Goal: Task Accomplishment & Management: Manage account settings

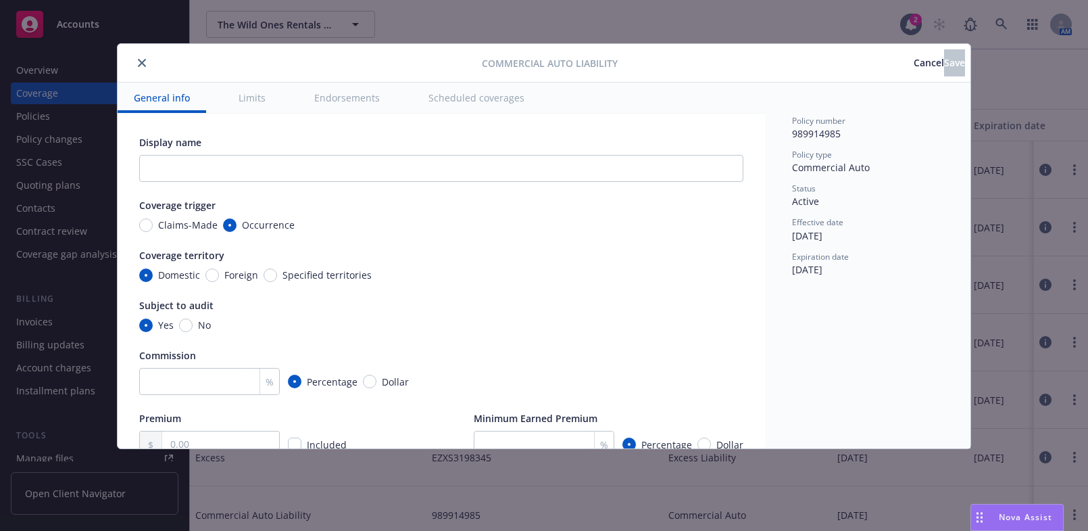
type textarea "x"
click at [138, 66] on icon "close" at bounding box center [142, 63] width 8 height 8
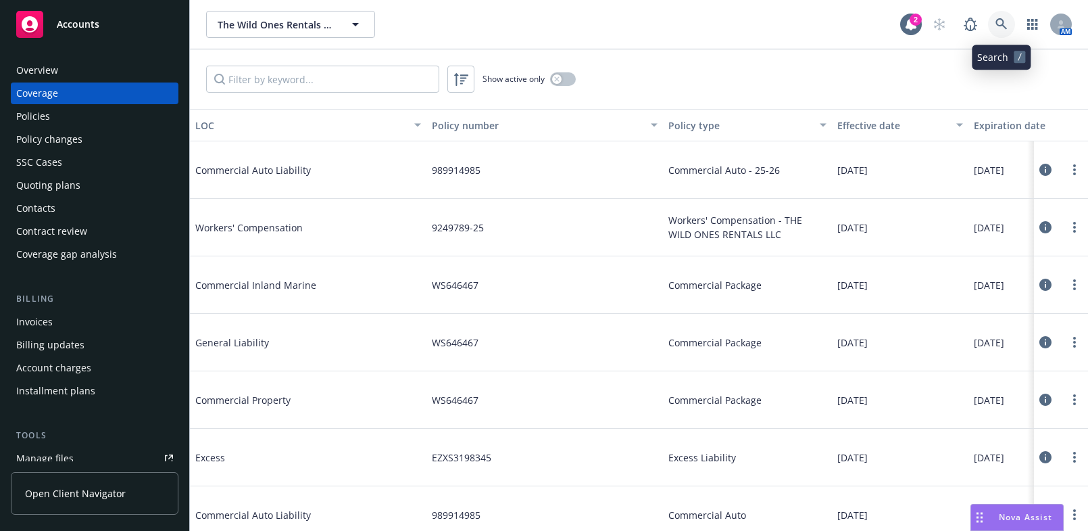
click at [998, 33] on link at bounding box center [1001, 24] width 27 height 27
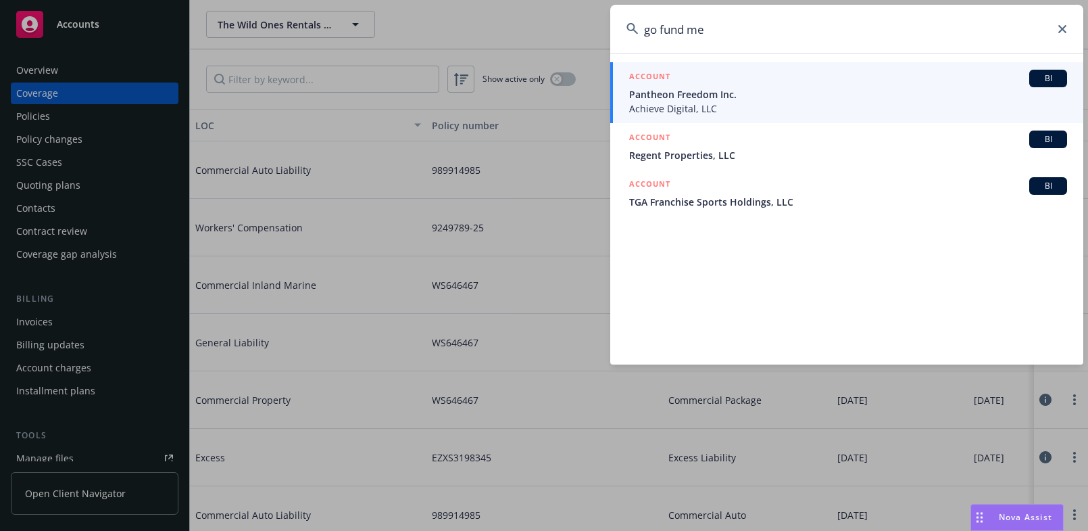
drag, startPoint x: 656, startPoint y: 27, endPoint x: 853, endPoint y: 25, distance: 196.7
click at [854, 29] on input "go fund me" at bounding box center [846, 29] width 473 height 49
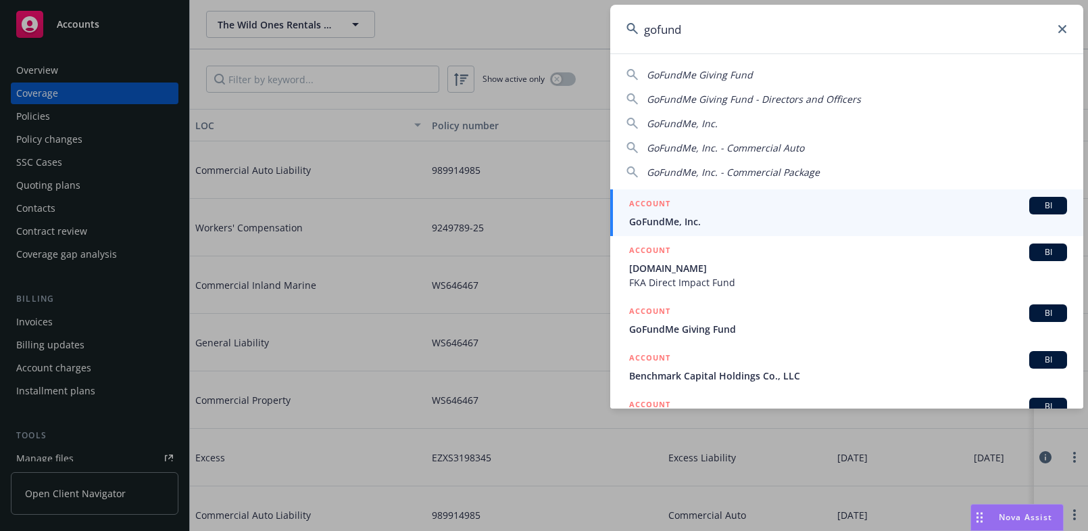
type input "gofund"
click at [685, 218] on span "GoFundMe, Inc." at bounding box center [848, 221] width 438 height 14
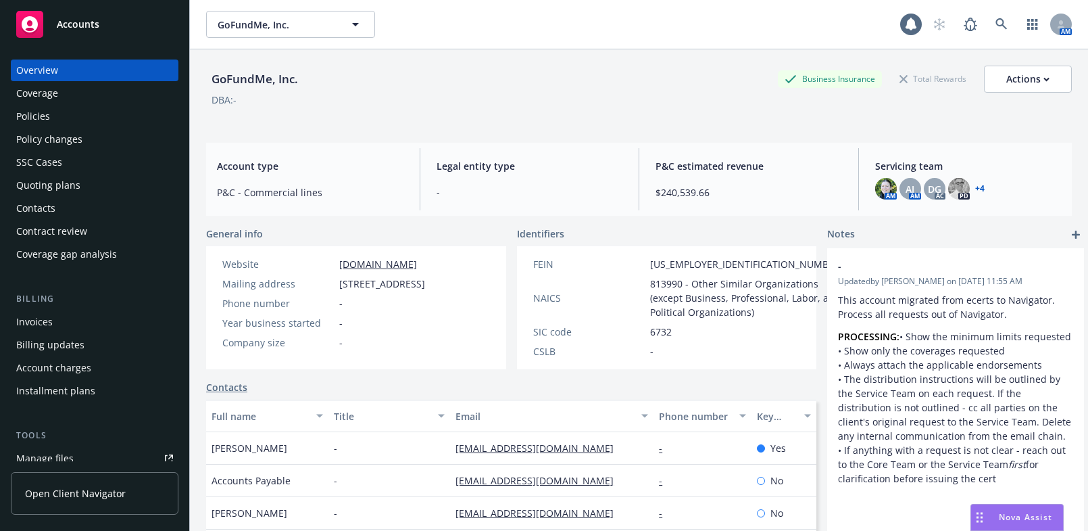
click at [62, 98] on div "Coverage" at bounding box center [94, 93] width 157 height 22
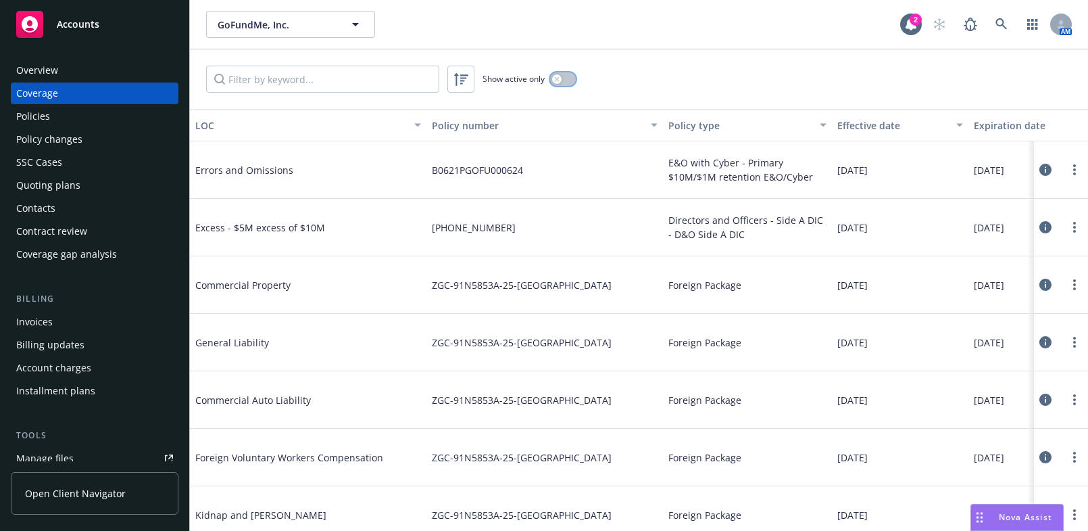
click at [559, 82] on div "button" at bounding box center [556, 78] width 9 height 9
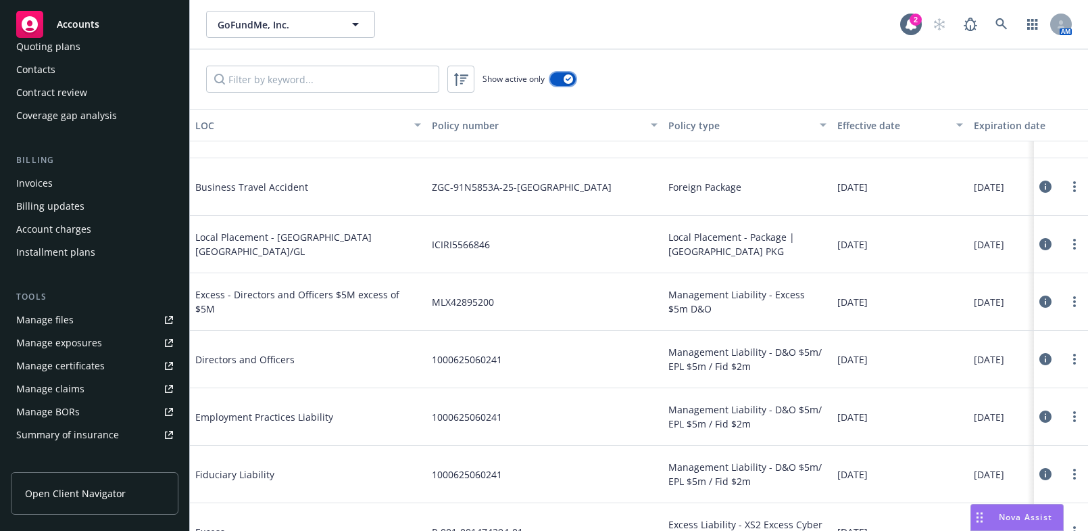
scroll to position [307, 0]
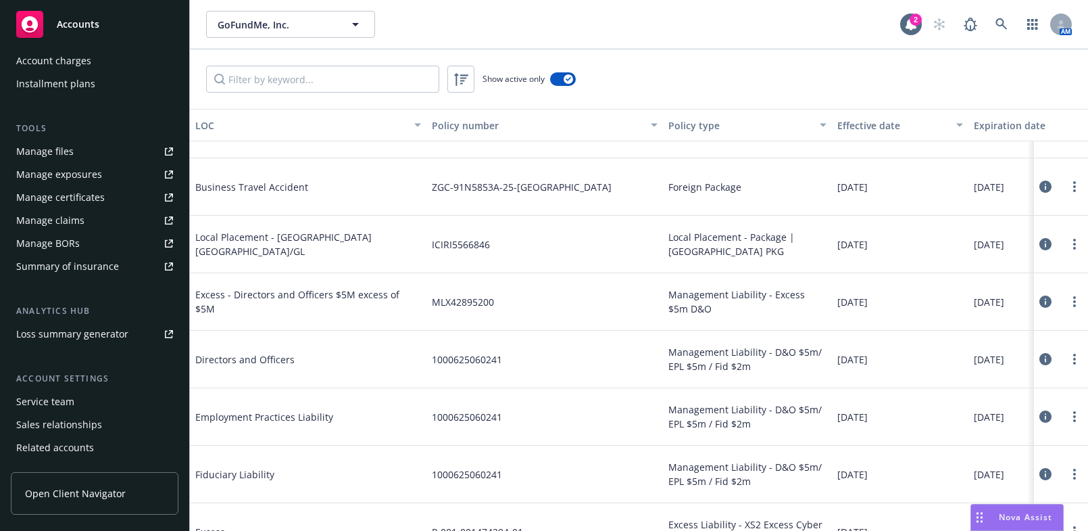
click at [97, 197] on div "Manage certificates" at bounding box center [60, 198] width 89 height 22
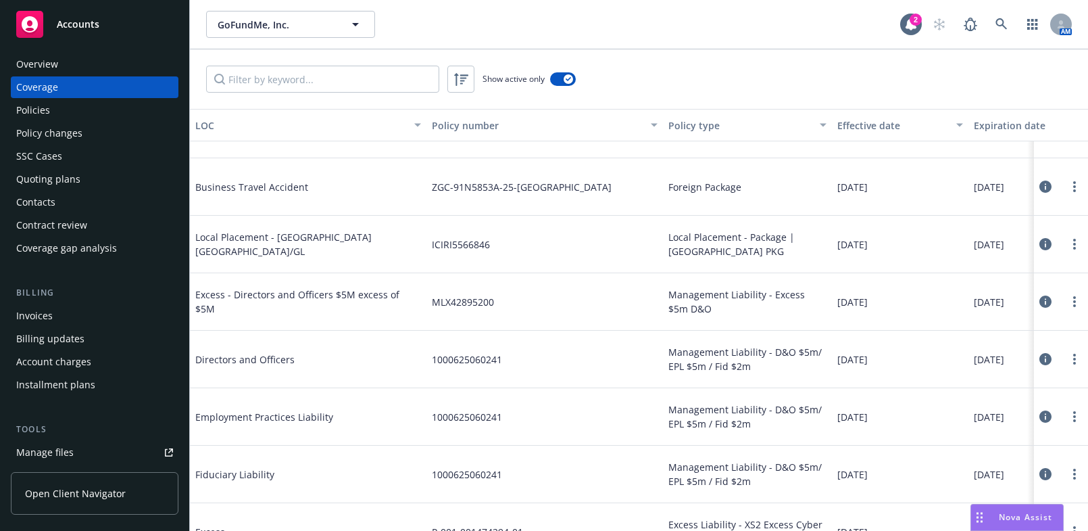
scroll to position [0, 0]
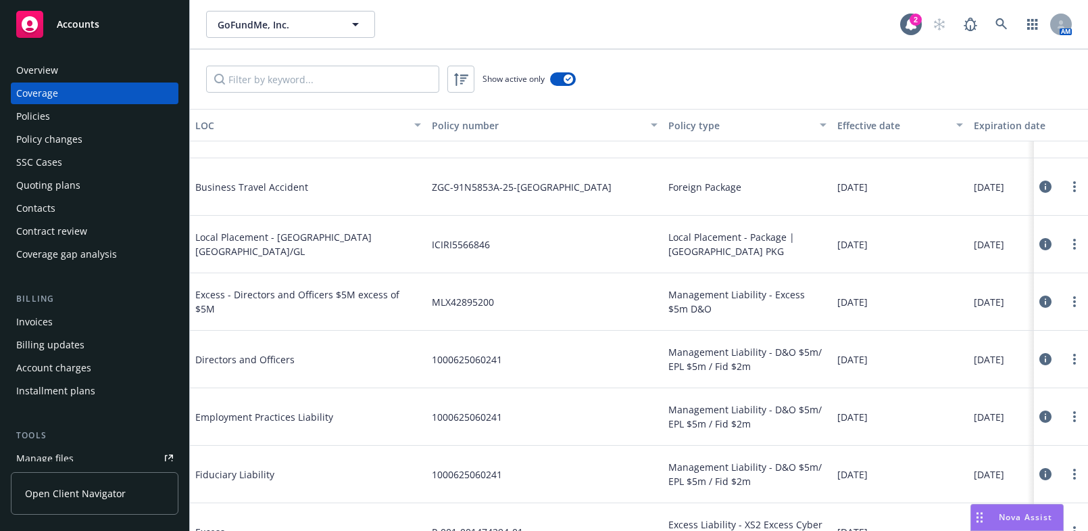
click at [84, 75] on div "Overview" at bounding box center [94, 70] width 157 height 22
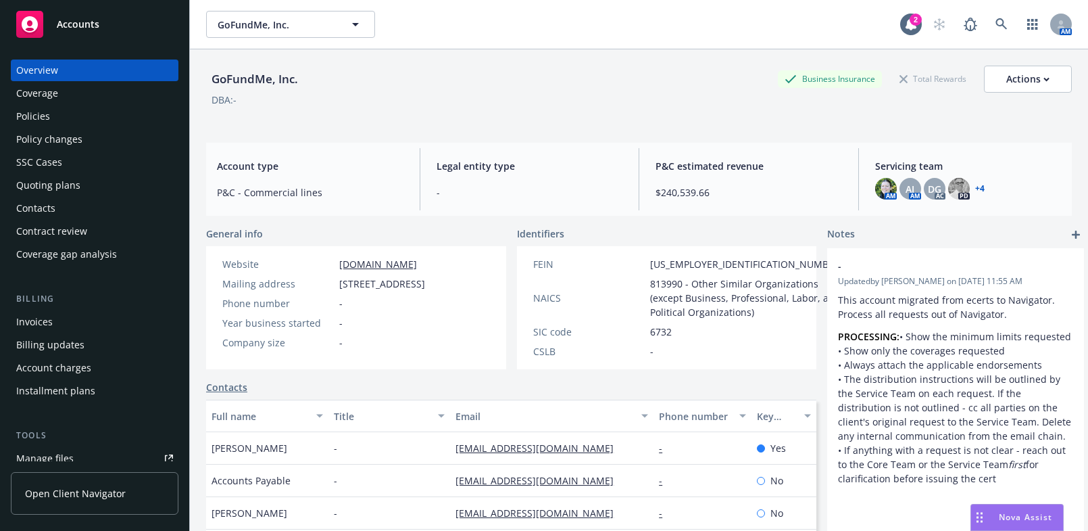
click at [93, 79] on div "Overview" at bounding box center [94, 70] width 157 height 22
click at [91, 97] on div "Coverage" at bounding box center [94, 93] width 157 height 22
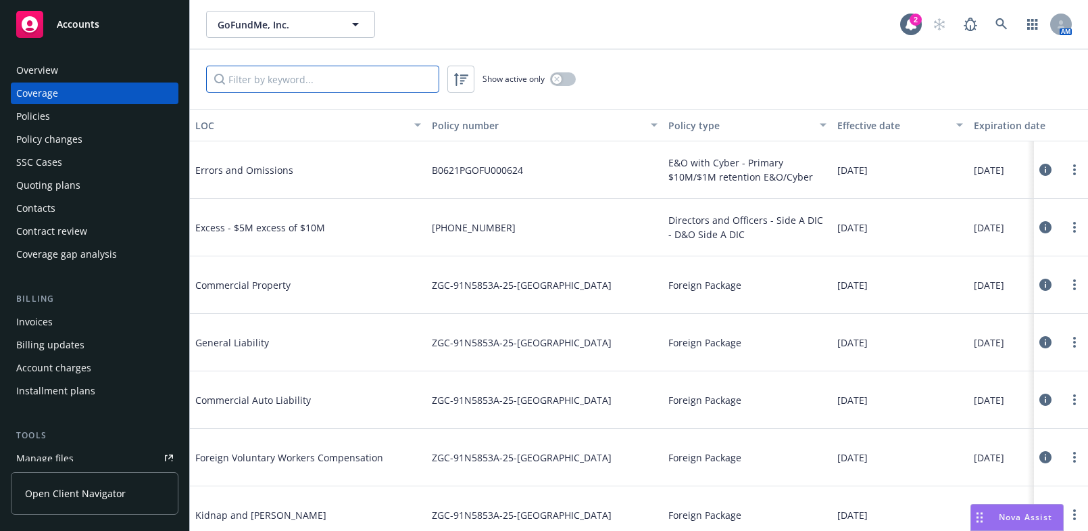
click at [317, 76] on input "Filter by keyword..." at bounding box center [322, 79] width 233 height 27
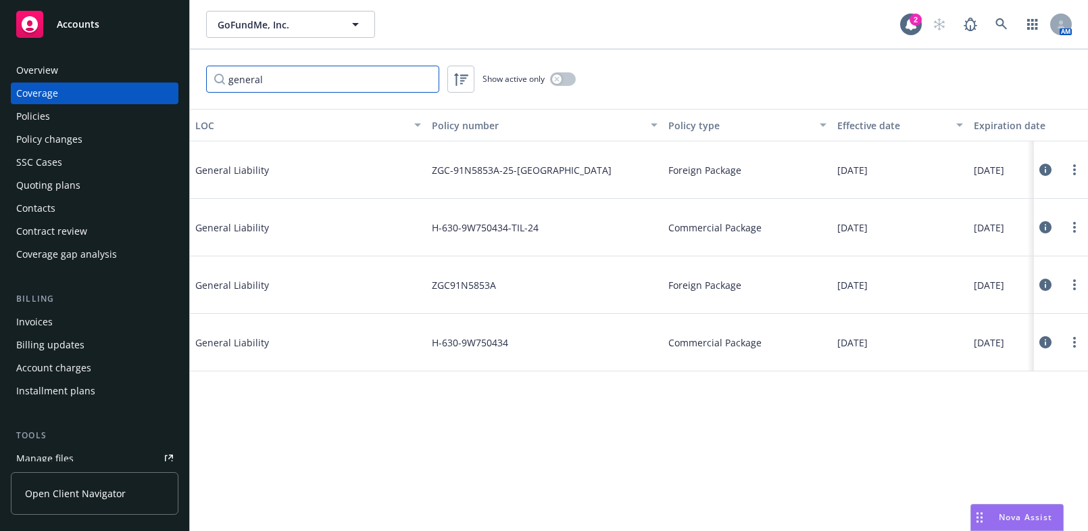
type input "general"
click at [560, 76] on div "button" at bounding box center [556, 78] width 9 height 9
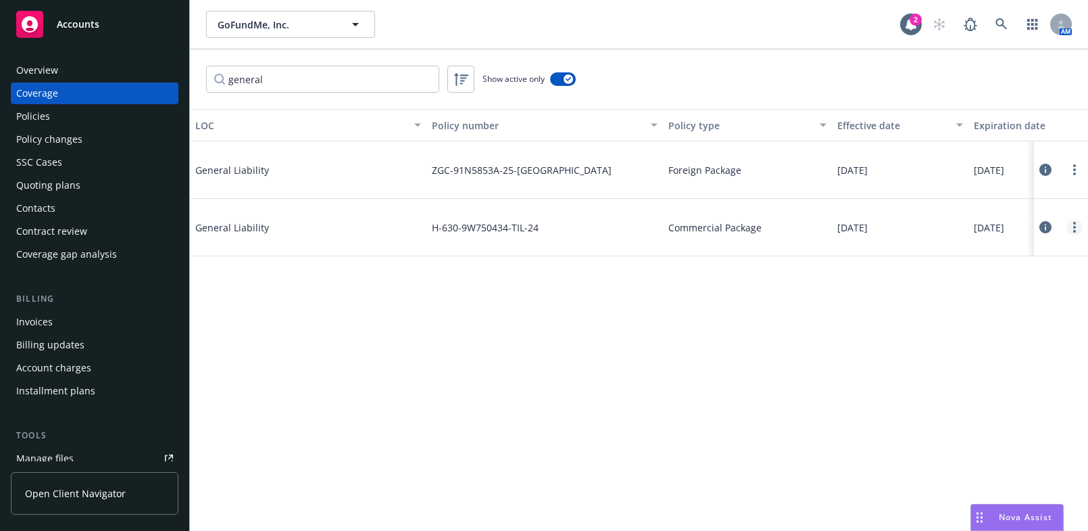
click at [1079, 224] on link "more" at bounding box center [1075, 227] width 16 height 16
click at [979, 251] on link "Edit coverage" at bounding box center [993, 254] width 178 height 27
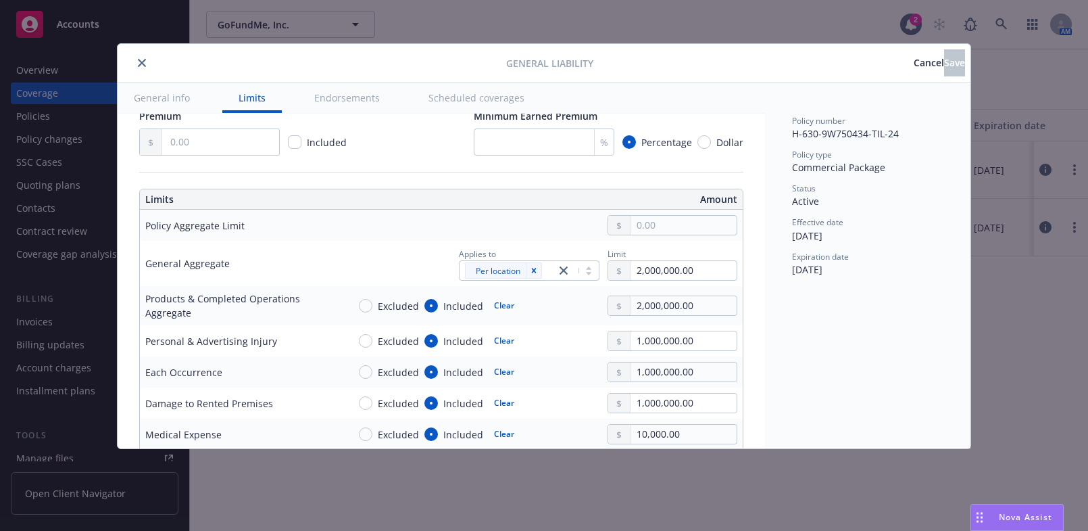
scroll to position [307, 0]
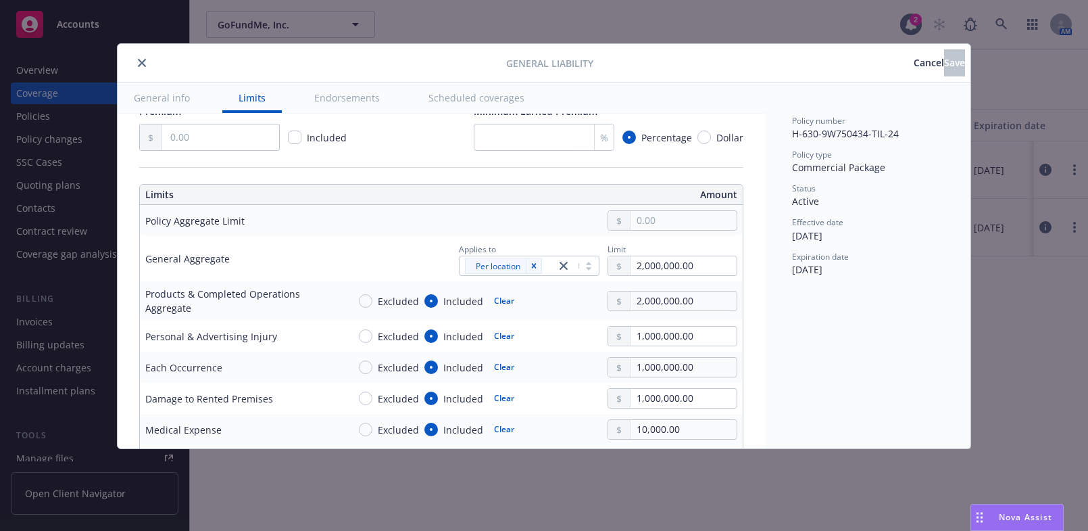
click at [137, 55] on button "close" at bounding box center [142, 63] width 16 height 16
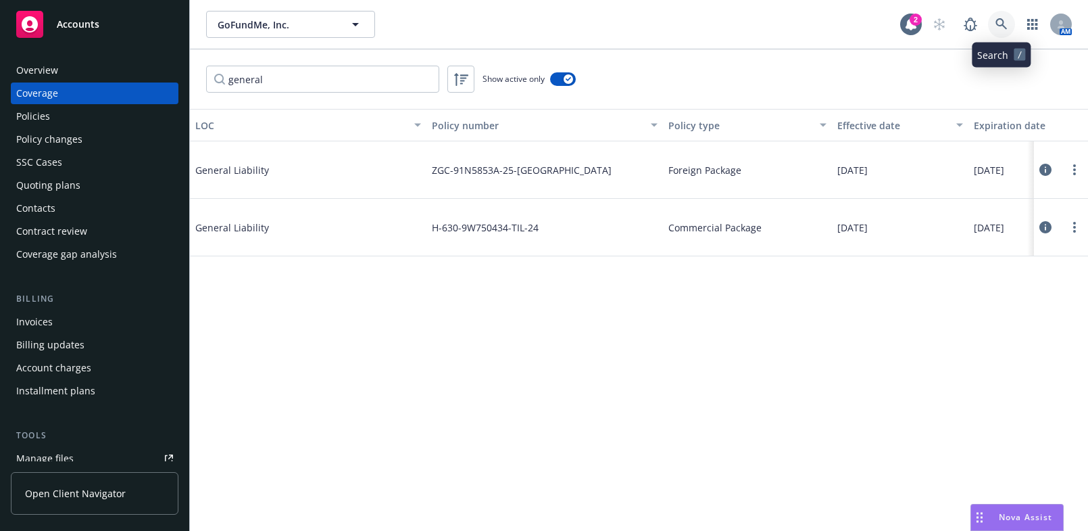
click at [996, 27] on link at bounding box center [1001, 24] width 27 height 27
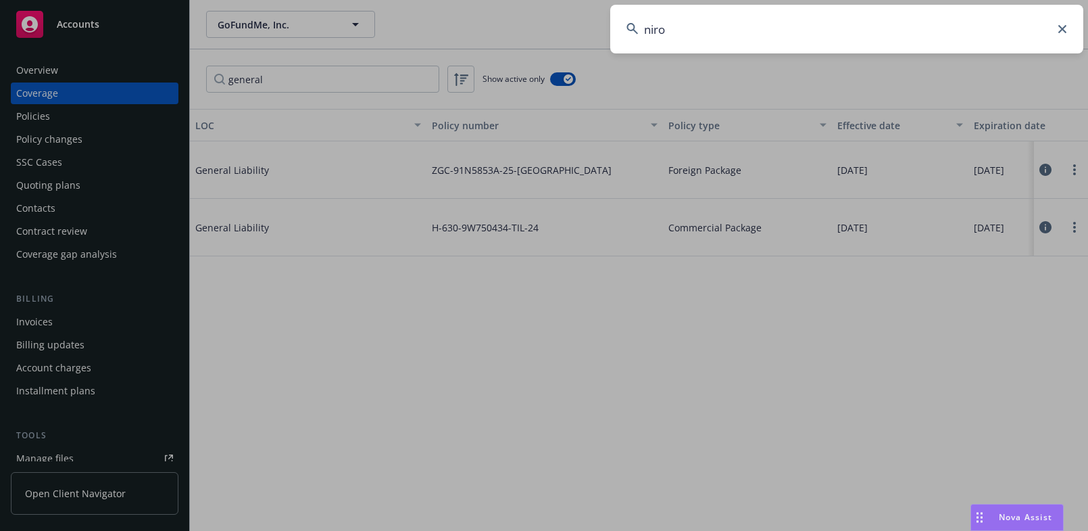
type input "niron"
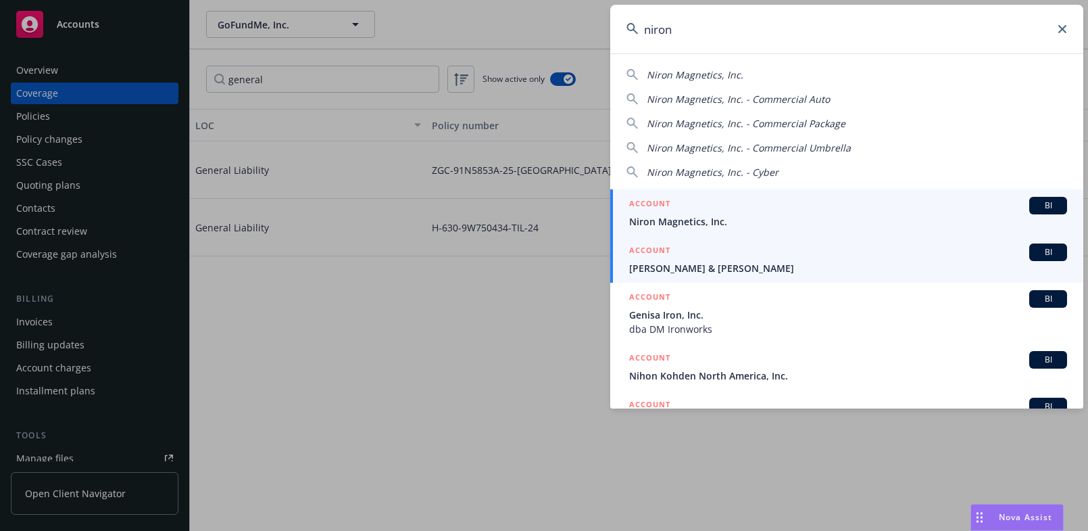
click at [704, 236] on link "ACCOUNT BI Nixon, Alan D & Linda K" at bounding box center [846, 259] width 473 height 47
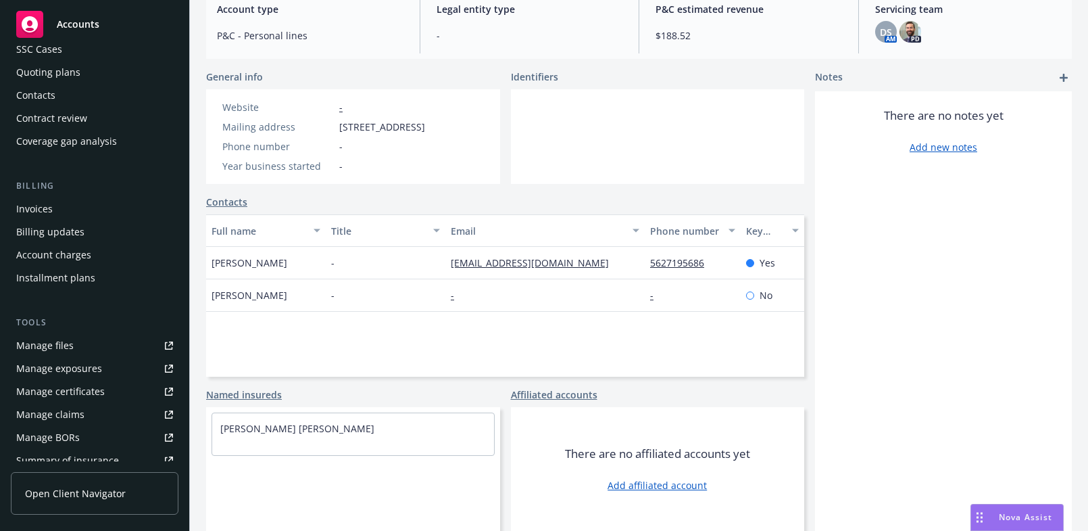
scroll to position [184, 0]
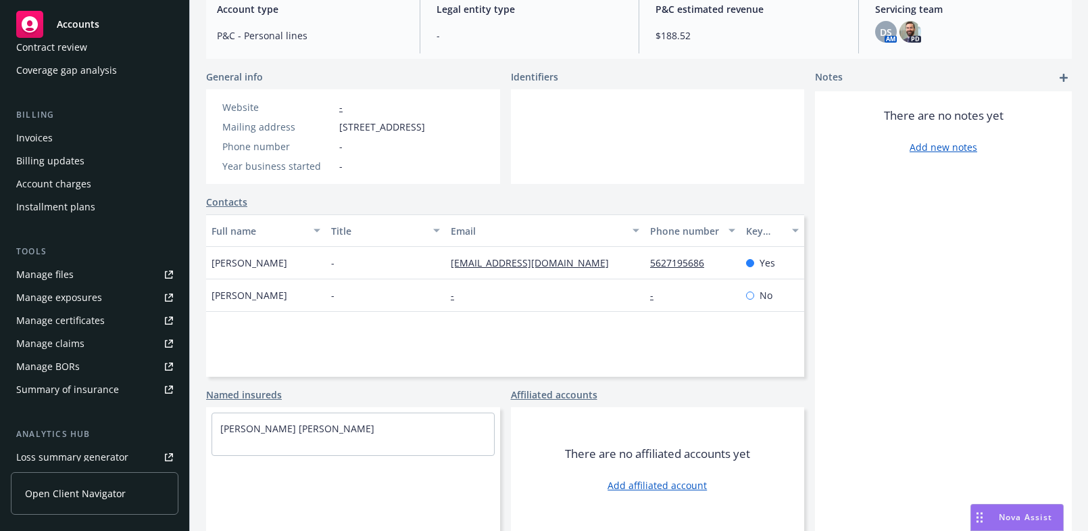
click at [94, 314] on div "Manage certificates" at bounding box center [60, 321] width 89 height 22
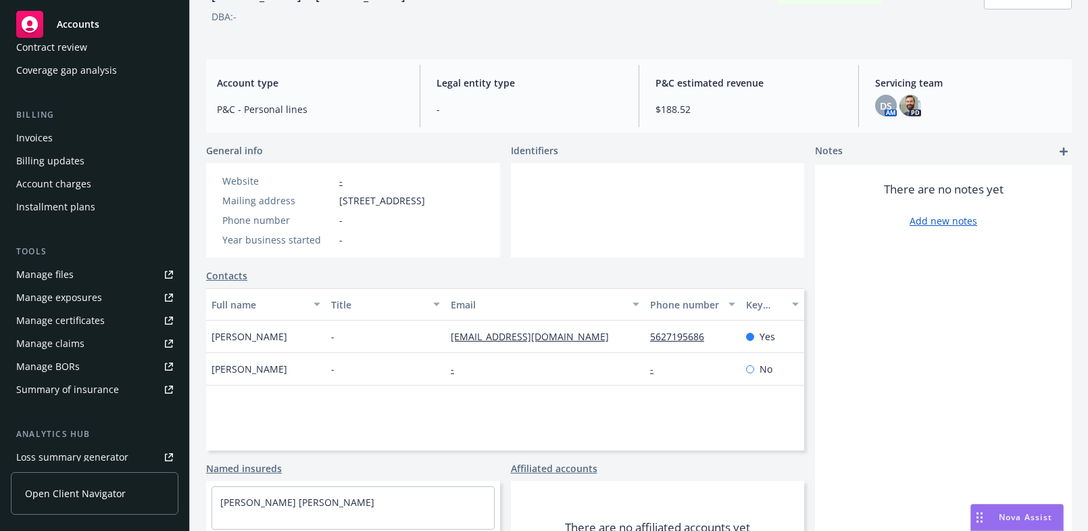
scroll to position [0, 0]
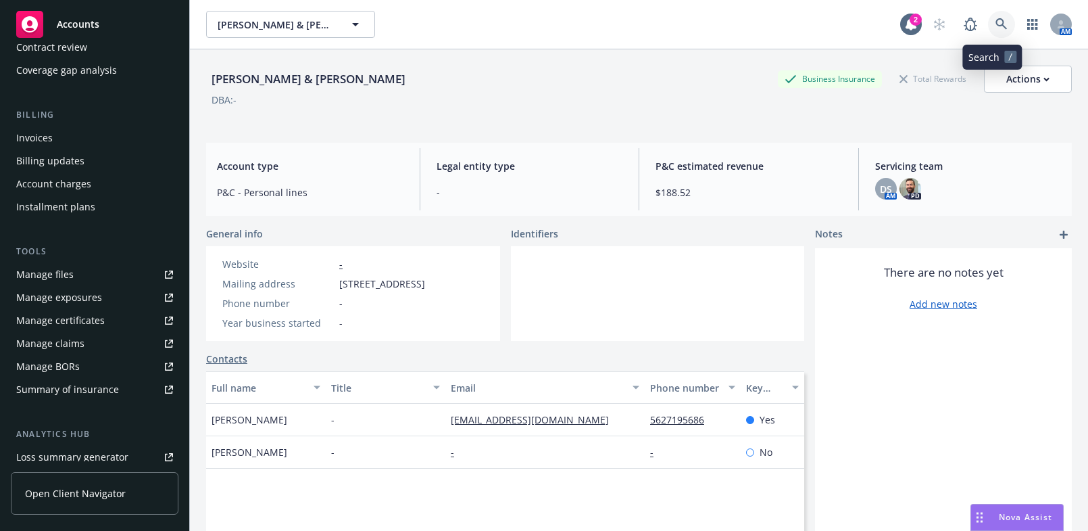
click at [996, 27] on icon at bounding box center [1002, 24] width 12 height 12
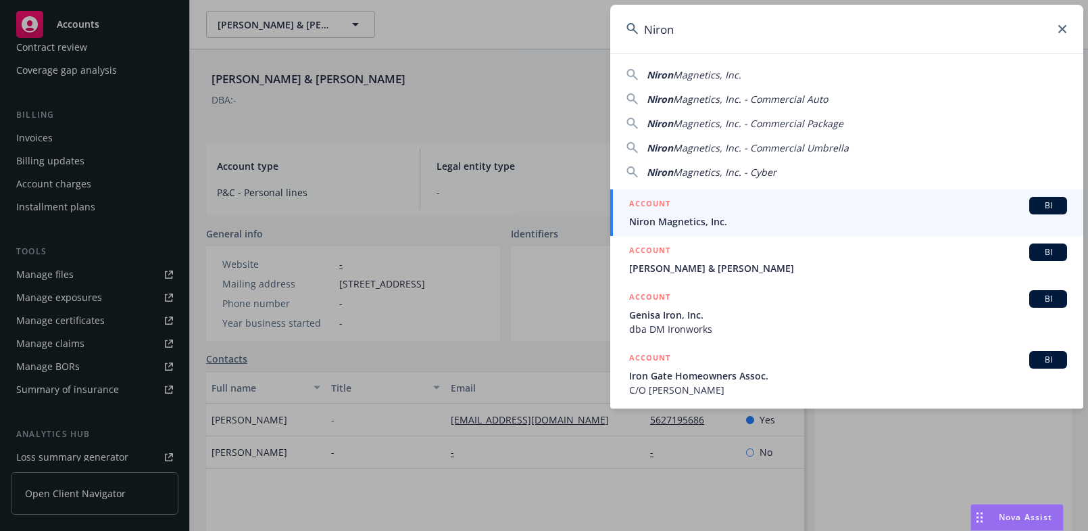
type input "Niron"
click at [664, 211] on h5 "ACCOUNT" at bounding box center [649, 205] width 41 height 16
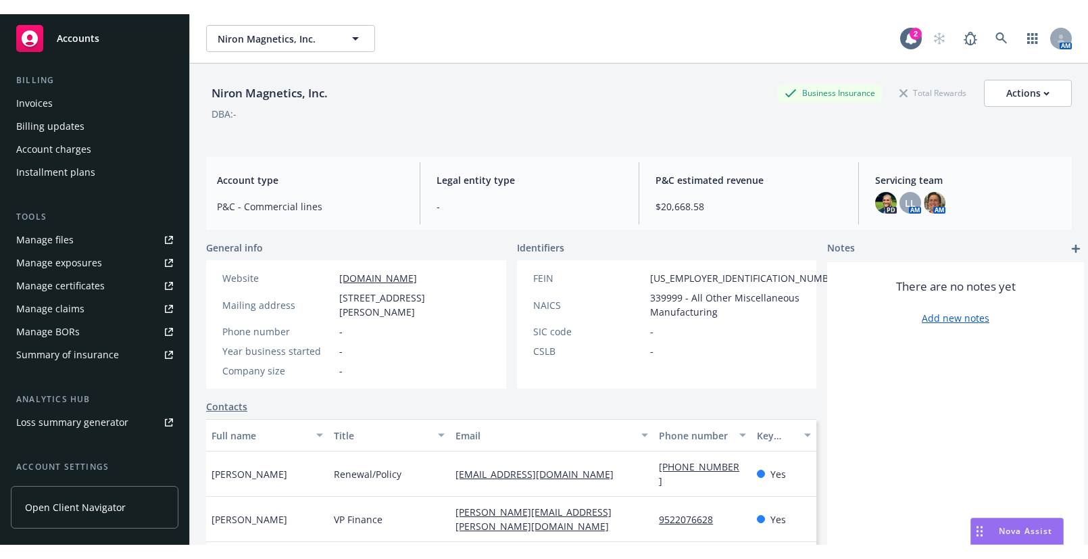
scroll to position [307, 0]
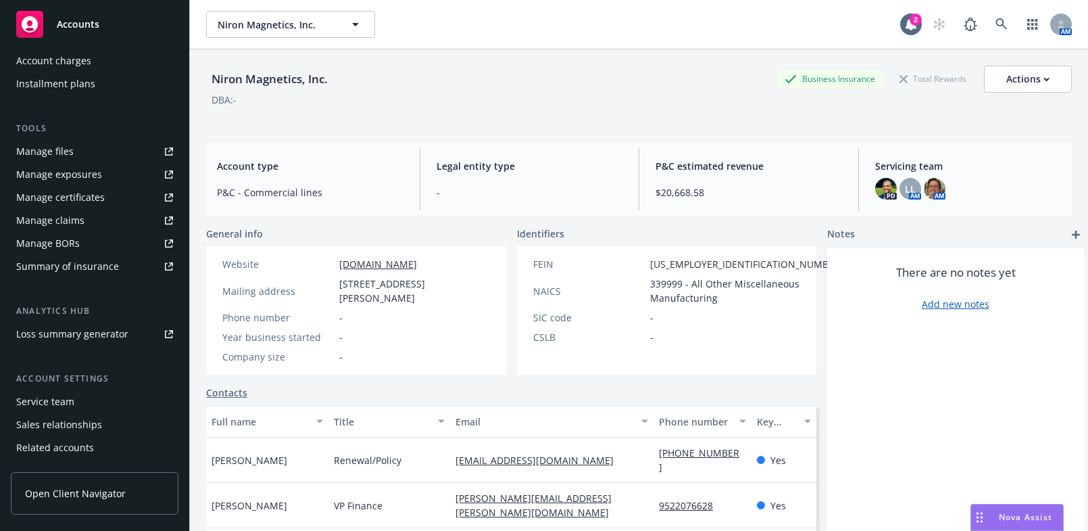
click at [71, 200] on div "Manage certificates" at bounding box center [60, 198] width 89 height 22
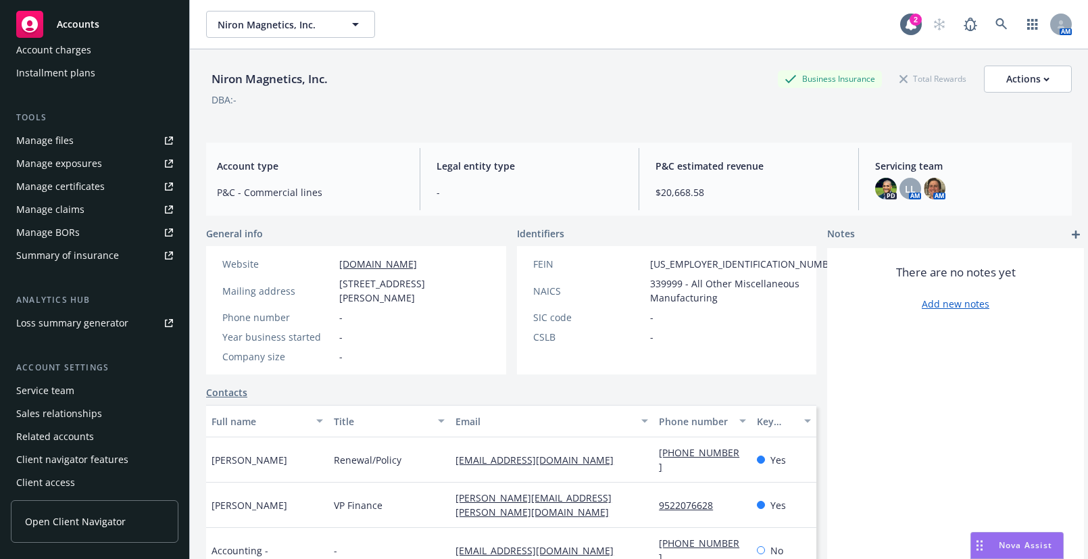
scroll to position [321, 0]
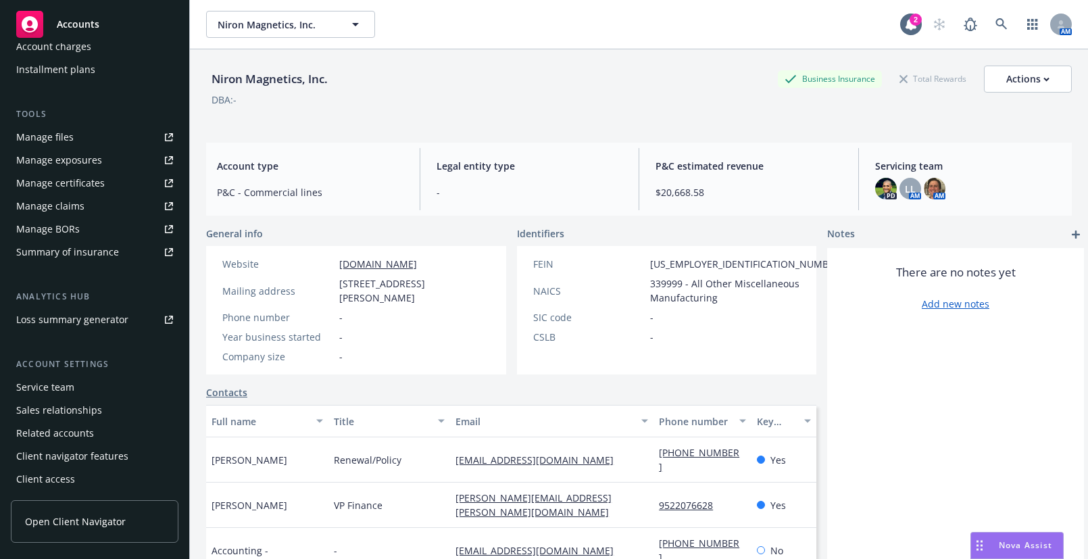
click at [68, 137] on div "Manage files" at bounding box center [44, 137] width 57 height 22
click at [1006, 87] on div "Actions" at bounding box center [1027, 79] width 43 height 26
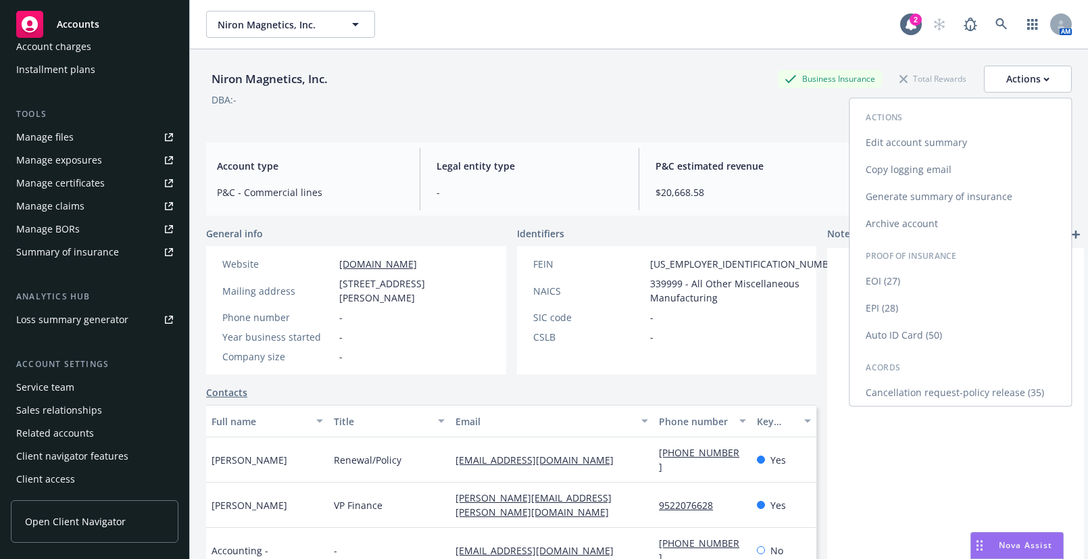
click at [885, 303] on link "EPI (28)" at bounding box center [961, 308] width 222 height 27
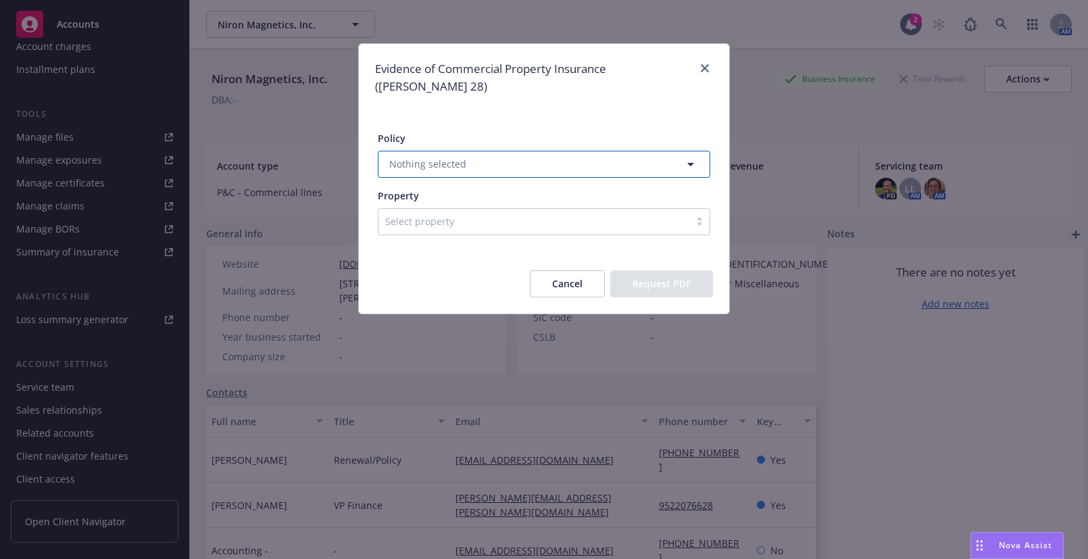
click at [601, 153] on button "Nothing selected" at bounding box center [544, 164] width 333 height 27
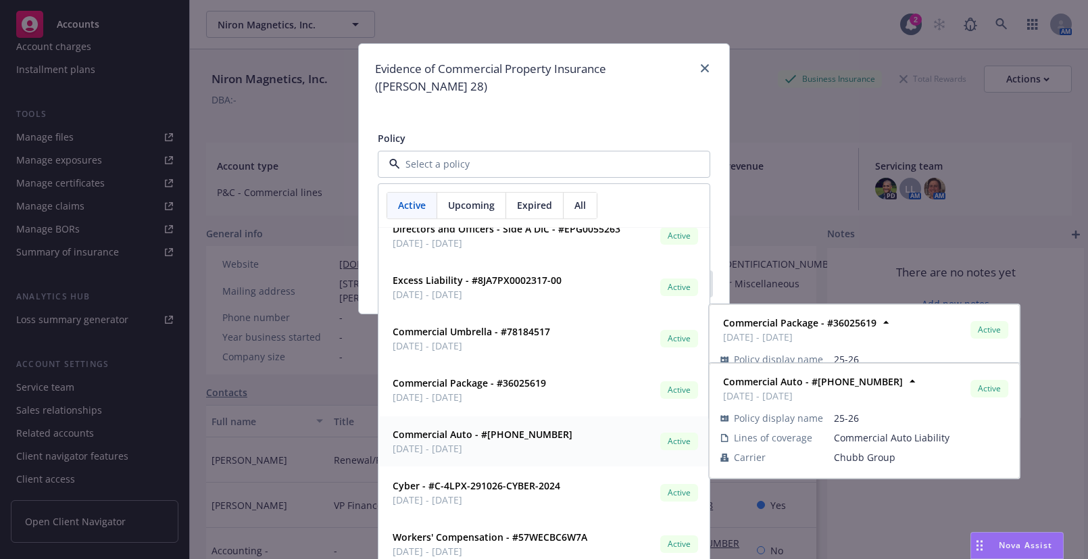
scroll to position [73, 0]
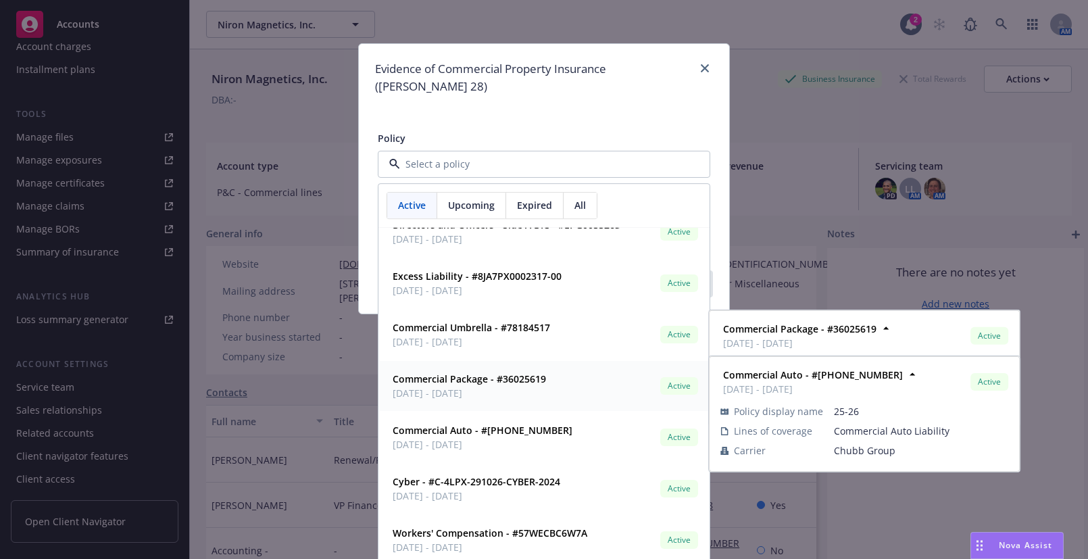
click at [481, 386] on span "07/11/2025 - 07/11/2026" at bounding box center [469, 393] width 153 height 14
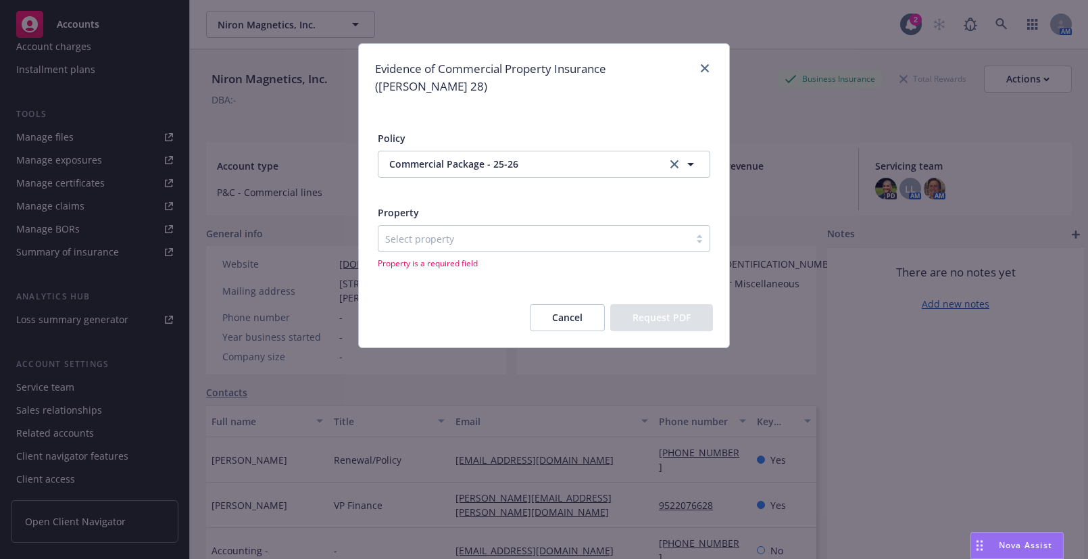
click at [433, 230] on div at bounding box center [533, 238] width 297 height 16
click at [465, 230] on div at bounding box center [533, 238] width 297 height 16
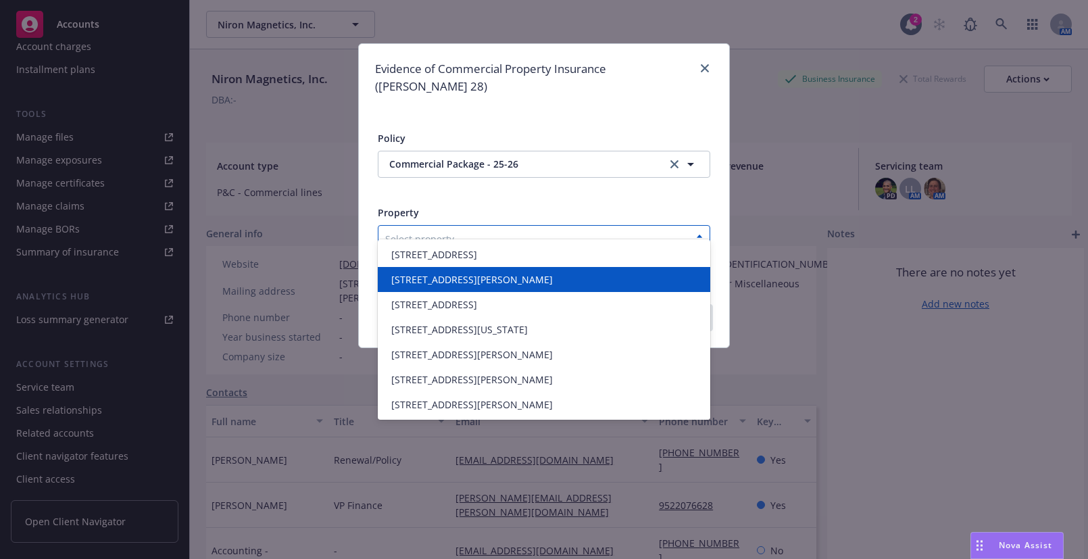
click at [466, 287] on span "650 TAFT ST NE, MINNEAPOLIS, MN, 55413, USA" at bounding box center [472, 279] width 162 height 14
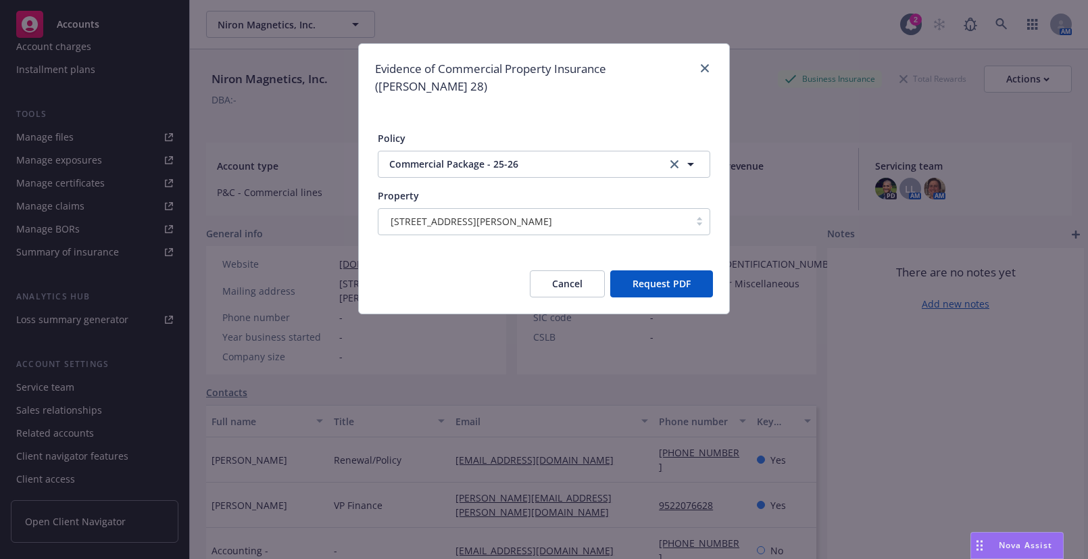
click at [648, 270] on button "Request PDF" at bounding box center [661, 283] width 103 height 27
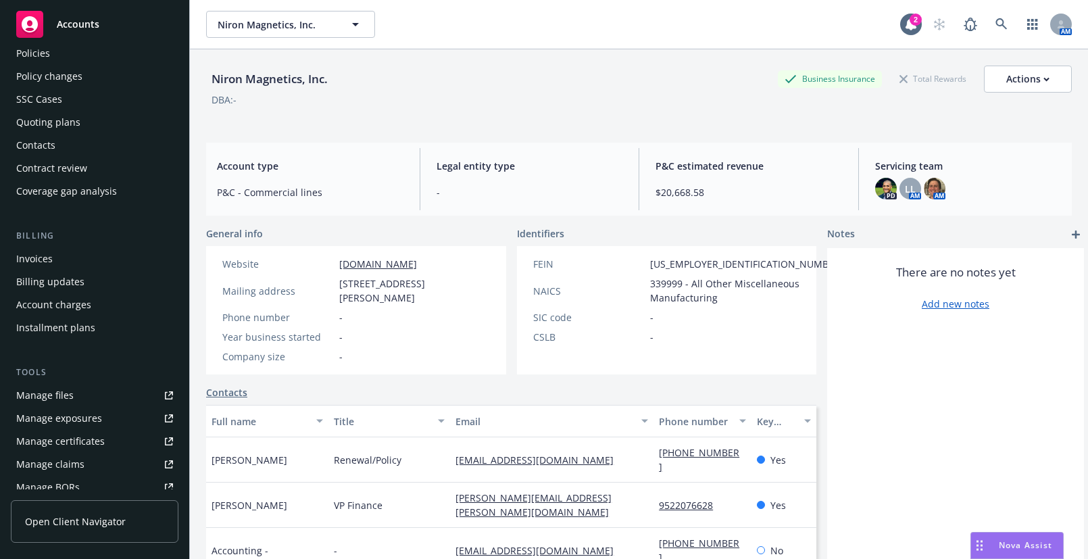
scroll to position [0, 0]
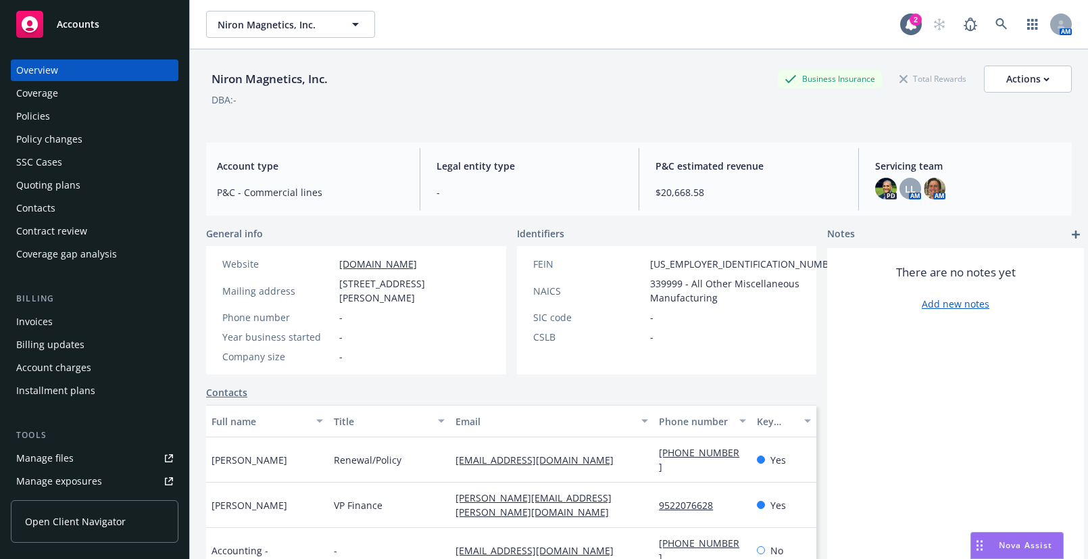
click at [89, 107] on div "Policies" at bounding box center [94, 116] width 157 height 22
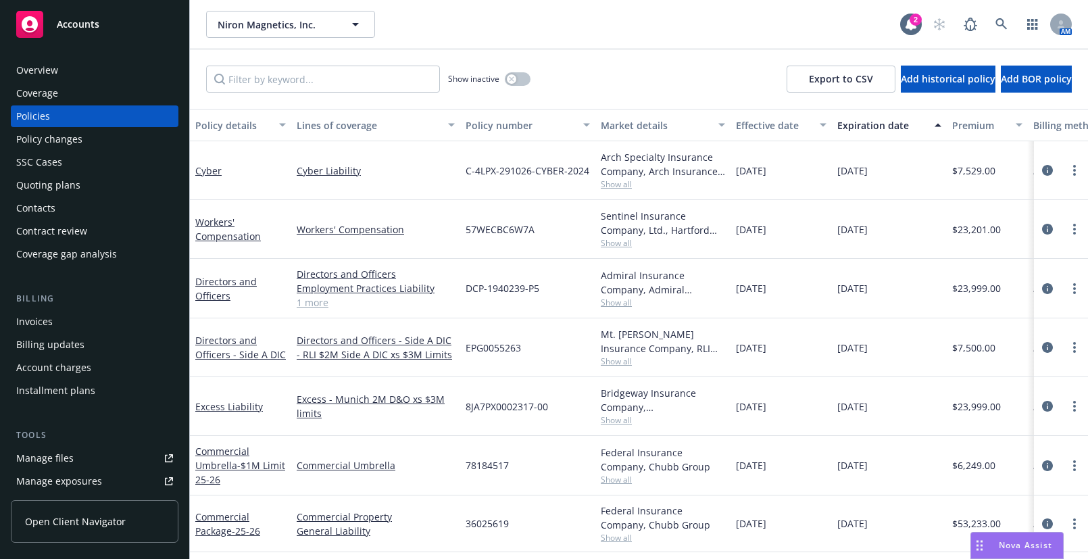
scroll to position [58, 0]
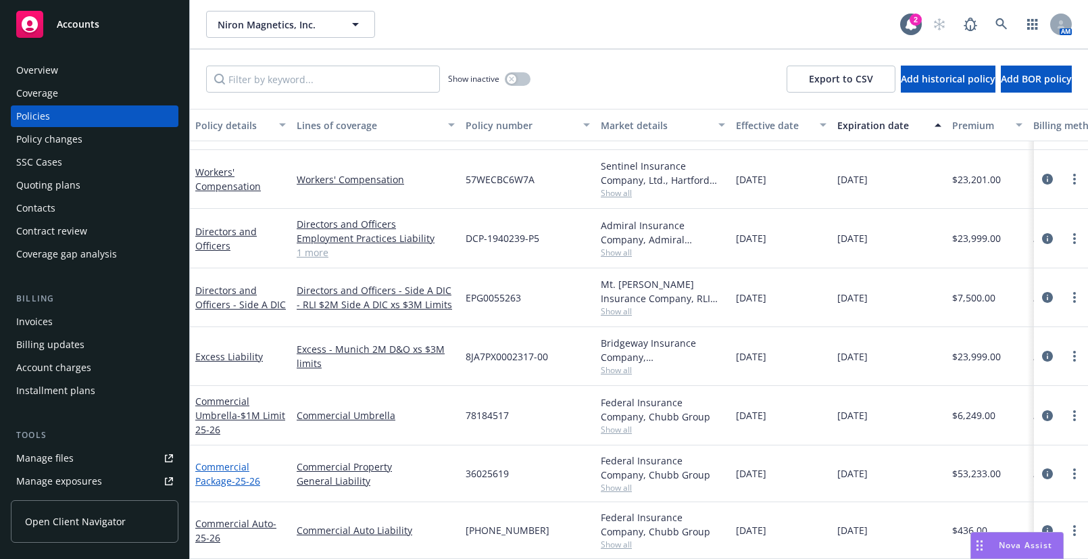
click at [233, 463] on link "Commercial Package - 25-26" at bounding box center [227, 473] width 65 height 27
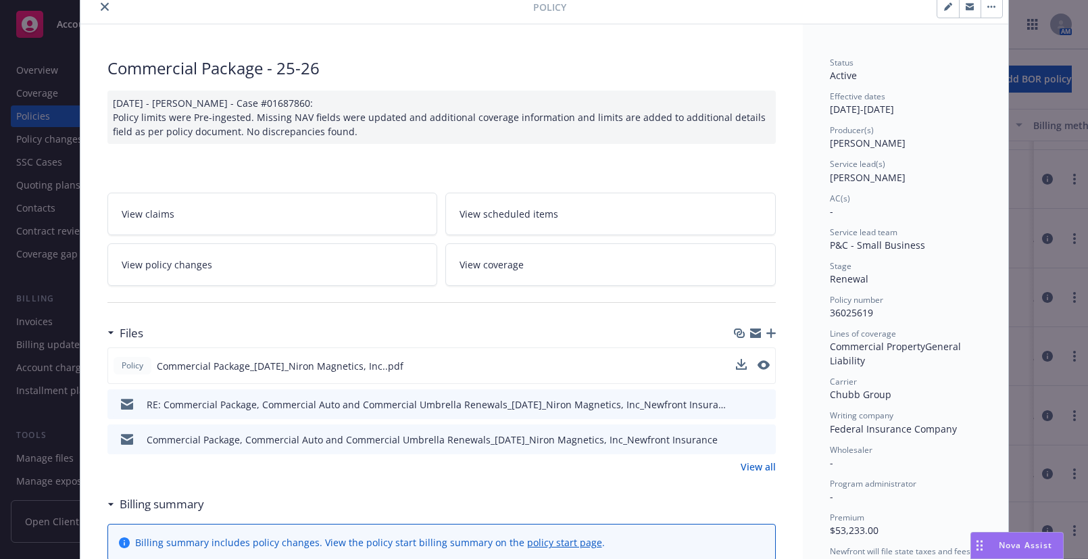
scroll to position [122, 0]
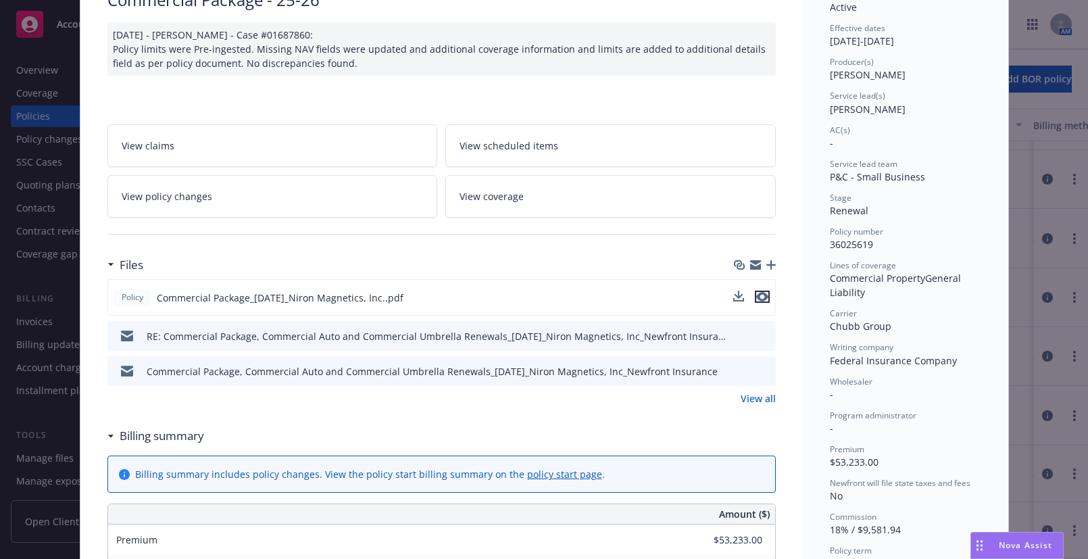
click at [758, 296] on icon "preview file" at bounding box center [762, 296] width 12 height 9
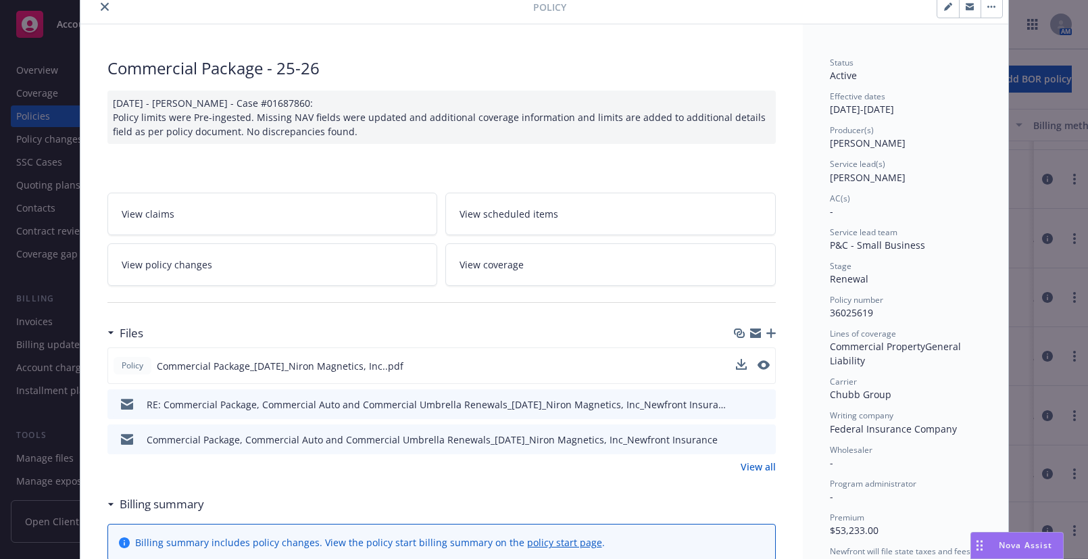
scroll to position [0, 0]
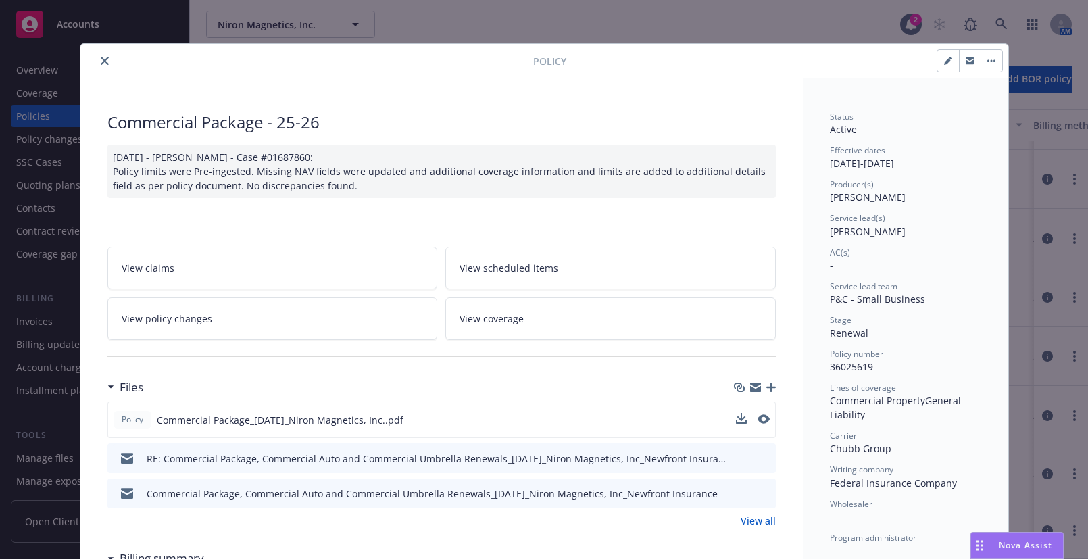
click at [101, 58] on icon "close" at bounding box center [105, 61] width 8 height 8
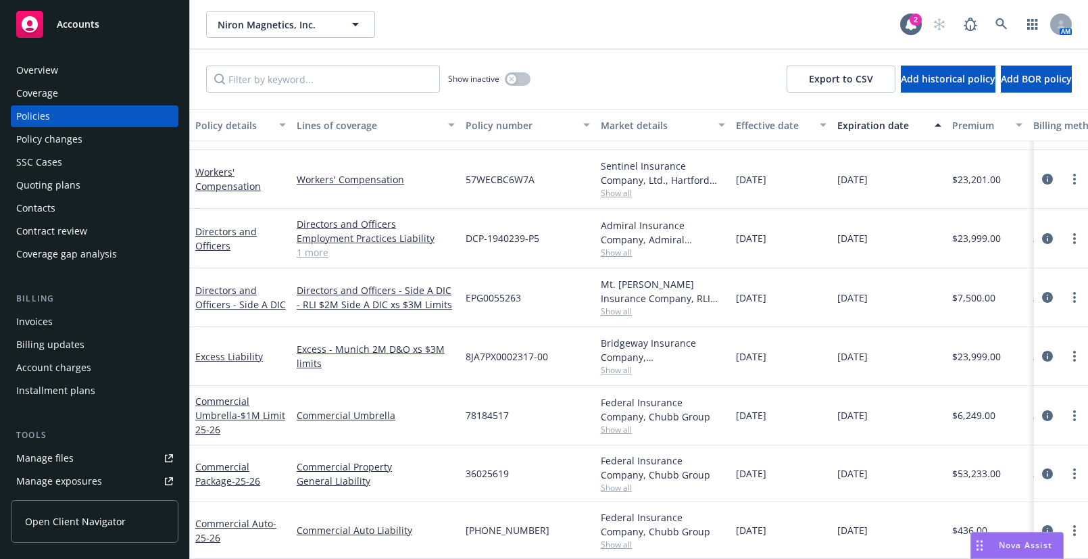
click at [52, 466] on div "Manage files" at bounding box center [44, 458] width 57 height 22
click at [1003, 20] on icon at bounding box center [1002, 24] width 12 height 12
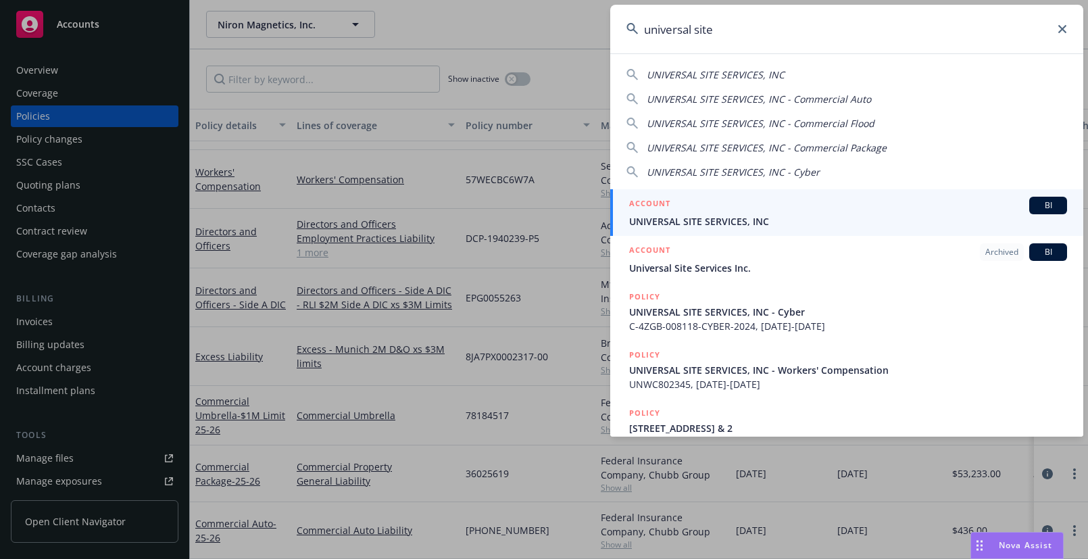
type input "universal site"
click at [703, 216] on span "UNIVERSAL SITE SERVICES, INC" at bounding box center [848, 221] width 438 height 14
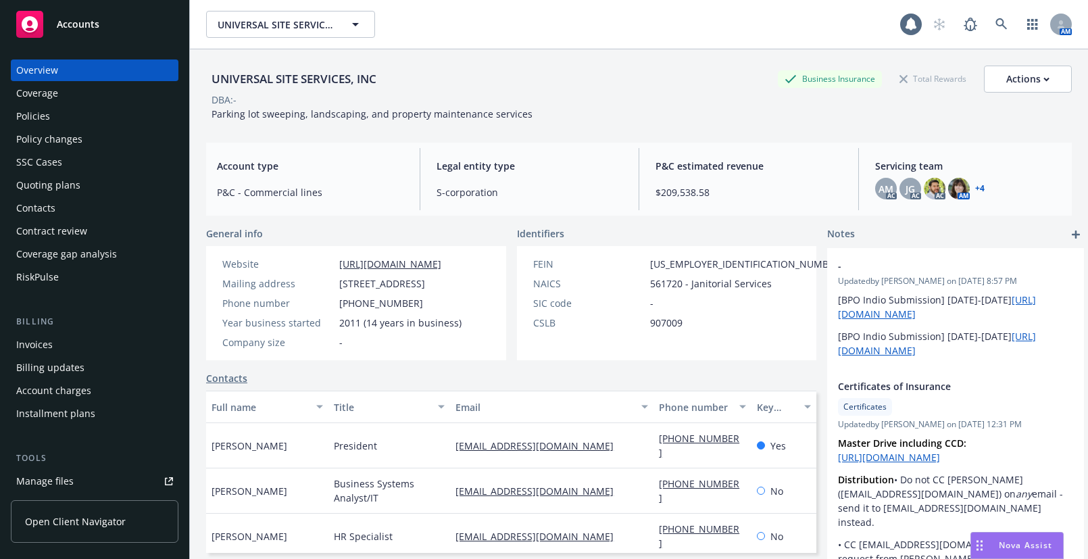
scroll to position [344, 0]
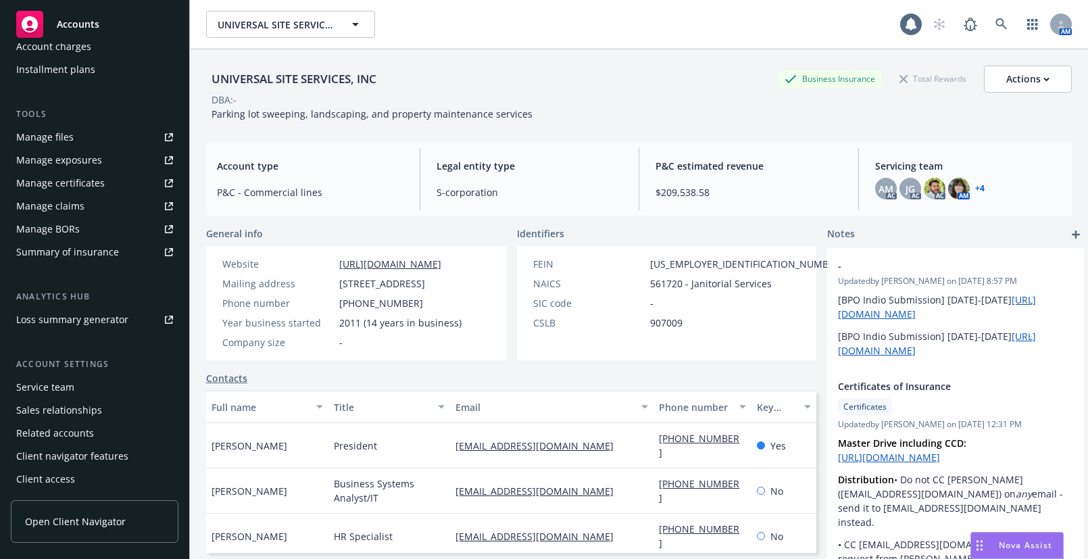
click at [80, 182] on div "Manage certificates" at bounding box center [60, 183] width 89 height 22
click at [996, 27] on icon at bounding box center [1002, 24] width 12 height 12
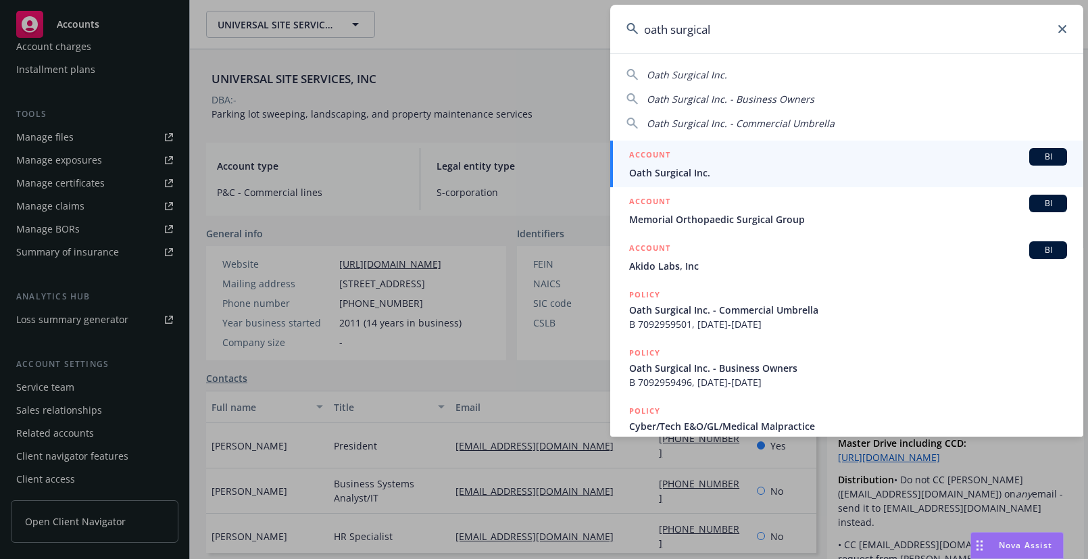
type input "oath surgical"
drag, startPoint x: 662, startPoint y: 168, endPoint x: 602, endPoint y: 177, distance: 60.8
click at [661, 168] on span "Oath Surgical Inc." at bounding box center [848, 173] width 438 height 14
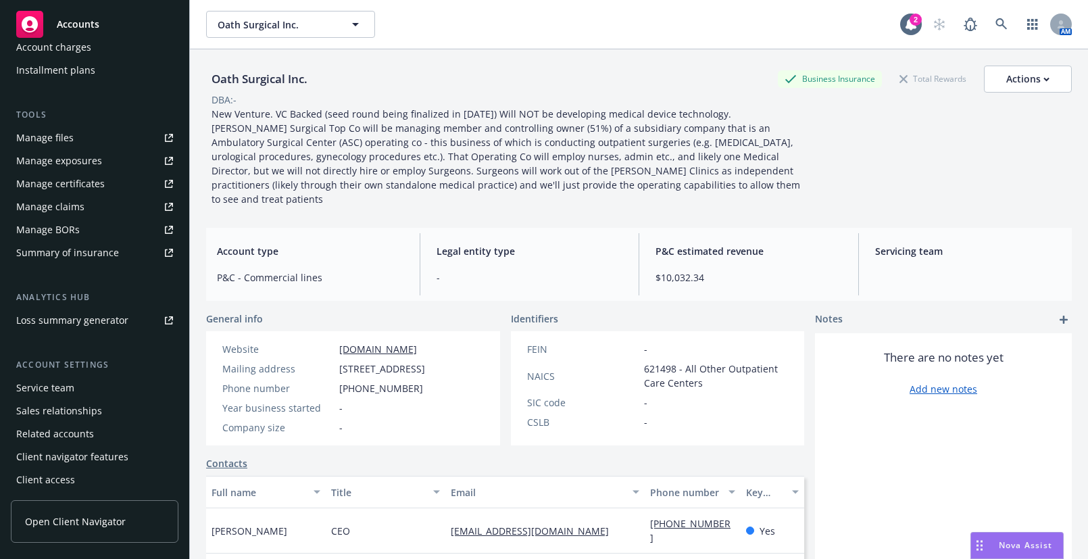
scroll to position [321, 0]
click at [104, 176] on link "Manage certificates" at bounding box center [95, 183] width 168 height 22
click at [996, 27] on icon at bounding box center [1002, 24] width 12 height 12
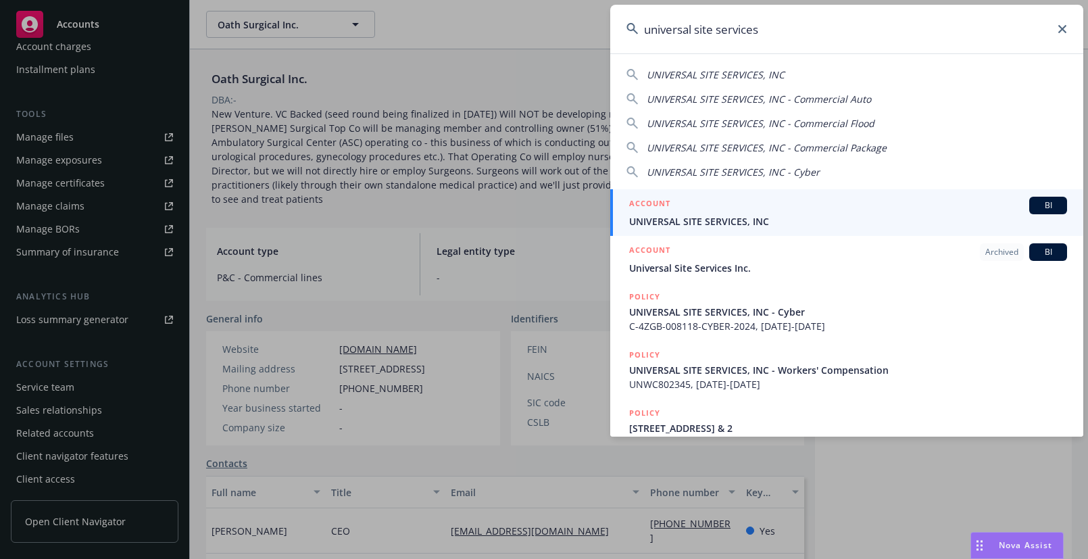
type input "universal site services"
click at [702, 218] on span "UNIVERSAL SITE SERVICES, INC" at bounding box center [848, 221] width 438 height 14
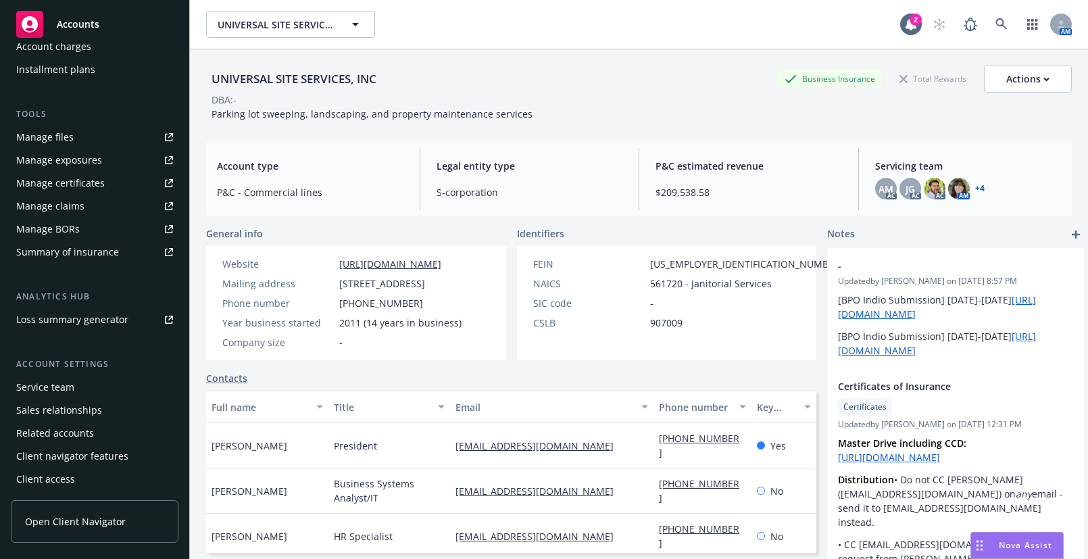
click at [72, 189] on div "Manage certificates" at bounding box center [60, 183] width 89 height 22
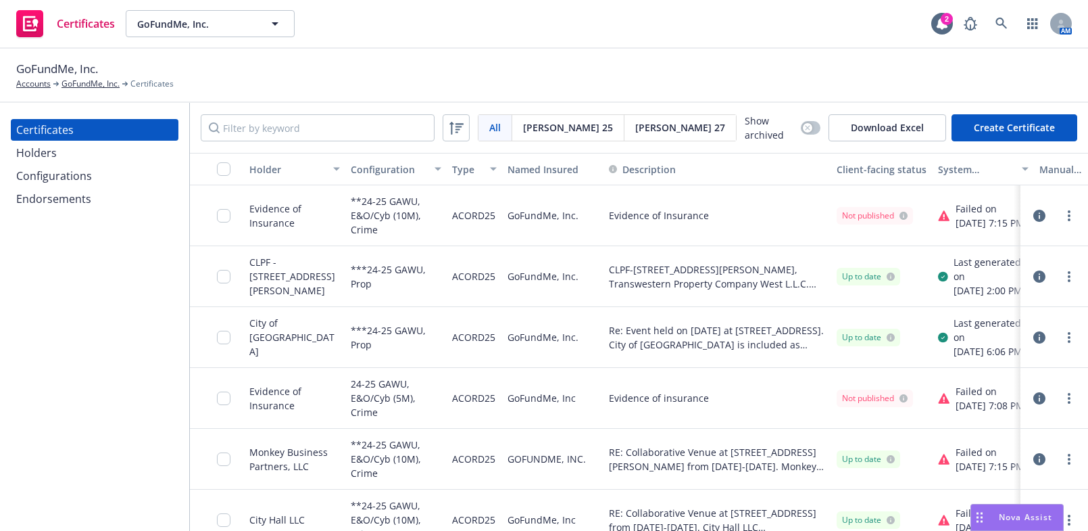
click at [15, 362] on div "Certificates Holders Configurations Endorsements" at bounding box center [94, 317] width 189 height 428
click at [111, 173] on div "Configurations" at bounding box center [94, 176] width 157 height 22
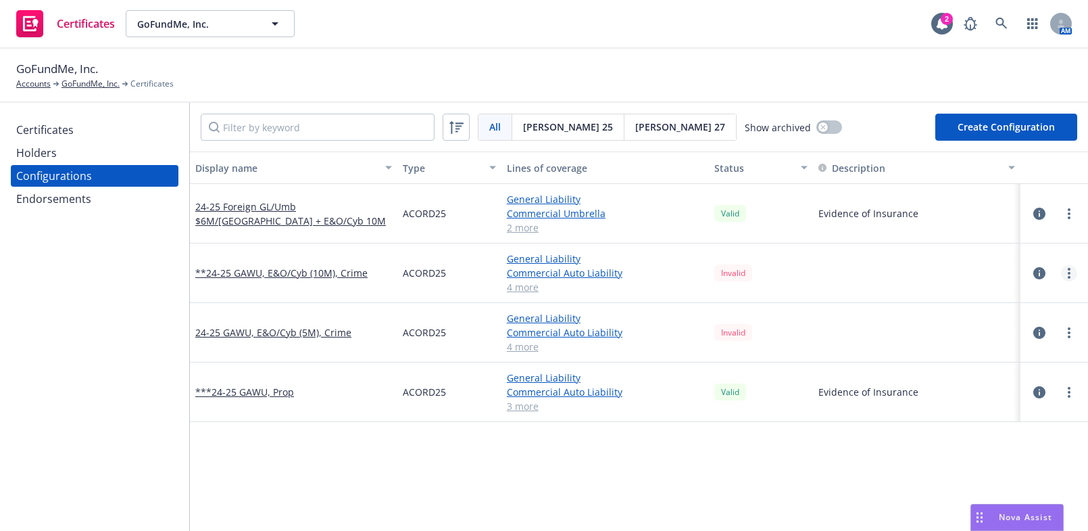
click at [1065, 272] on link "more" at bounding box center [1069, 273] width 16 height 16
click at [967, 290] on link "Edit" at bounding box center [993, 300] width 149 height 27
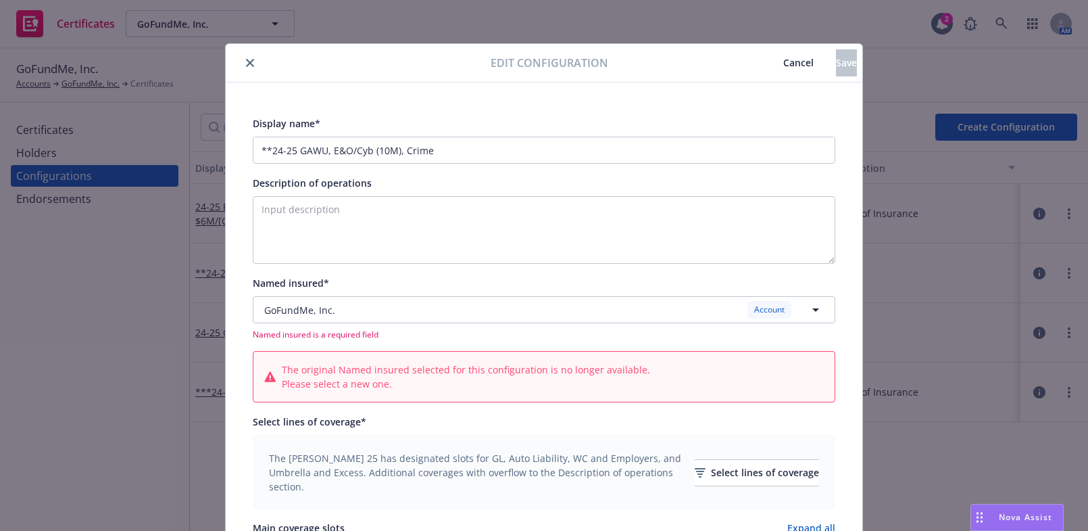
click at [783, 68] on span "Cancel" at bounding box center [798, 62] width 30 height 13
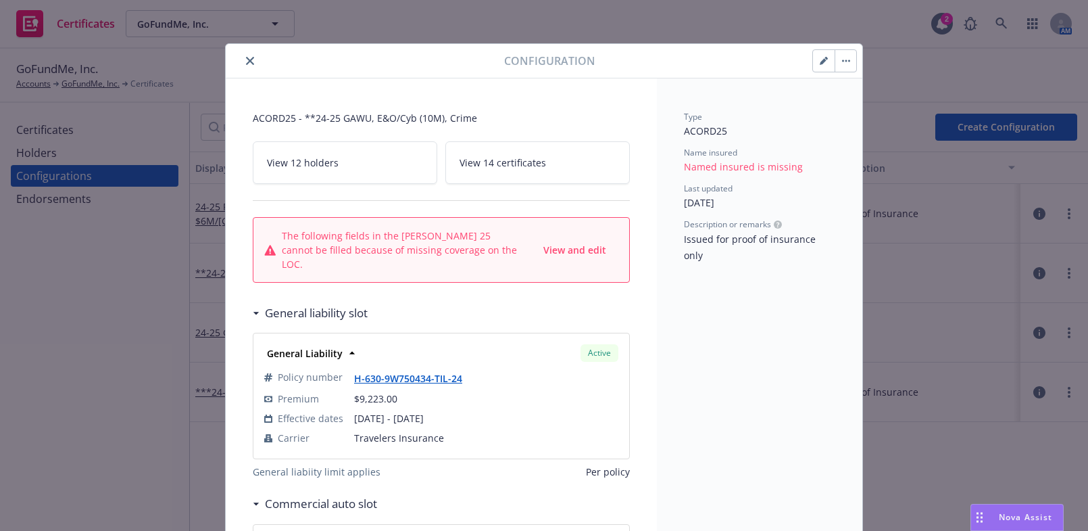
click at [819, 66] on button "button" at bounding box center [824, 61] width 22 height 22
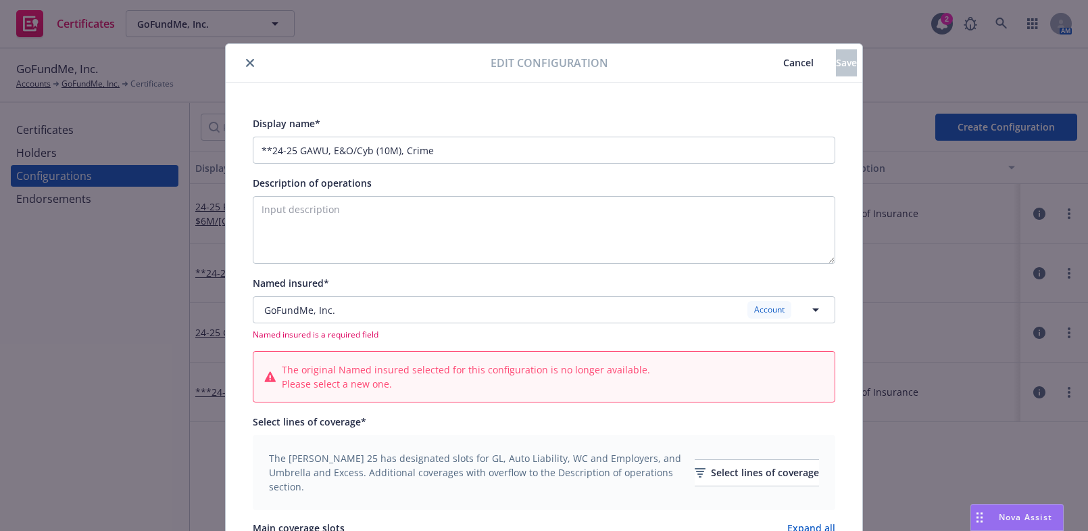
type input "[object Object]"
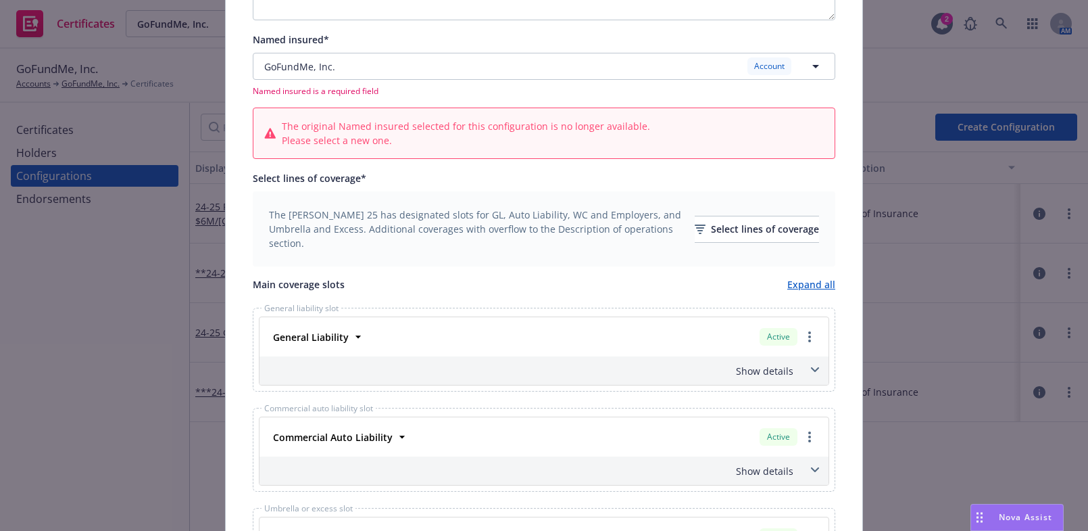
scroll to position [245, 0]
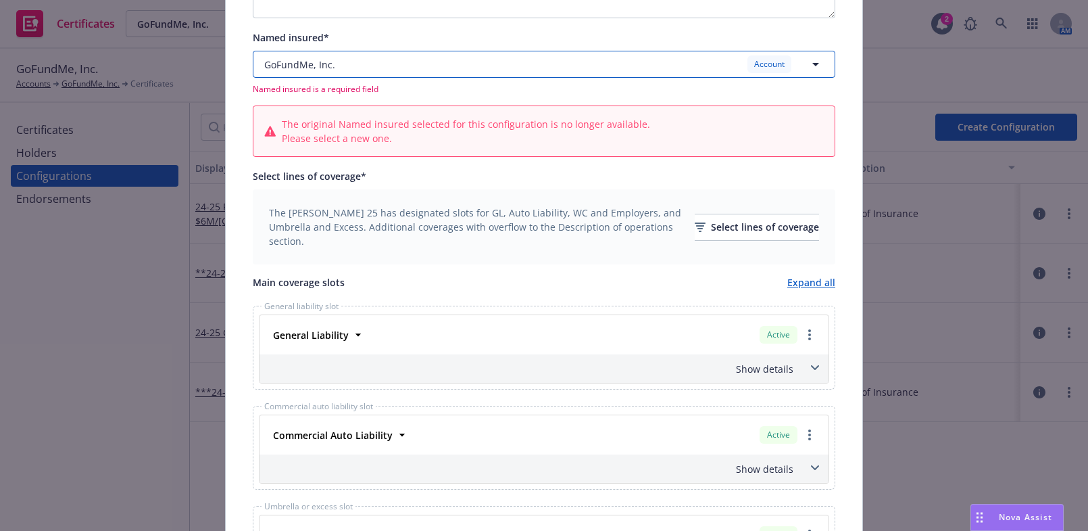
click at [406, 66] on div "GoFundMe, Inc. Account" at bounding box center [535, 63] width 543 height 17
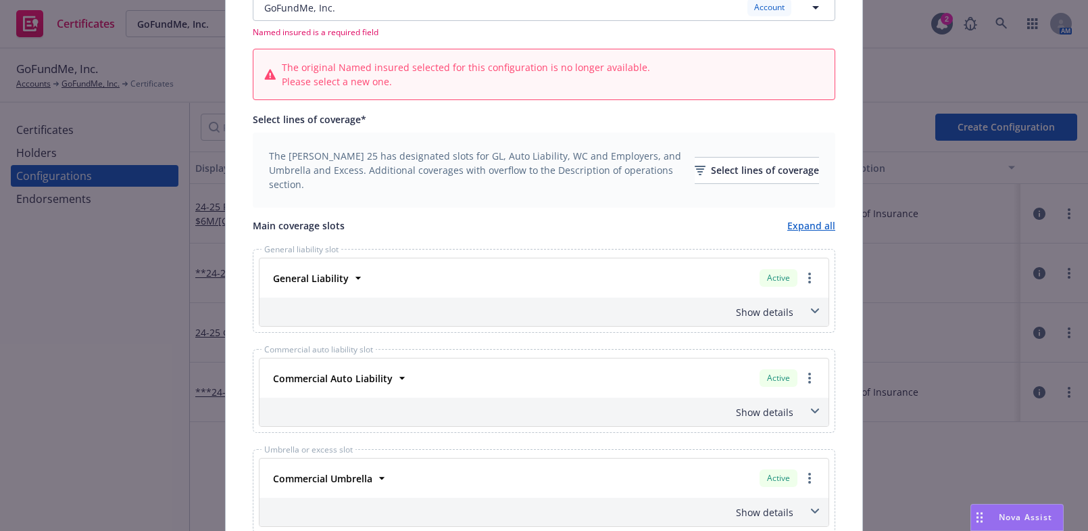
scroll to position [184, 0]
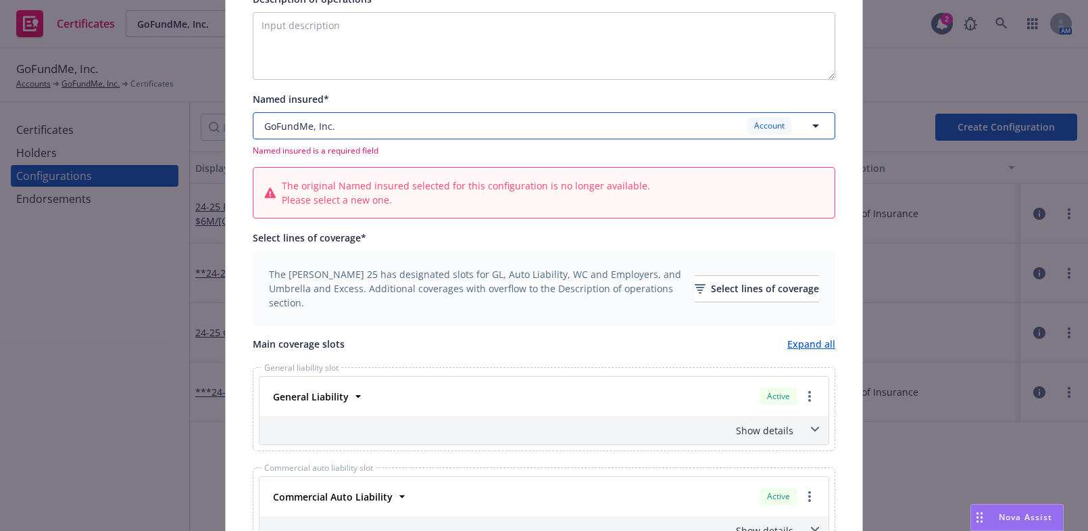
click at [347, 130] on div "GoFundMe, Inc. Account" at bounding box center [535, 125] width 543 height 17
click at [378, 112] on button "GoFundMe, Inc. Account" at bounding box center [544, 125] width 583 height 27
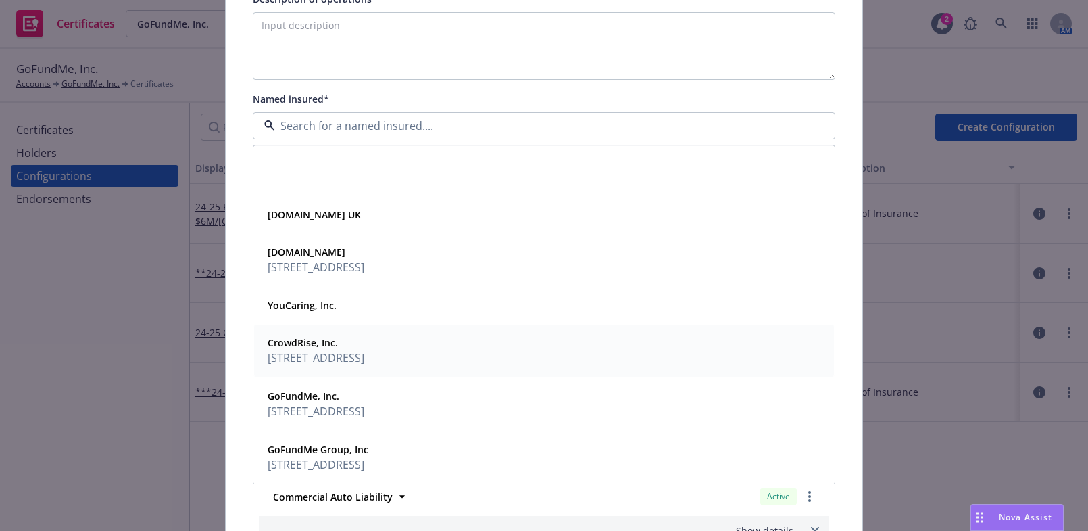
scroll to position [676, 0]
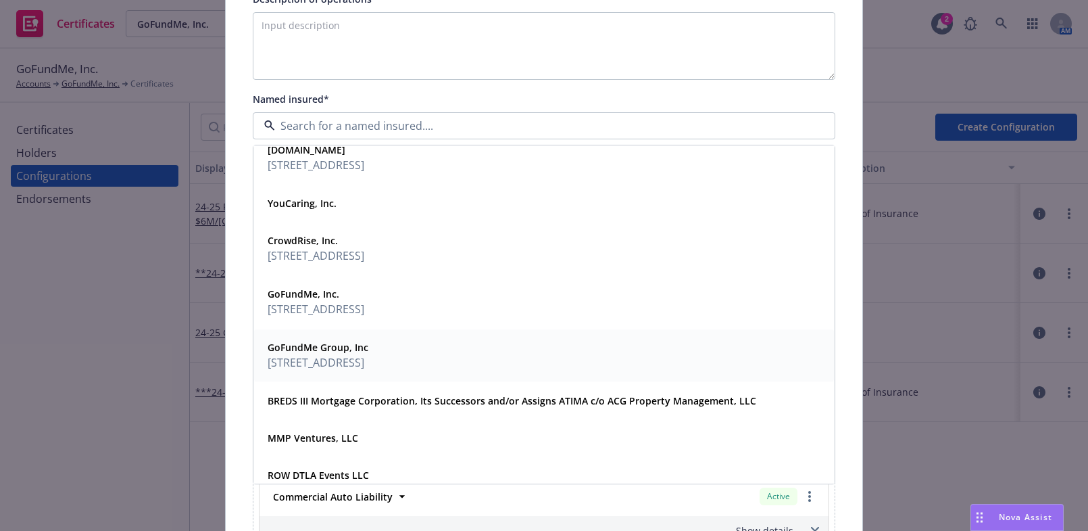
click at [368, 358] on span "815 E Street,, P Box 121270, San Diego, CA, 92101, USA" at bounding box center [318, 362] width 101 height 16
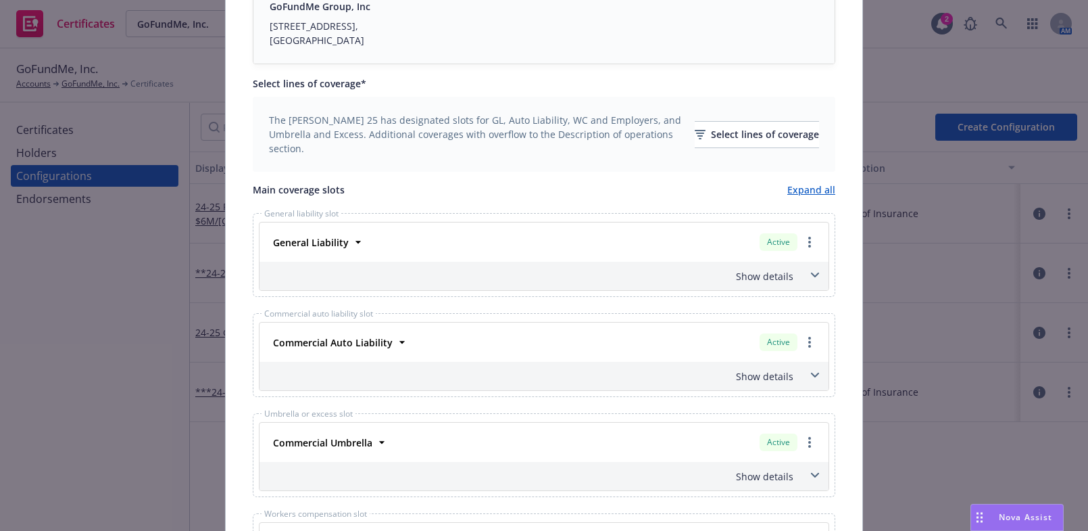
scroll to position [0, 0]
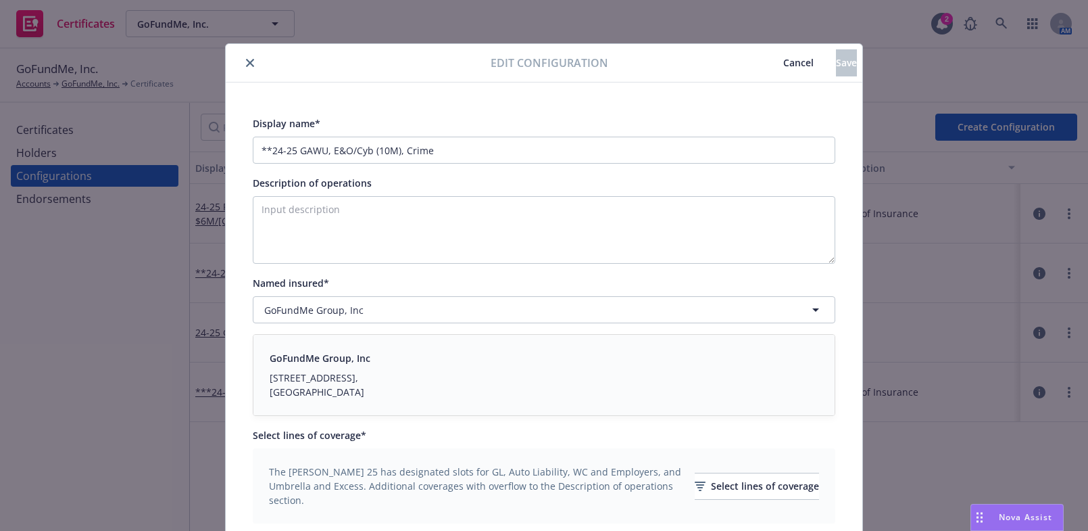
drag, startPoint x: 489, startPoint y: 313, endPoint x: 594, endPoint y: 160, distance: 185.8
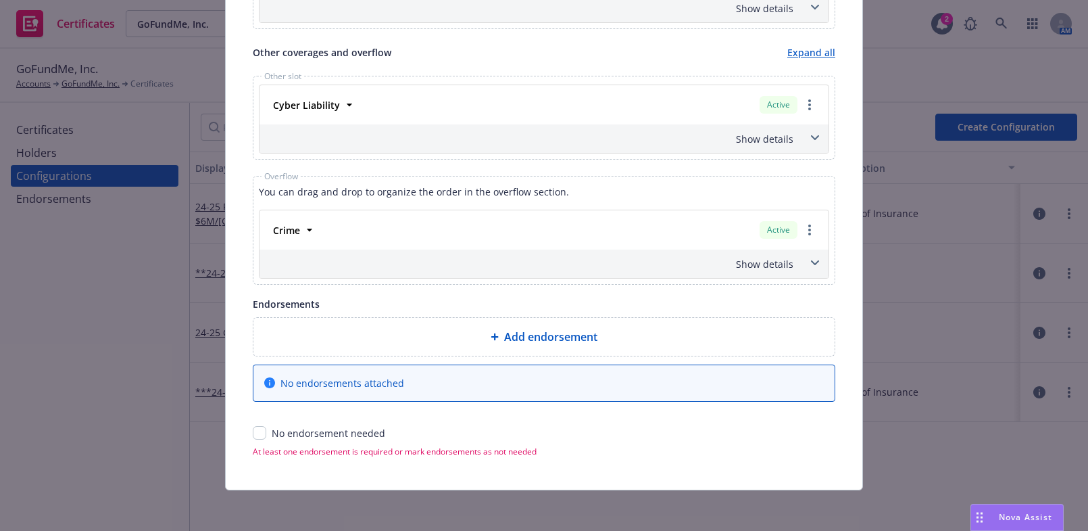
drag, startPoint x: 556, startPoint y: 211, endPoint x: 329, endPoint y: 421, distance: 310.0
click at [253, 426] on input "checkbox" at bounding box center [260, 433] width 14 height 14
checkbox input "true"
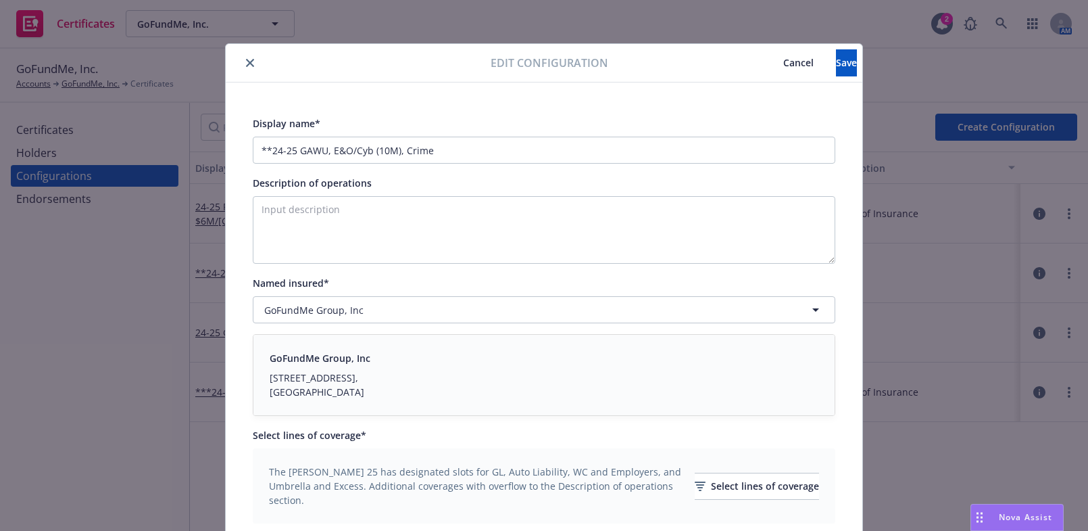
drag, startPoint x: 495, startPoint y: 166, endPoint x: 569, endPoint y: 122, distance: 86.4
click at [836, 51] on button "Save" at bounding box center [846, 62] width 21 height 27
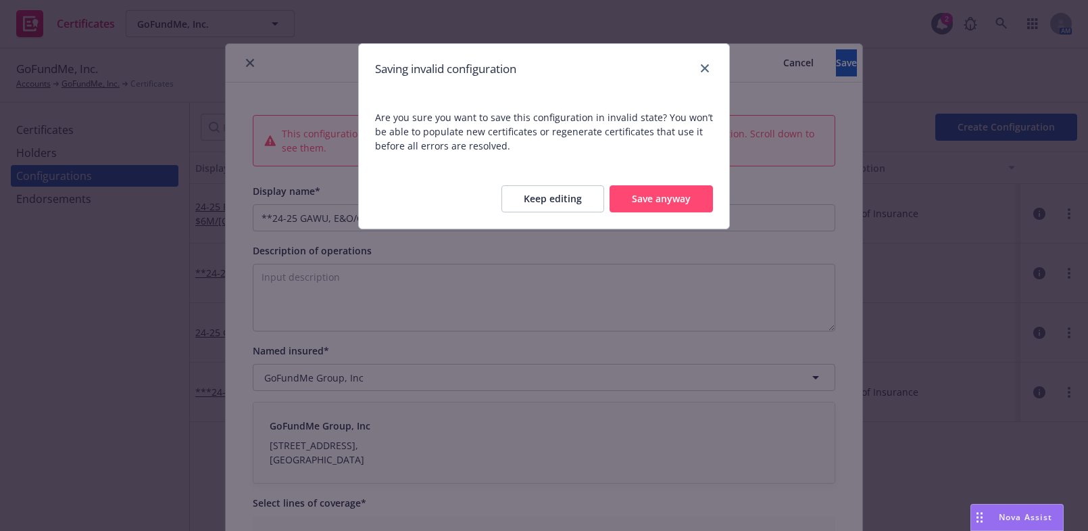
click at [646, 189] on button "Save anyway" at bounding box center [661, 198] width 103 height 27
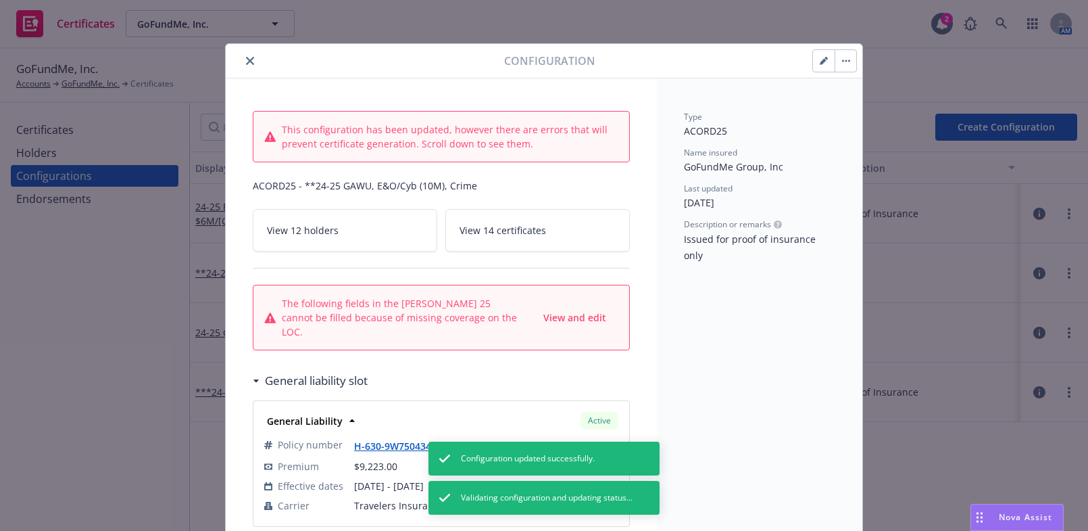
click at [813, 68] on button "button" at bounding box center [824, 61] width 22 height 22
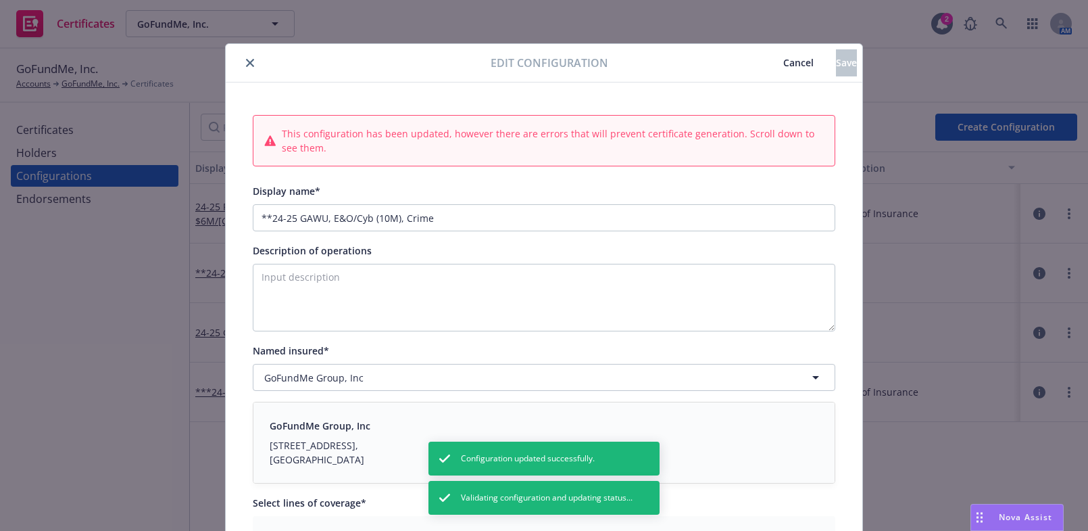
click at [771, 66] on button "Cancel" at bounding box center [798, 62] width 75 height 27
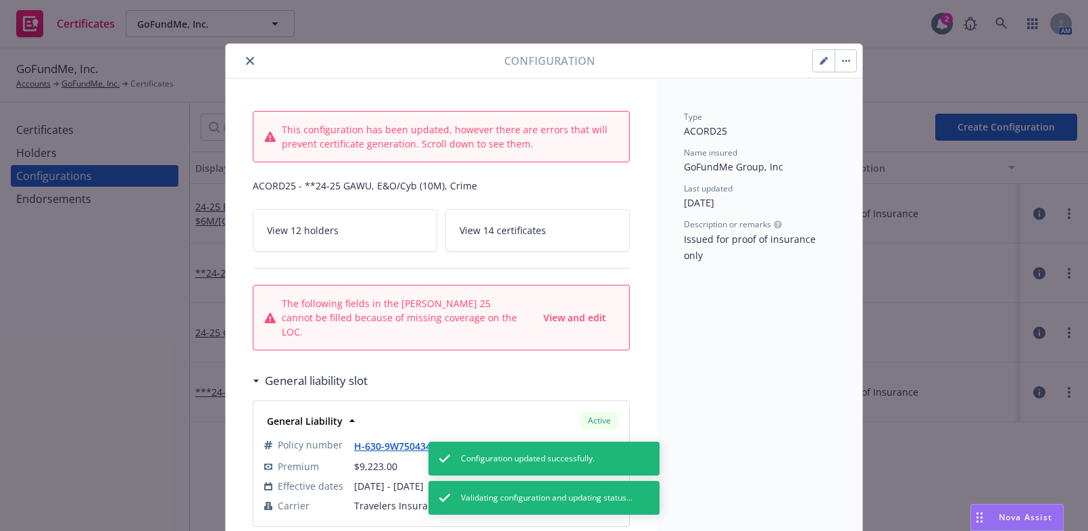
click at [813, 65] on button "button" at bounding box center [824, 61] width 22 height 22
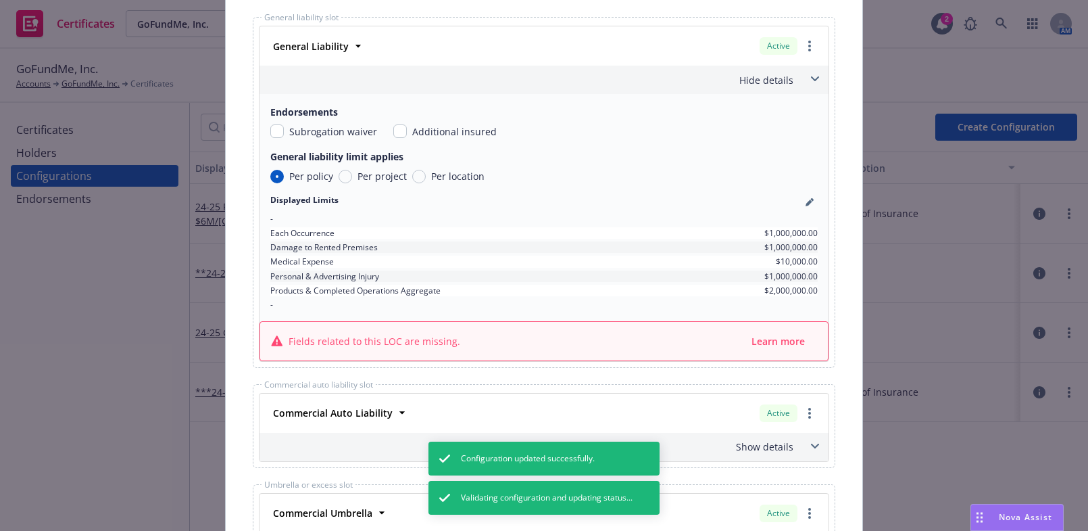
scroll to position [737, 0]
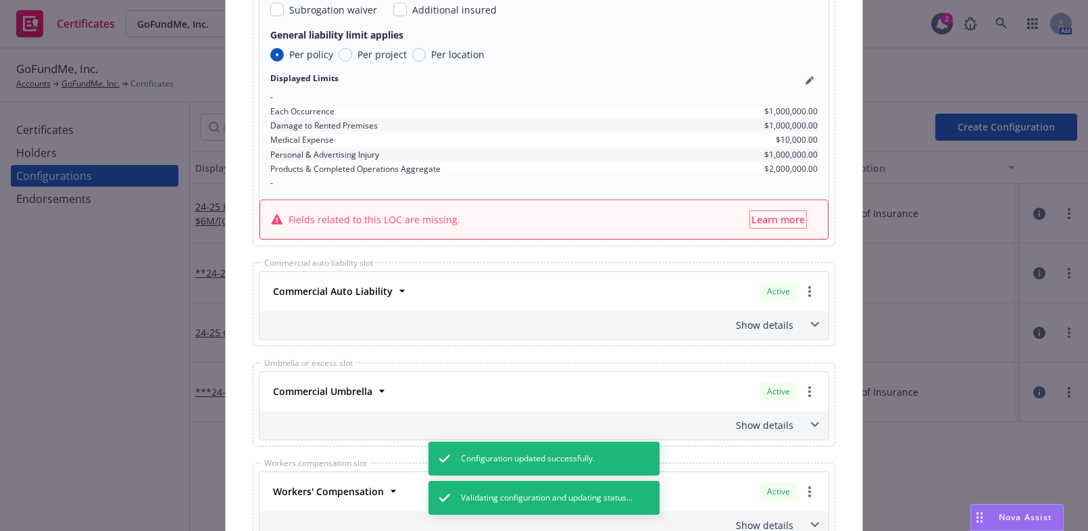
click at [762, 215] on span "Learn more" at bounding box center [778, 219] width 53 height 13
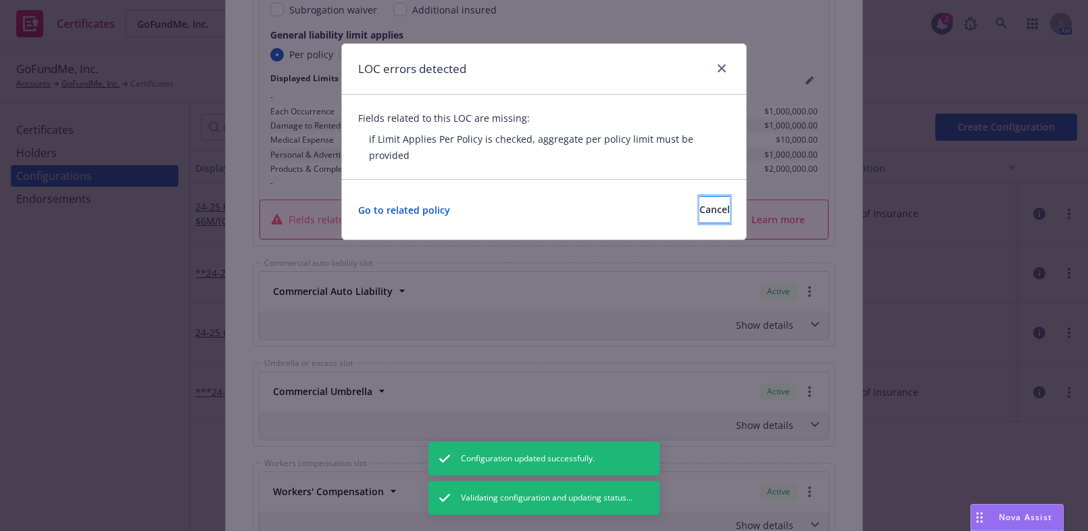
click at [700, 199] on button "Cancel" at bounding box center [715, 209] width 30 height 27
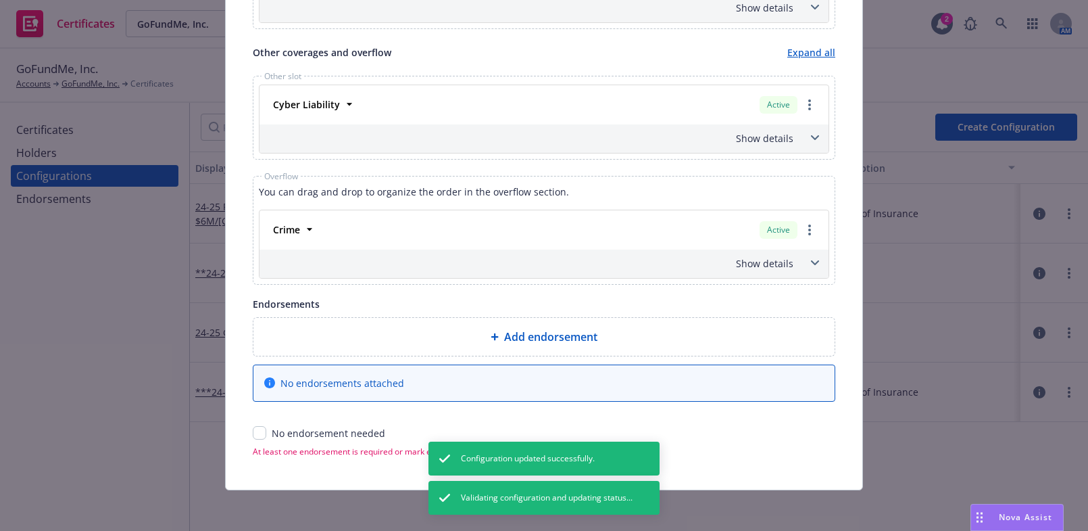
scroll to position [701, 0]
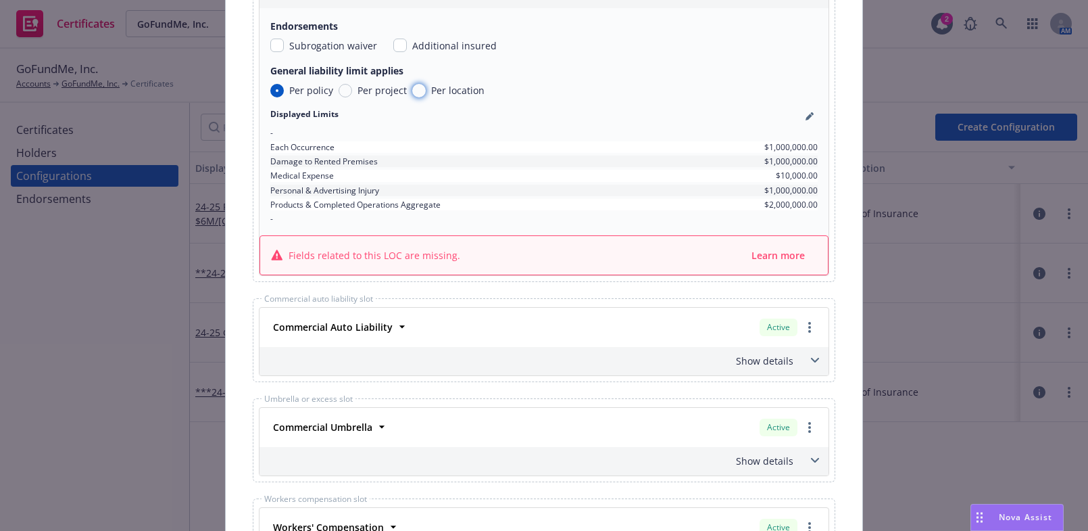
click at [413, 84] on input "Per location" at bounding box center [419, 91] width 14 height 14
radio input "true"
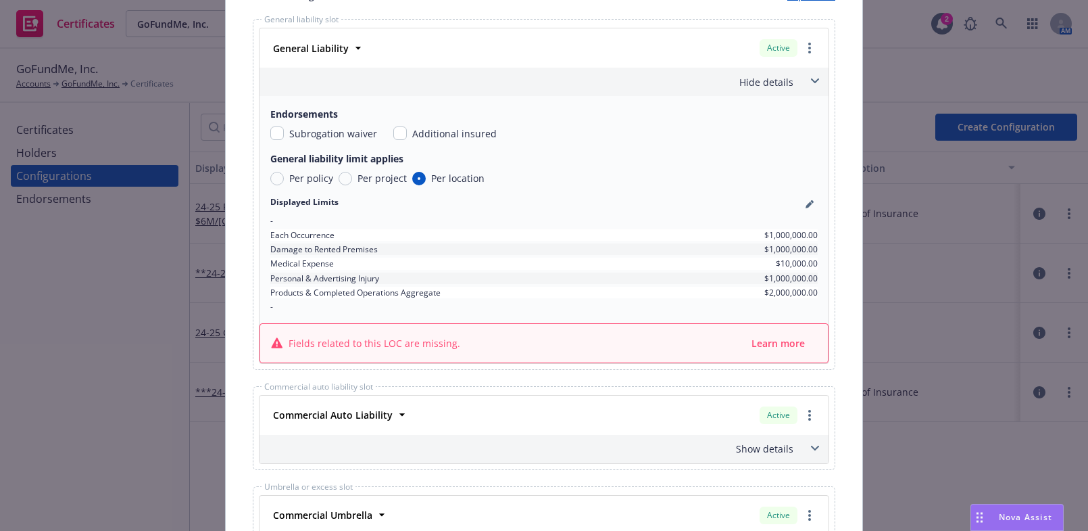
drag, startPoint x: 577, startPoint y: 162, endPoint x: 770, endPoint y: 56, distance: 220.2
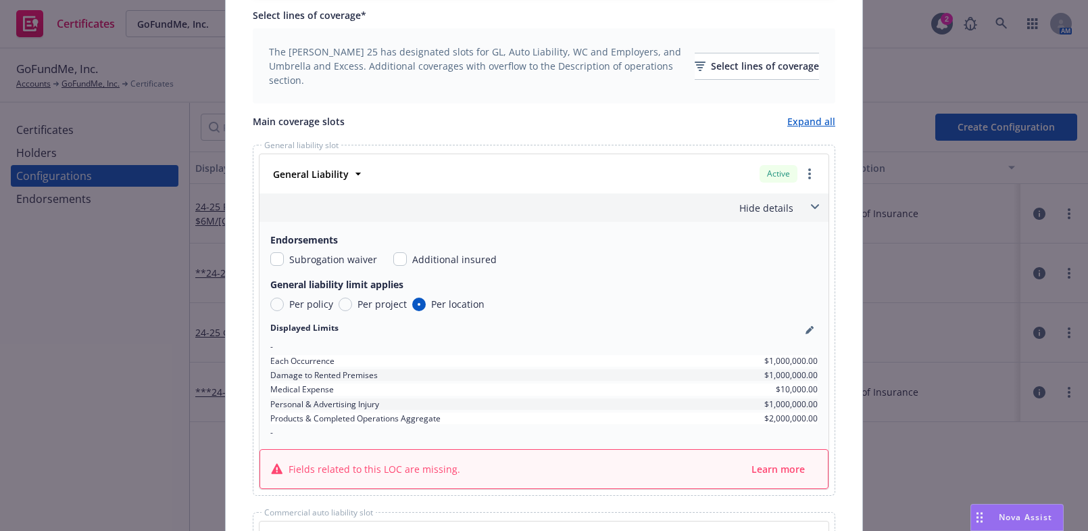
drag, startPoint x: 692, startPoint y: 30, endPoint x: 697, endPoint y: 41, distance: 11.2
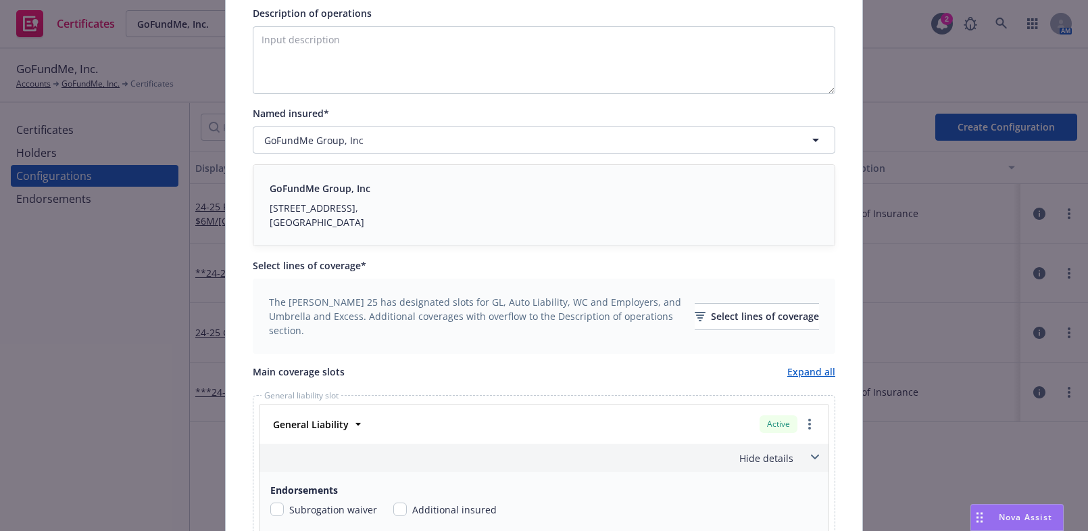
drag, startPoint x: 696, startPoint y: 237, endPoint x: 721, endPoint y: 110, distance: 128.7
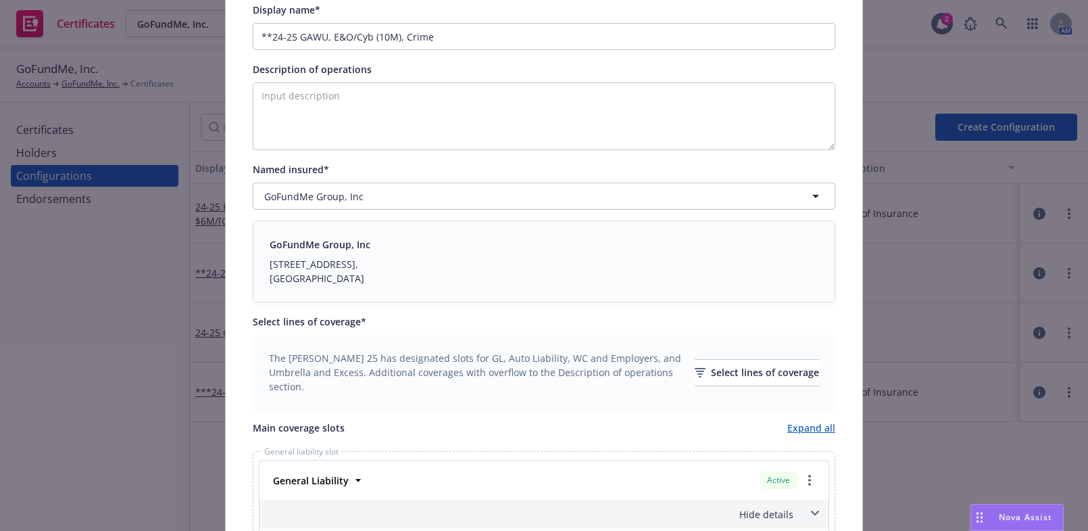
scroll to position [122, 0]
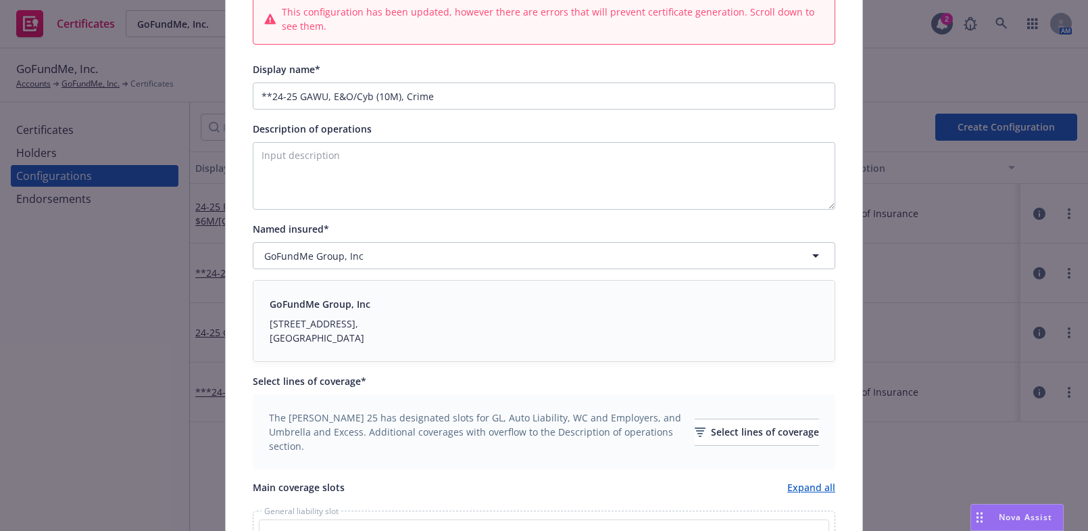
drag, startPoint x: 683, startPoint y: 156, endPoint x: 707, endPoint y: 61, distance: 98.4
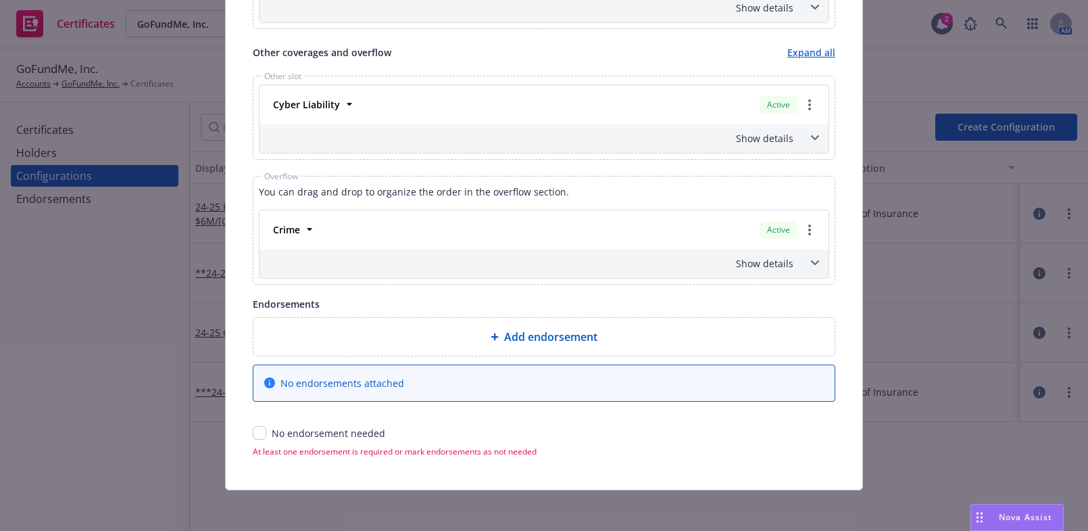
drag, startPoint x: 647, startPoint y: 121, endPoint x: 292, endPoint y: 483, distance: 506.7
click at [256, 428] on input "checkbox" at bounding box center [260, 433] width 14 height 14
checkbox input "true"
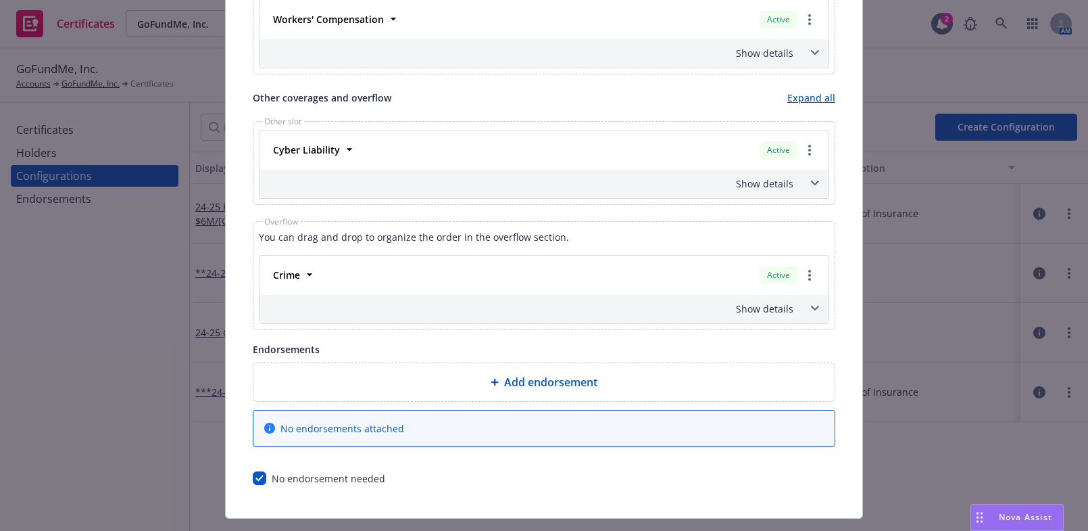
scroll to position [153, 0]
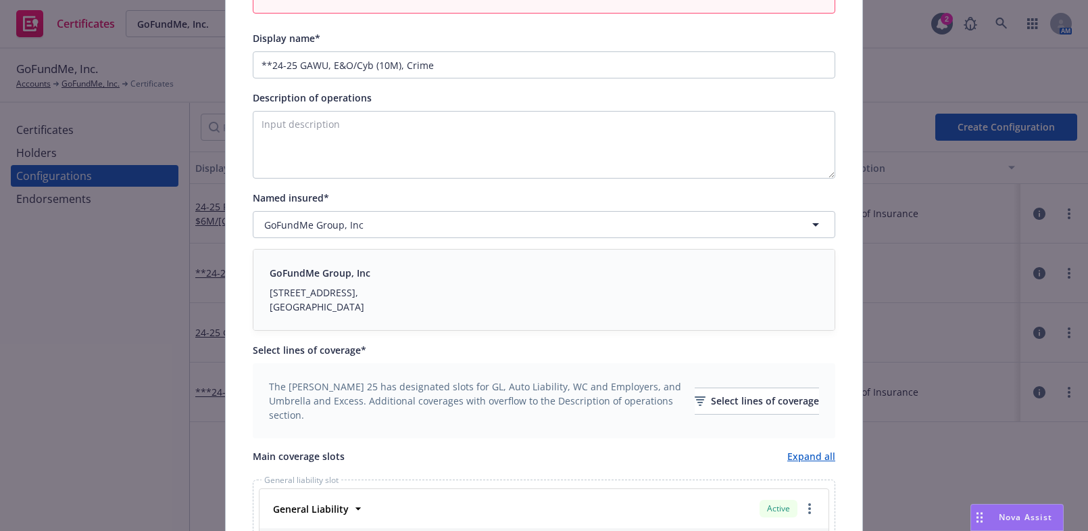
drag, startPoint x: 408, startPoint y: 390, endPoint x: 704, endPoint y: 87, distance: 423.5
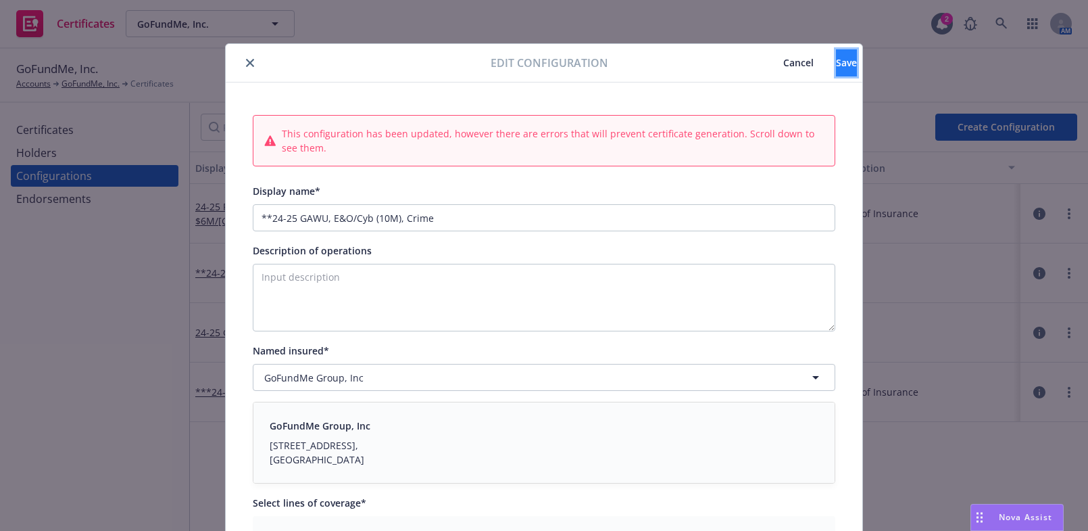
click at [836, 65] on span "Save" at bounding box center [846, 62] width 21 height 13
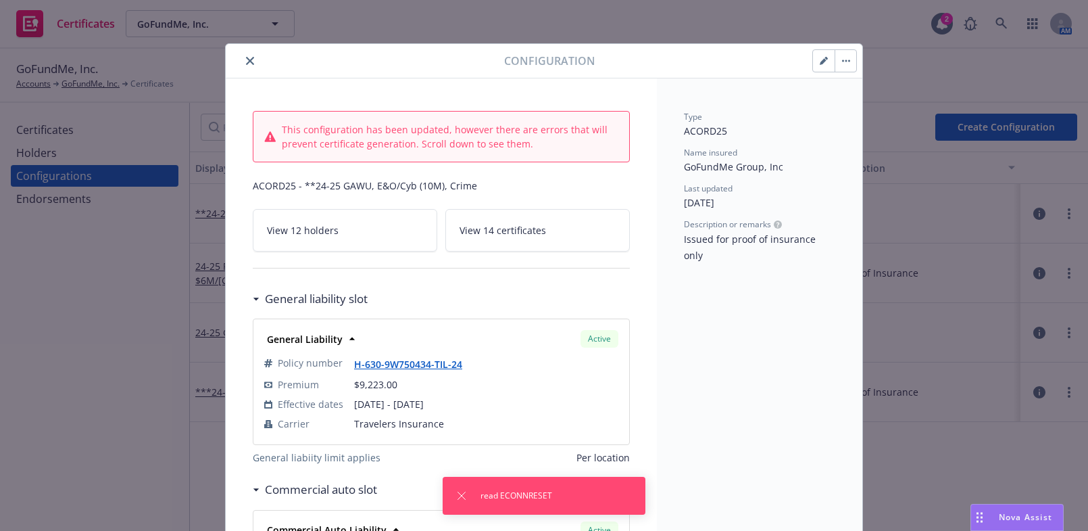
click at [248, 60] on icon "close" at bounding box center [250, 61] width 8 height 8
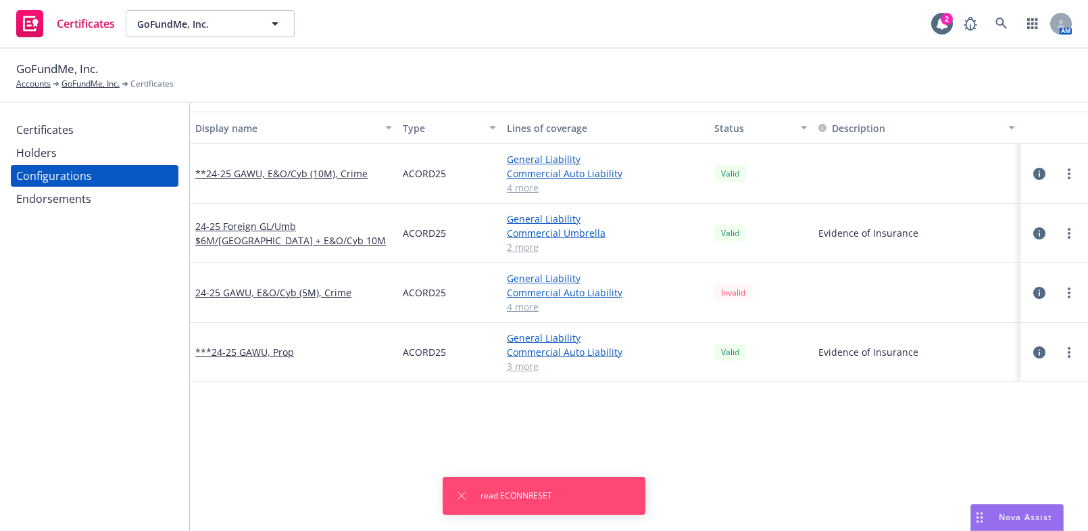
scroll to position [61, 0]
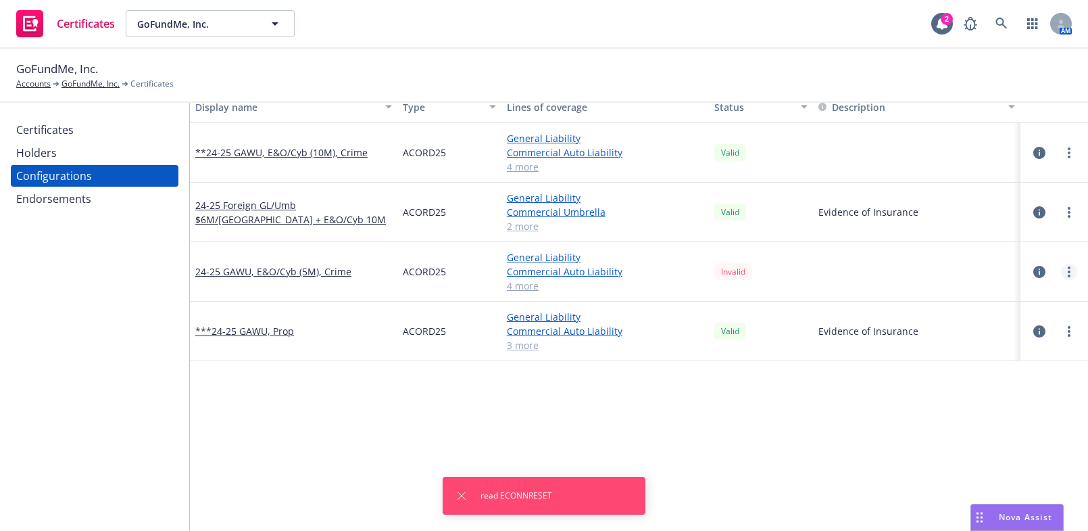
click at [1068, 267] on circle "more" at bounding box center [1069, 267] width 3 height 3
click at [994, 290] on link "Edit" at bounding box center [993, 298] width 149 height 27
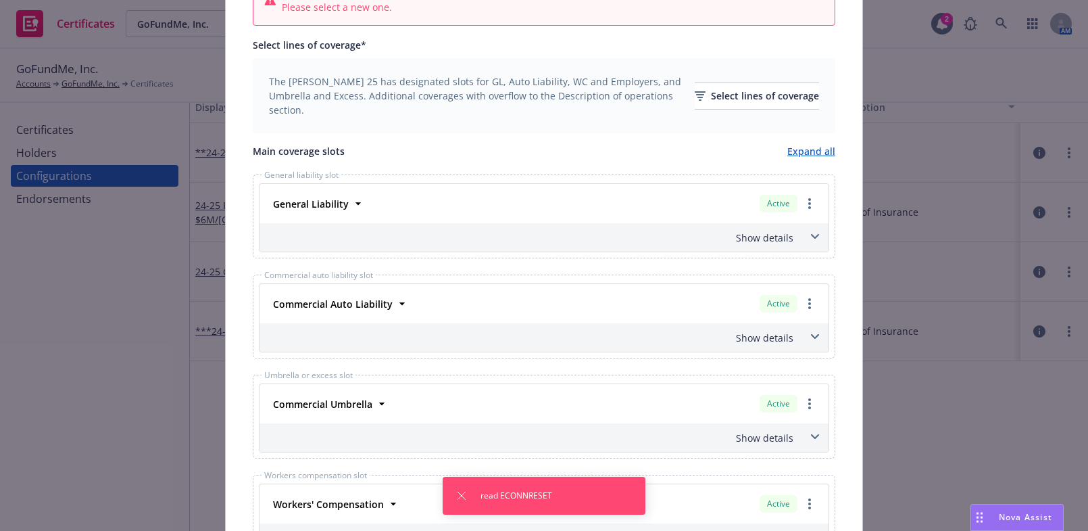
scroll to position [430, 0]
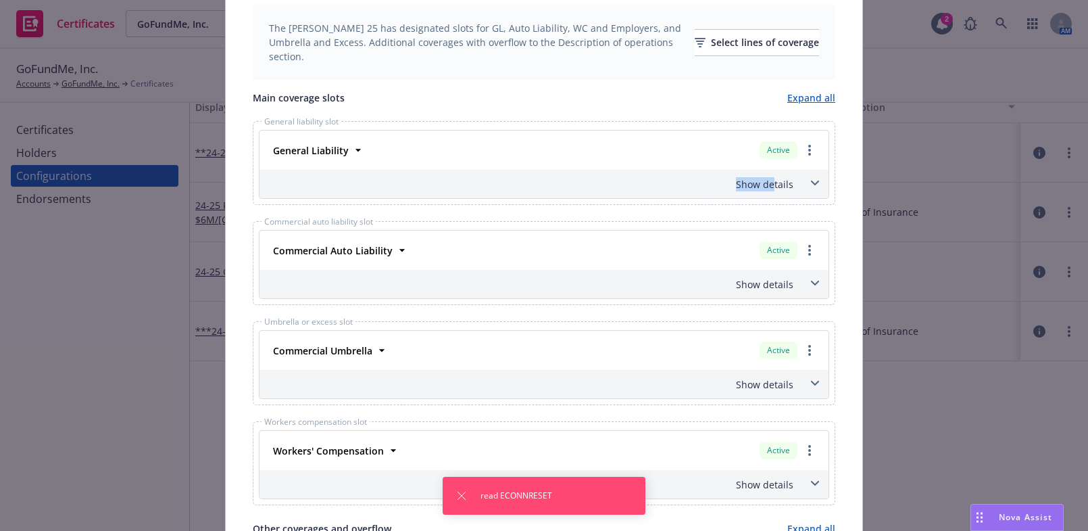
drag, startPoint x: 743, startPoint y: 187, endPoint x: 772, endPoint y: 187, distance: 29.1
click at [772, 187] on div "Show details" at bounding box center [527, 184] width 531 height 14
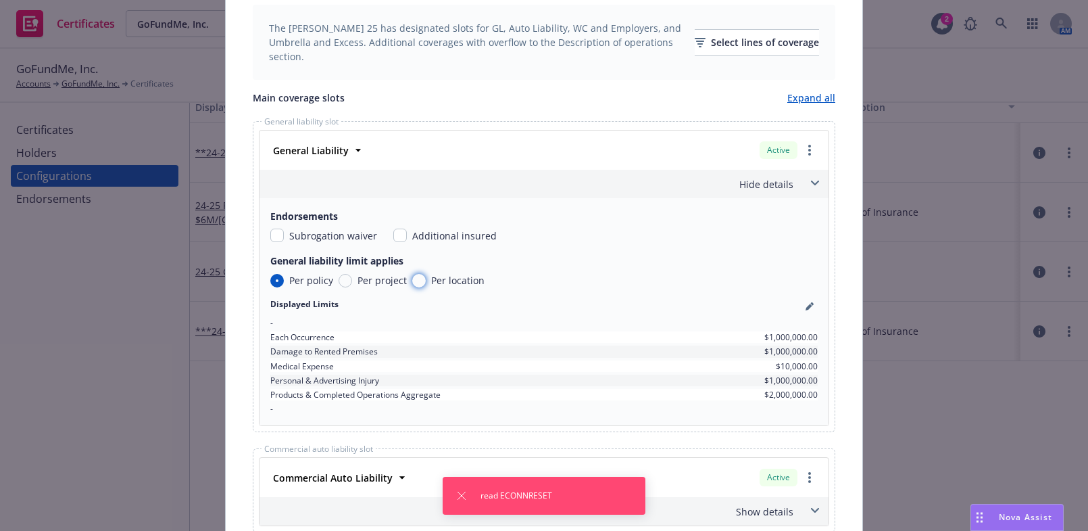
click at [412, 275] on input "Per location" at bounding box center [419, 281] width 14 height 14
radio input "true"
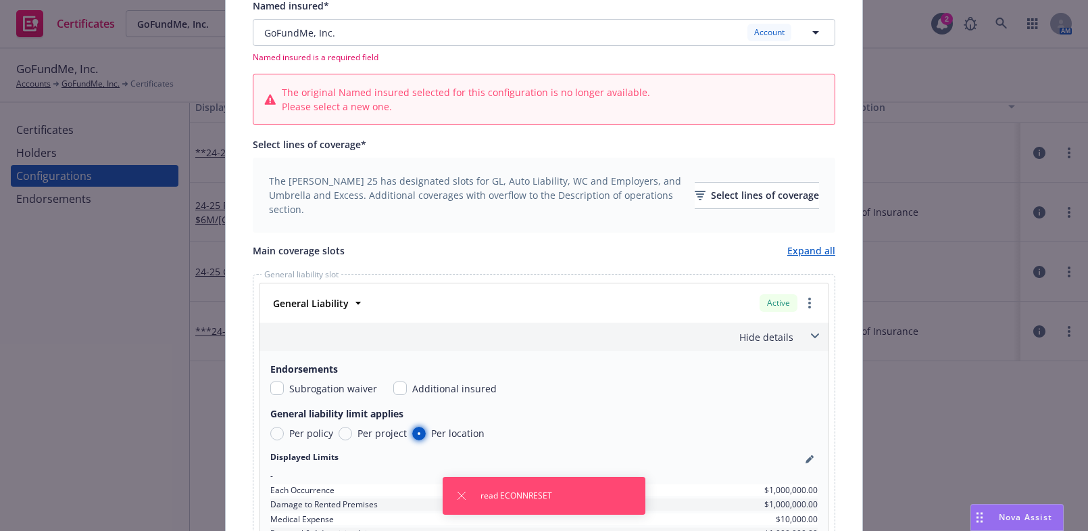
scroll to position [122, 0]
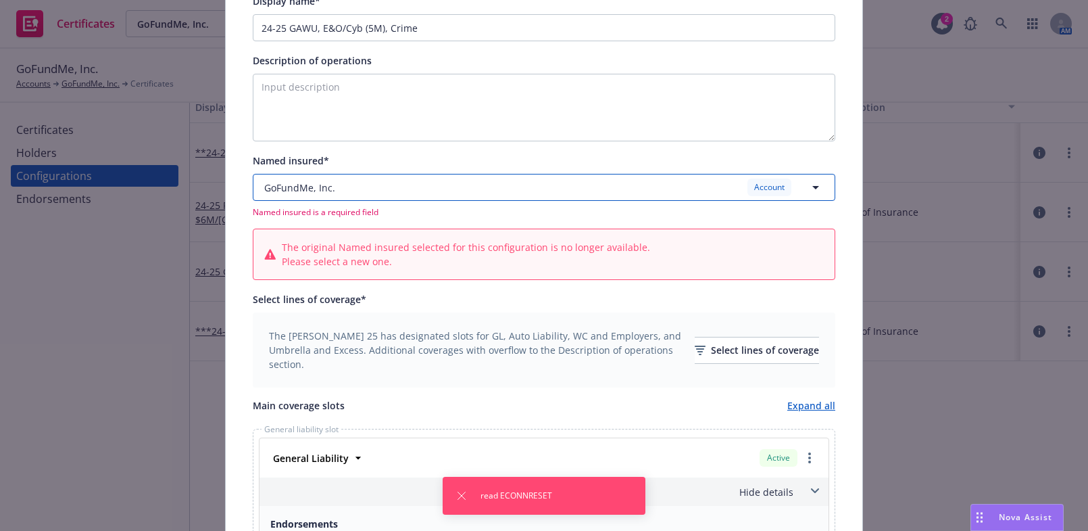
click at [553, 196] on button "GoFundMe, Inc. Account" at bounding box center [544, 187] width 583 height 27
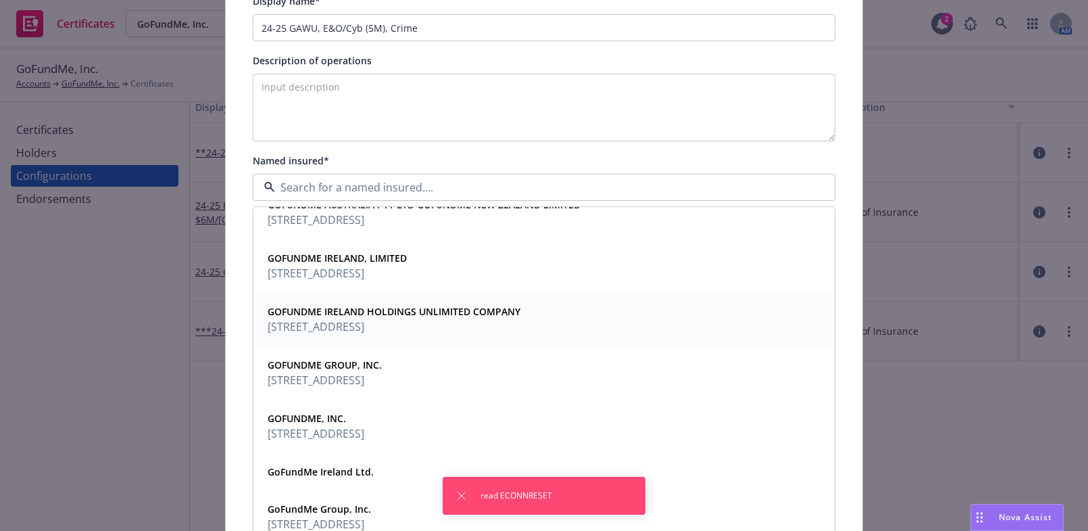
scroll to position [307, 0]
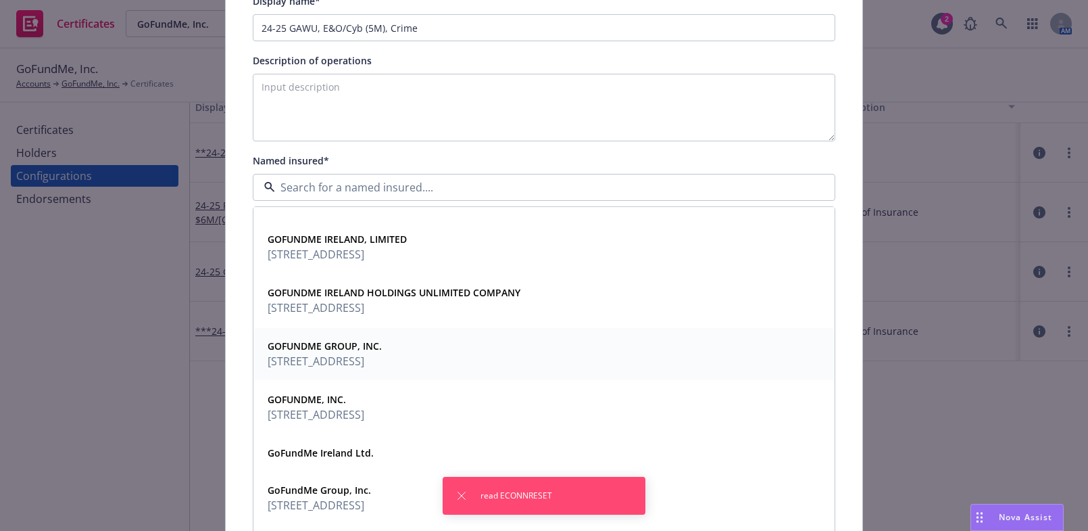
click at [382, 353] on span "PO Box 23357, 3223 Greyling Dr San Diego, CA 92123" at bounding box center [325, 361] width 114 height 16
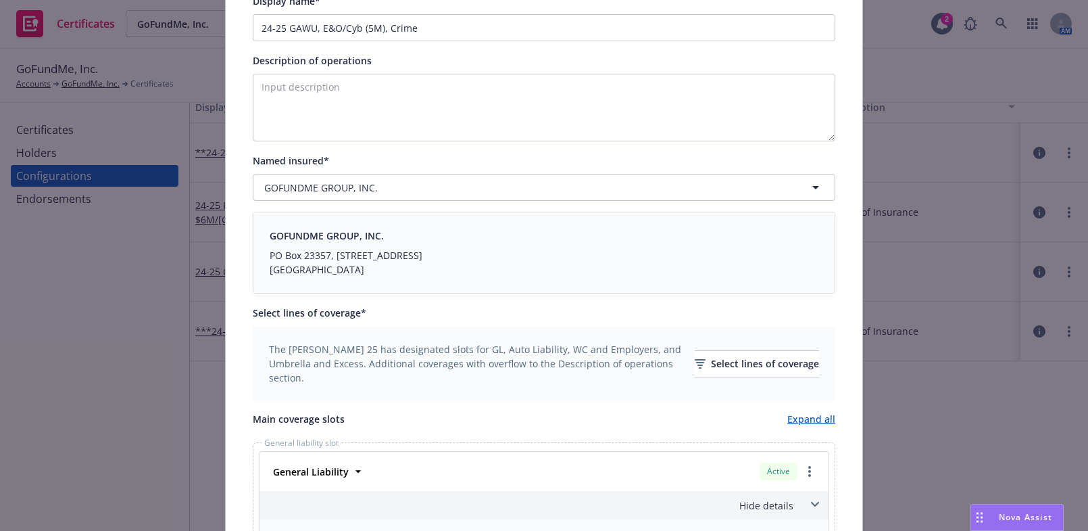
click at [458, 164] on div "Named insured*" at bounding box center [544, 160] width 583 height 16
click at [456, 199] on button "GOFUNDME GROUP, INC." at bounding box center [544, 187] width 583 height 27
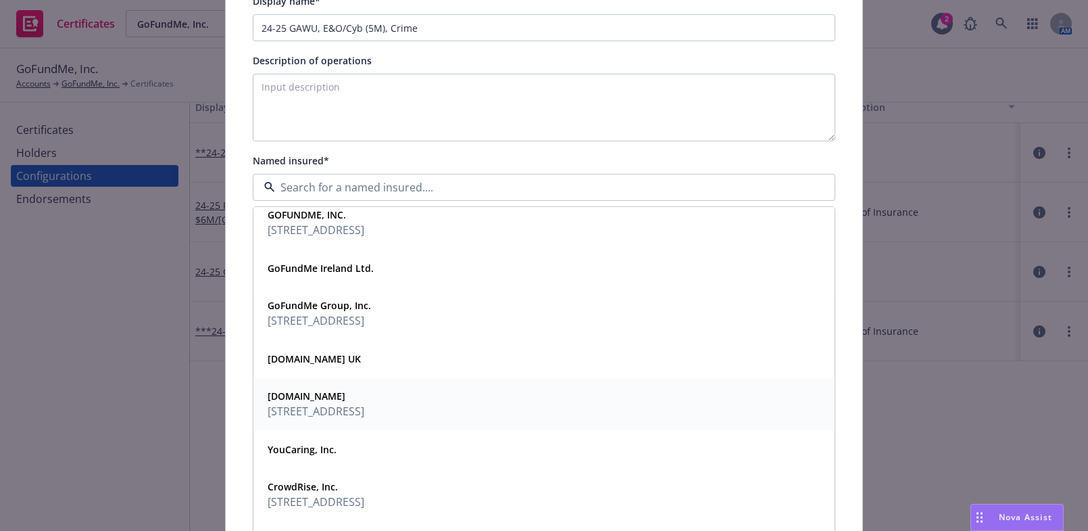
scroll to position [614, 0]
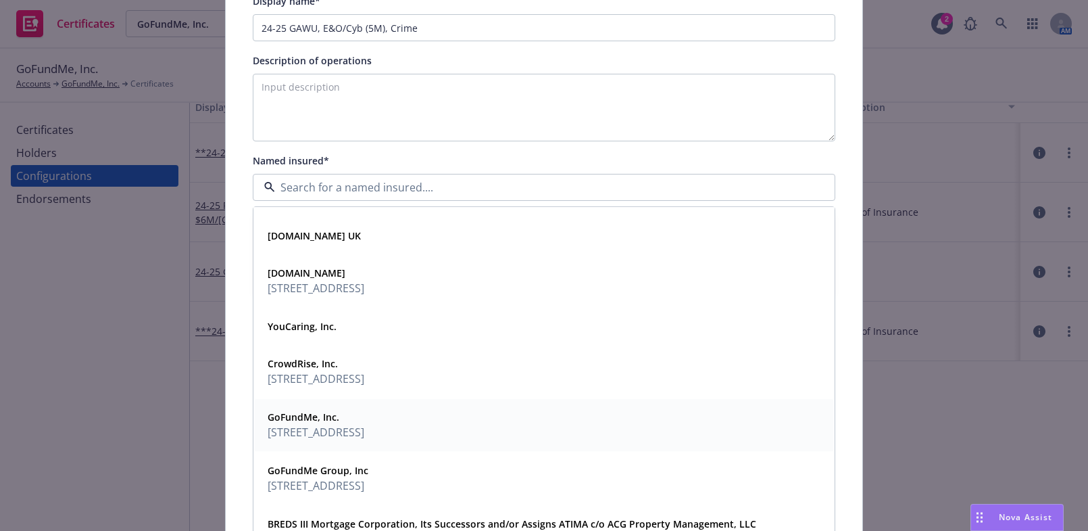
click at [364, 426] on span "815 E Street,, P Box 121270, San Diego, CA, 92101, USA" at bounding box center [316, 432] width 97 height 16
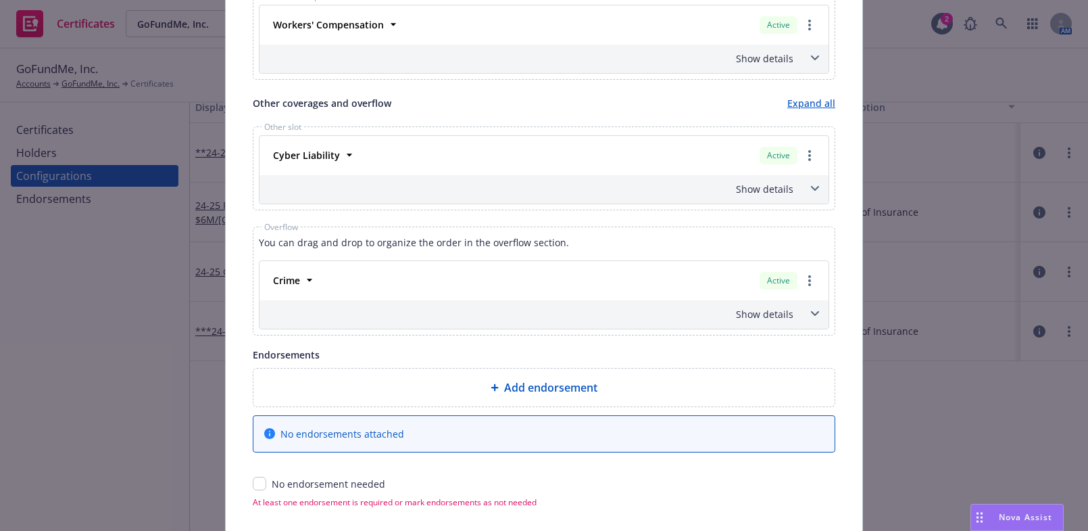
scroll to position [1146, 0]
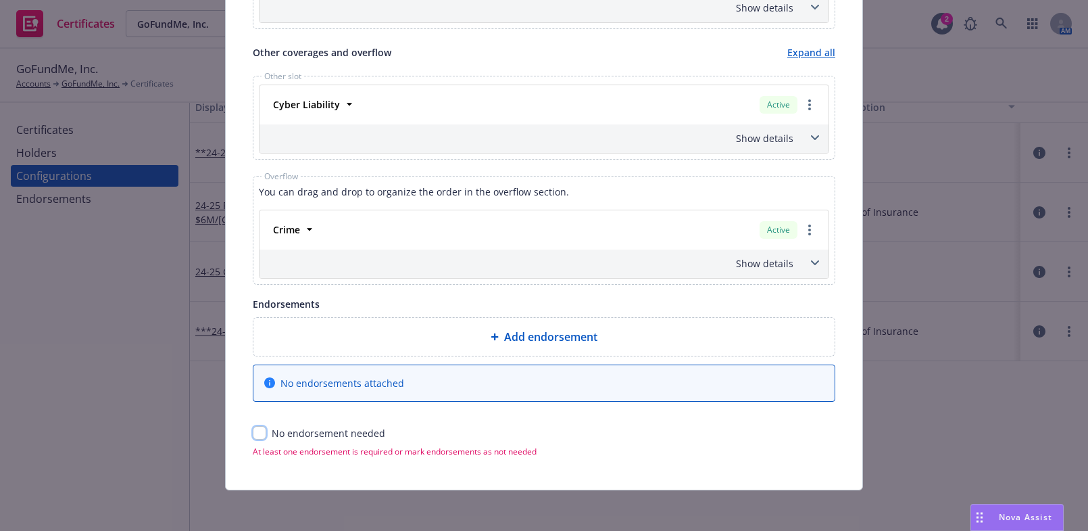
click at [260, 426] on input "checkbox" at bounding box center [260, 433] width 14 height 14
checkbox input "true"
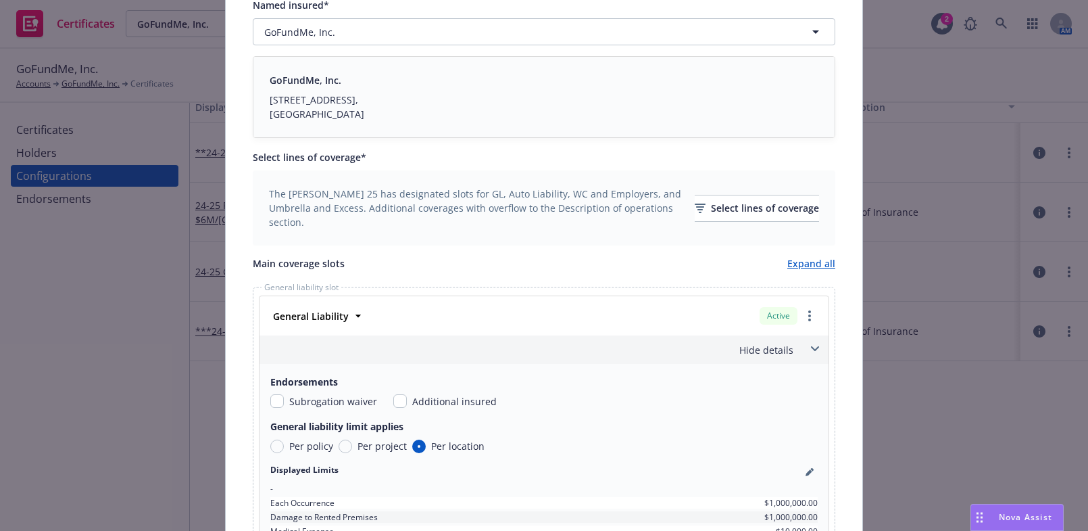
scroll to position [0, 0]
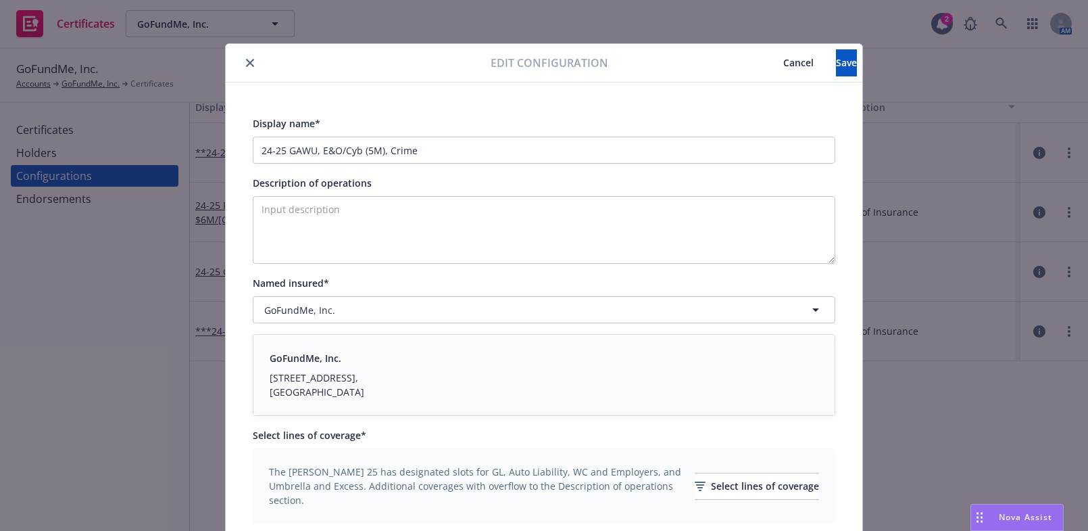
drag, startPoint x: 485, startPoint y: 366, endPoint x: 691, endPoint y: 115, distance: 324.2
click at [836, 57] on span "Save" at bounding box center [846, 62] width 21 height 13
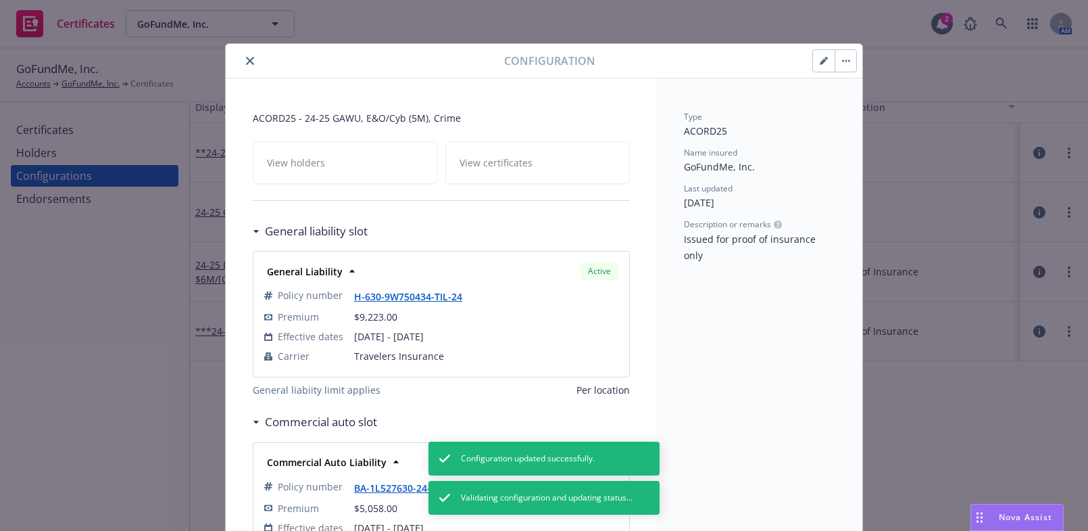
click at [249, 60] on icon "close" at bounding box center [250, 61] width 8 height 8
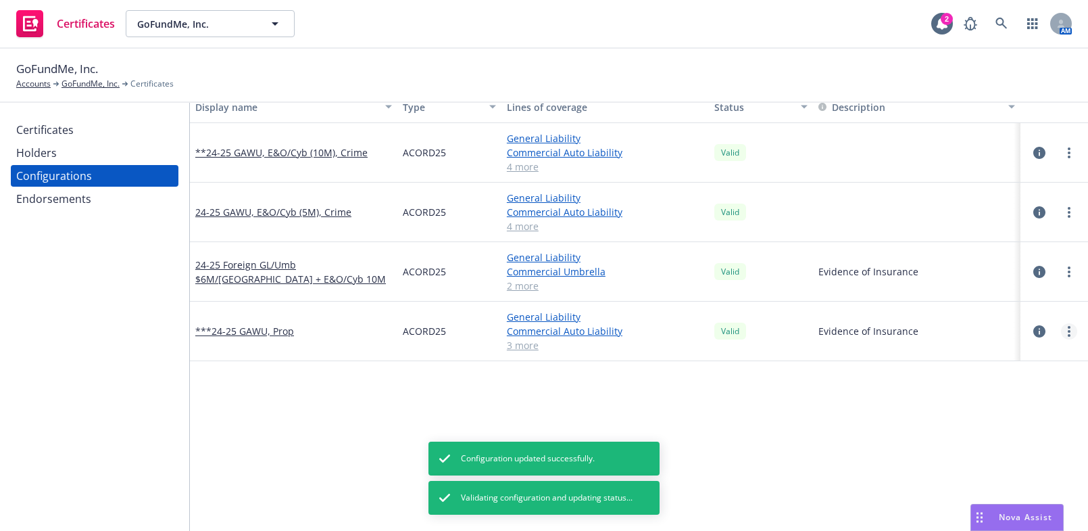
click at [1061, 331] on link "more" at bounding box center [1069, 331] width 16 height 16
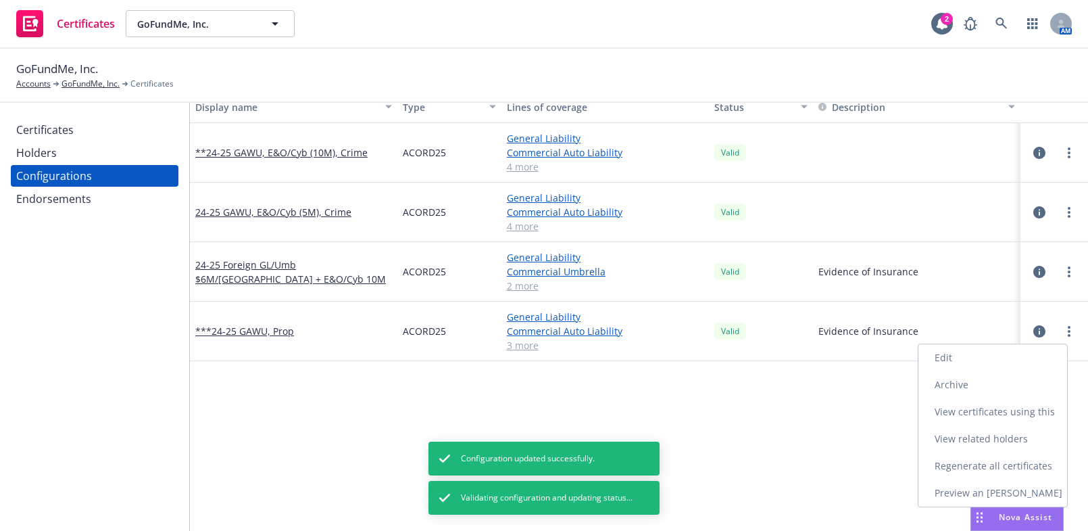
click at [951, 349] on link "Edit" at bounding box center [993, 357] width 149 height 27
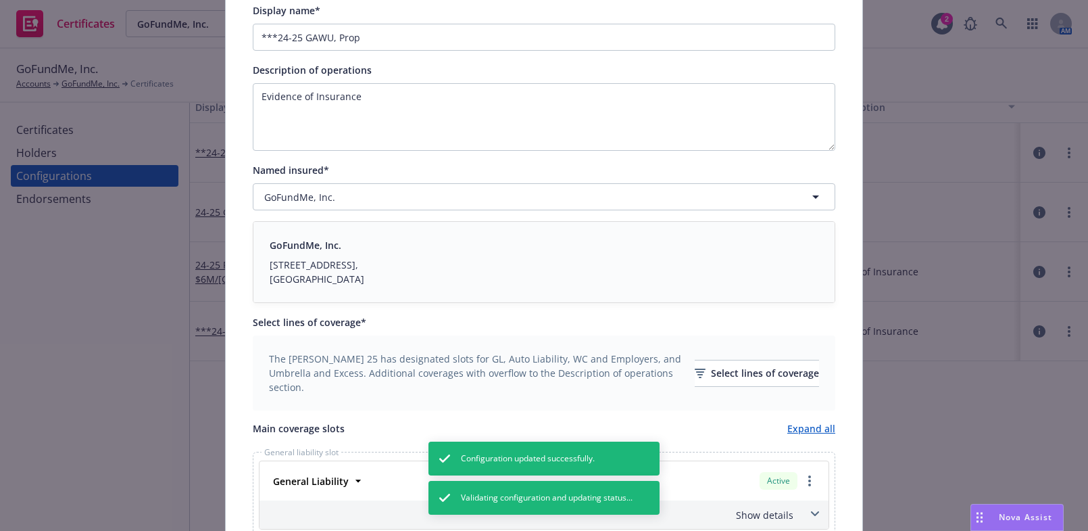
scroll to position [368, 0]
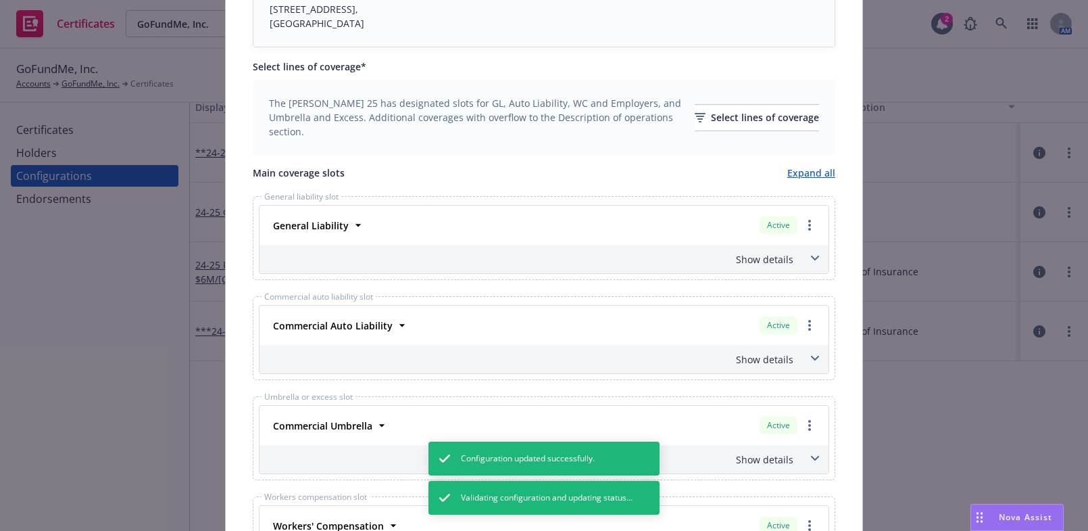
click at [767, 264] on div "Show details" at bounding box center [527, 259] width 531 height 14
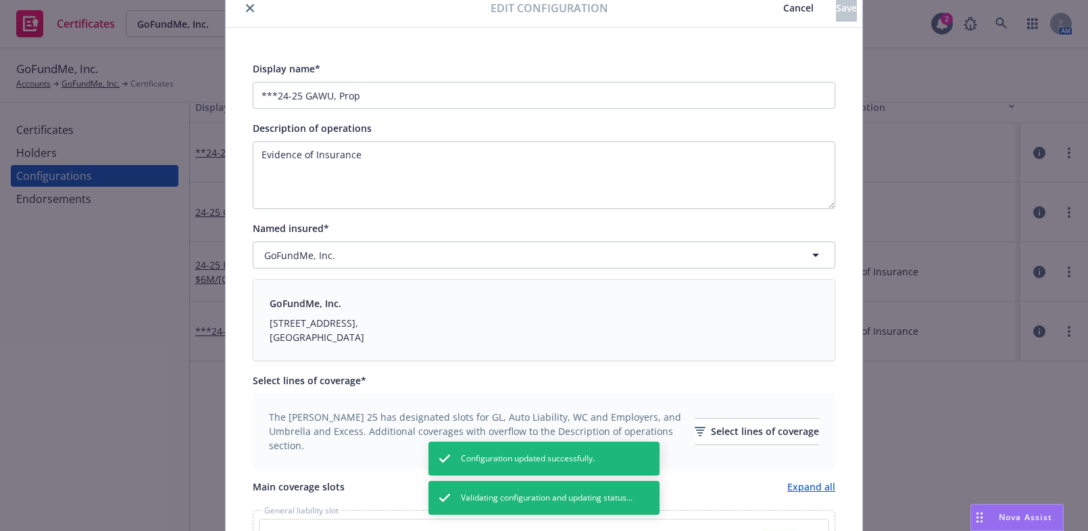
scroll to position [0, 0]
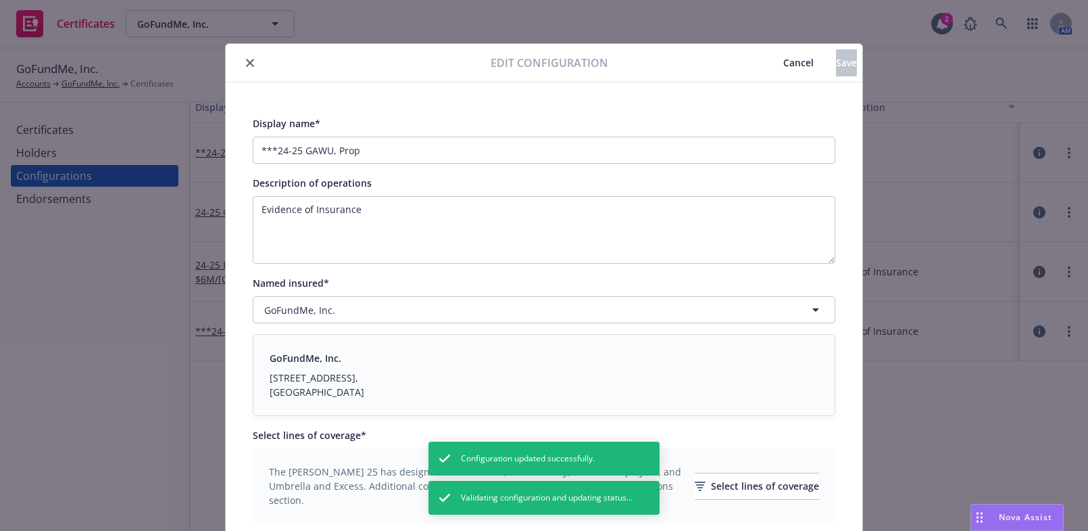
click at [246, 62] on icon "close" at bounding box center [250, 63] width 8 height 8
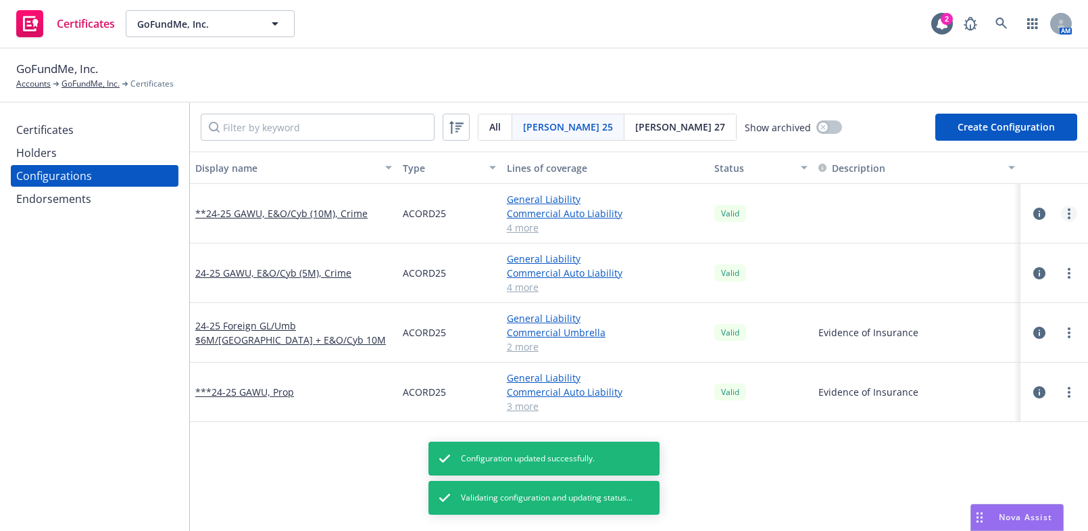
click at [1061, 213] on link "more" at bounding box center [1069, 213] width 16 height 16
click at [962, 237] on link "Edit" at bounding box center [993, 241] width 149 height 27
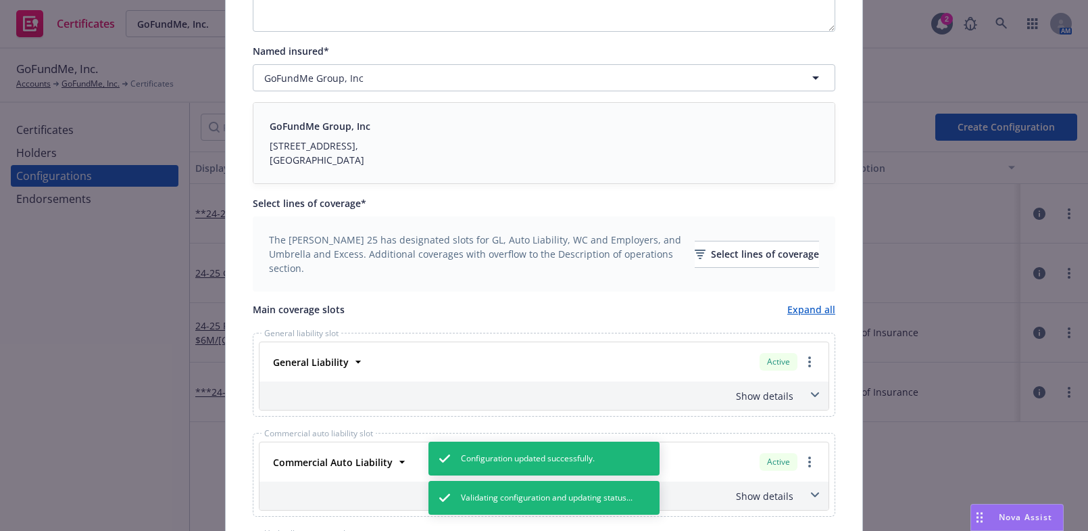
scroll to position [368, 0]
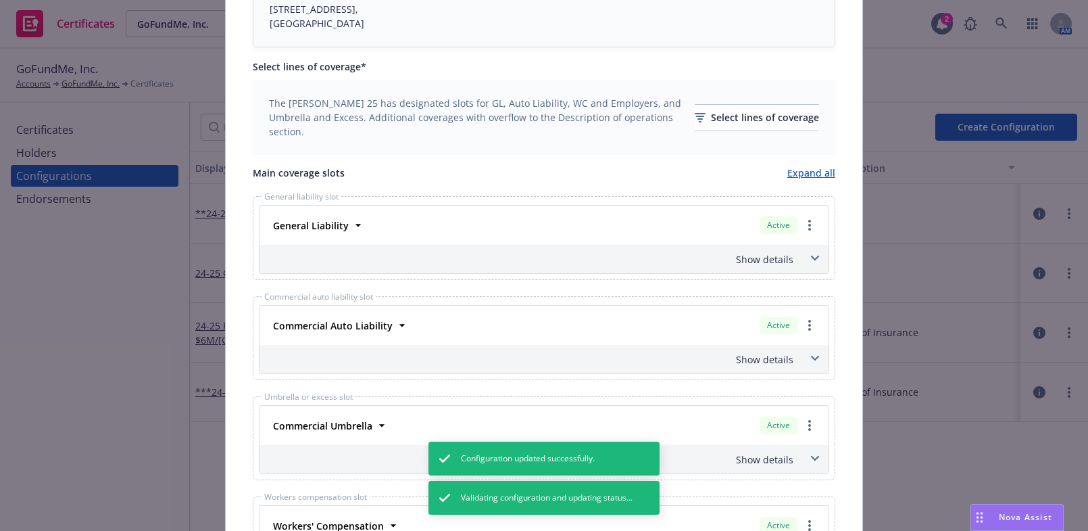
click at [769, 267] on div "Show details" at bounding box center [544, 259] width 569 height 28
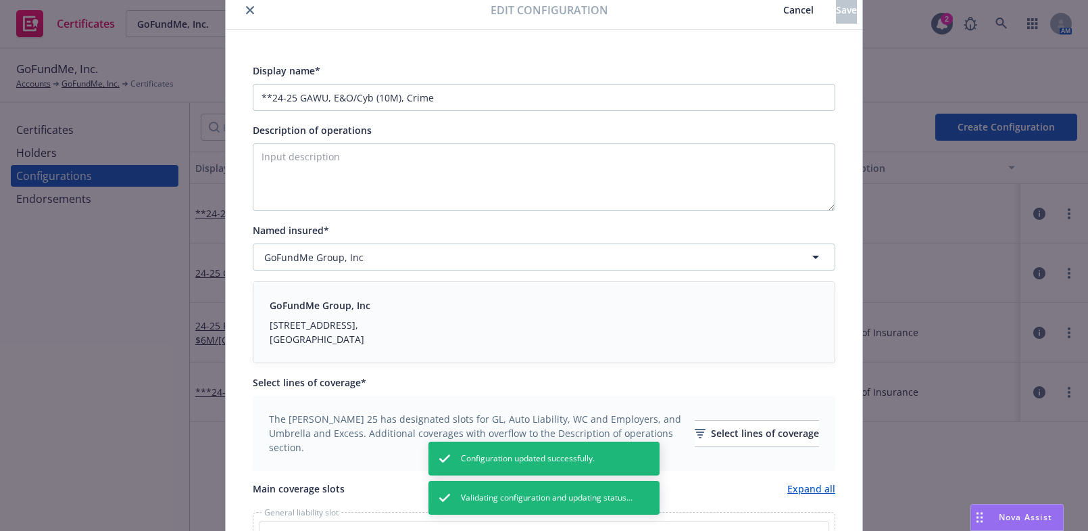
scroll to position [0, 0]
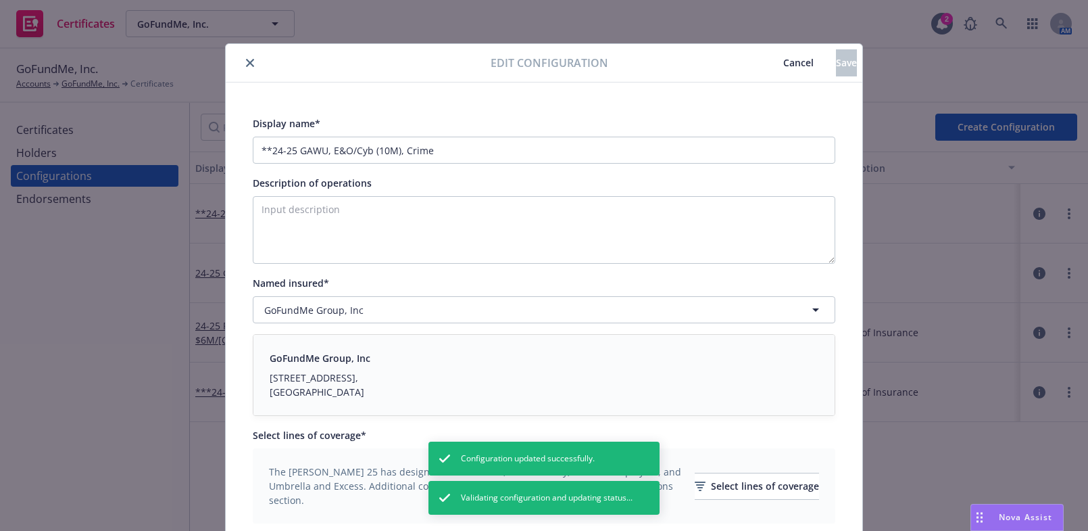
click at [243, 72] on div "Edit configuration Cancel Save" at bounding box center [544, 63] width 637 height 39
click at [246, 62] on icon "close" at bounding box center [250, 63] width 8 height 8
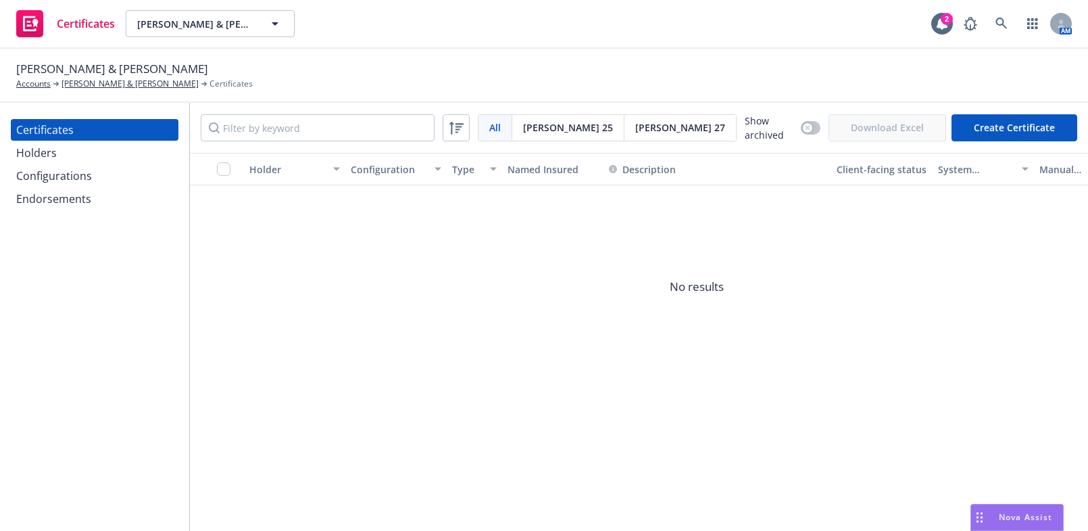
drag, startPoint x: 28, startPoint y: 335, endPoint x: 43, endPoint y: 318, distance: 22.5
click at [30, 335] on div "Certificates Holders Configurations Endorsements" at bounding box center [94, 317] width 189 height 428
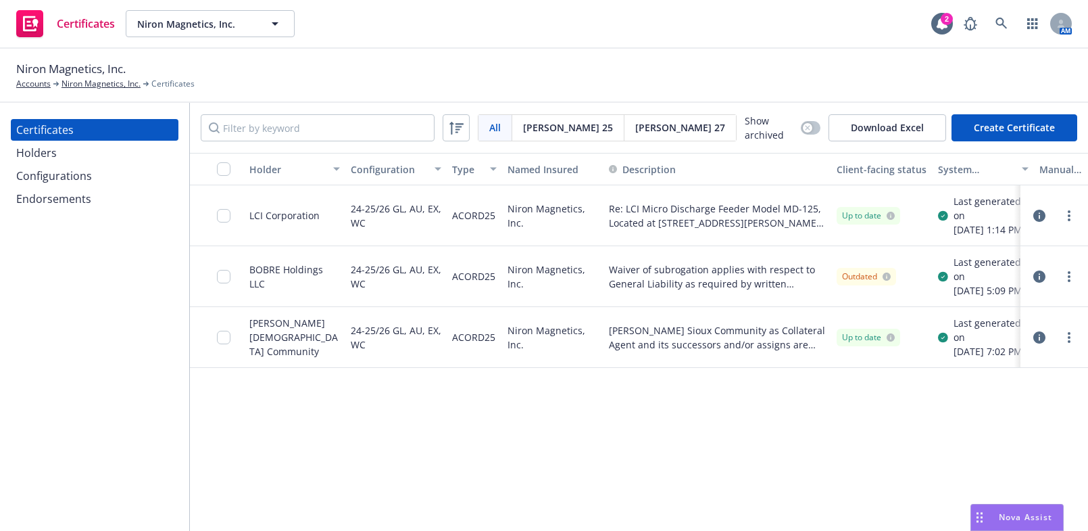
click at [635, 128] on span "Acord 27" at bounding box center [680, 127] width 90 height 14
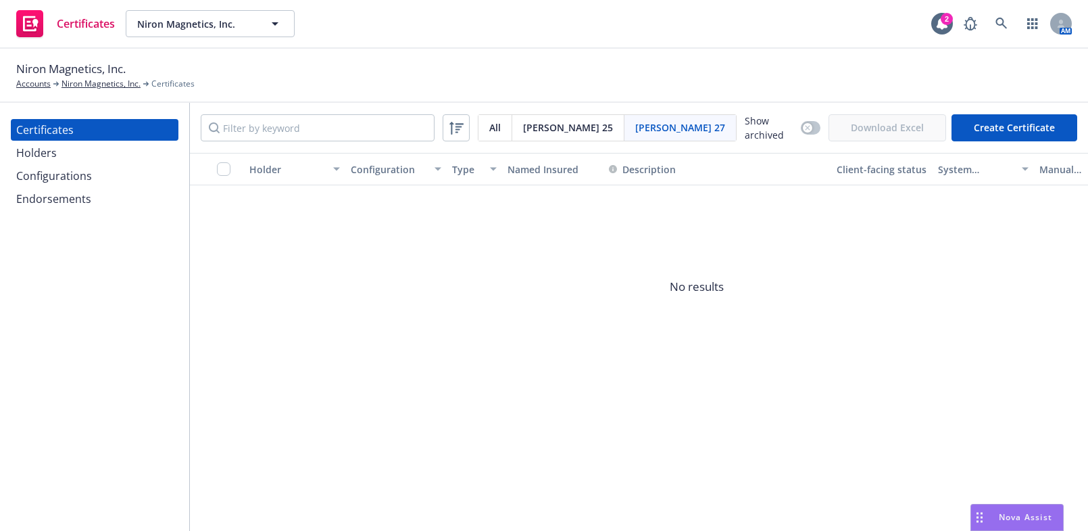
click at [536, 124] on span "Acord 25" at bounding box center [568, 127] width 90 height 14
click at [112, 180] on div "Configurations" at bounding box center [94, 176] width 157 height 22
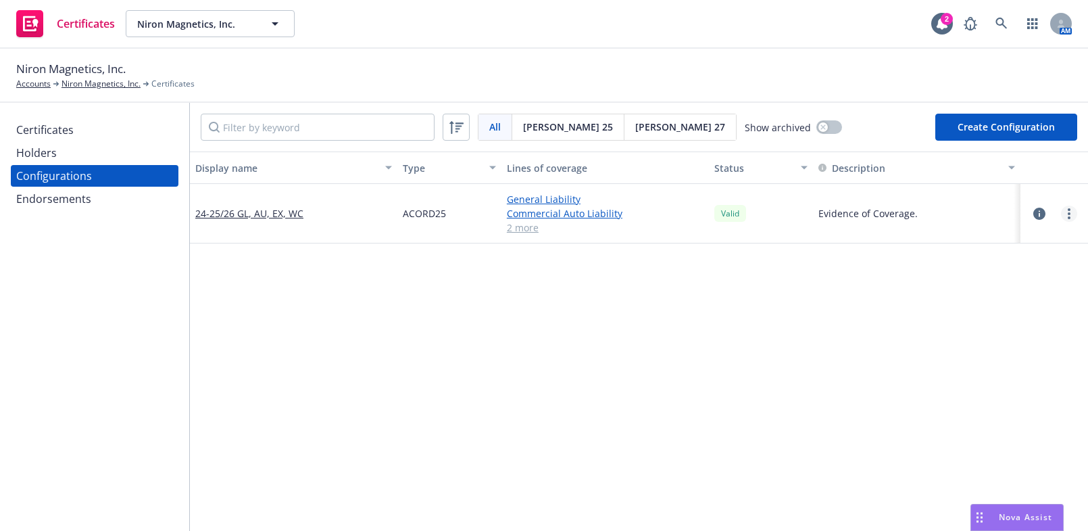
click at [1062, 212] on link "more" at bounding box center [1069, 213] width 16 height 16
click at [965, 237] on link "Edit" at bounding box center [993, 240] width 149 height 27
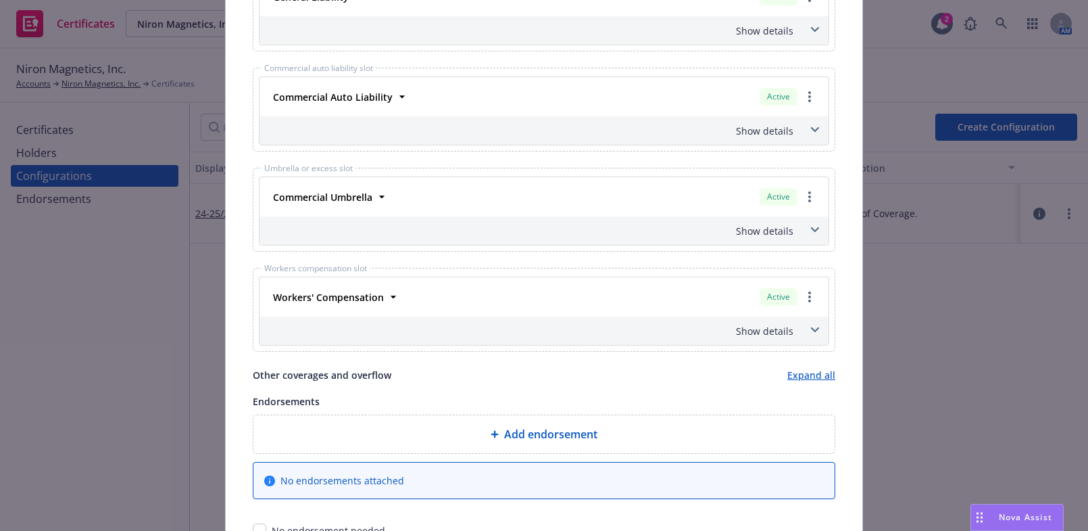
scroll to position [696, 0]
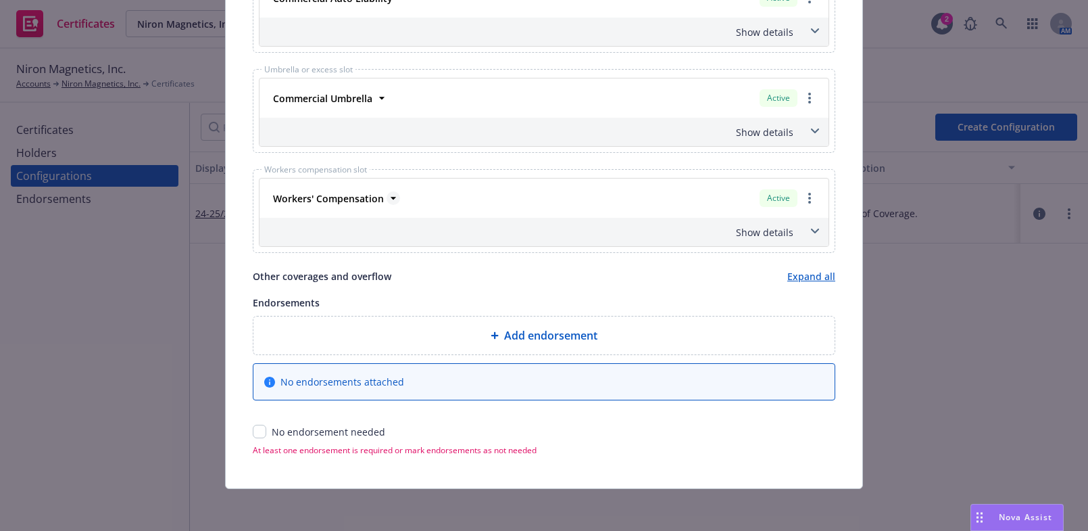
click at [356, 197] on strong "Workers' Compensation" at bounding box center [328, 198] width 111 height 13
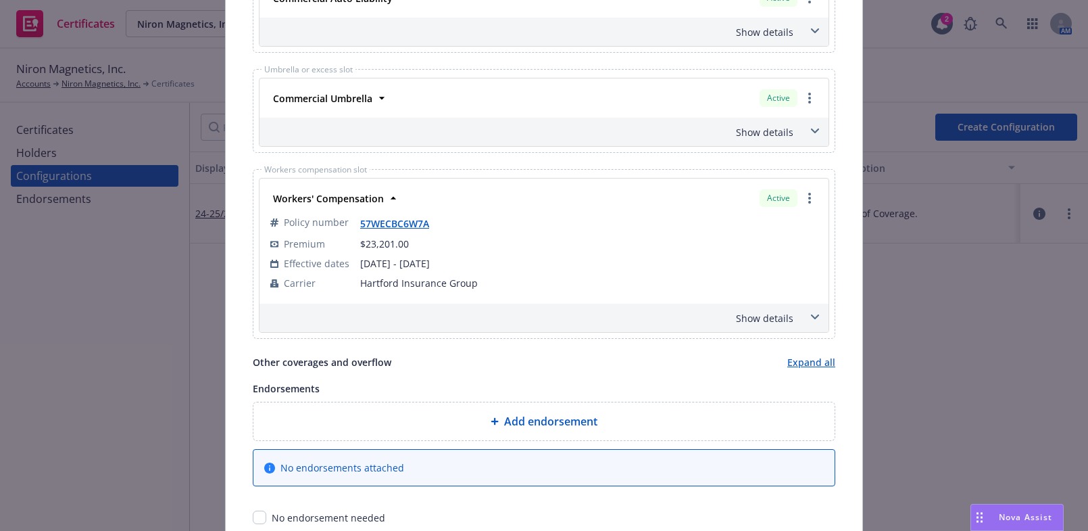
click at [339, 108] on div "Commercial Umbrella Active" at bounding box center [544, 98] width 553 height 23
click at [342, 94] on strong "Commercial Umbrella" at bounding box center [322, 98] width 99 height 13
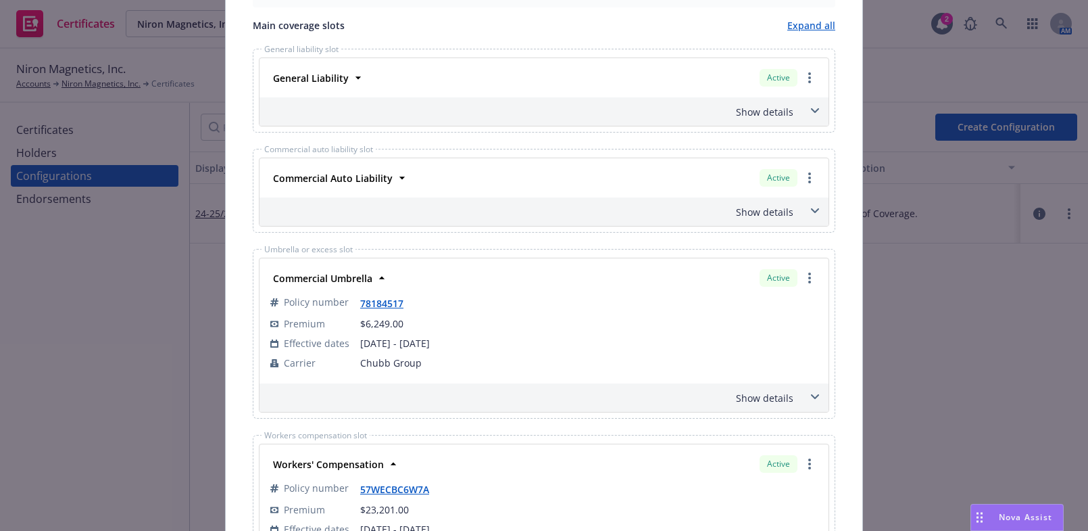
scroll to position [511, 0]
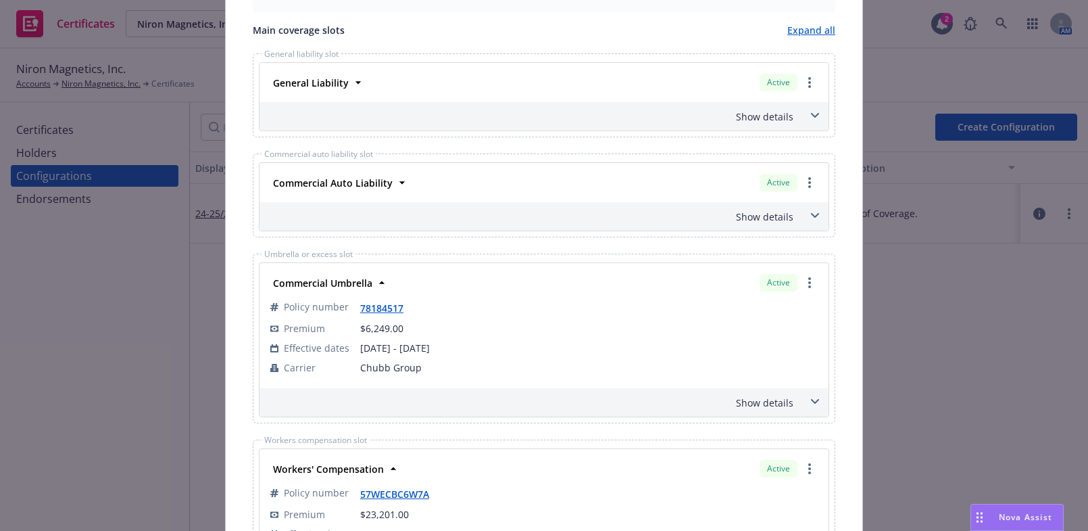
click at [349, 189] on div "Commercial Auto Liability" at bounding box center [332, 183] width 128 height 20
click at [346, 171] on div "Commercial Auto Liability Active" at bounding box center [544, 182] width 553 height 23
click at [349, 183] on strong "Commercial Auto Liability" at bounding box center [333, 182] width 120 height 13
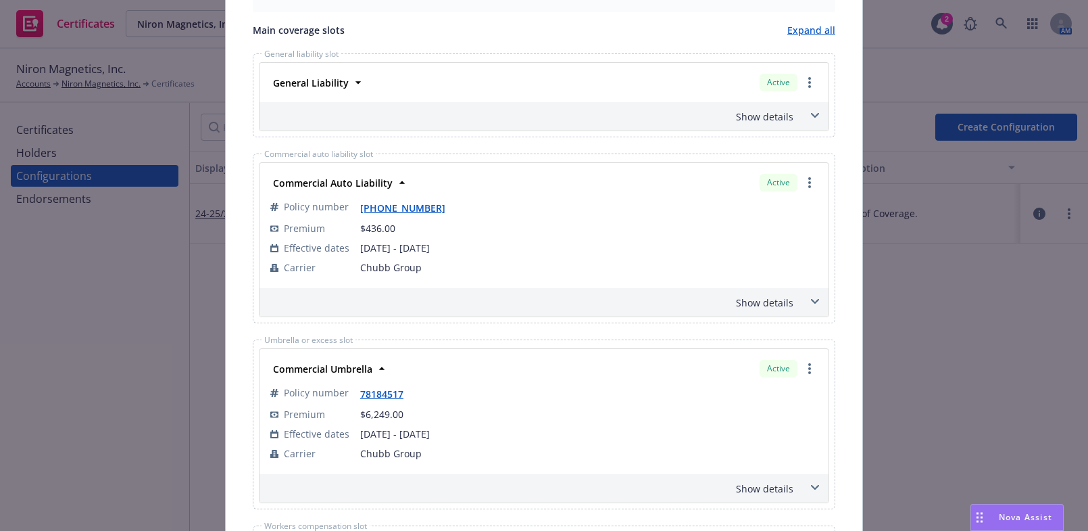
click at [339, 73] on div "General Liability" at bounding box center [310, 83] width 84 height 20
click at [314, 73] on div "General Liability" at bounding box center [310, 83] width 84 height 20
click at [304, 80] on strong "General Liability" at bounding box center [311, 82] width 76 height 13
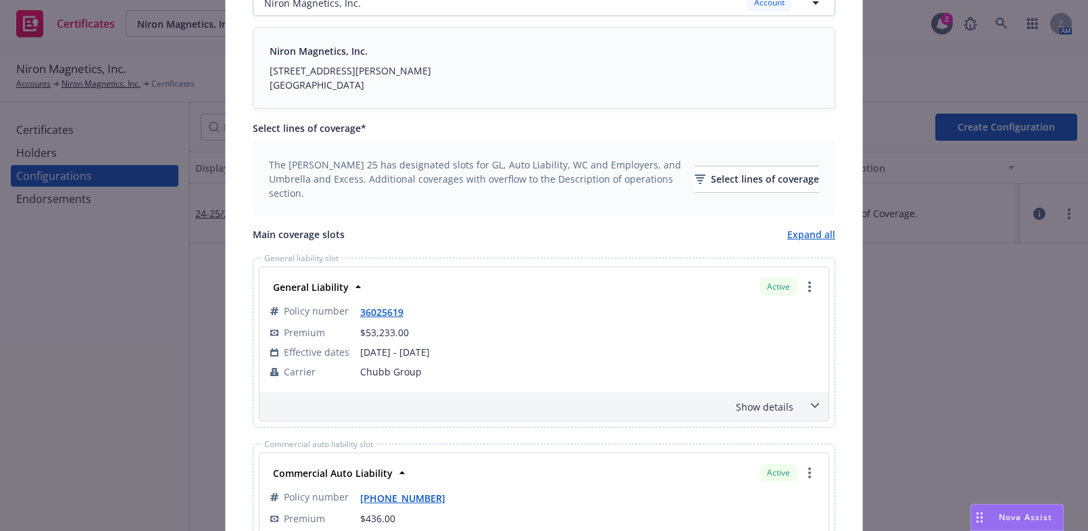
scroll to position [0, 0]
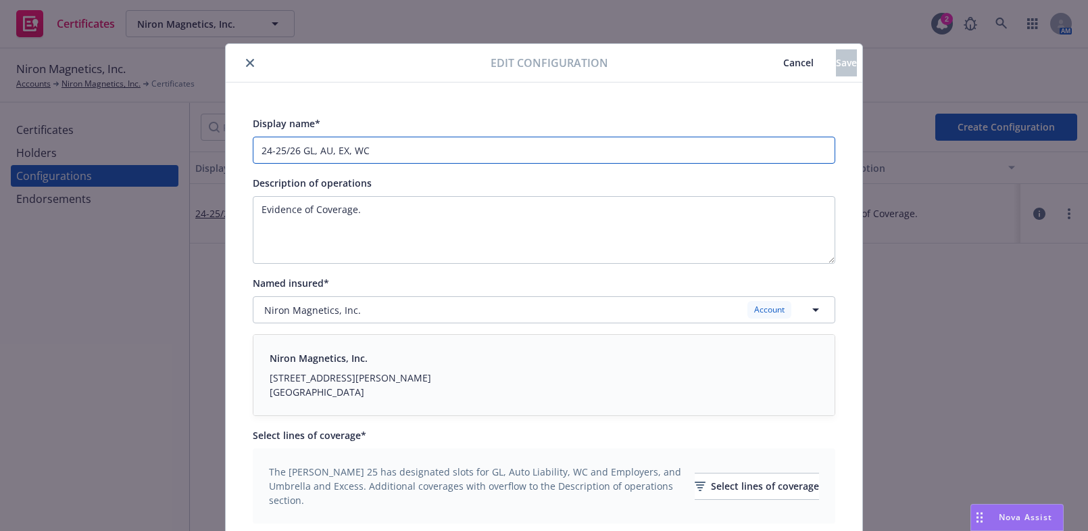
click at [300, 143] on input "24-25/26 GL, AU, EX, WC" at bounding box center [544, 150] width 583 height 27
drag, startPoint x: 383, startPoint y: 150, endPoint x: 176, endPoint y: 138, distance: 207.2
click at [178, 141] on div "Edit configuration Cancel Save Display name* 24-25/26 GL, AU, EX, WC Descriptio…" at bounding box center [544, 265] width 1088 height 531
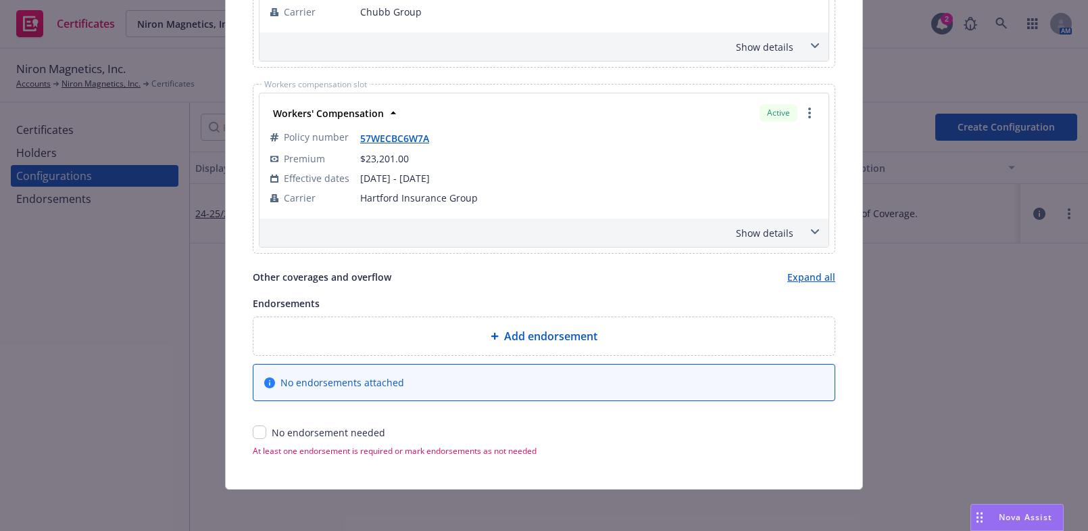
type input "25-26 GAWU"
click at [256, 433] on input "checkbox" at bounding box center [260, 432] width 14 height 14
checkbox input "true"
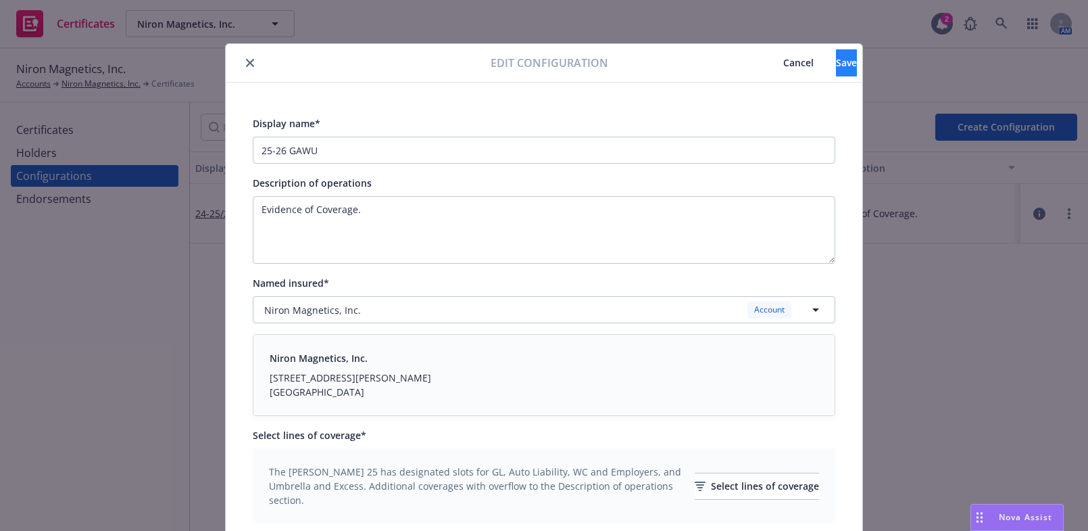
drag, startPoint x: 604, startPoint y: 130, endPoint x: 803, endPoint y: 64, distance: 209.5
click at [836, 64] on span "Save" at bounding box center [846, 62] width 21 height 13
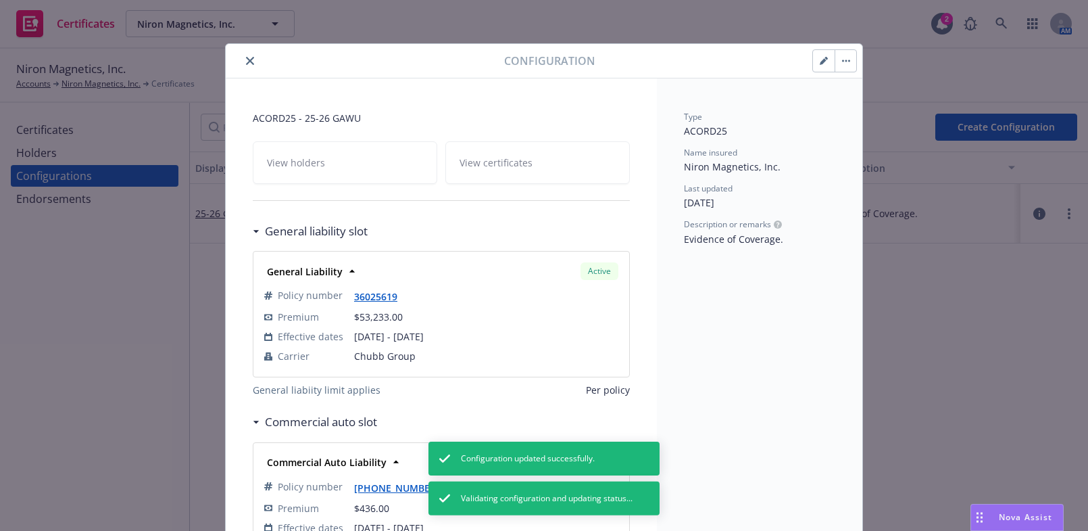
click at [251, 63] on button "close" at bounding box center [250, 61] width 16 height 16
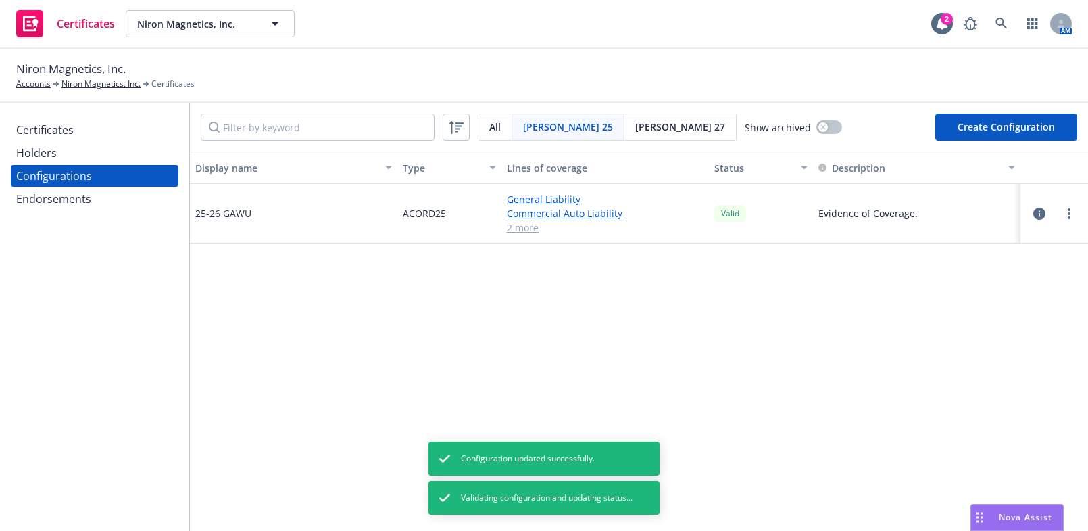
click at [80, 119] on div "Certificates" at bounding box center [94, 130] width 157 height 22
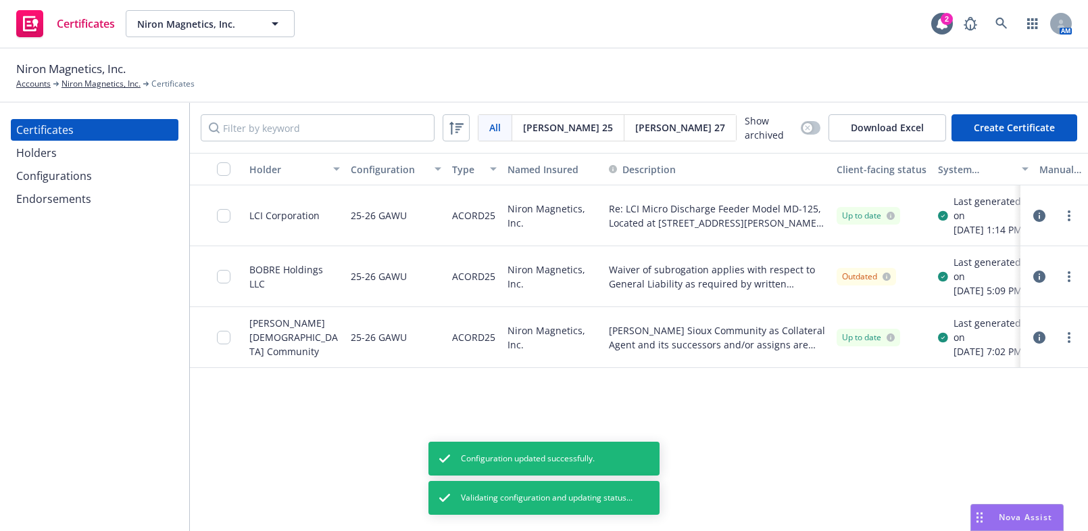
click at [1078, 351] on div at bounding box center [1054, 337] width 57 height 27
click at [1074, 345] on link "more" at bounding box center [1069, 337] width 16 height 16
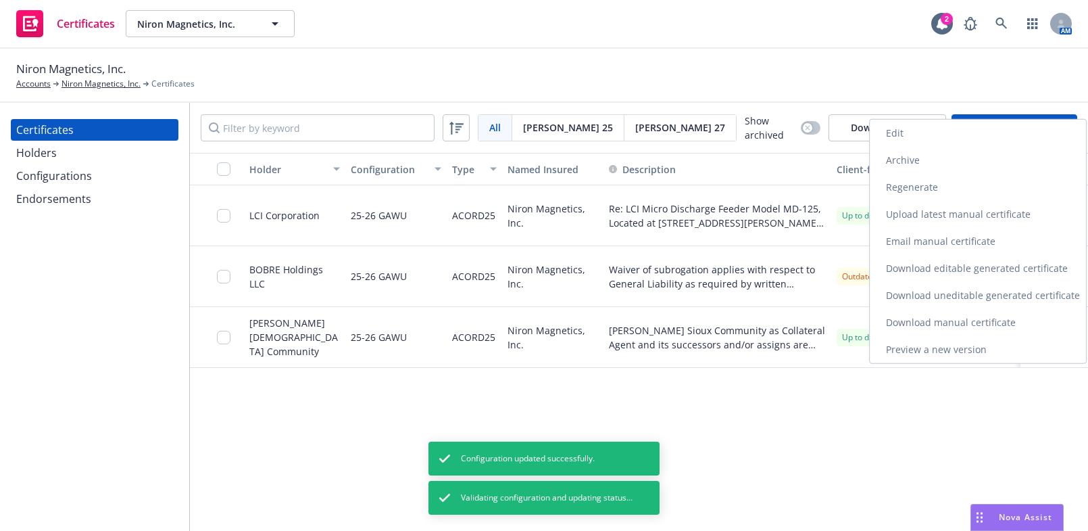
click at [927, 135] on link "Edit" at bounding box center [978, 133] width 216 height 27
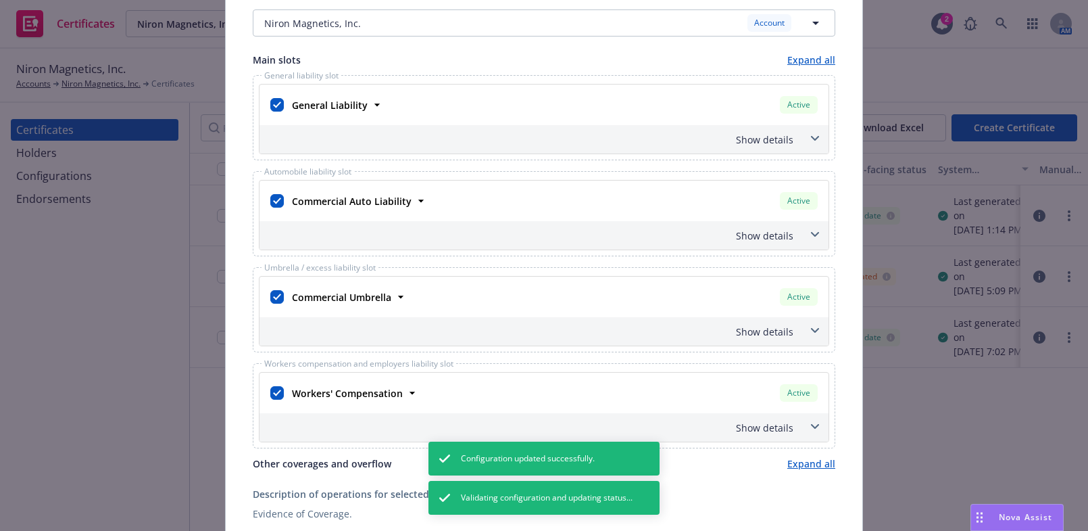
scroll to position [307, 0]
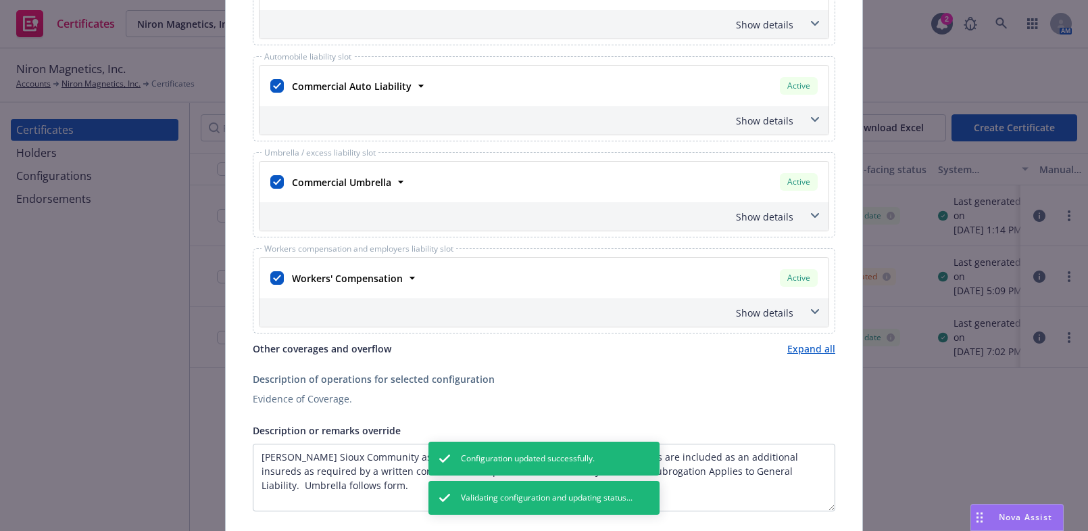
click at [763, 29] on div "Show details" at bounding box center [527, 25] width 531 height 14
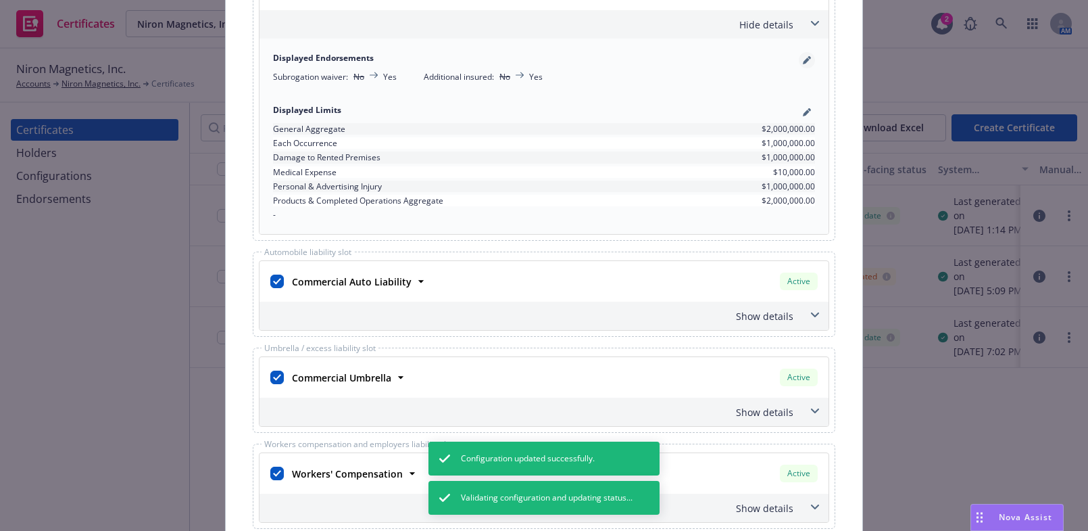
click at [803, 59] on icon "pencil" at bounding box center [806, 60] width 7 height 7
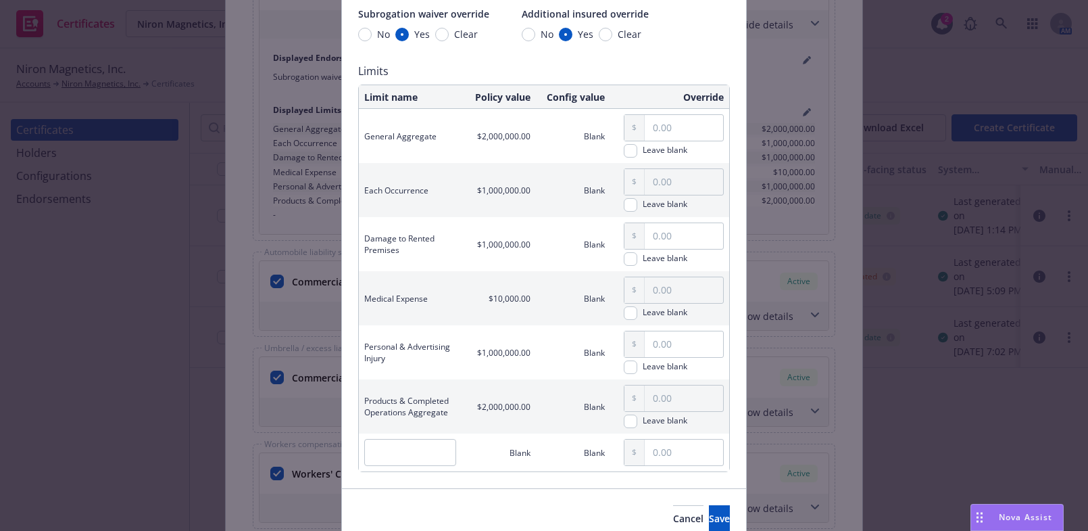
scroll to position [188, 0]
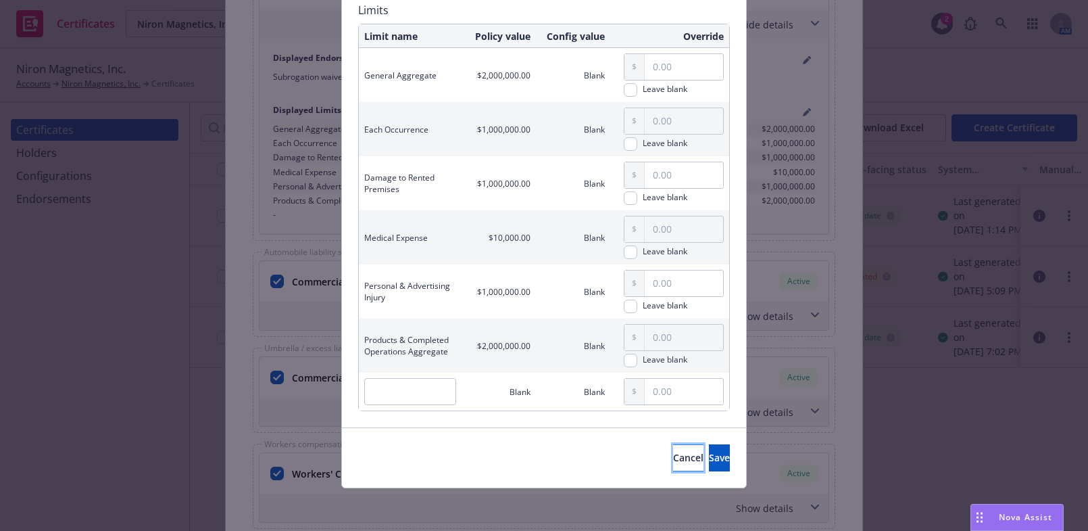
click at [673, 452] on span "Cancel" at bounding box center [688, 457] width 30 height 13
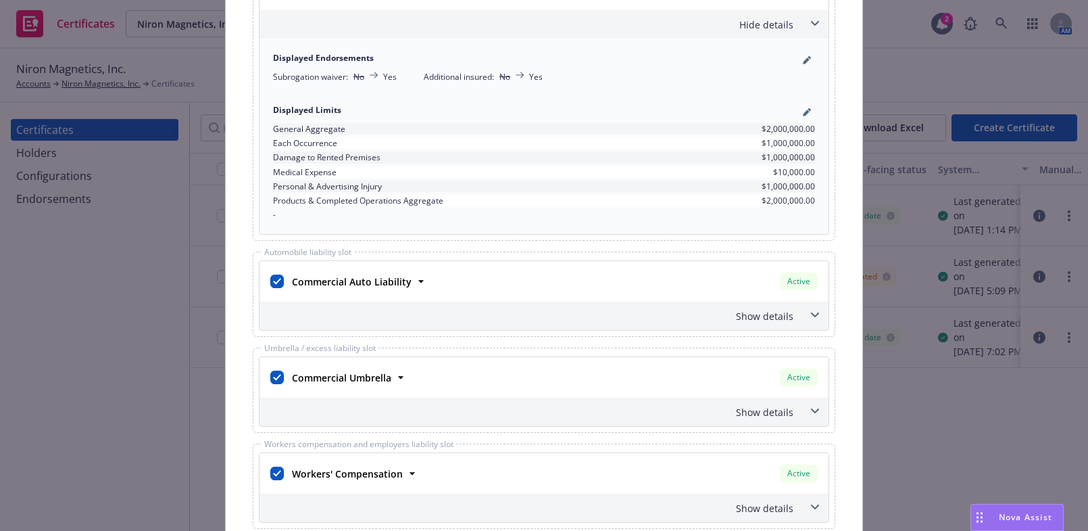
scroll to position [614, 0]
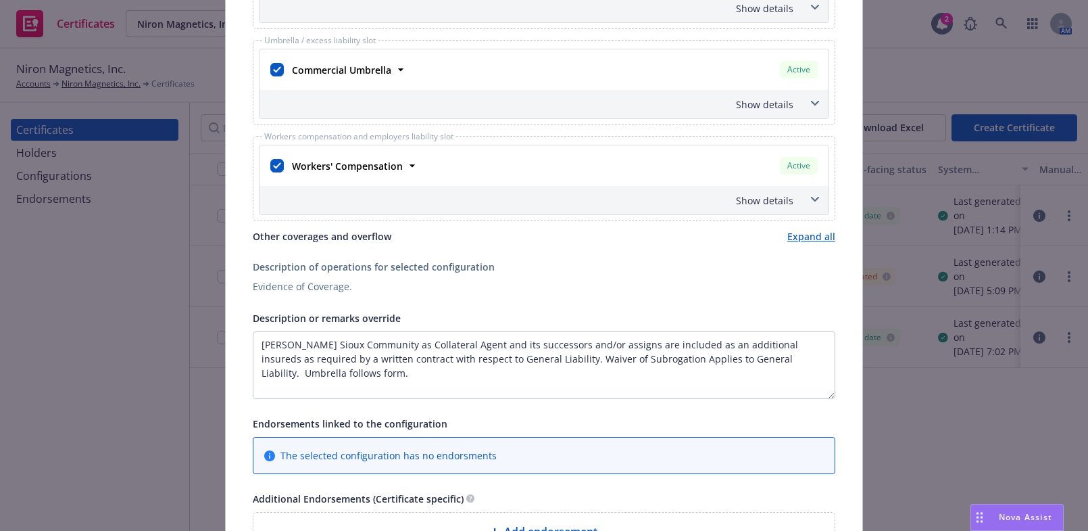
click at [766, 99] on div "Show details" at bounding box center [527, 104] width 531 height 14
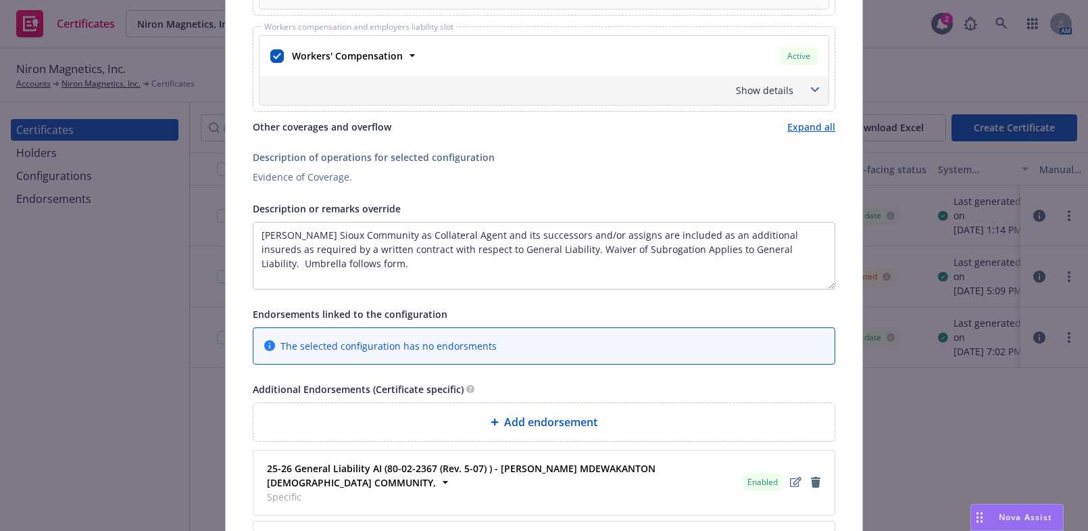
scroll to position [921, 0]
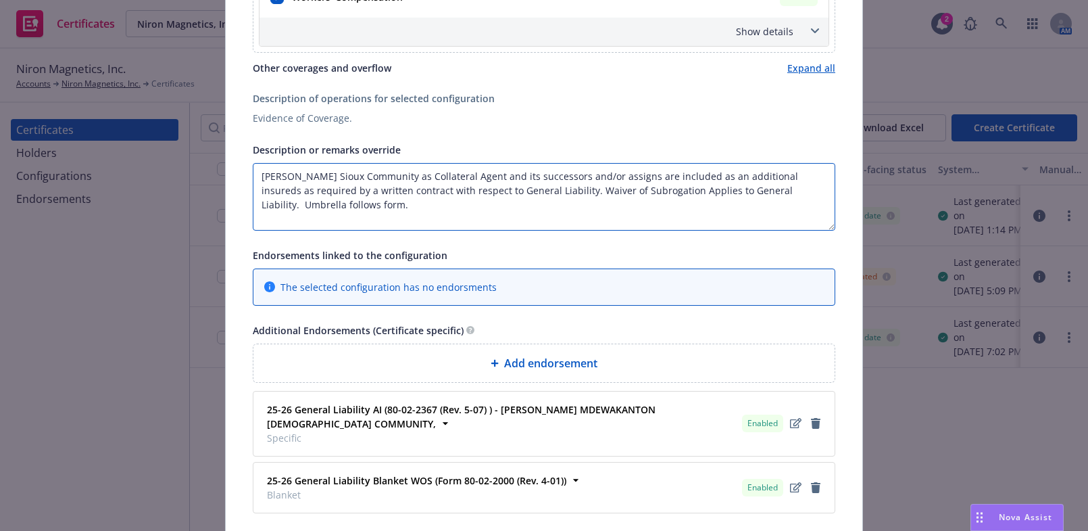
click at [530, 201] on textarea "Shakopee Mdewakanton Sioux Community as Collateral Agent and its successors and…" at bounding box center [544, 197] width 583 height 68
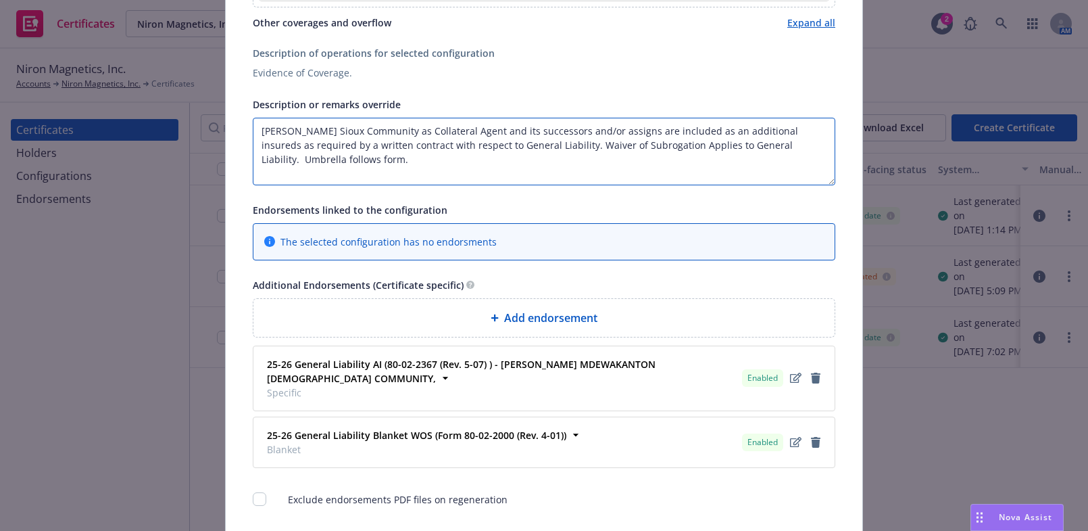
scroll to position [1002, 0]
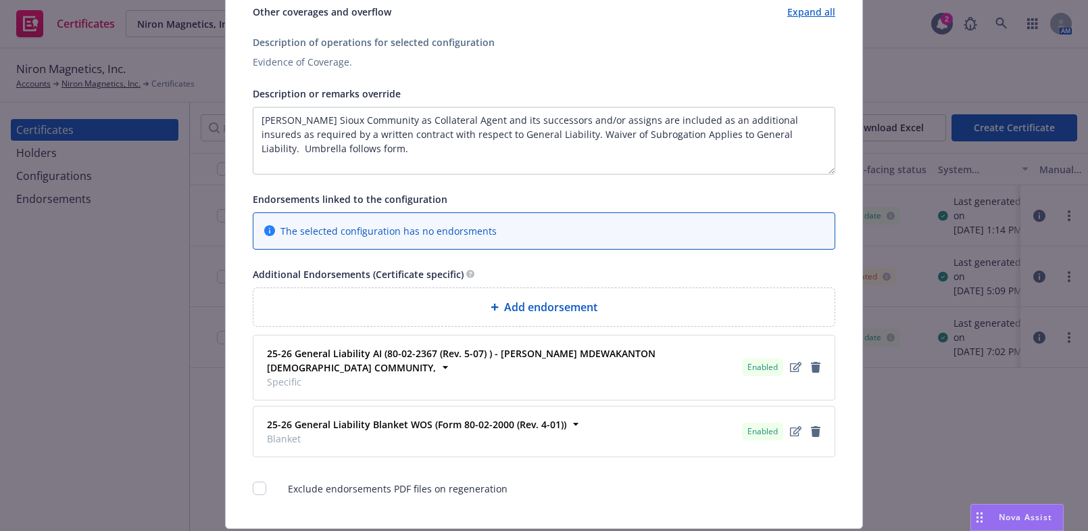
drag, startPoint x: 686, startPoint y: 336, endPoint x: 682, endPoint y: 317, distance: 19.4
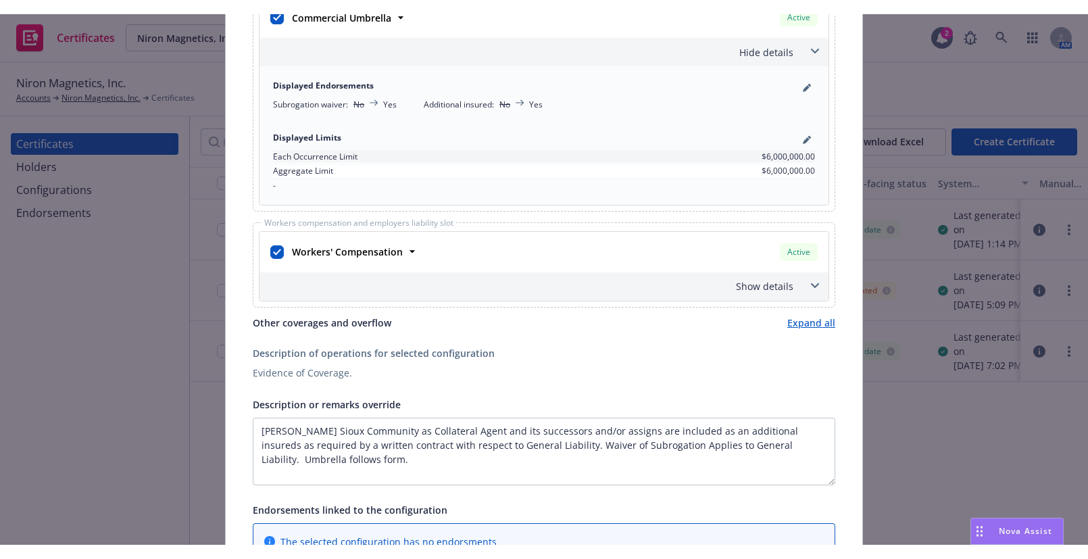
scroll to position [0, 0]
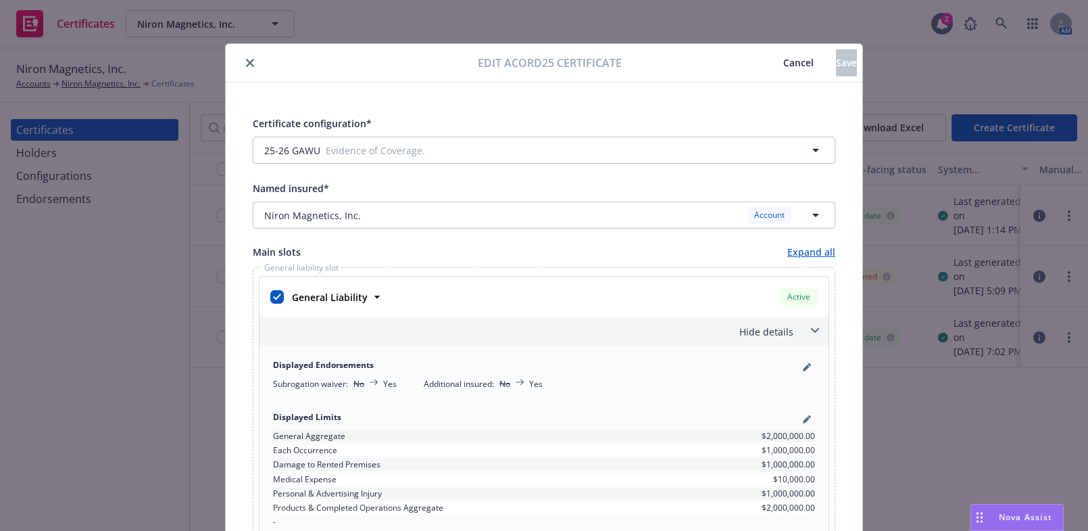
drag, startPoint x: 672, startPoint y: 349, endPoint x: 247, endPoint y: 54, distance: 517.3
click at [246, 66] on icon "close" at bounding box center [250, 63] width 8 height 8
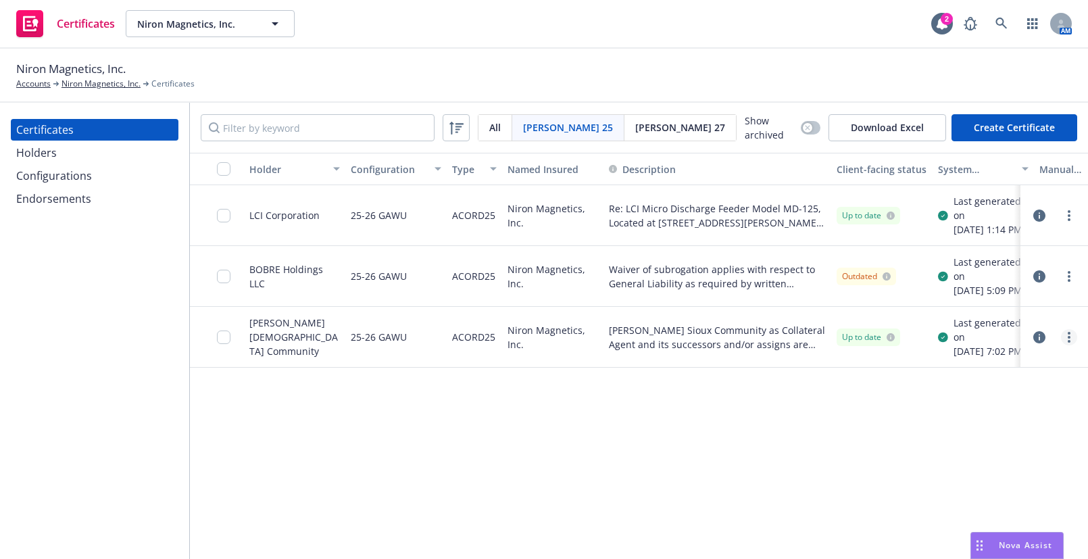
click at [1067, 345] on link "more" at bounding box center [1069, 337] width 16 height 16
click at [962, 295] on link "Download uneditable generated certificate" at bounding box center [978, 294] width 216 height 27
click at [38, 306] on div "Certificates Holders Configurations Endorsements" at bounding box center [94, 331] width 189 height 456
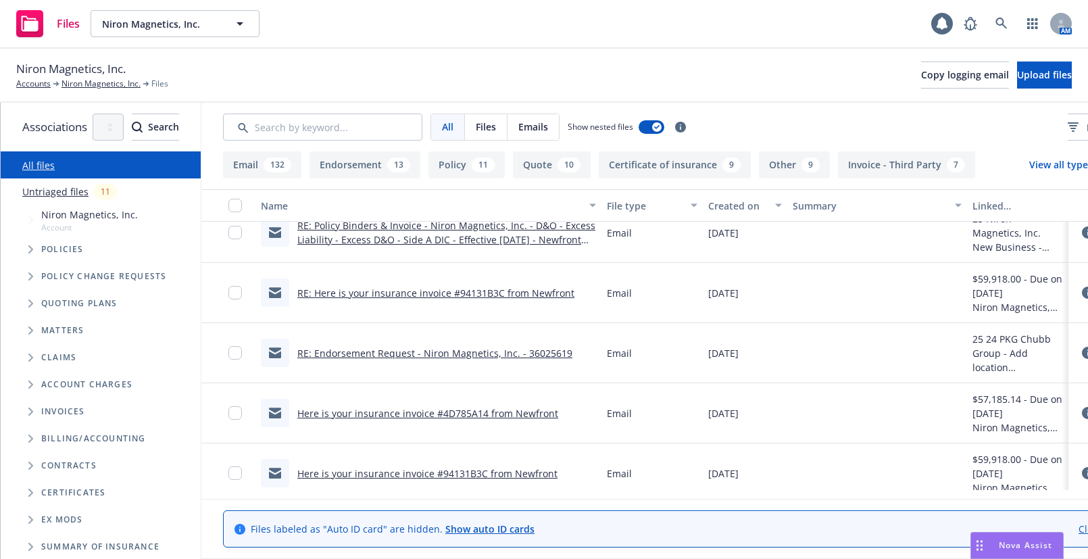
scroll to position [798, 0]
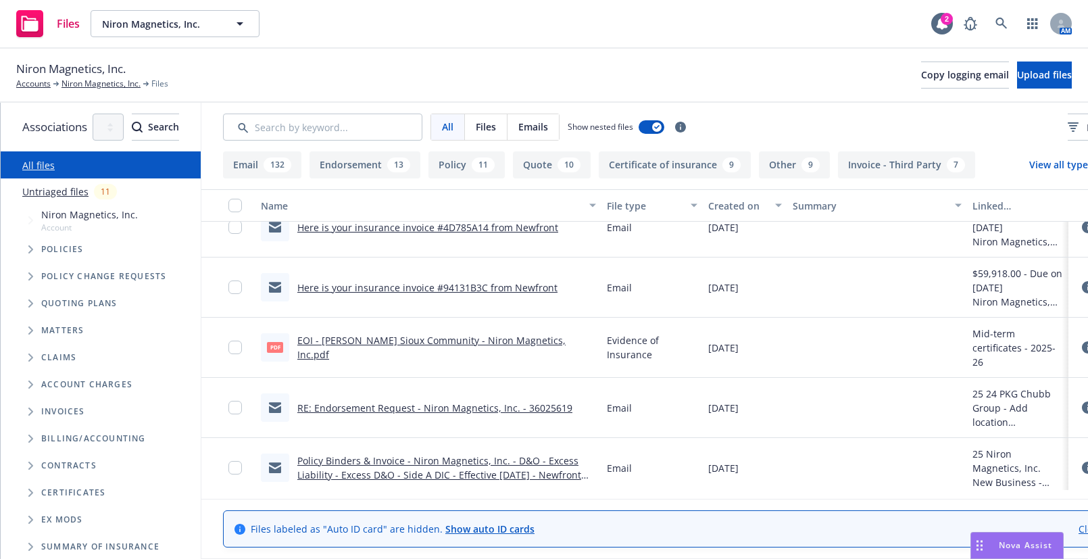
click at [566, 334] on link "EOI - [PERSON_NAME] Sioux Community - Niron Magnetics, Inc.pdf" at bounding box center [431, 347] width 268 height 27
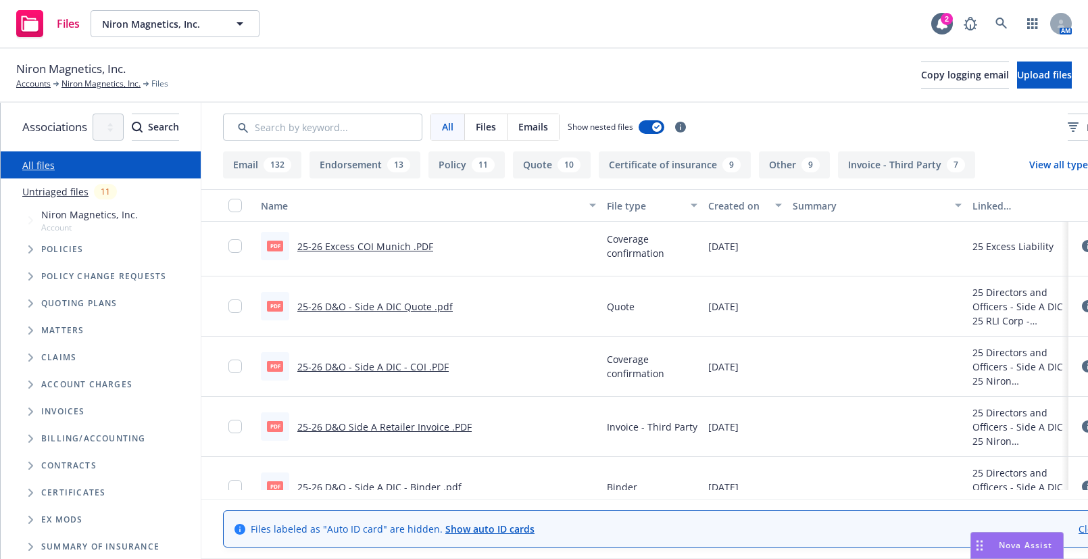
scroll to position [1352, 0]
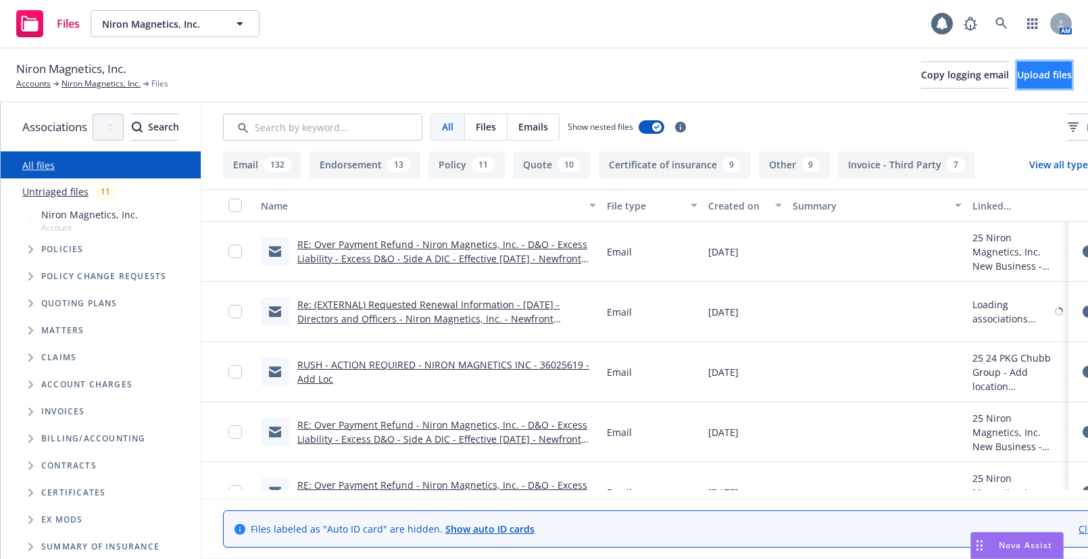
click at [1021, 75] on span "Upload files" at bounding box center [1044, 74] width 55 height 13
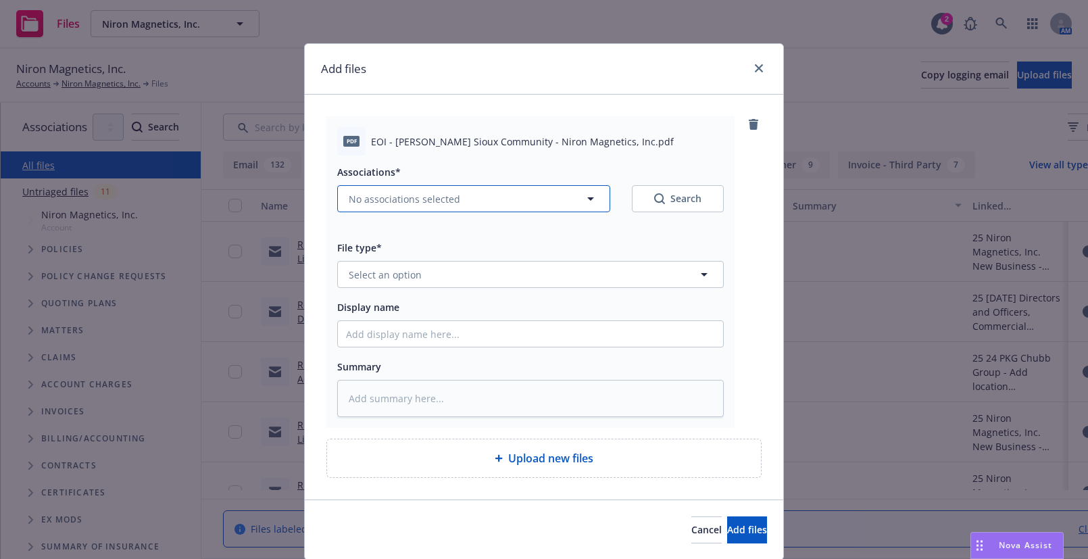
click at [409, 194] on span "No associations selected" at bounding box center [405, 199] width 112 height 14
type textarea "x"
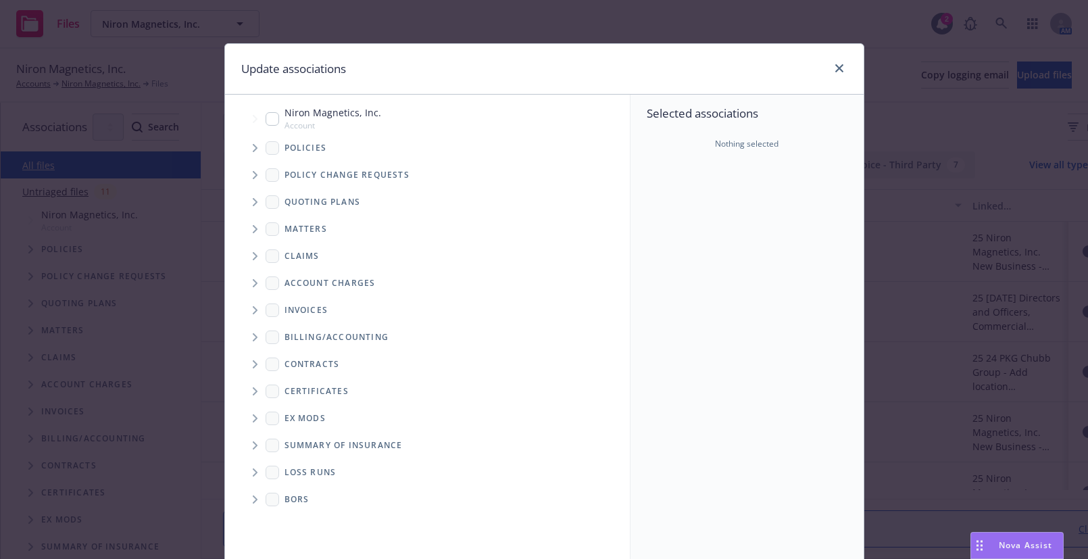
click at [253, 386] on span "Folder Tree Example" at bounding box center [255, 392] width 22 height 22
click at [283, 414] on icon "Folder Tree Example" at bounding box center [285, 416] width 5 height 8
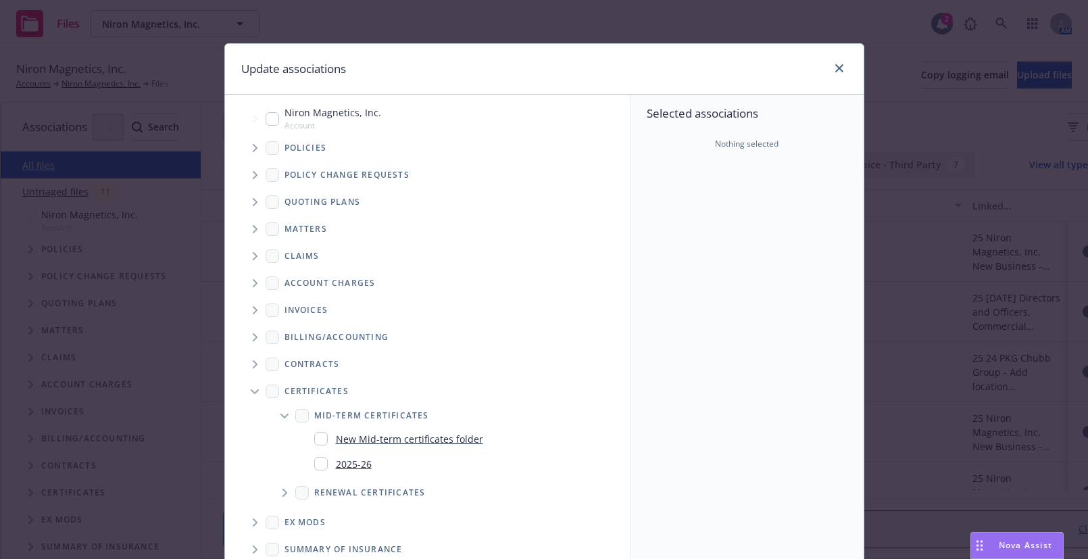
click at [317, 466] on input "Folder Tree Example" at bounding box center [321, 464] width 14 height 14
checkbox input "true"
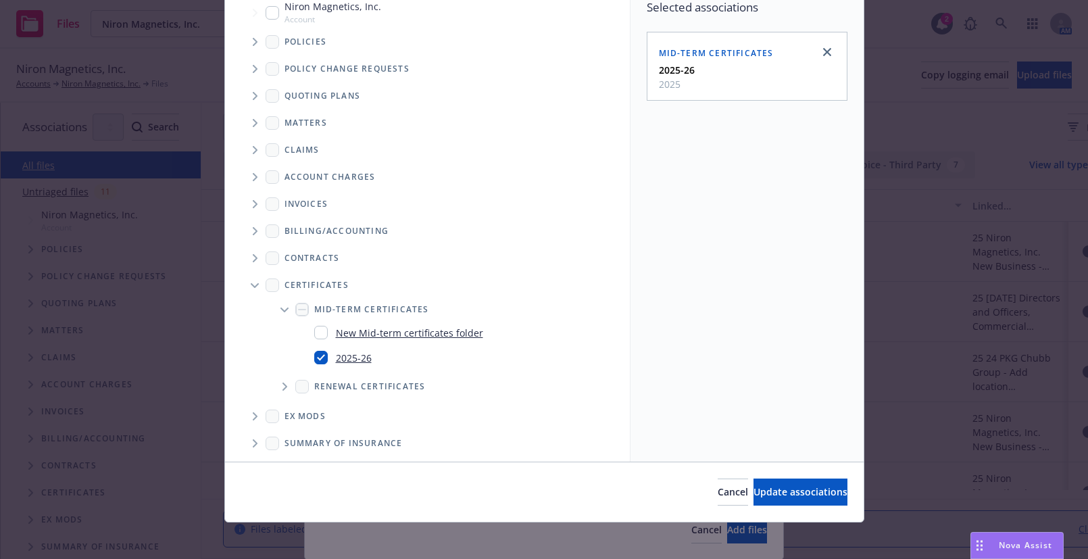
scroll to position [112, 0]
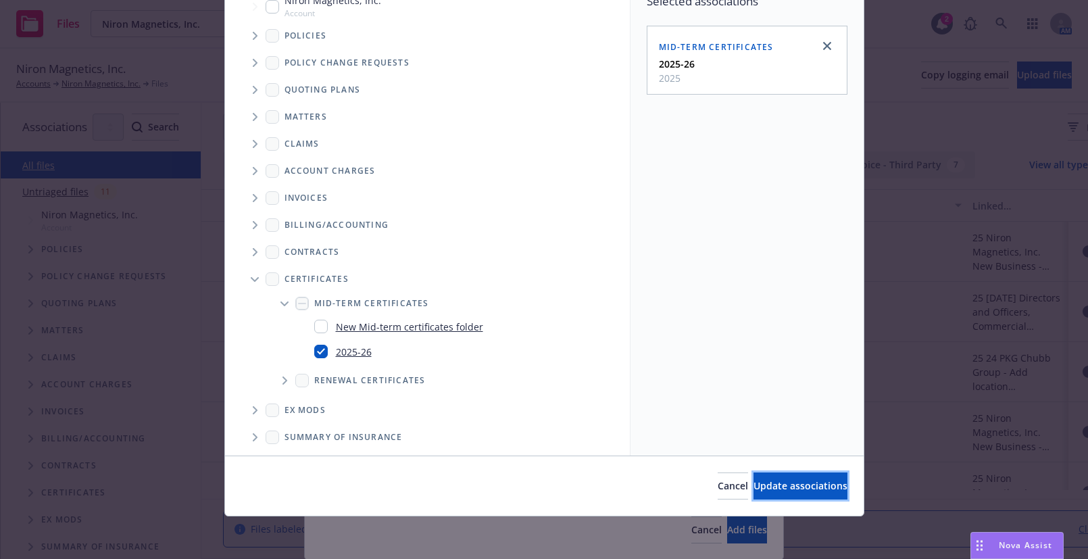
click at [783, 485] on span "Update associations" at bounding box center [801, 485] width 94 height 13
type textarea "x"
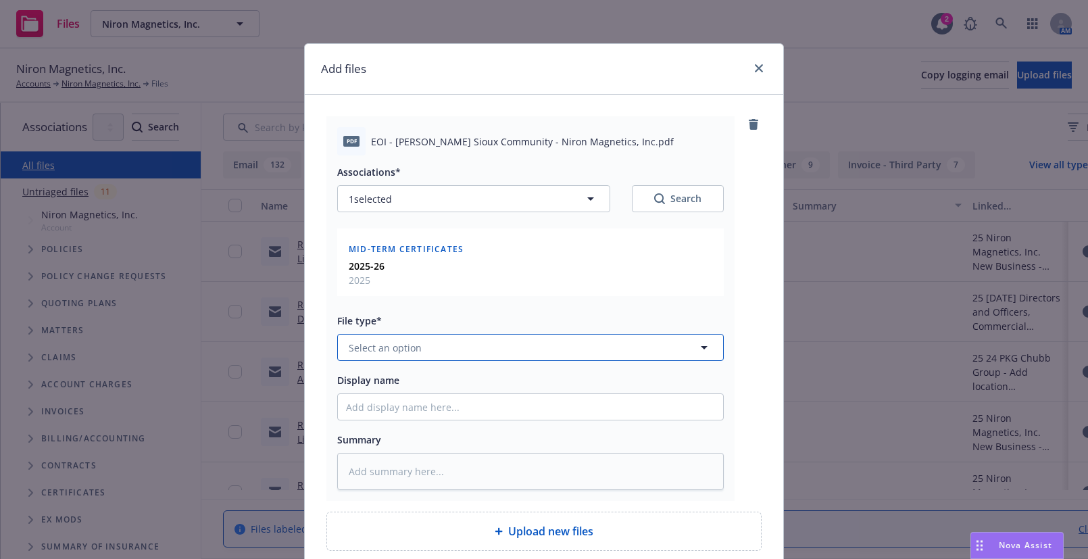
click at [410, 348] on span "Select an option" at bounding box center [385, 348] width 73 height 14
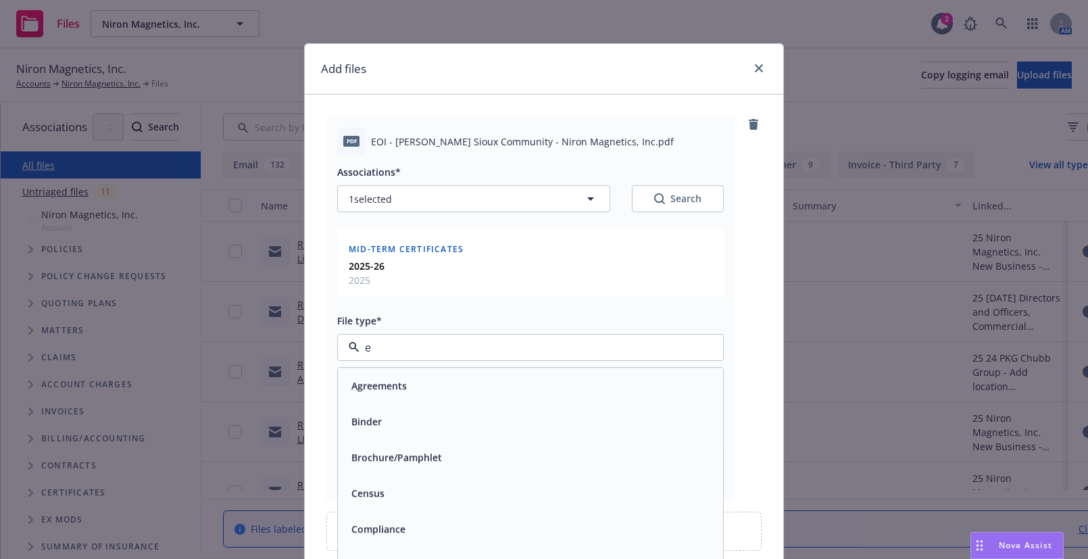
type input "ev"
click at [410, 424] on span "Evidence of Insurance" at bounding box center [401, 421] width 101 height 14
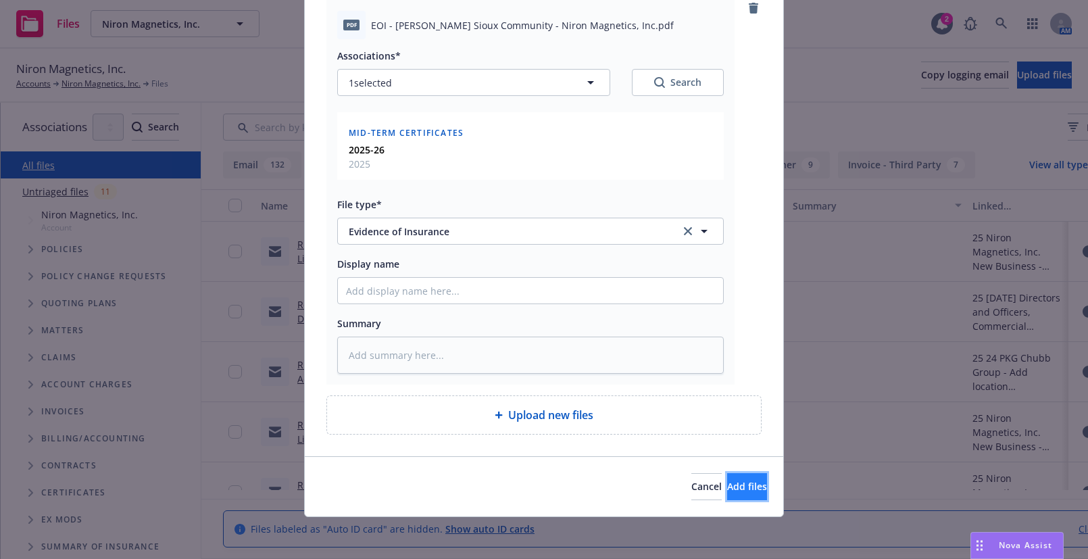
click at [727, 482] on span "Add files" at bounding box center [747, 486] width 40 height 13
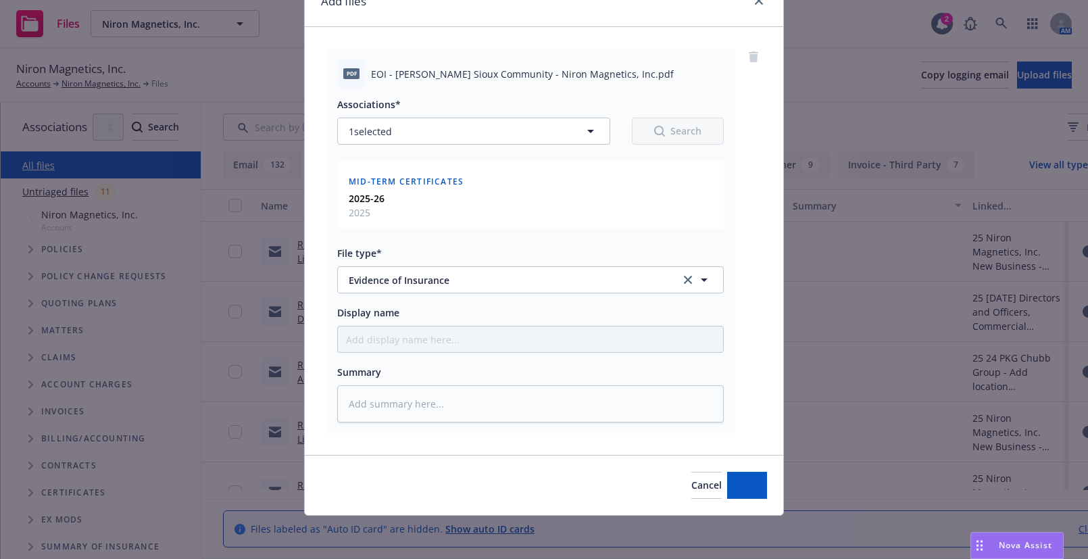
scroll to position [67, 0]
type textarea "x"
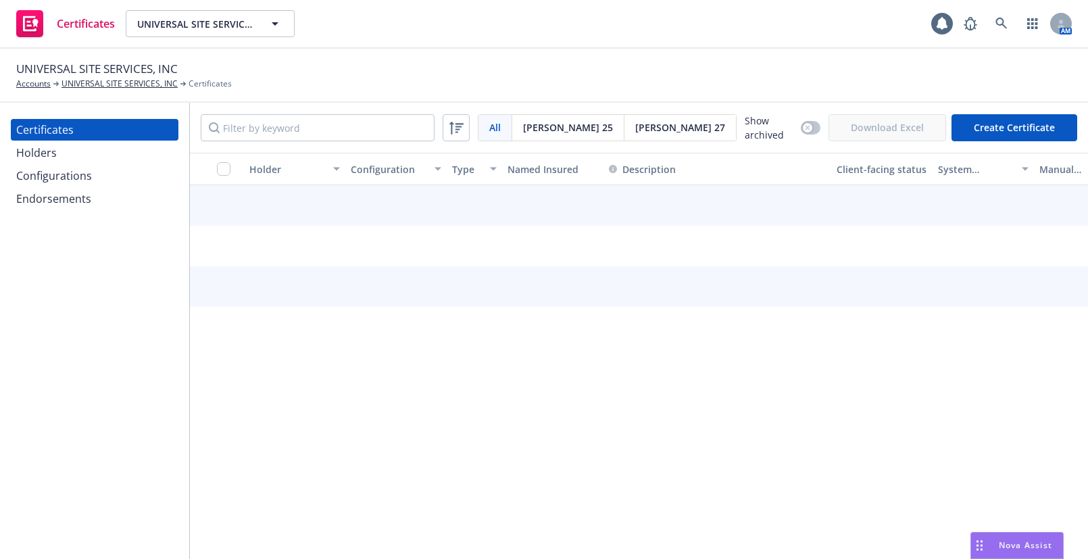
click at [64, 157] on div "Holders" at bounding box center [94, 153] width 157 height 22
click at [120, 151] on div "Holders" at bounding box center [94, 153] width 157 height 22
click at [110, 148] on div "Holders" at bounding box center [94, 153] width 157 height 22
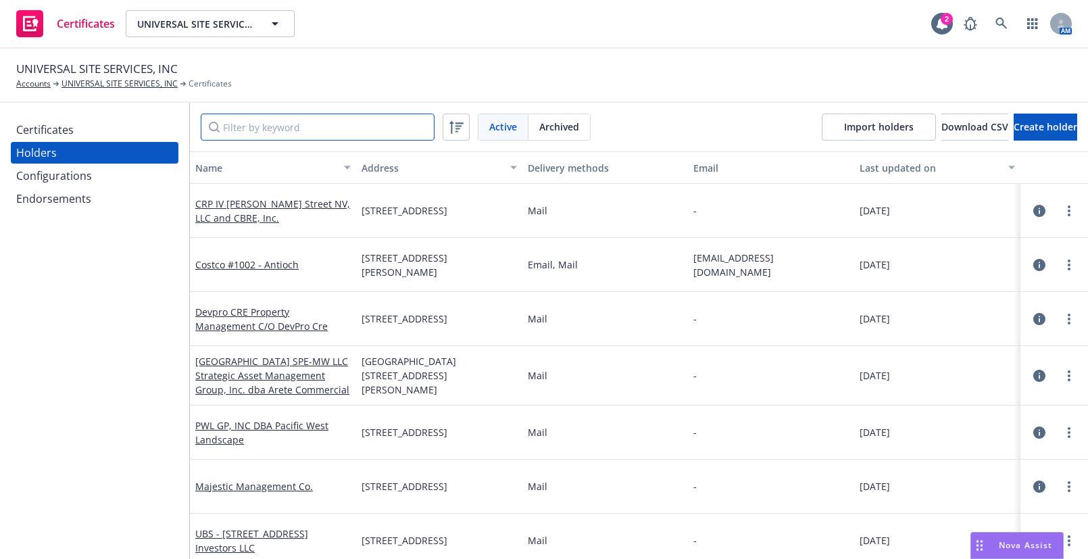
click at [262, 126] on input "Filter by keyword" at bounding box center [318, 127] width 234 height 27
paste input "Ghirardelli Chocolate Company"
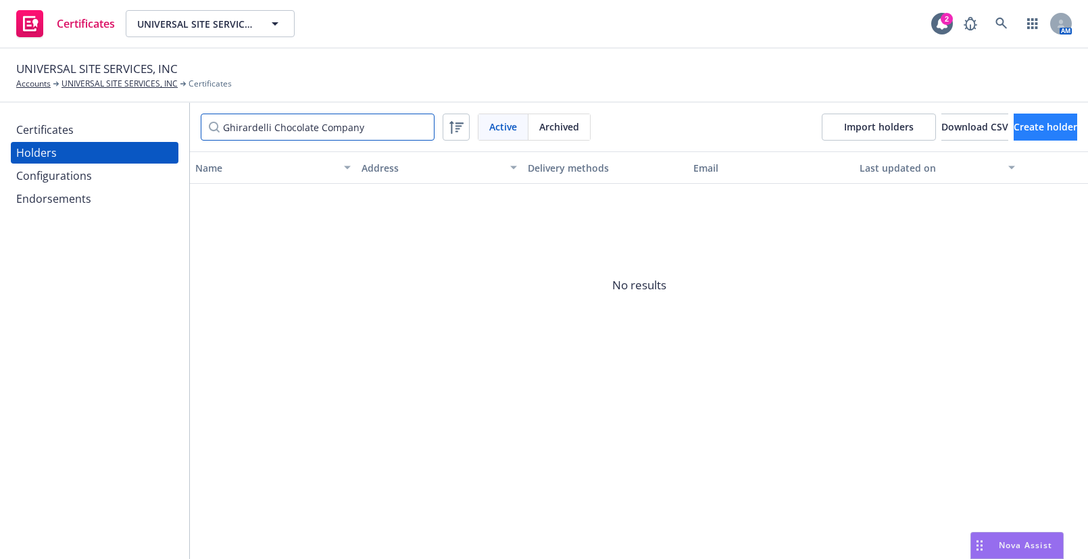
type input "Ghirardelli Chocolate Company"
click at [1043, 123] on span "Create holder" at bounding box center [1046, 126] width 64 height 13
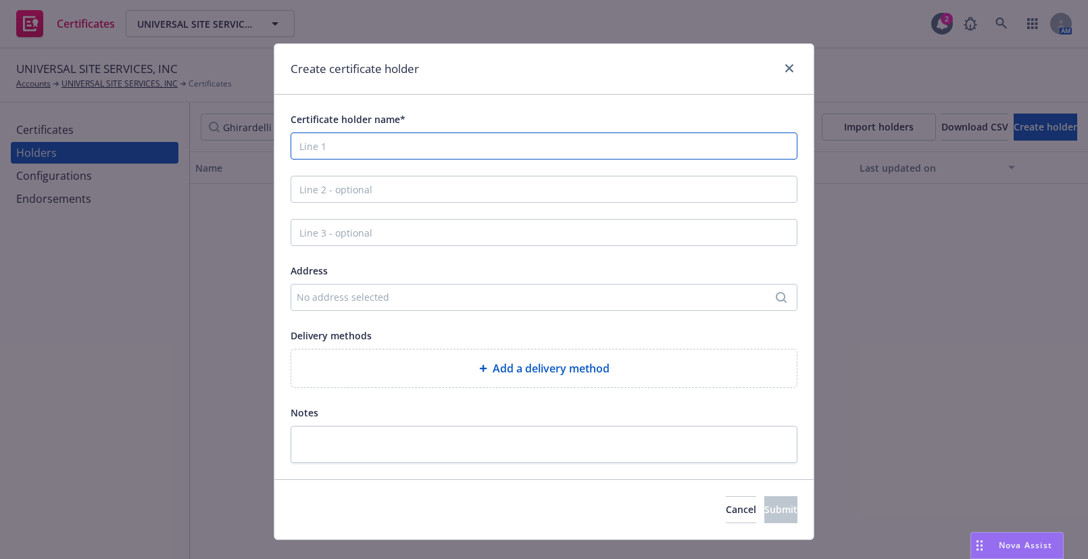
click at [437, 139] on input "Certificate holder name*" at bounding box center [544, 145] width 507 height 27
paste input "Ghirardelli Chocolate Company"
type input "Ghirardelli Chocolate Company"
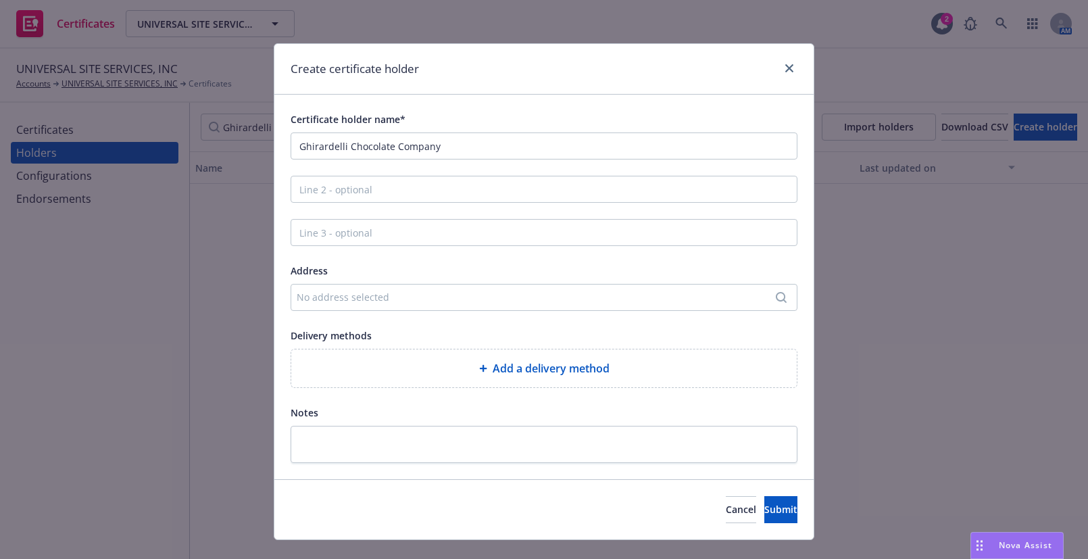
click at [384, 295] on div "No address selected" at bounding box center [537, 297] width 481 height 14
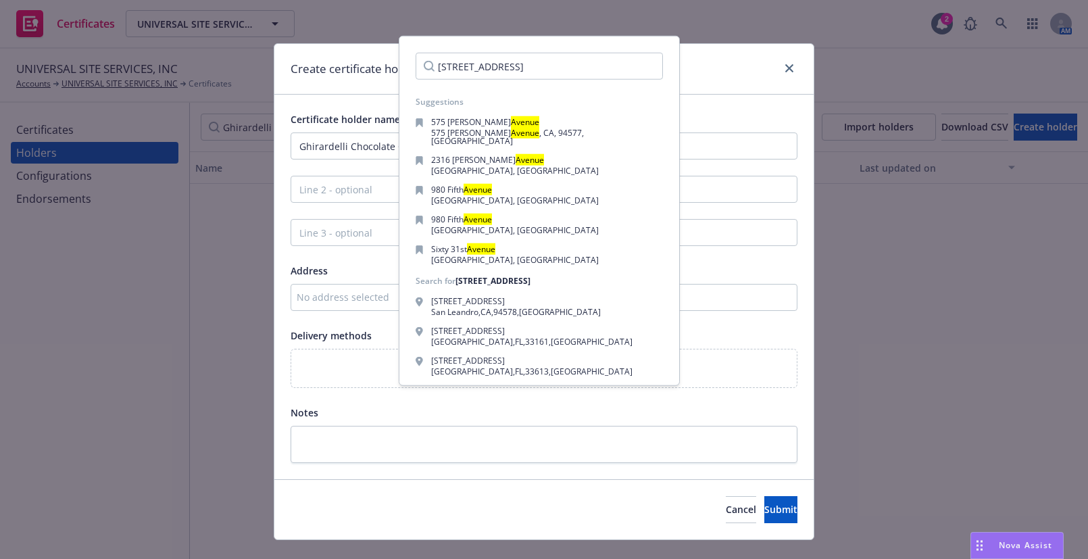
type input "1111-139th Avenue"
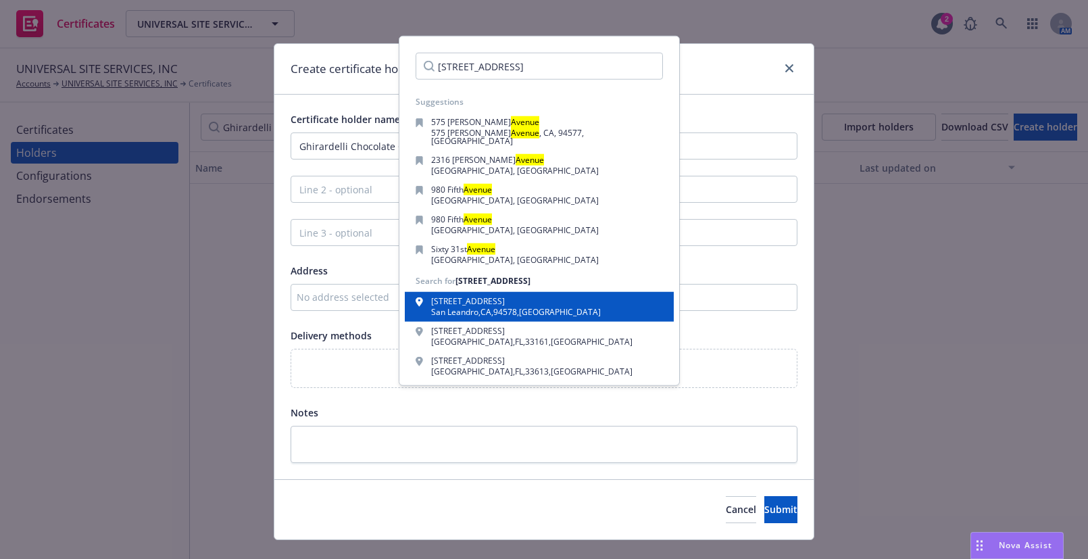
click at [453, 308] on div "San Leandro , CA , 94578 , USA" at bounding box center [516, 312] width 170 height 8
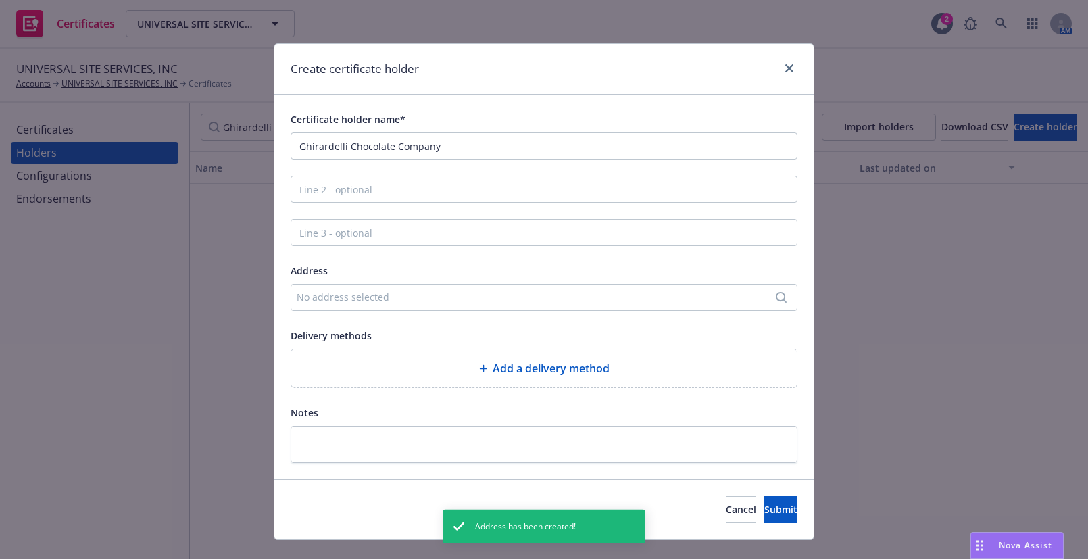
click at [410, 363] on div "Add a delivery method" at bounding box center [544, 368] width 484 height 16
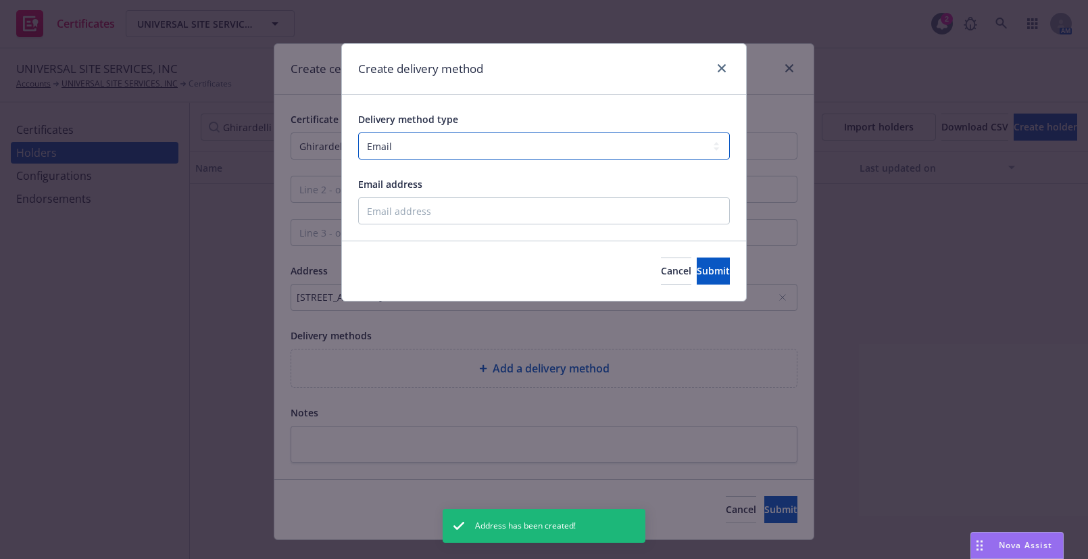
drag, startPoint x: 422, startPoint y: 145, endPoint x: 421, endPoint y: 159, distance: 14.2
click at [422, 145] on select "Select delivery method type Email Mail Fax Upload to Compliance Website" at bounding box center [544, 145] width 372 height 27
select select "UPLOAD_TO_COMPLIANCE_WEBSITE"
click at [358, 132] on select "Select delivery method type Email Mail Fax Upload to Compliance Website" at bounding box center [544, 145] width 372 height 27
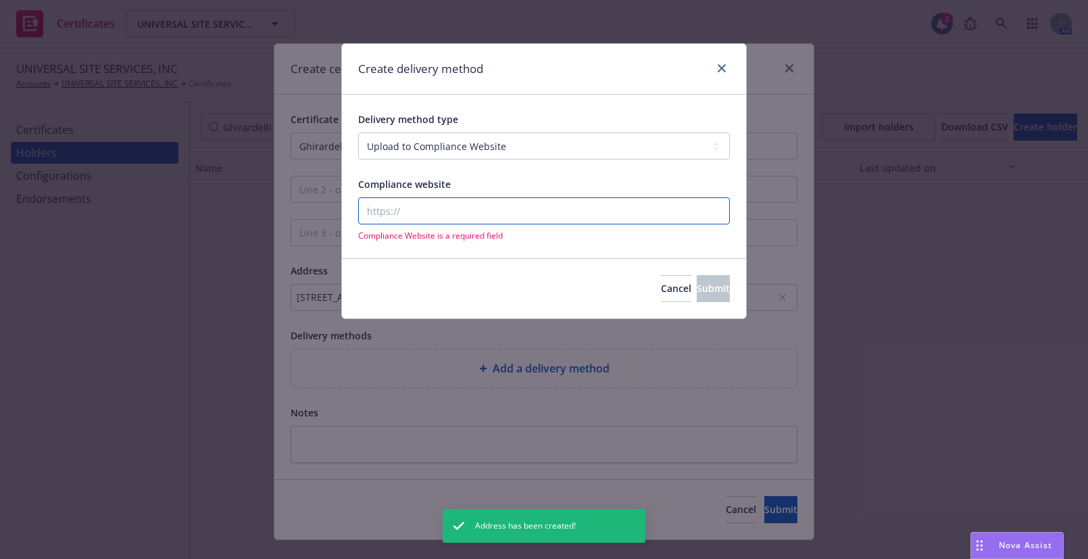
click at [409, 208] on input "Compliance website" at bounding box center [544, 210] width 372 height 27
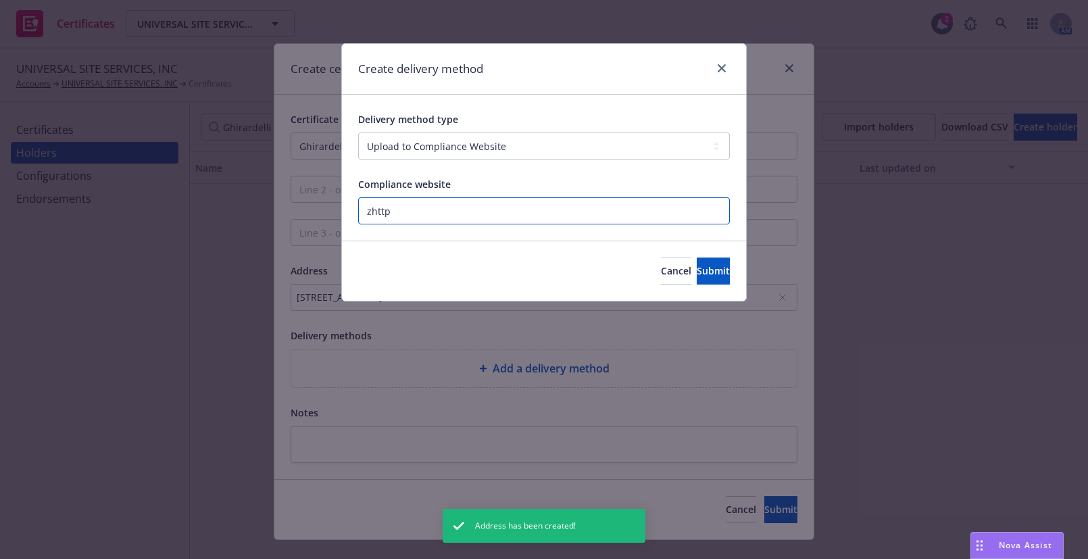
paste input "https://www.newfront.com"
type input "https://www.newfront.com"
drag, startPoint x: 673, startPoint y: 254, endPoint x: 679, endPoint y: 259, distance: 7.2
click at [677, 258] on div "Cancel Submit" at bounding box center [544, 271] width 404 height 60
click at [697, 265] on span "Submit" at bounding box center [713, 270] width 33 height 13
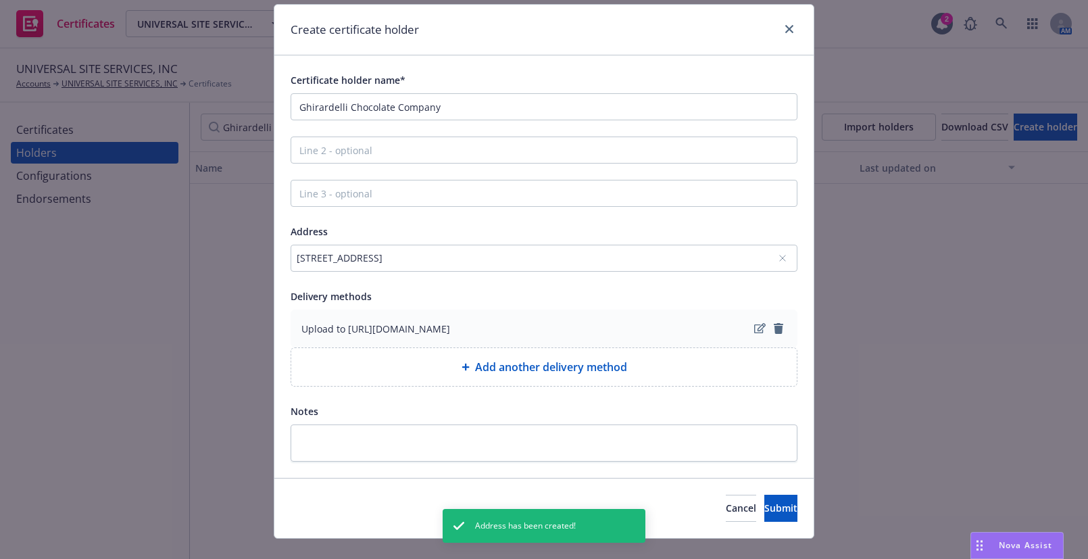
scroll to position [61, 0]
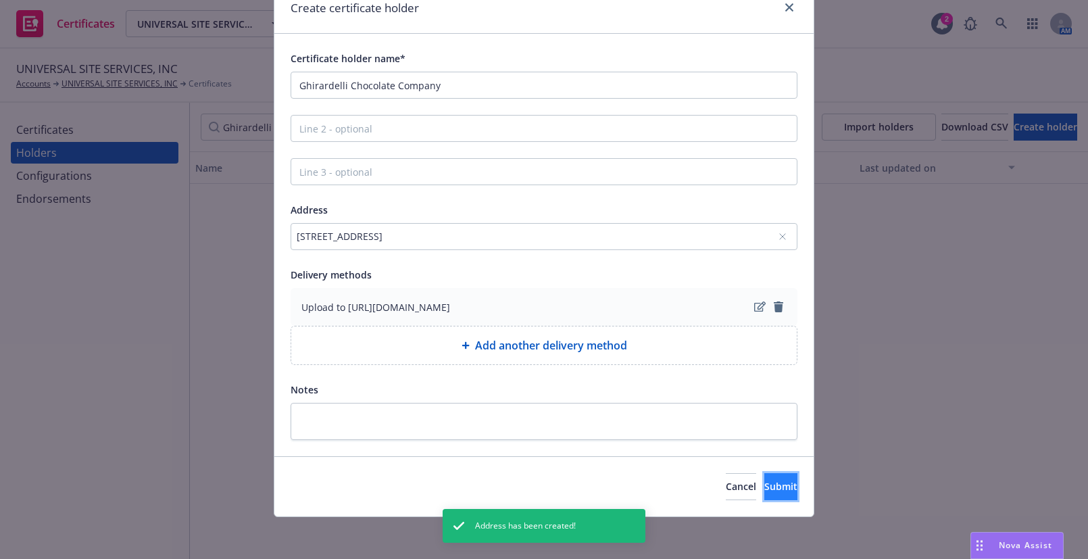
click at [764, 481] on span "Submit" at bounding box center [780, 486] width 33 height 13
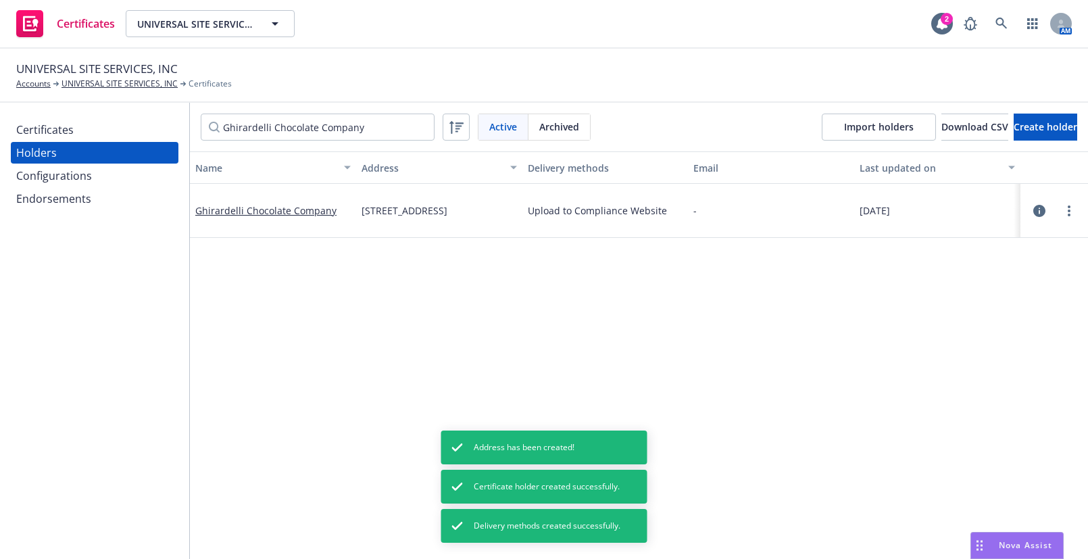
click at [93, 131] on div "Certificates" at bounding box center [94, 130] width 157 height 22
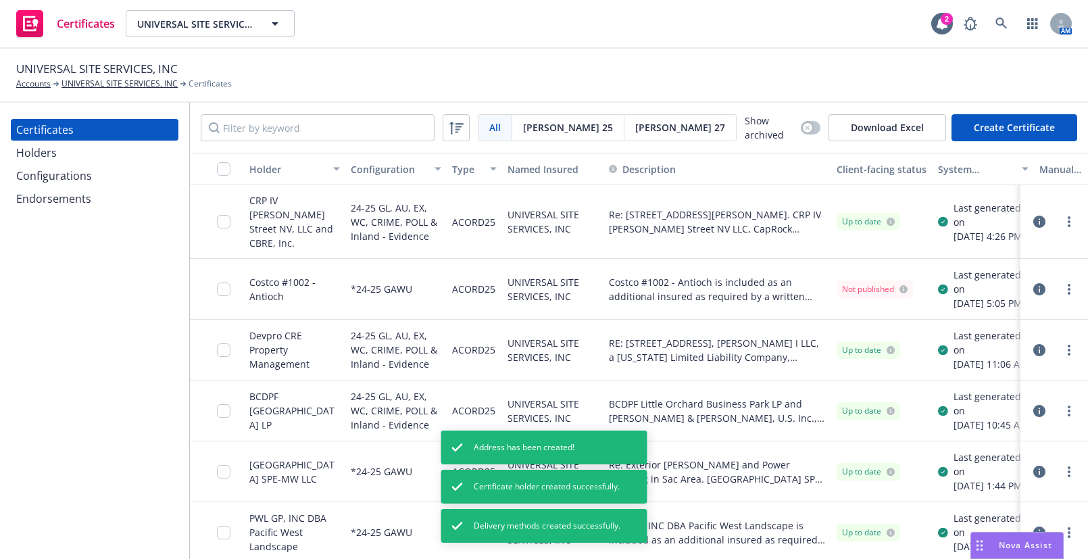
click at [994, 122] on button "Create Certificate" at bounding box center [1015, 127] width 126 height 27
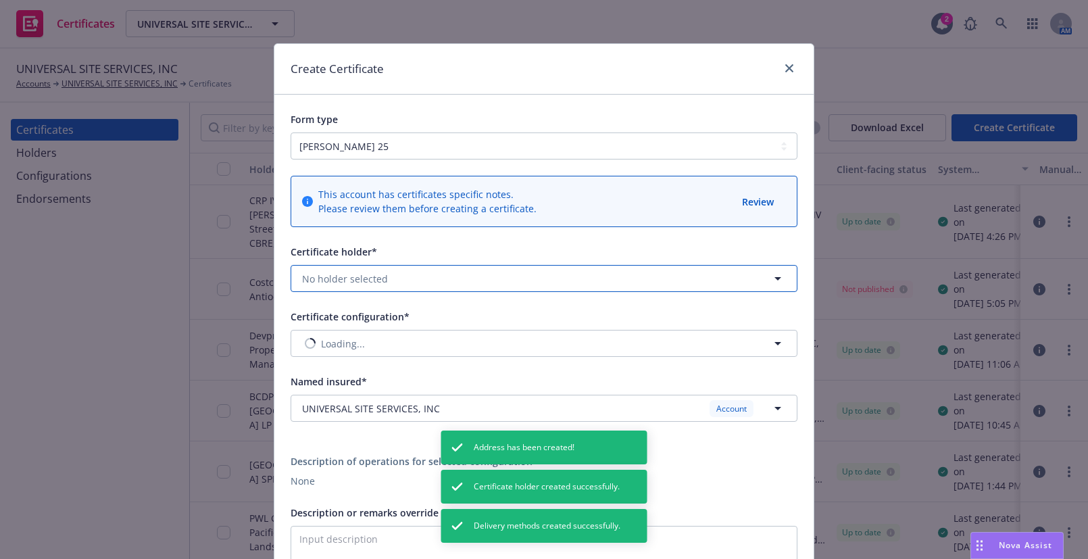
click at [360, 268] on button "No holder selected" at bounding box center [544, 278] width 507 height 27
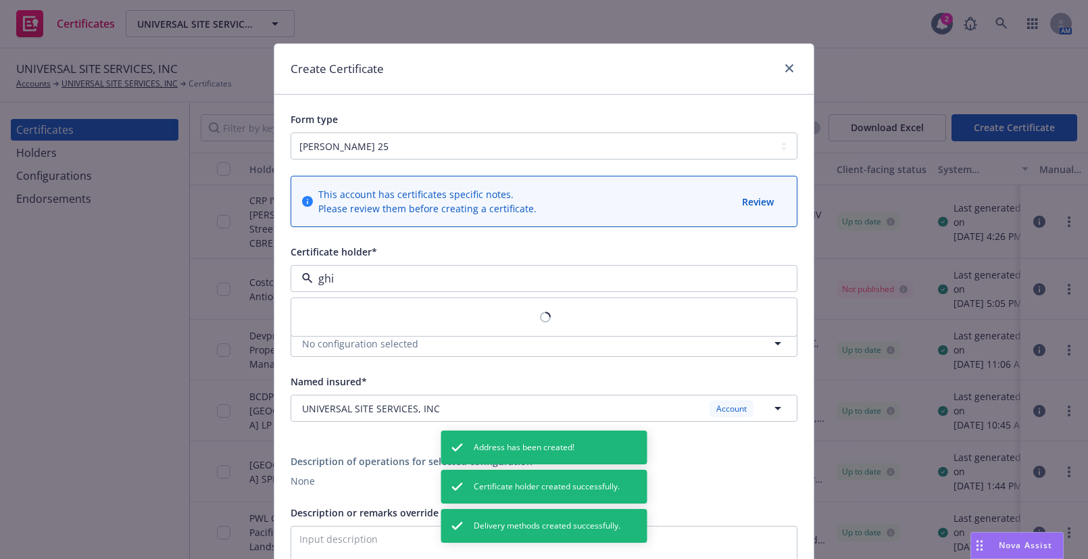
type input "ghir"
click at [344, 322] on strong "Ghirardelli Chocolate Company" at bounding box center [378, 317] width 145 height 13
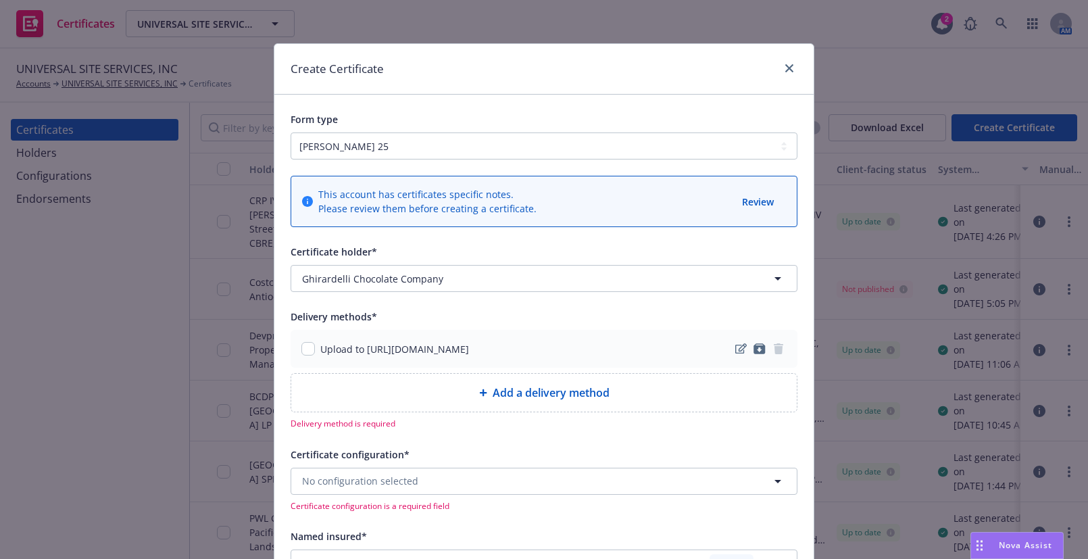
scroll to position [184, 0]
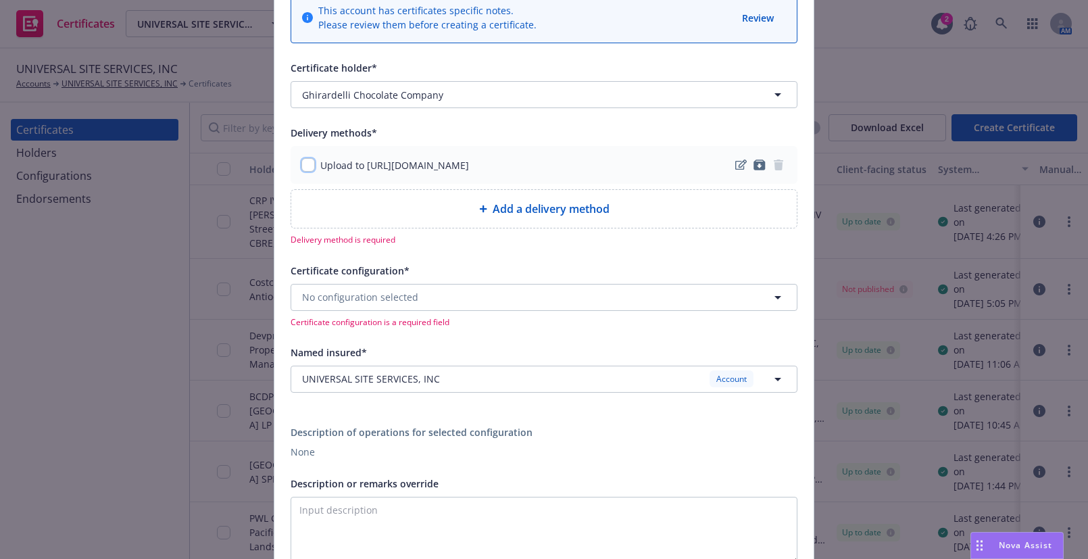
click at [303, 166] on input "checkbox" at bounding box center [308, 165] width 14 height 14
checkbox input "true"
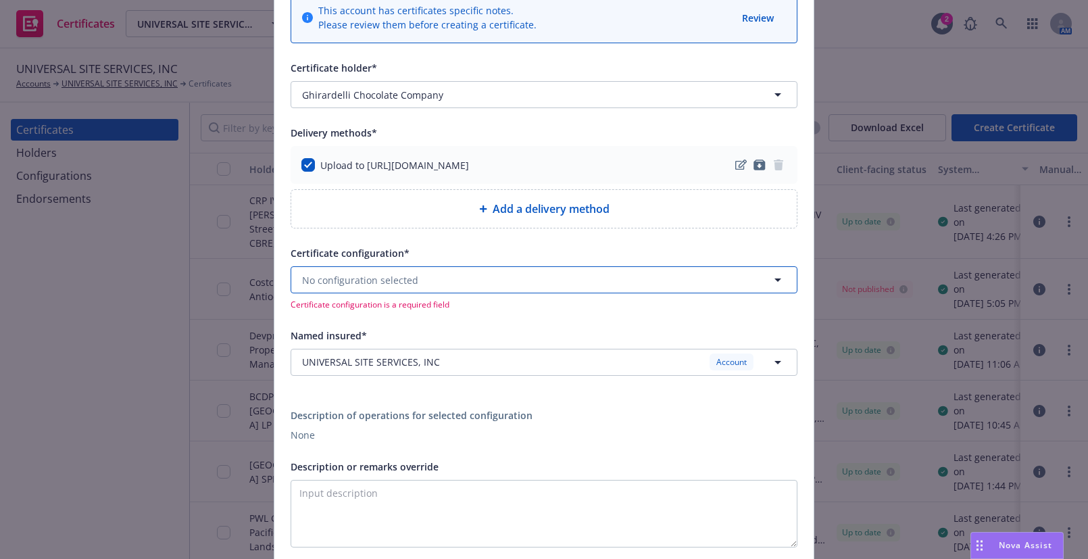
click at [325, 283] on span "No configuration selected" at bounding box center [360, 280] width 116 height 14
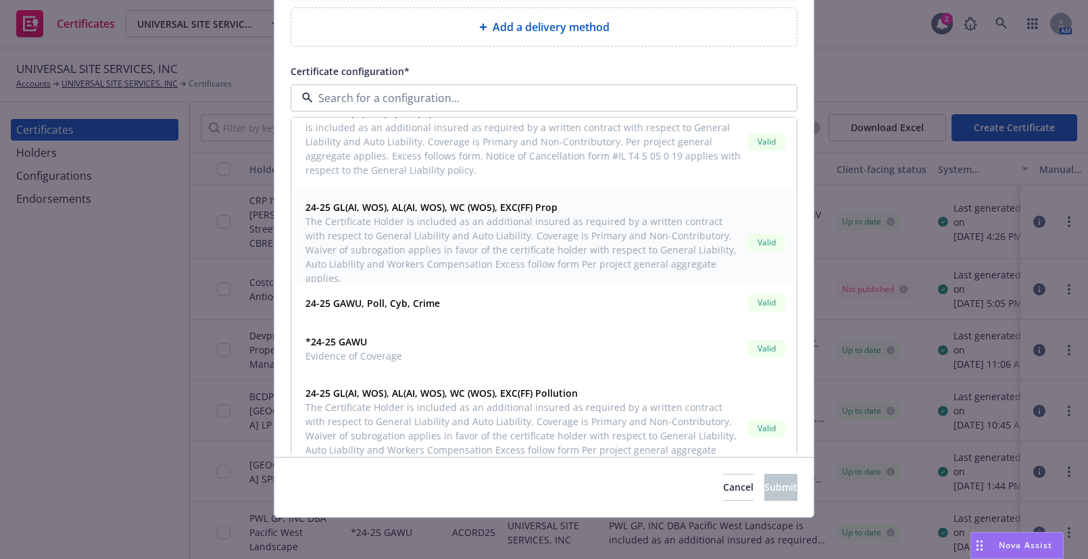
scroll to position [798, 0]
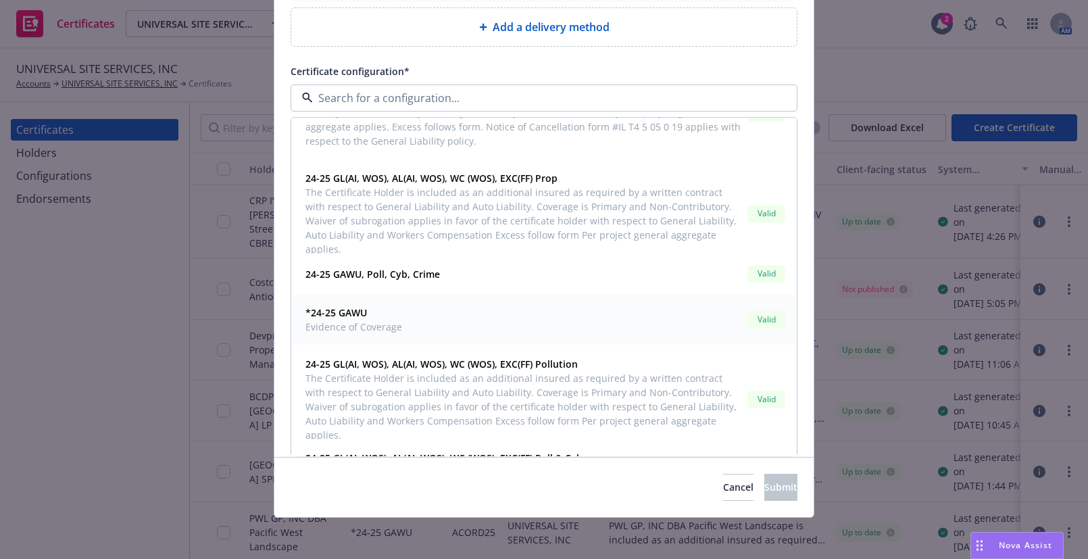
click at [353, 310] on strong "*24-25 GAWU" at bounding box center [337, 313] width 62 height 13
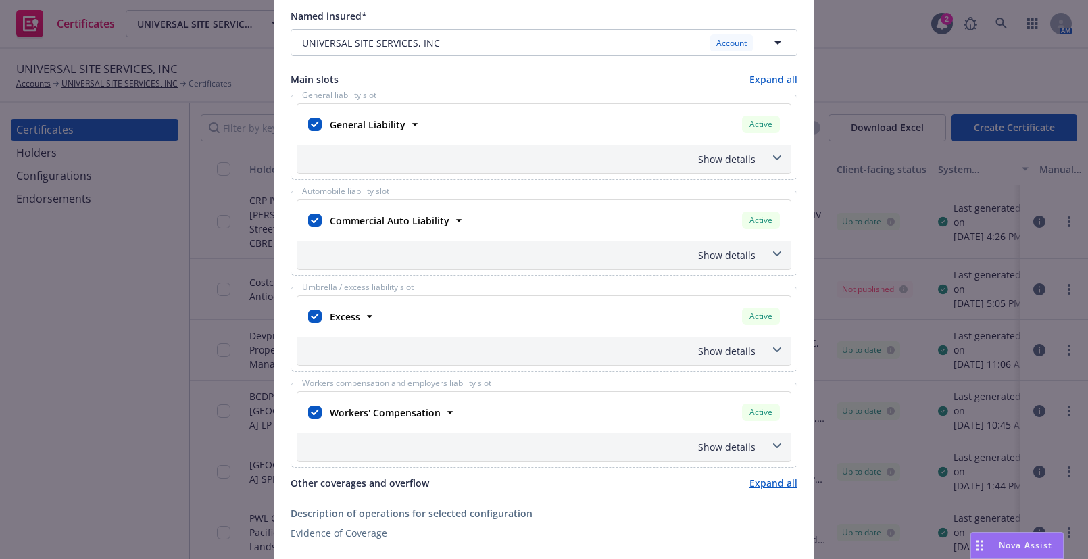
scroll to position [553, 0]
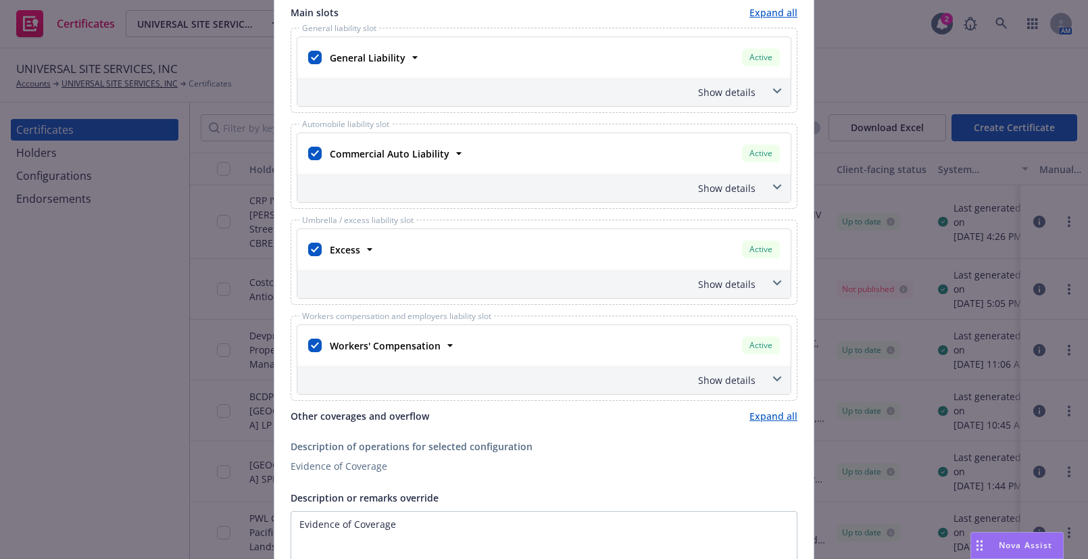
click at [725, 101] on div "Show details" at bounding box center [543, 92] width 493 height 28
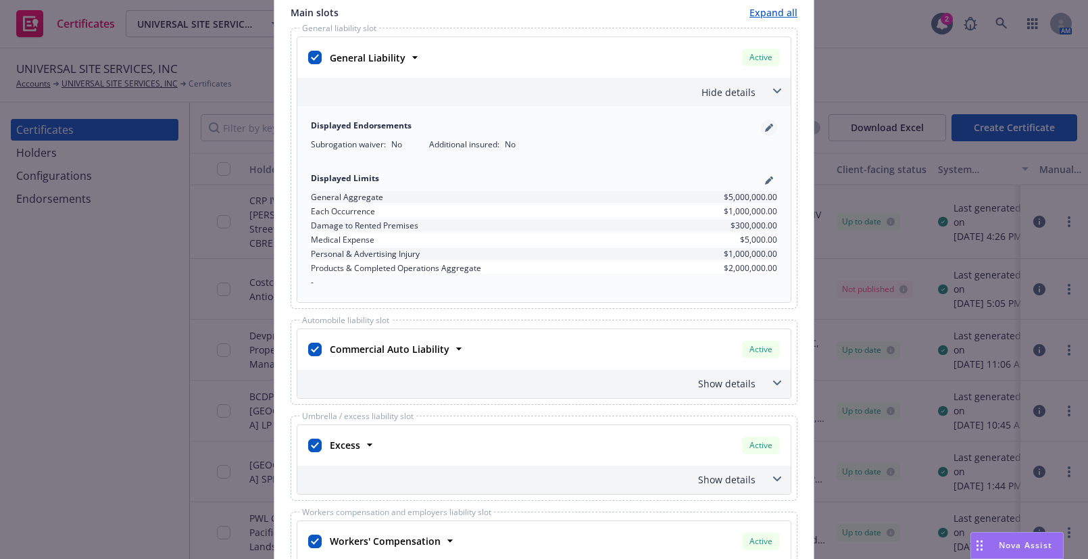
click at [766, 125] on icon "pencil" at bounding box center [769, 128] width 8 height 8
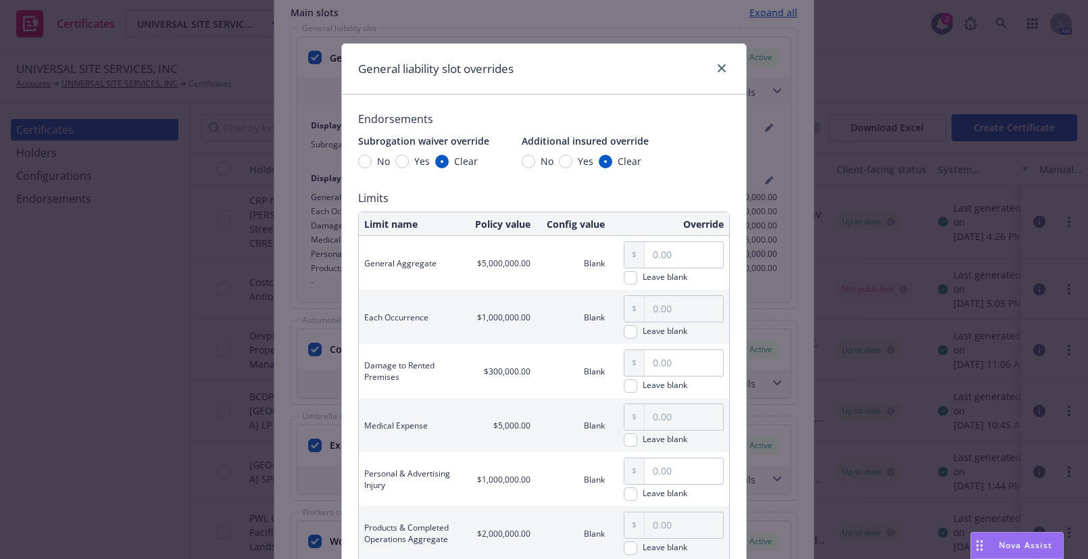
click at [578, 159] on span "Yes" at bounding box center [586, 161] width 16 height 14
click at [573, 159] on input "Yes" at bounding box center [566, 162] width 14 height 14
radio input "true"
click at [420, 163] on span "Yes" at bounding box center [422, 161] width 16 height 14
click at [409, 163] on input "Yes" at bounding box center [402, 162] width 14 height 14
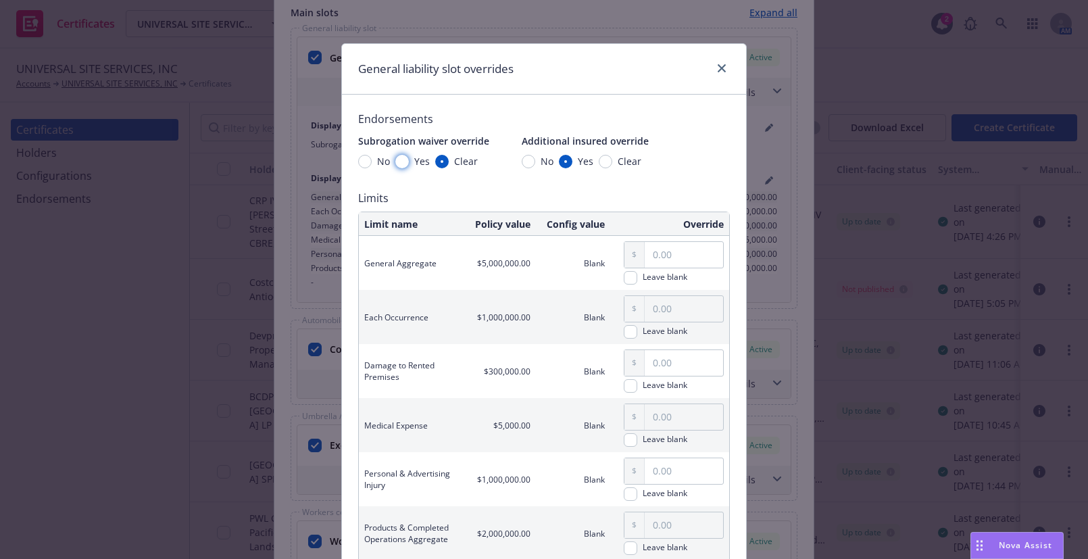
radio input "true"
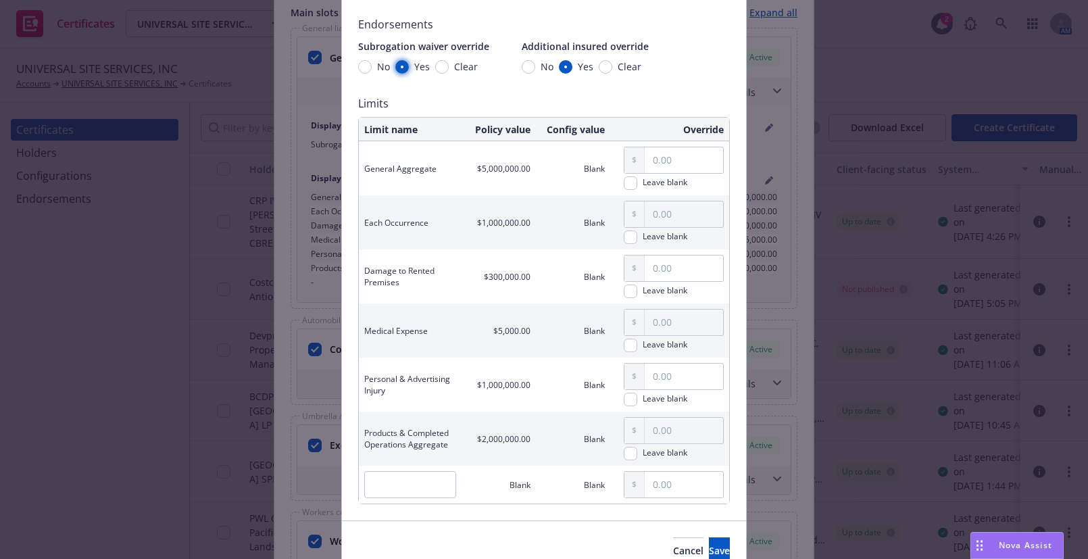
scroll to position [159, 0]
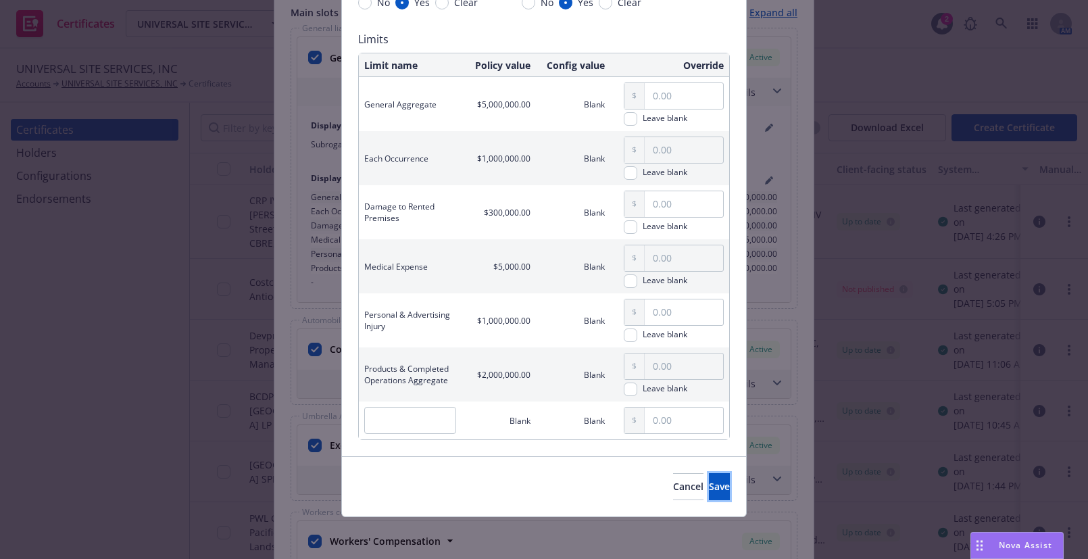
click at [709, 487] on span "Save" at bounding box center [719, 486] width 21 height 13
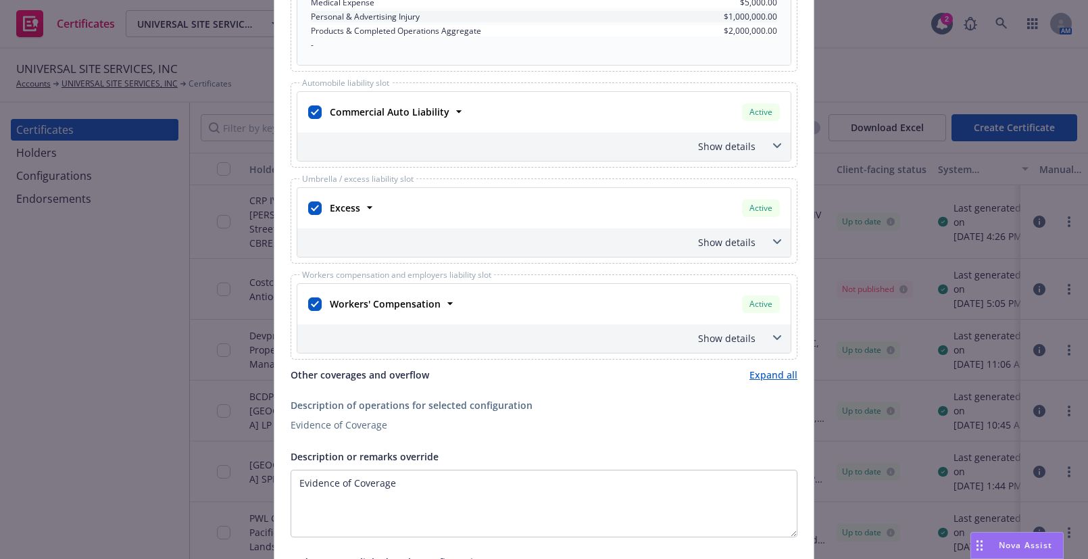
scroll to position [798, 0]
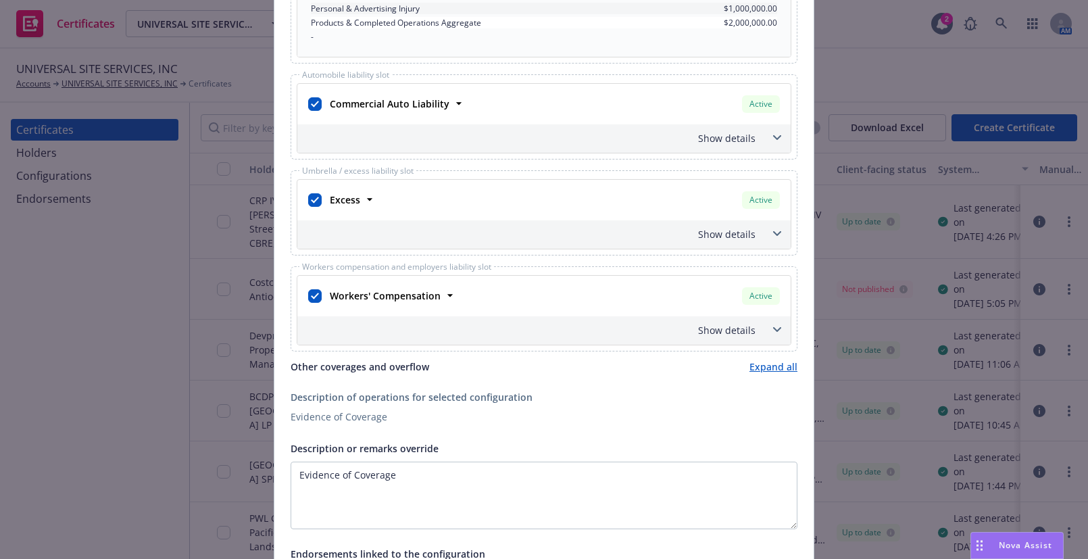
click at [733, 142] on div "Show details" at bounding box center [528, 138] width 456 height 14
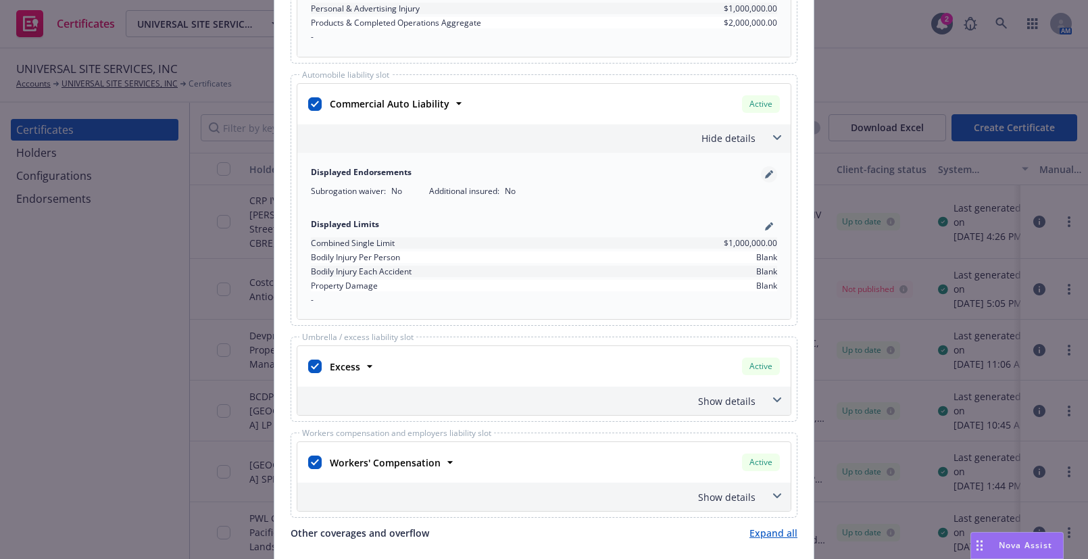
click at [764, 166] on link "pencil" at bounding box center [769, 174] width 16 height 16
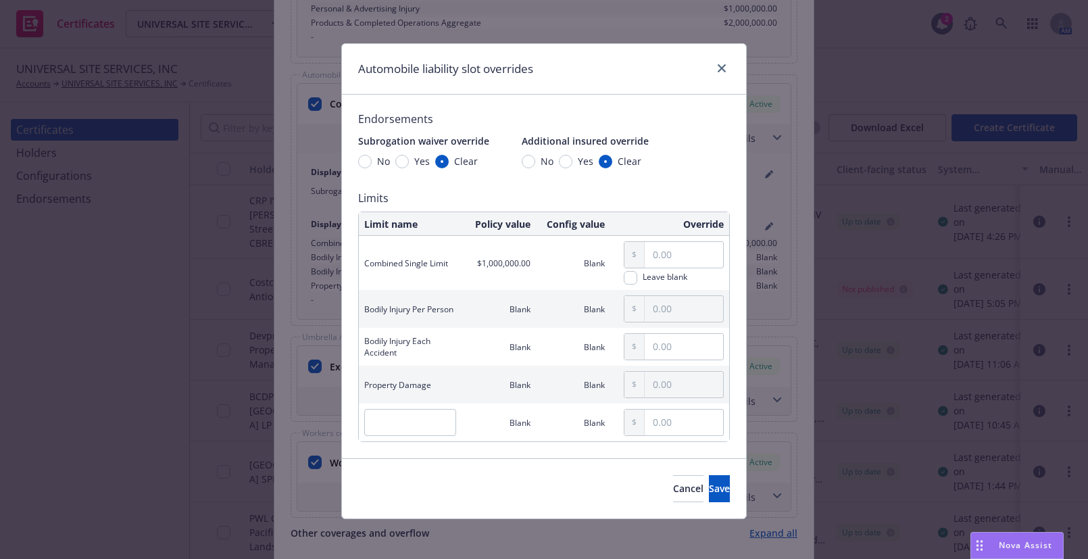
click at [578, 157] on span "Yes" at bounding box center [586, 161] width 16 height 14
click at [573, 157] on input "Yes" at bounding box center [566, 162] width 14 height 14
radio input "true"
click at [388, 162] on div "No Yes Clear" at bounding box center [418, 161] width 120 height 14
drag, startPoint x: 399, startPoint y: 162, endPoint x: 440, endPoint y: 194, distance: 52.5
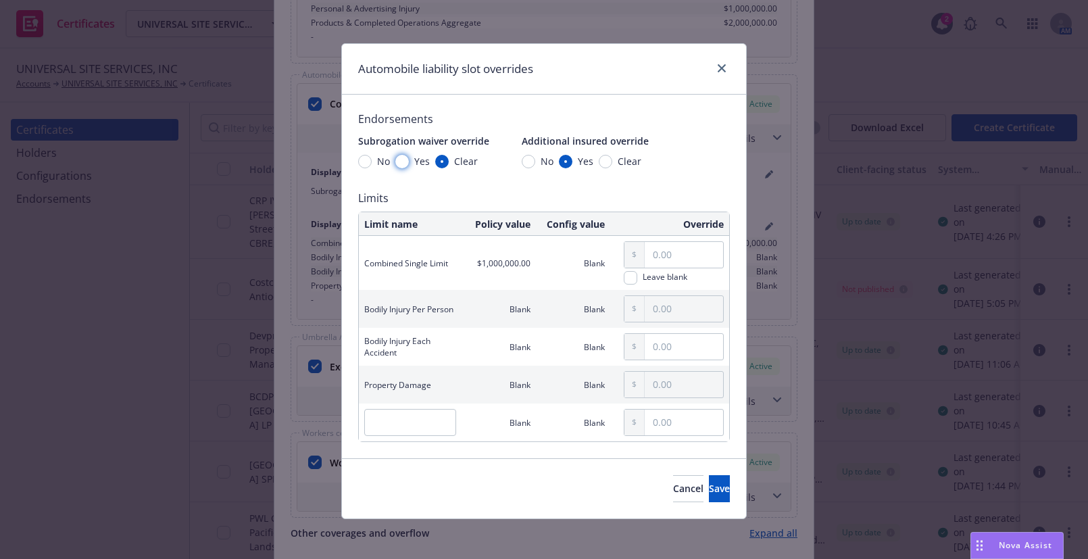
click at [399, 162] on input "Yes" at bounding box center [402, 162] width 14 height 14
radio input "true"
click at [709, 475] on button "Save" at bounding box center [719, 488] width 21 height 27
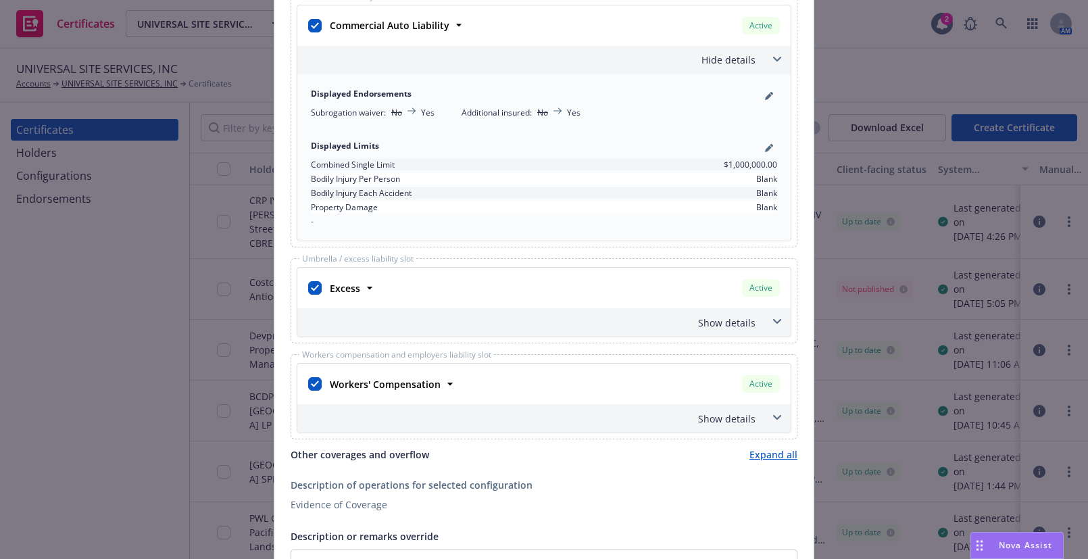
scroll to position [1044, 0]
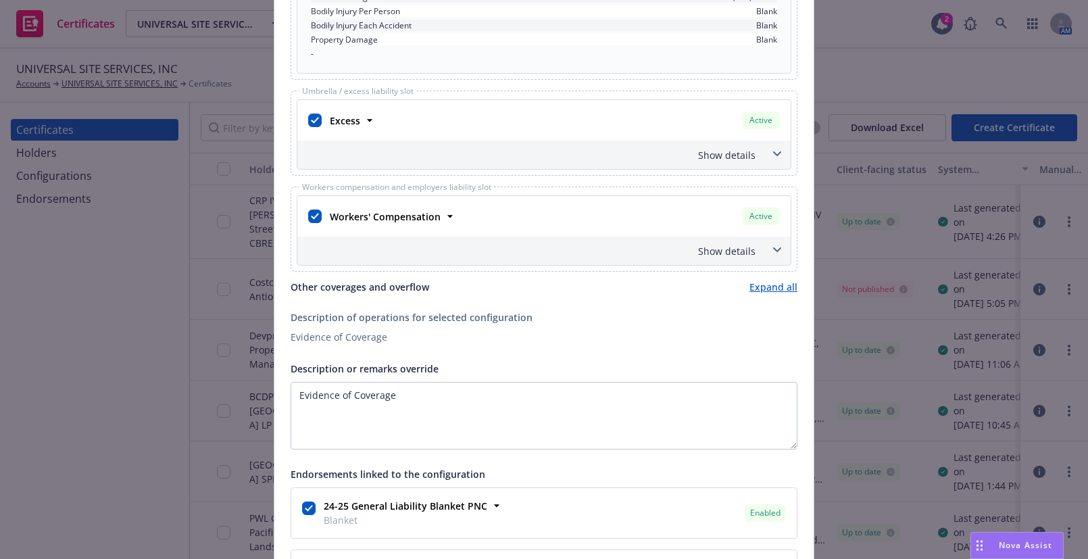
drag, startPoint x: 727, startPoint y: 135, endPoint x: 733, endPoint y: 141, distance: 8.6
click at [730, 138] on div "Excess Active Policy number EX-9T164153-24-43 Premium $296,008.00 Effective dat…" at bounding box center [543, 120] width 493 height 41
drag, startPoint x: 737, startPoint y: 147, endPoint x: 745, endPoint y: 171, distance: 25.6
click at [737, 148] on div "Show details" at bounding box center [528, 155] width 456 height 14
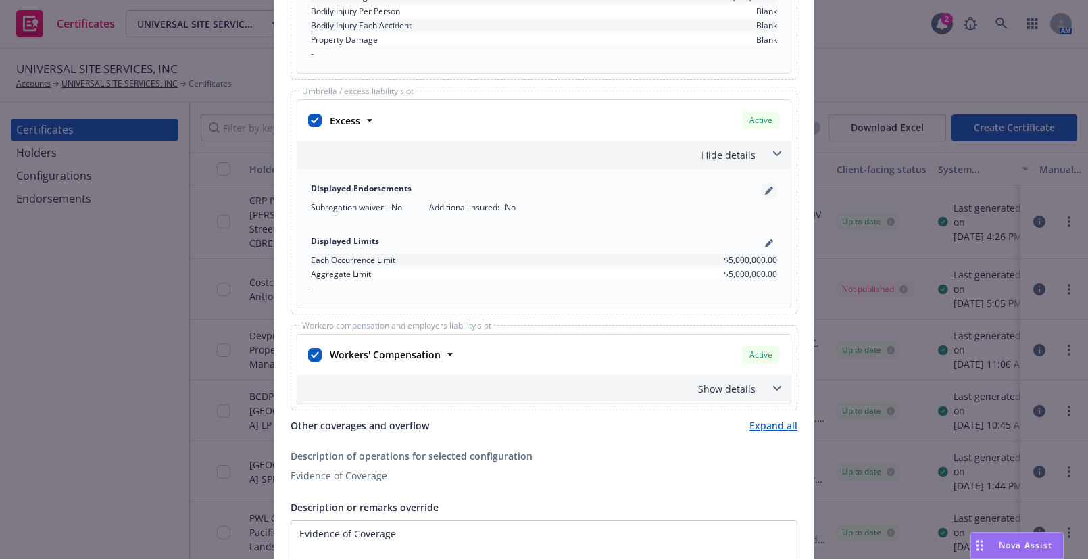
click at [761, 191] on link "pencil" at bounding box center [769, 191] width 16 height 16
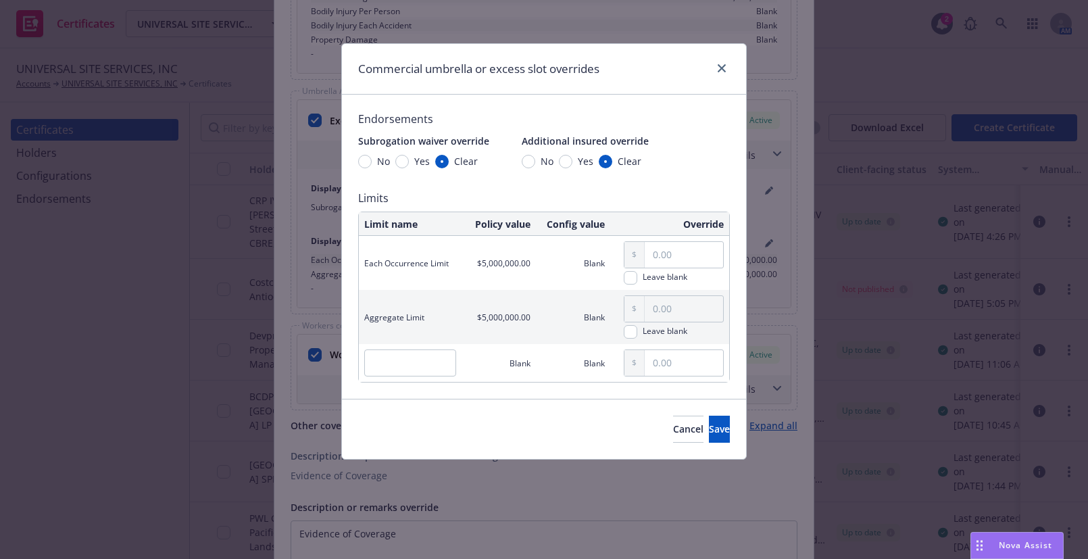
click at [570, 168] on div "Yes" at bounding box center [576, 161] width 34 height 14
click at [570, 168] on input "Yes" at bounding box center [566, 162] width 14 height 14
radio input "true"
click at [404, 161] on input "Yes" at bounding box center [402, 162] width 14 height 14
radio input "true"
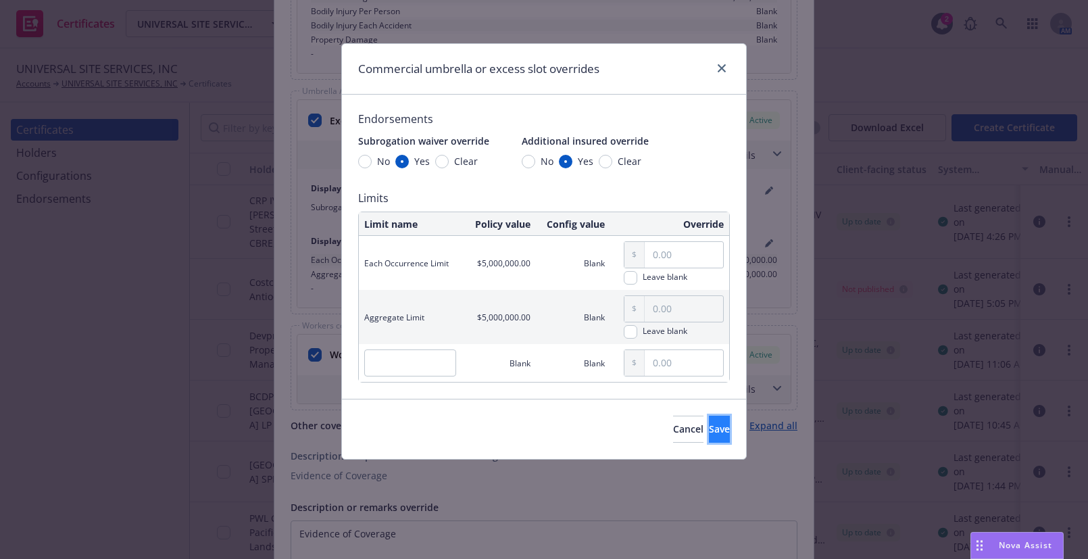
click at [709, 425] on button "Save" at bounding box center [719, 429] width 21 height 27
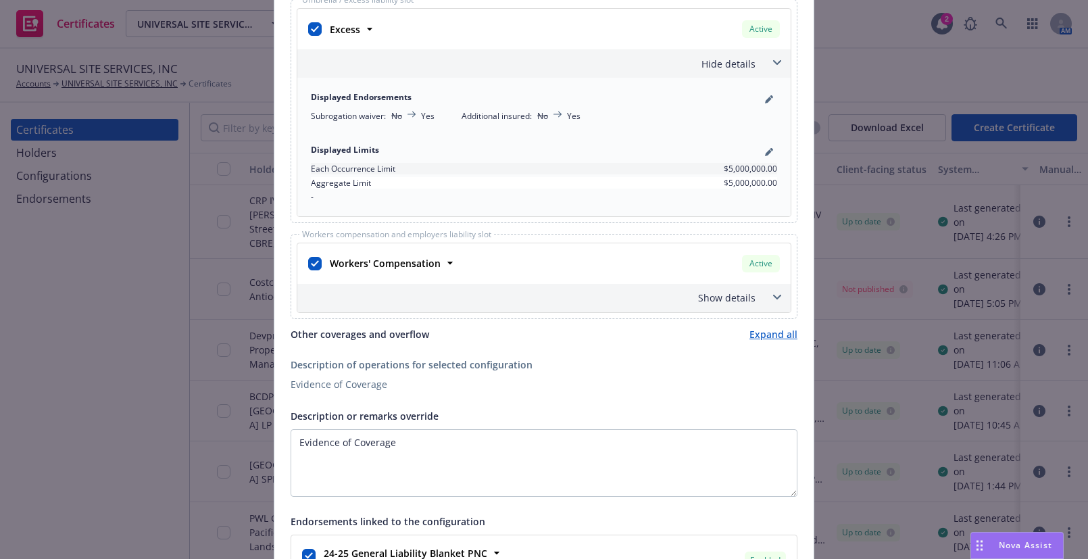
scroll to position [1290, 0]
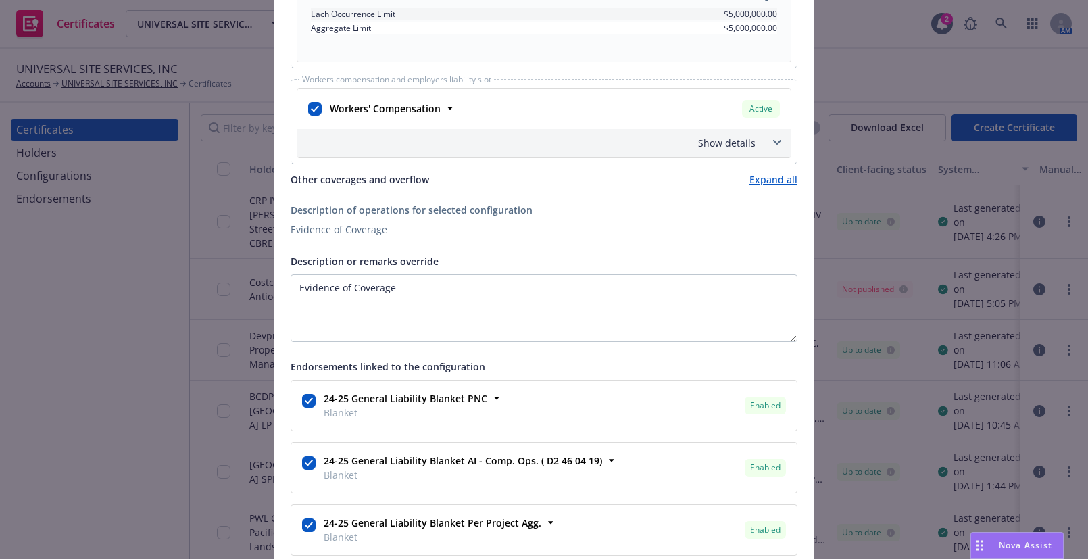
drag, startPoint x: 715, startPoint y: 139, endPoint x: 732, endPoint y: 153, distance: 21.6
click at [716, 139] on div "Show details" at bounding box center [528, 143] width 456 height 14
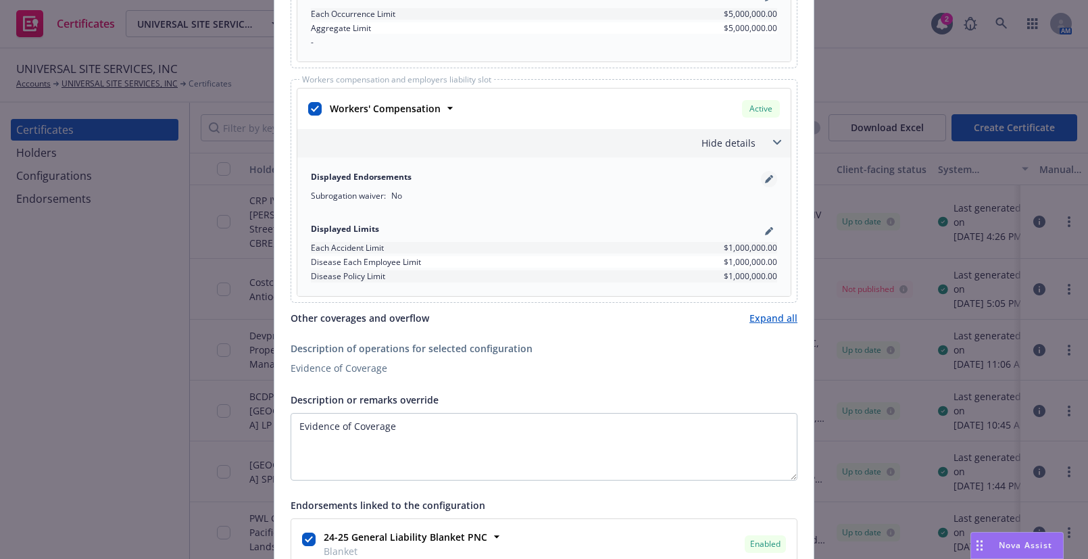
click at [765, 176] on icon "pencil" at bounding box center [768, 179] width 7 height 7
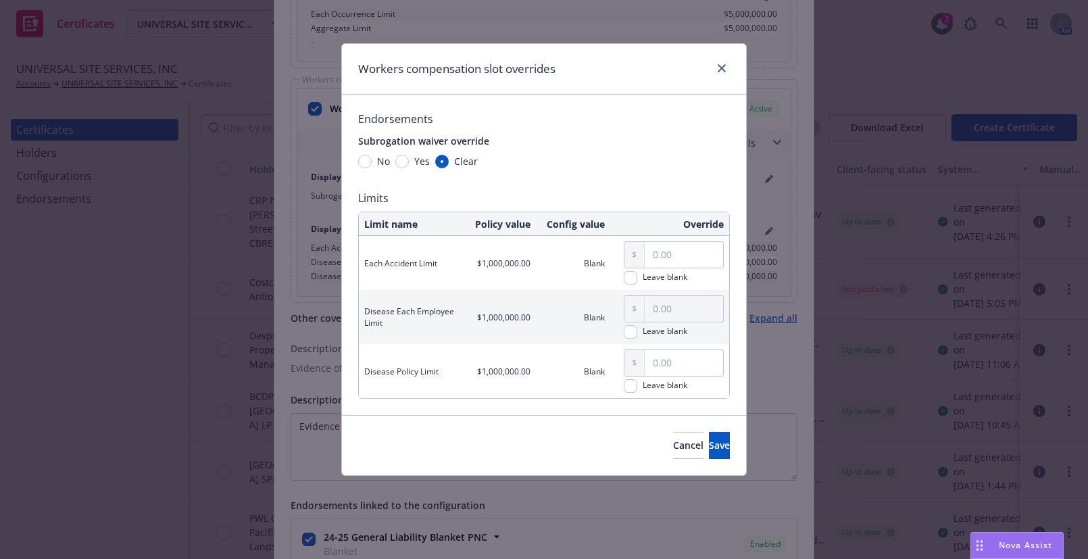
click at [421, 159] on span "Yes" at bounding box center [422, 161] width 16 height 14
click at [409, 159] on input "Yes" at bounding box center [402, 162] width 14 height 14
radio input "true"
click at [709, 439] on span "Save" at bounding box center [719, 445] width 21 height 13
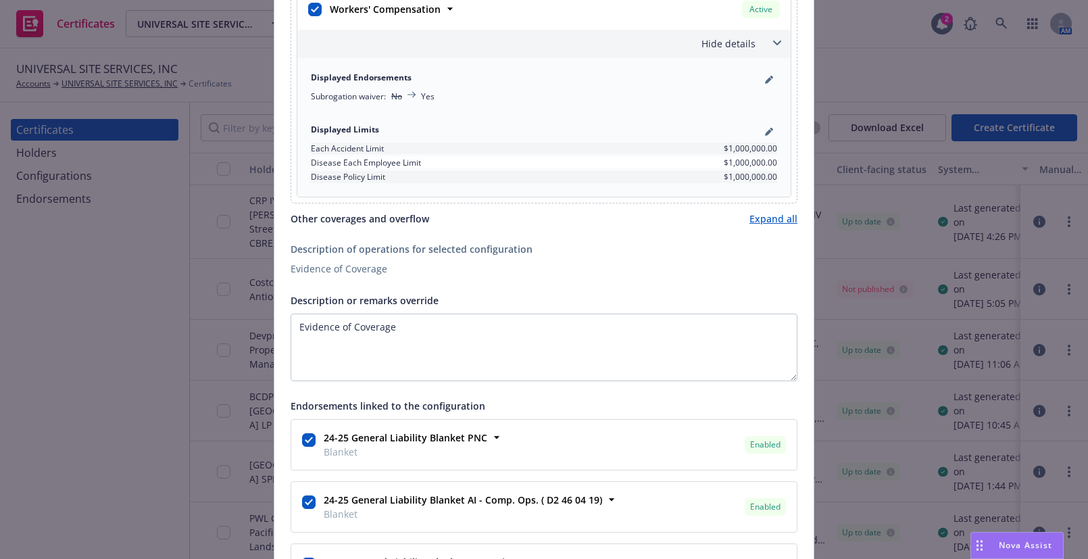
scroll to position [1597, 0]
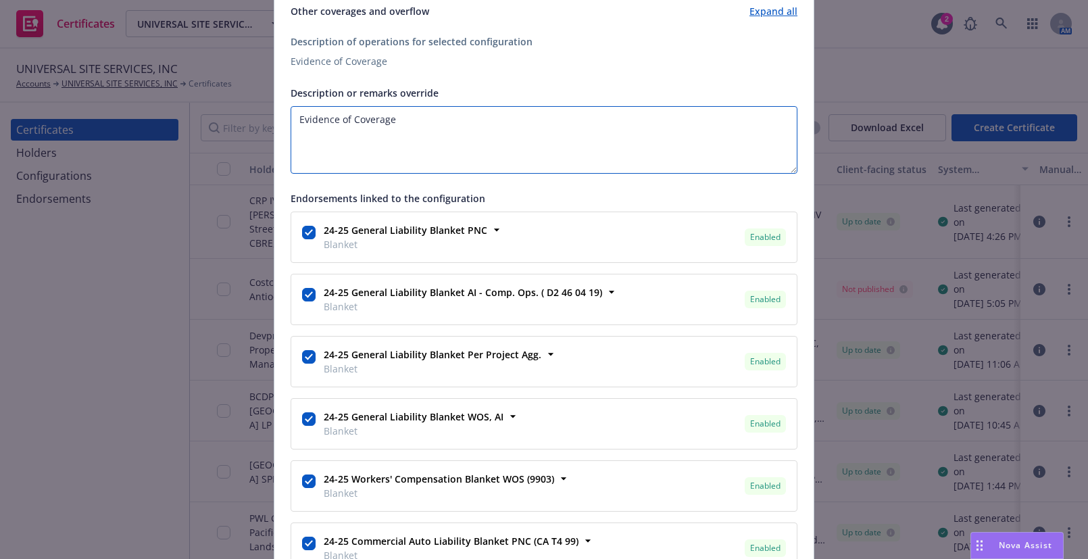
drag, startPoint x: 462, startPoint y: 151, endPoint x: 266, endPoint y: 141, distance: 196.2
paste textarea "The Certificate Holder is included as an additional insured as required by a wr…"
paste textarea "Coverage is Primary and Non-Contributory."
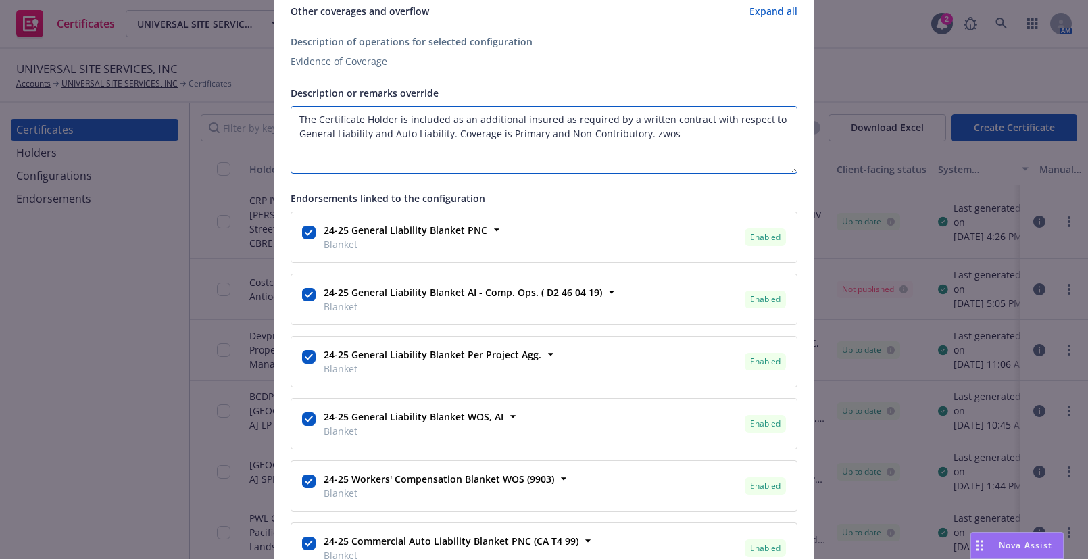
paste textarea "Waiver of subrogation applies with respect to General Liability, Auto Liability…"
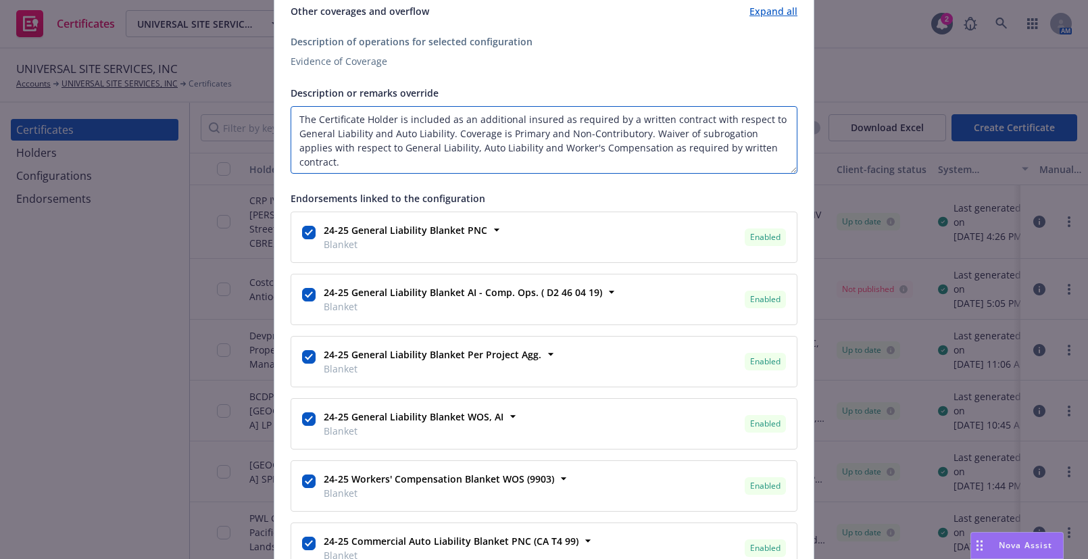
paste textarea "Umbrella follows form."
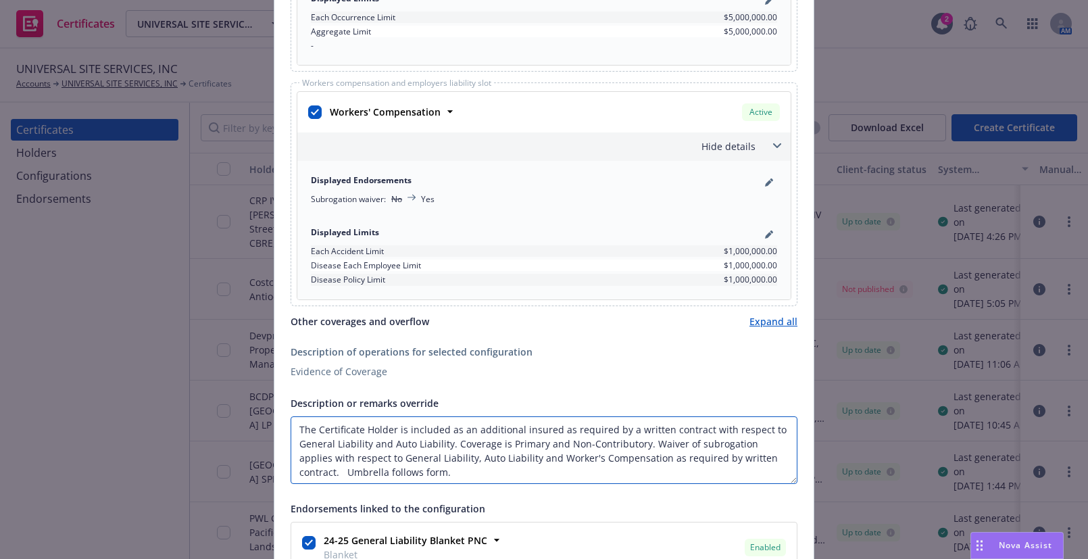
scroll to position [1474, 0]
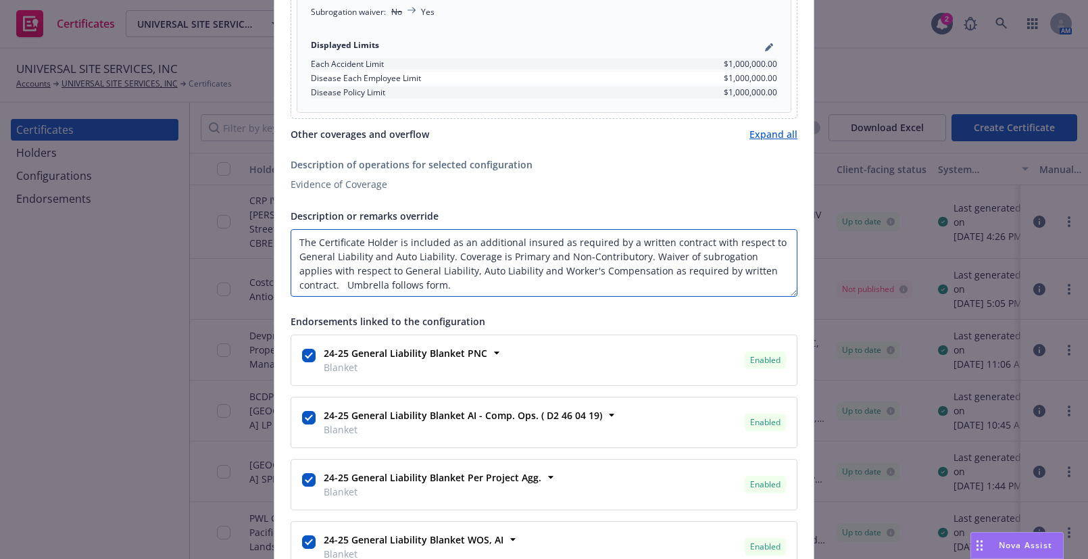
drag, startPoint x: 334, startPoint y: 287, endPoint x: 246, endPoint y: 280, distance: 88.1
click at [261, 281] on div "Create Certificate Form type ACORD 25 ACORD 27 This account has certificates sp…" at bounding box center [544, 279] width 1088 height 559
click at [433, 287] on textarea "The Certificate Holder is included as an additional insured as required by a wr…" at bounding box center [544, 263] width 507 height 68
paste textarea "Per project general aggregate applies."
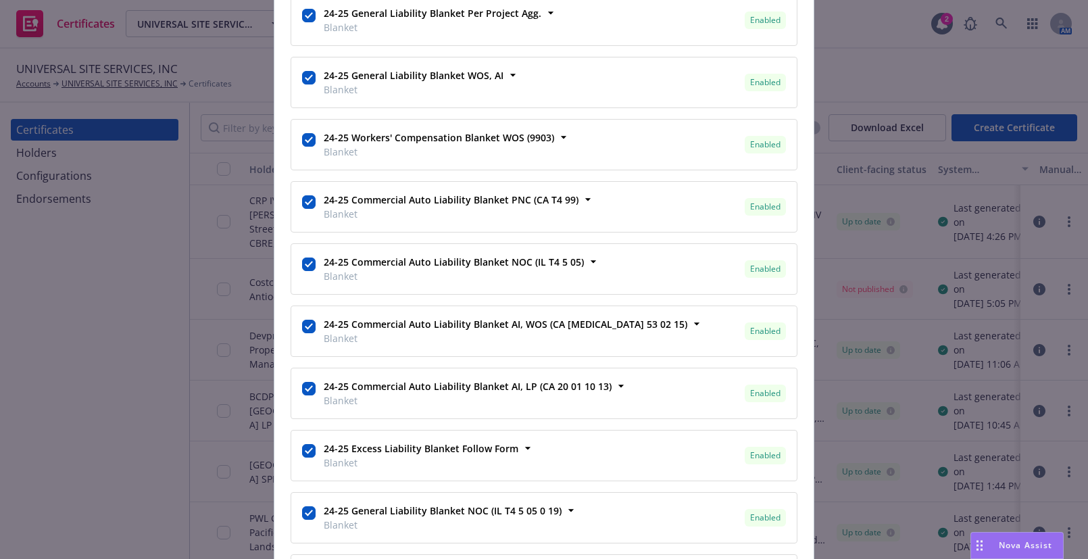
scroll to position [1966, 0]
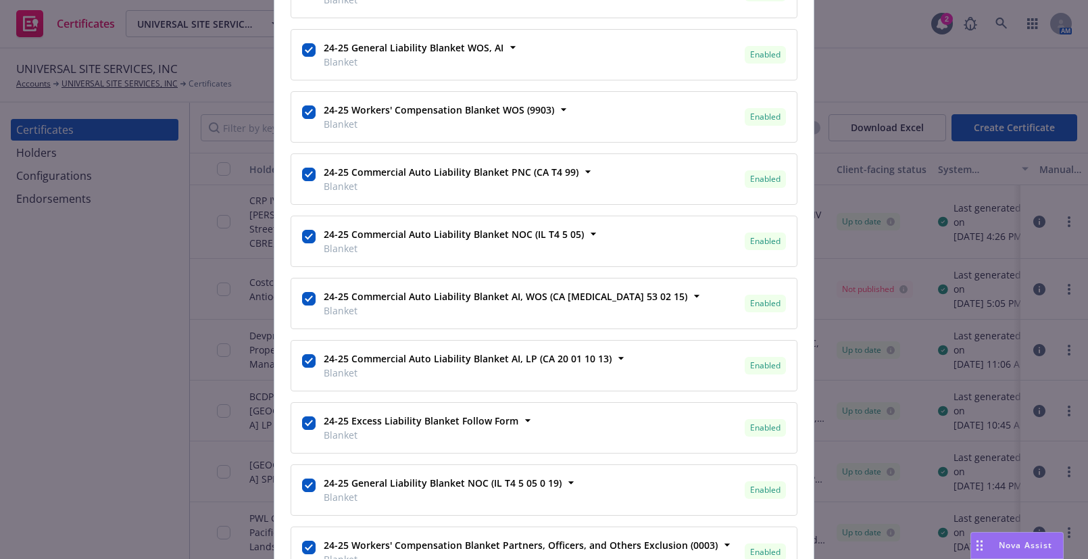
type textarea "The Certificate Holder is included as an additional insured as required by a wr…"
click at [305, 234] on input "checkbox" at bounding box center [309, 237] width 14 height 14
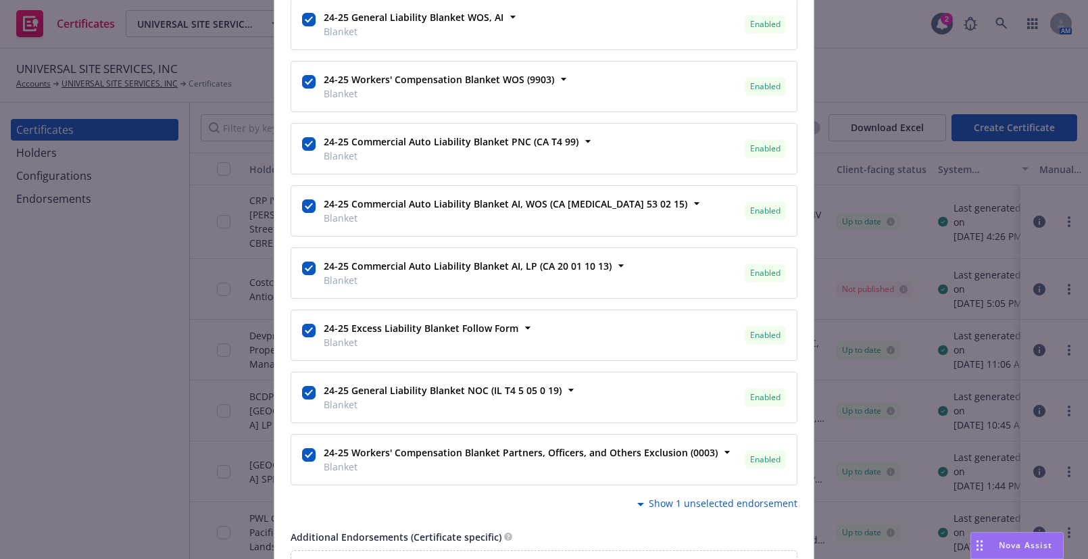
scroll to position [2028, 0]
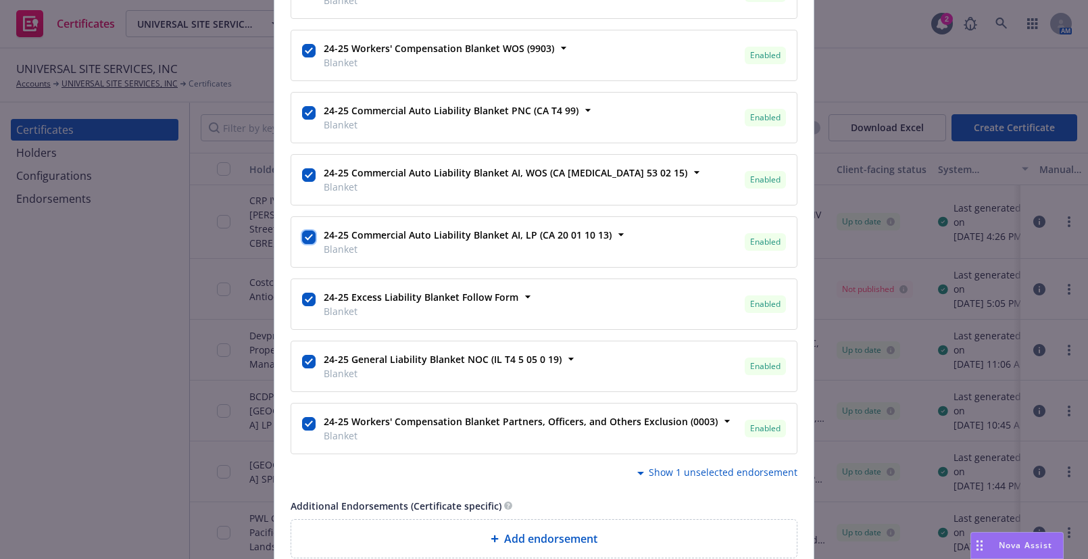
click at [302, 230] on input "checkbox" at bounding box center [309, 237] width 14 height 14
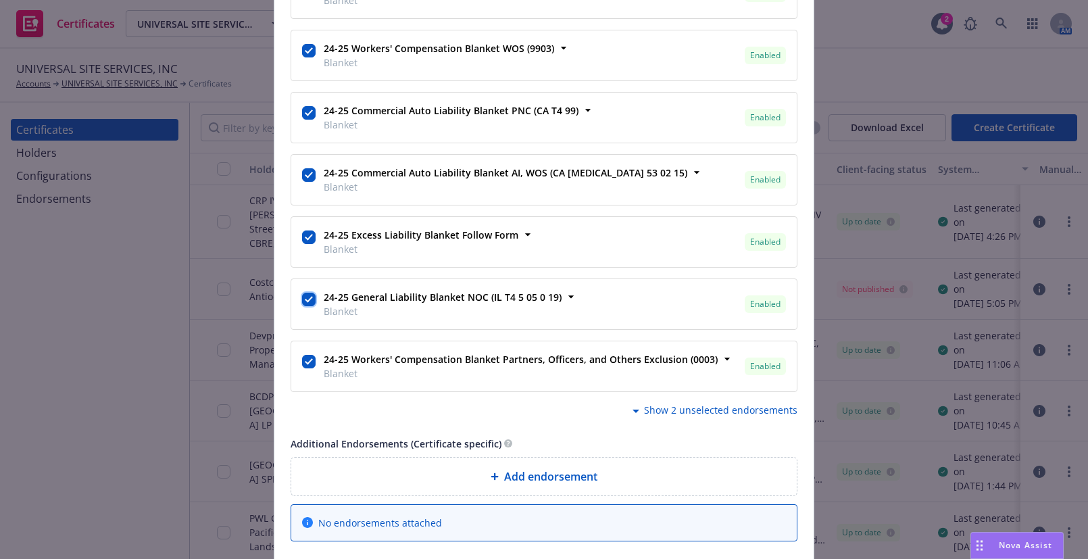
click at [305, 294] on input "checkbox" at bounding box center [309, 300] width 14 height 14
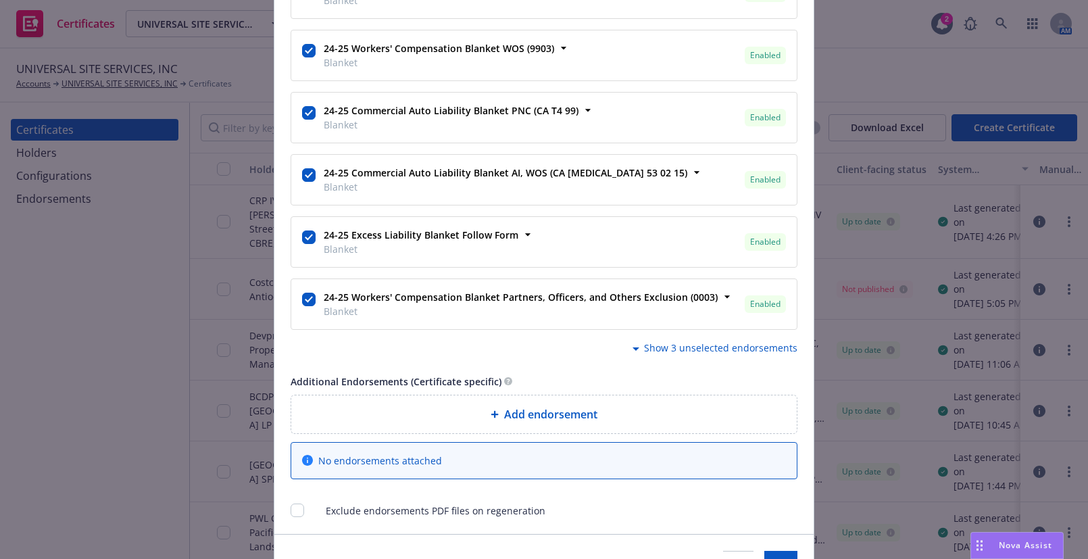
click at [295, 298] on div "24-25 Workers' Compensation Blanket Partners, Officers, and Others Exclusion (0…" at bounding box center [544, 304] width 506 height 50
click at [303, 297] on input "checkbox" at bounding box center [309, 300] width 14 height 14
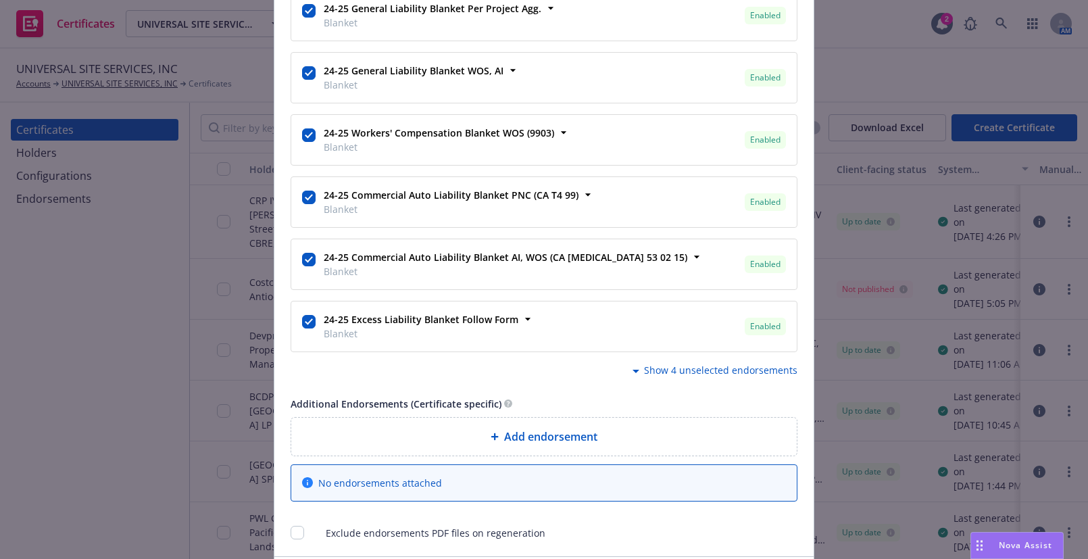
scroll to position [2041, 0]
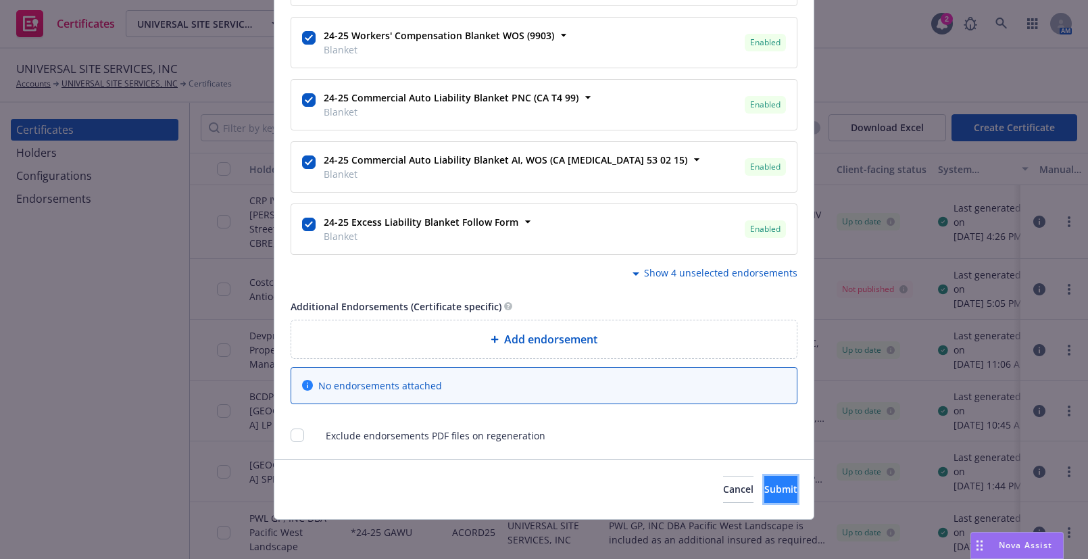
click at [764, 490] on span "Submit" at bounding box center [780, 489] width 33 height 13
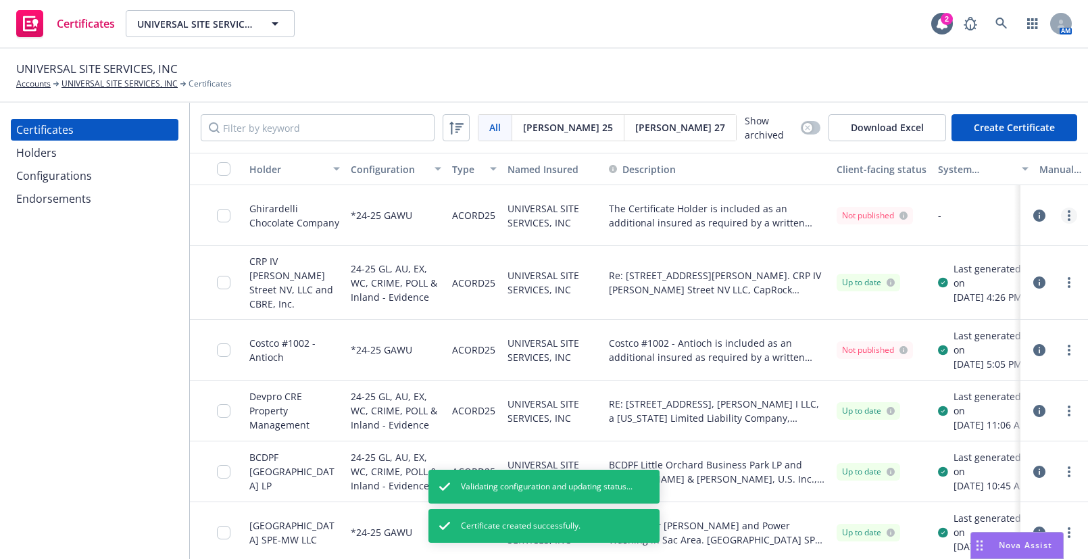
click at [1061, 216] on link "more" at bounding box center [1069, 216] width 16 height 16
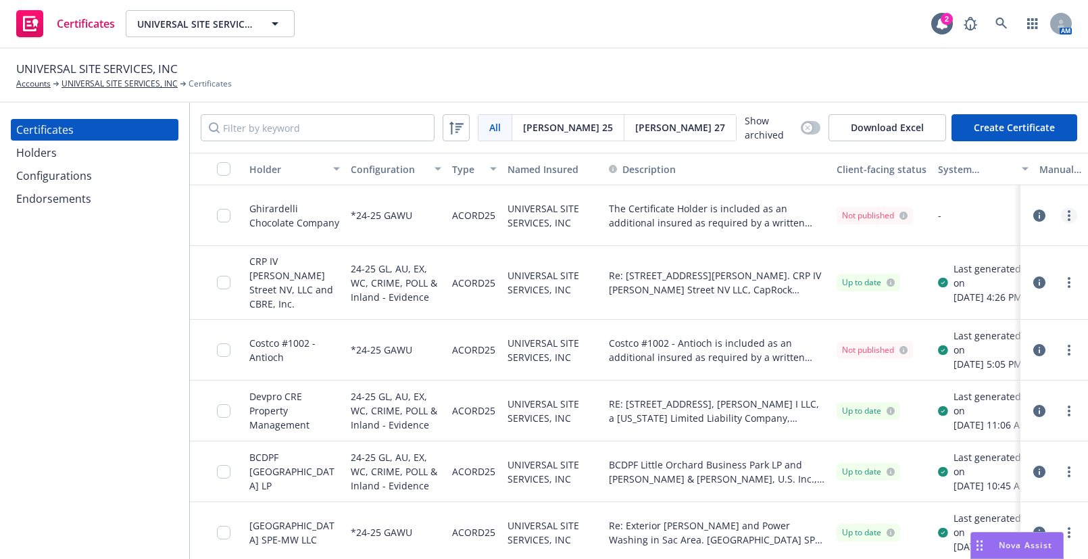
click at [1061, 214] on link "more" at bounding box center [1069, 216] width 16 height 16
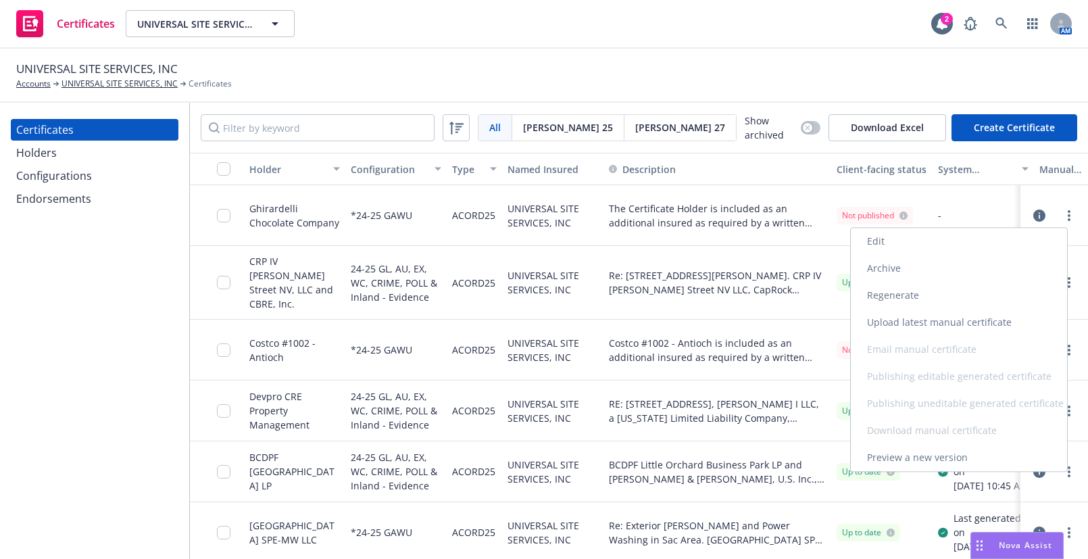
click at [912, 293] on link "Regenerate" at bounding box center [959, 295] width 216 height 27
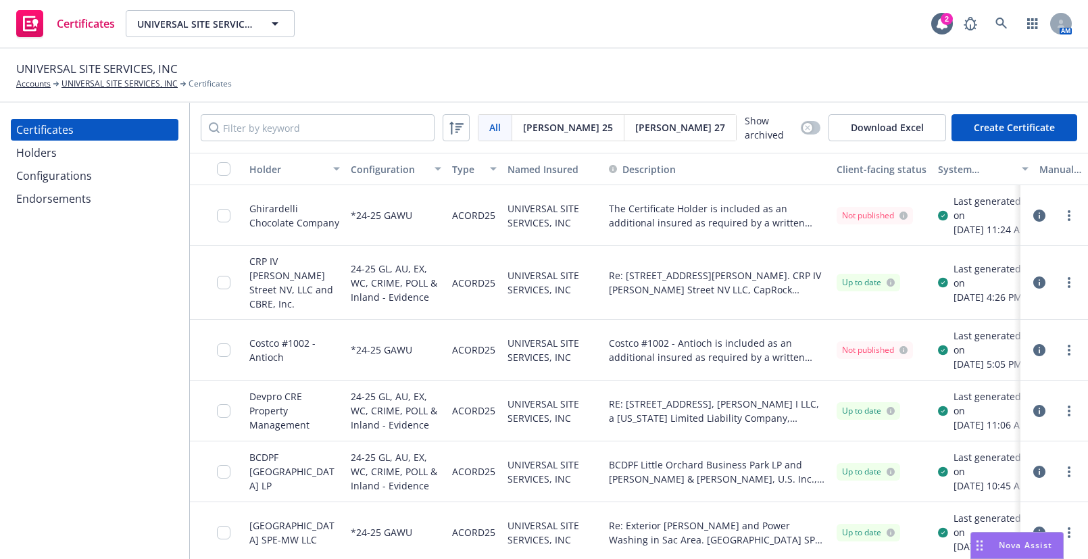
click at [230, 220] on div at bounding box center [228, 215] width 22 height 44
drag, startPoint x: 230, startPoint y: 220, endPoint x: 210, endPoint y: 220, distance: 20.3
click at [229, 220] on input "checkbox" at bounding box center [224, 216] width 14 height 14
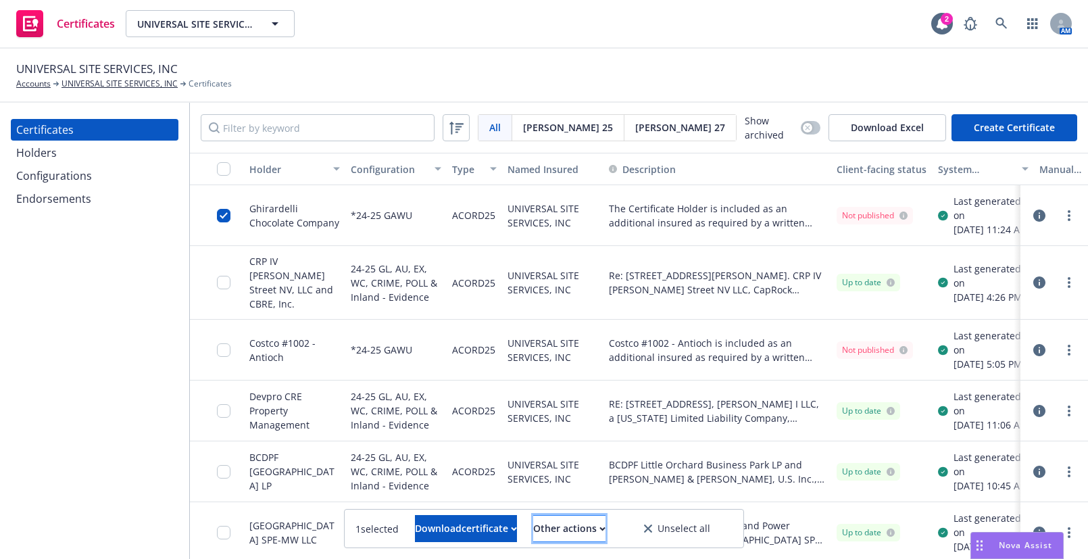
click at [575, 525] on div "Other actions" at bounding box center [569, 529] width 72 height 26
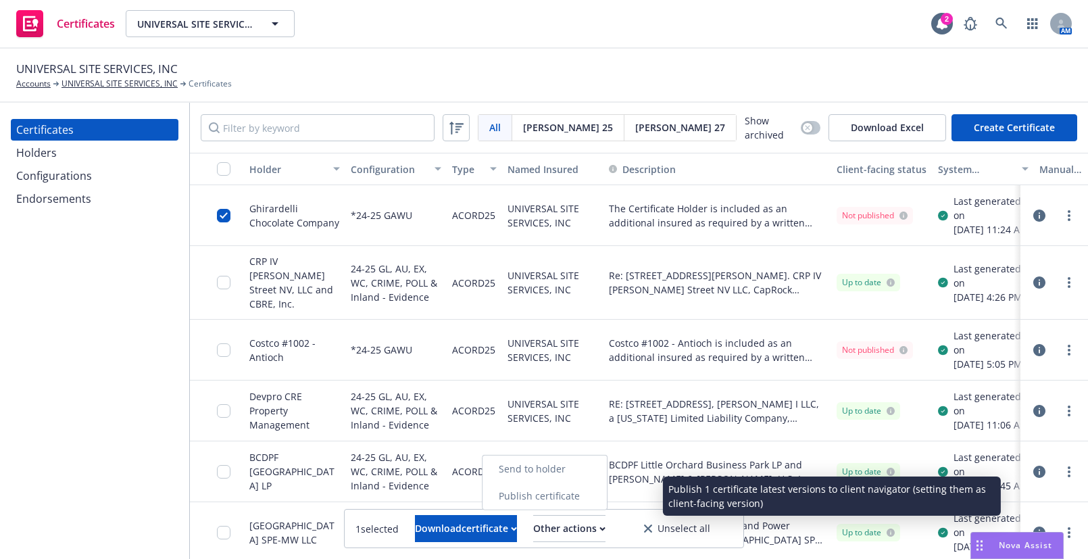
click at [573, 496] on link "Publish certificate" at bounding box center [545, 496] width 124 height 27
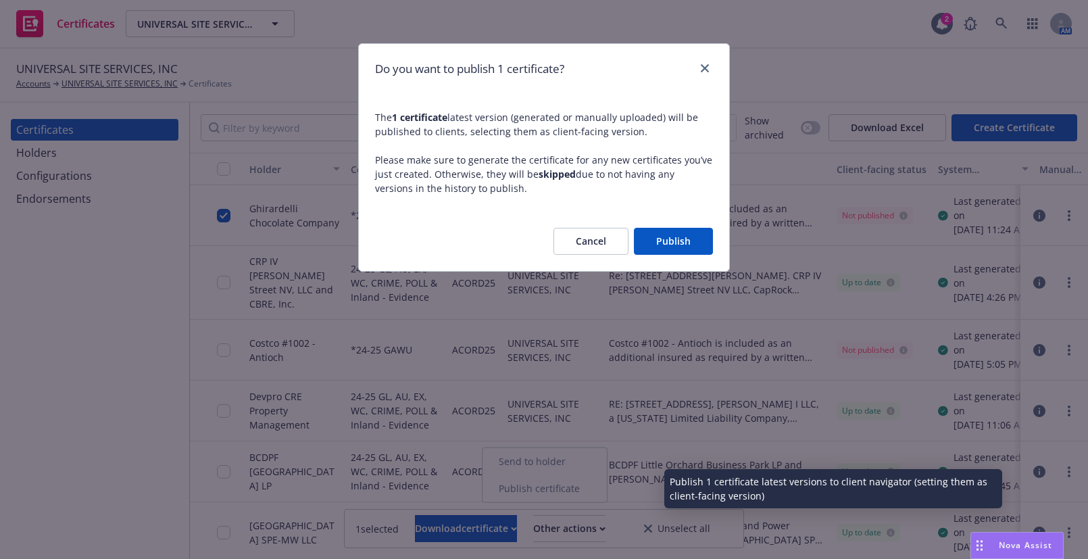
click at [658, 230] on button "Publish" at bounding box center [673, 241] width 79 height 27
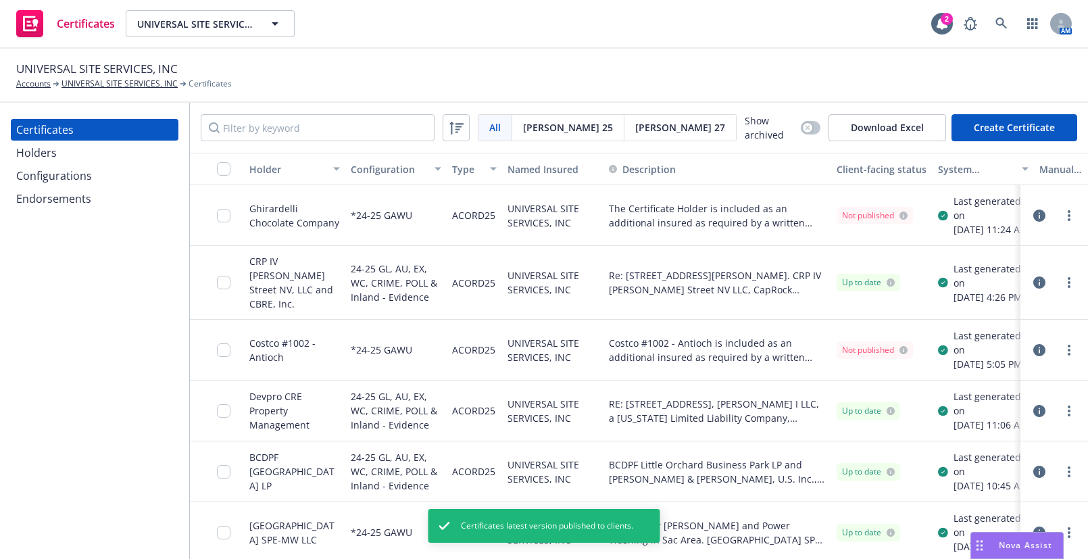
click at [232, 367] on div at bounding box center [228, 350] width 22 height 44
click at [225, 357] on input "checkbox" at bounding box center [224, 350] width 14 height 14
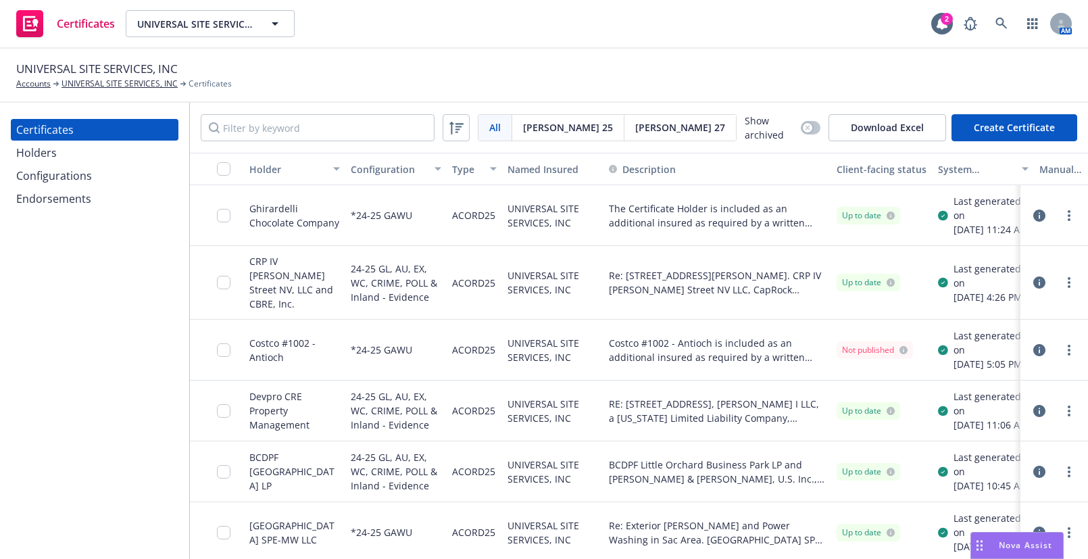
click at [232, 172] on div "button" at bounding box center [228, 169] width 22 height 14
click at [226, 357] on input "checkbox" at bounding box center [224, 350] width 14 height 14
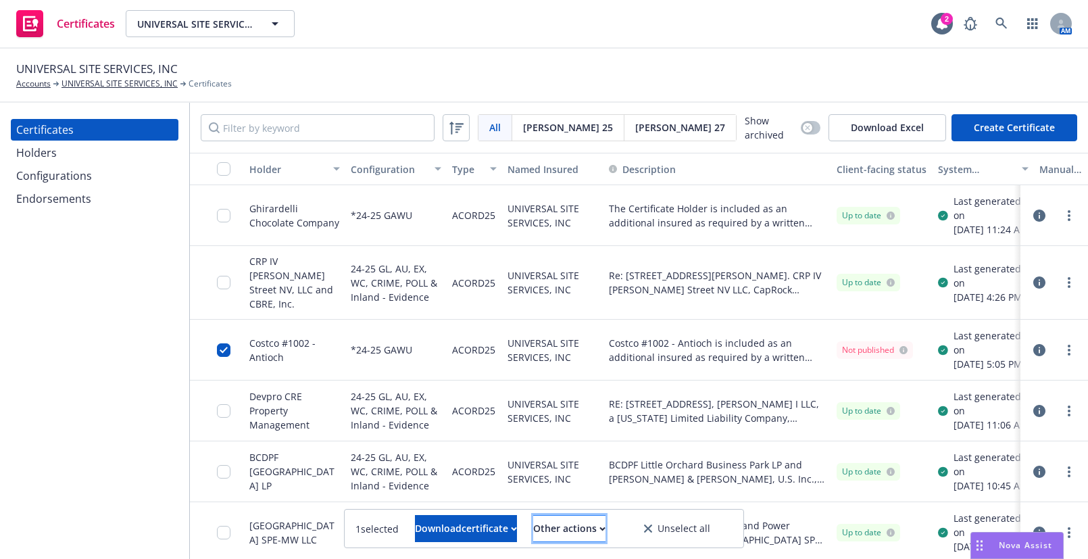
click at [585, 526] on div "Other actions" at bounding box center [569, 529] width 72 height 26
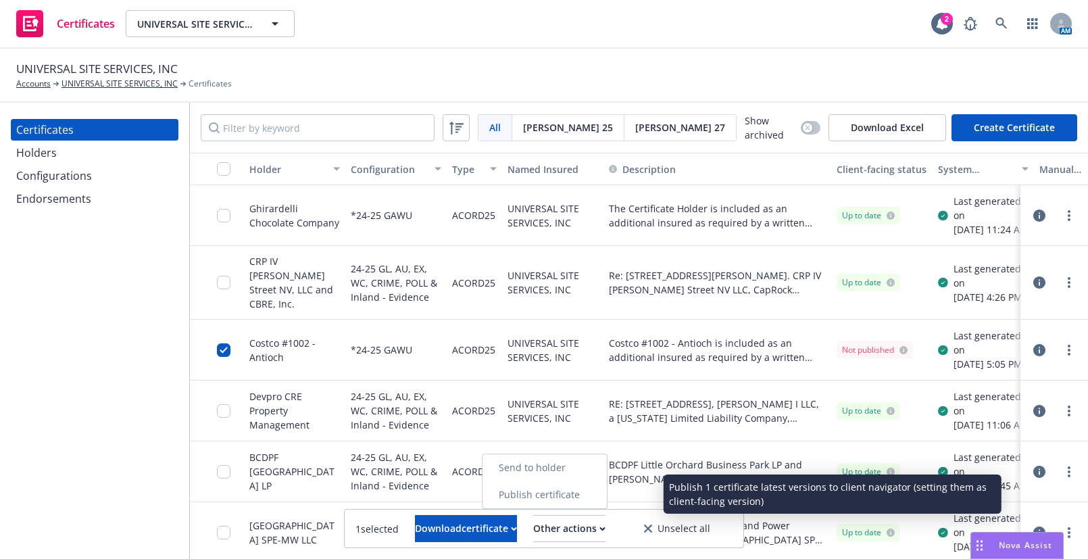
click at [583, 494] on link "Publish certificate" at bounding box center [545, 494] width 124 height 27
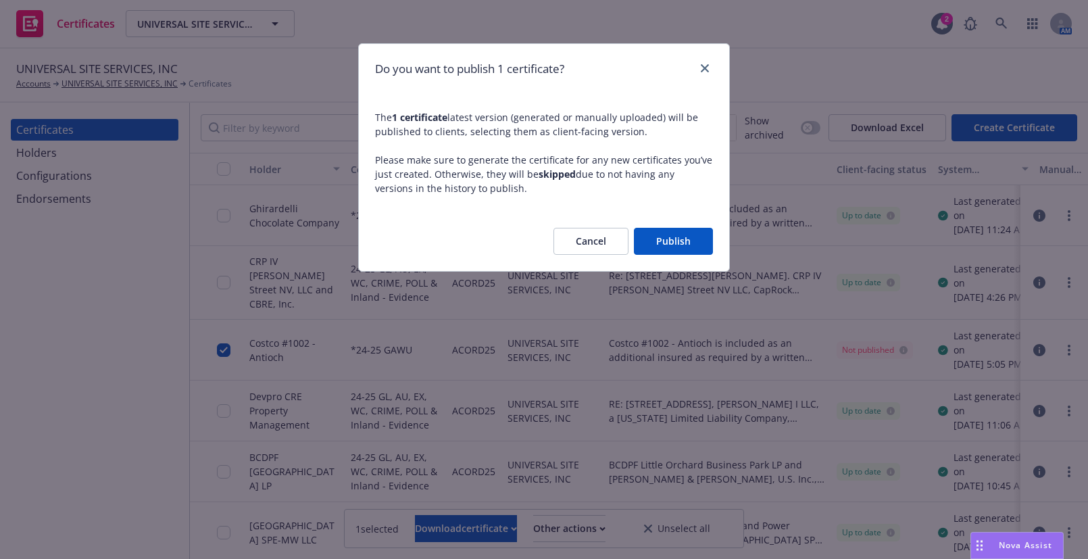
drag, startPoint x: 670, startPoint y: 252, endPoint x: 816, endPoint y: 235, distance: 147.0
click at [670, 249] on button "Publish" at bounding box center [673, 241] width 79 height 27
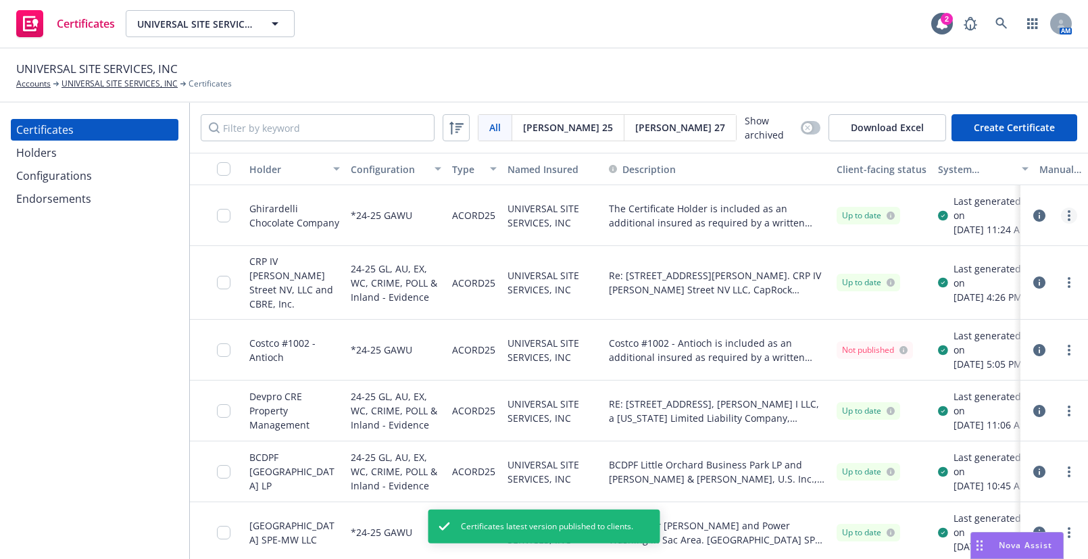
click at [1061, 217] on link "more" at bounding box center [1069, 216] width 16 height 16
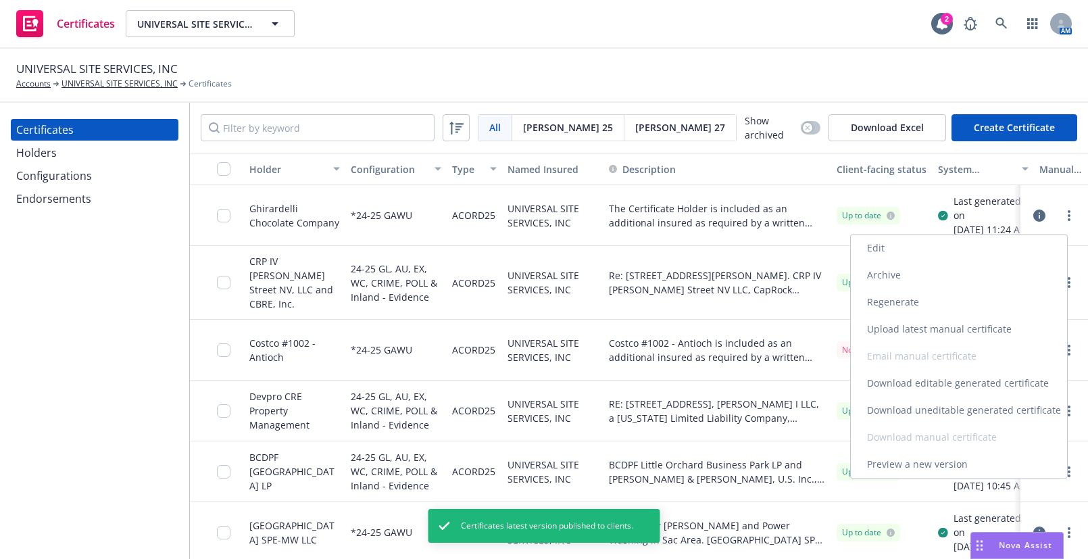
click at [936, 412] on link "Download uneditable generated certificate" at bounding box center [959, 410] width 216 height 27
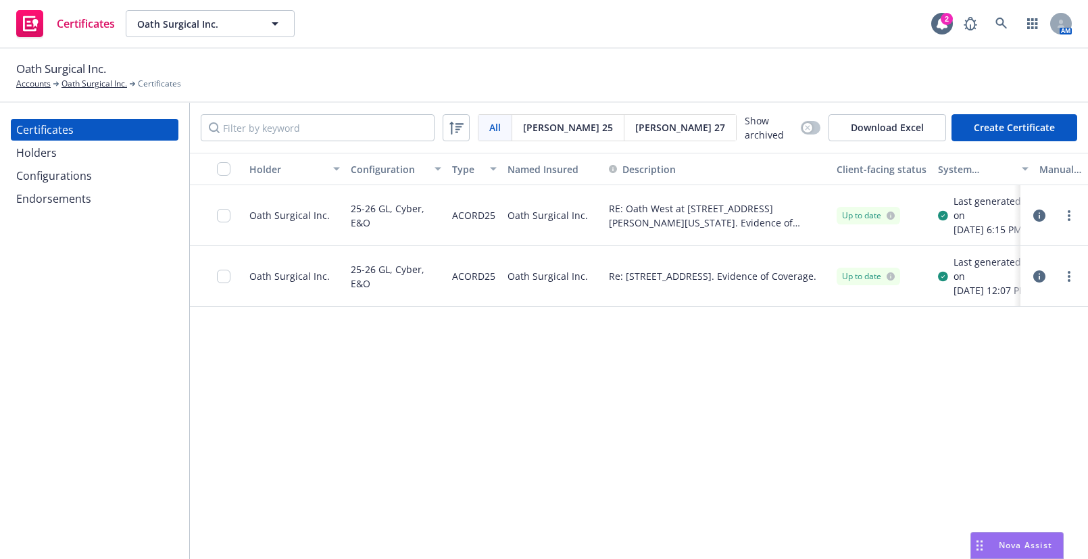
click at [98, 180] on div "Configurations" at bounding box center [94, 176] width 157 height 22
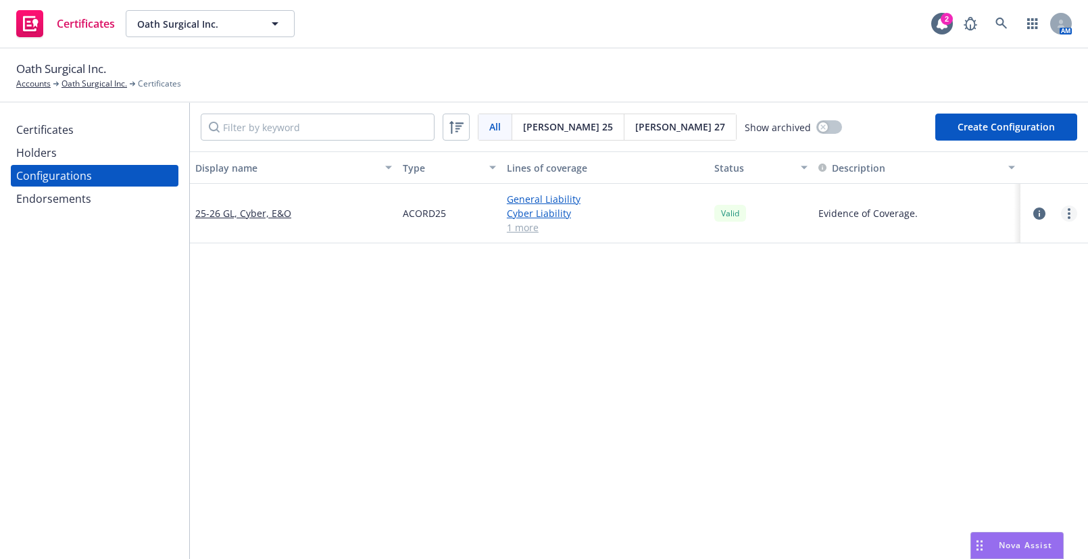
click at [1068, 212] on icon "more" at bounding box center [1069, 213] width 3 height 11
click at [948, 239] on link "Edit" at bounding box center [993, 240] width 149 height 27
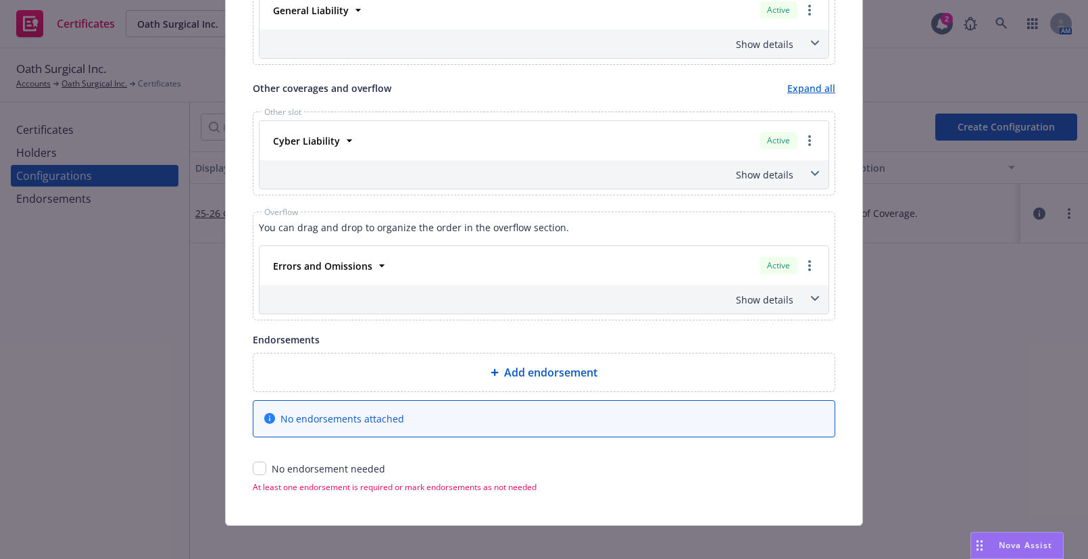
click at [783, 306] on div "Show details" at bounding box center [544, 299] width 569 height 28
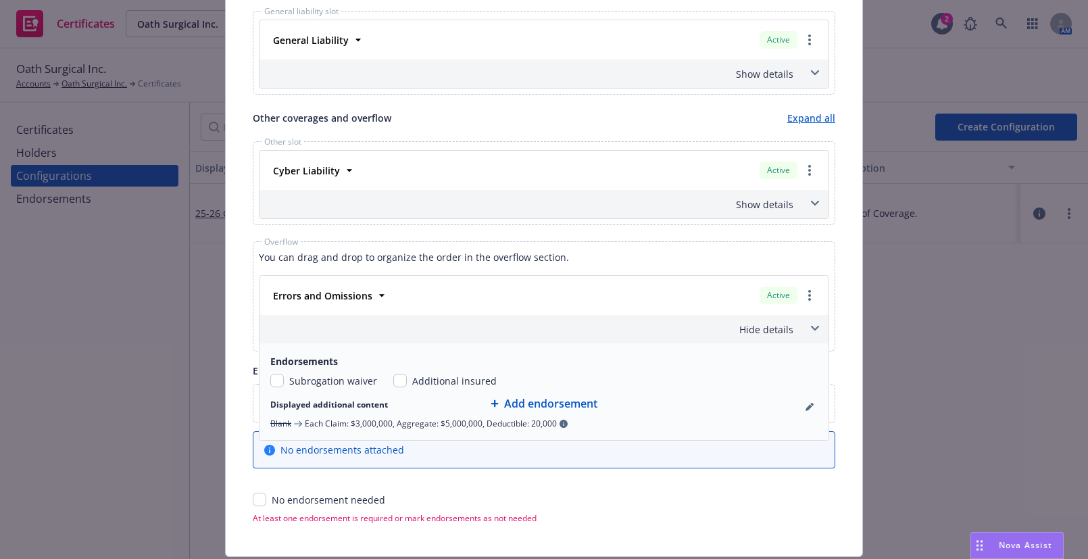
scroll to position [583, 0]
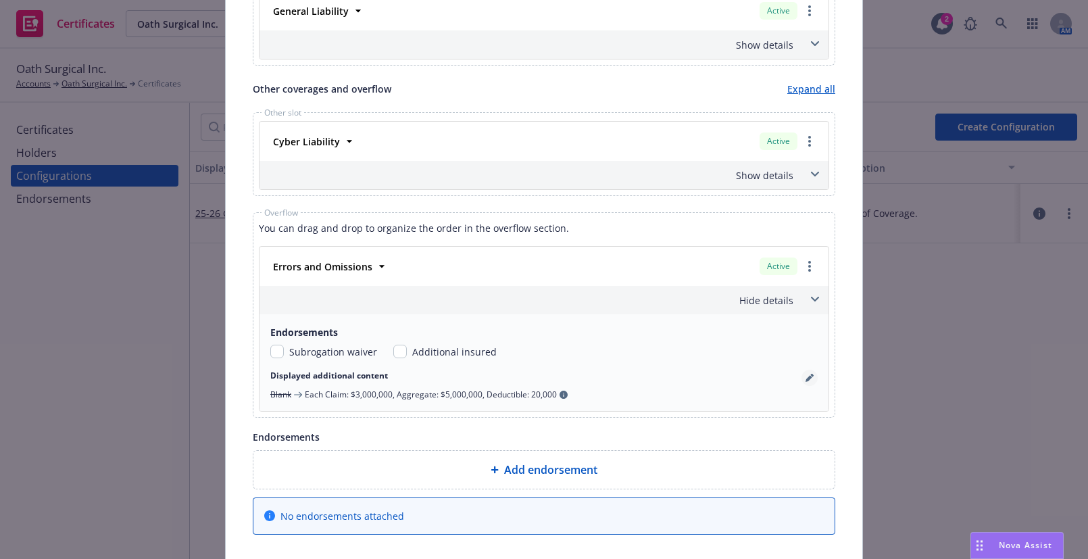
click at [806, 377] on icon "pencil" at bounding box center [810, 378] width 8 height 8
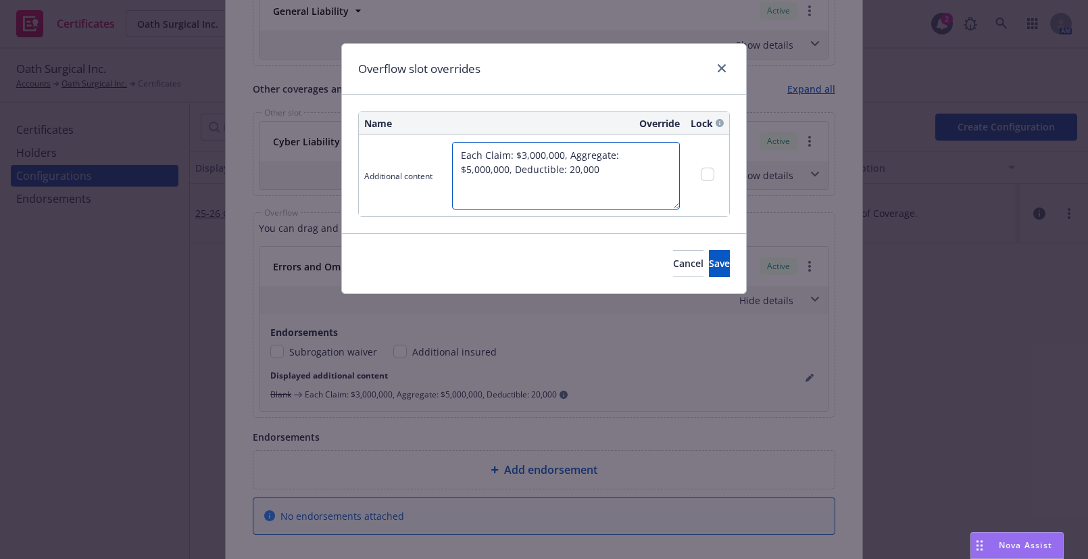
click at [460, 160] on textarea "Each Claim: $3,000,000, Aggregate: $5,000,000, Deductible: 20,000" at bounding box center [566, 176] width 228 height 68
click at [458, 160] on textarea "Each Claim: $3,000,000, Aggregate: $5,000,000, Deductible: 20,000" at bounding box center [566, 176] width 228 height 68
type textarea "Coverage includes Professional Liability. Each Claim: $3,000,000, Aggregate: $5…"
click at [709, 268] on span "Save" at bounding box center [719, 263] width 21 height 13
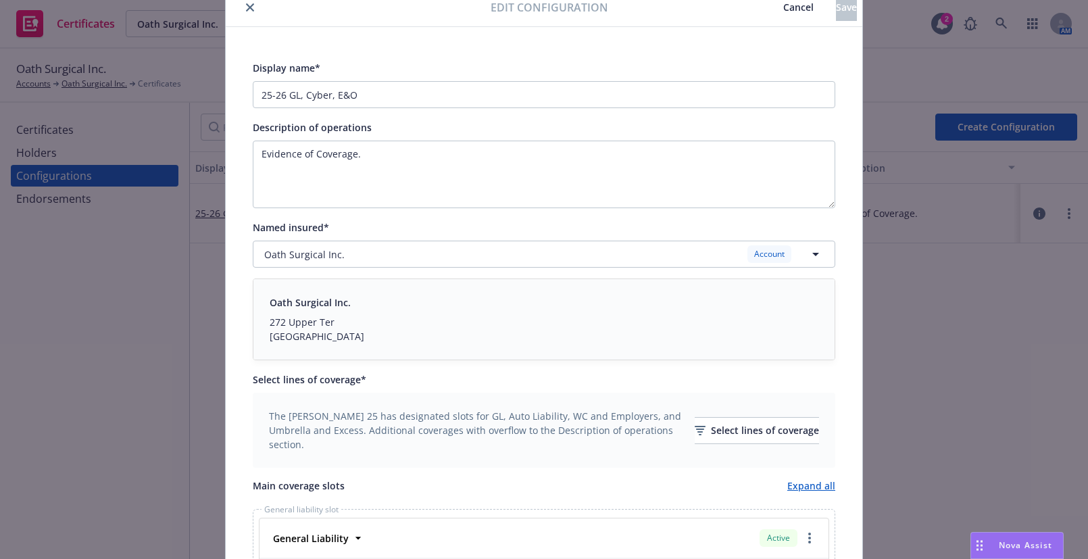
scroll to position [0, 0]
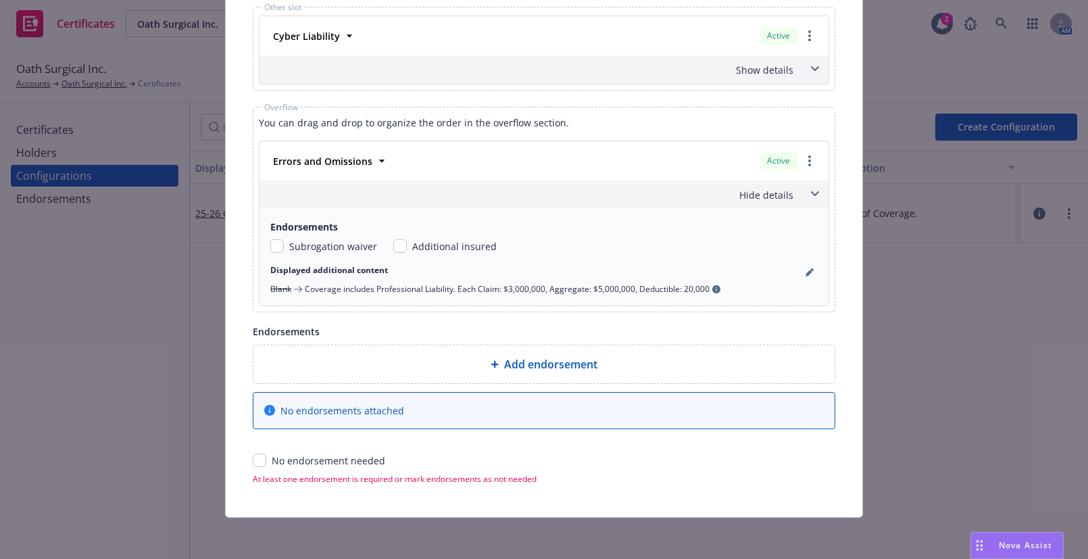
drag, startPoint x: 616, startPoint y: 109, endPoint x: 345, endPoint y: 450, distance: 435.9
click at [253, 454] on input "checkbox" at bounding box center [260, 461] width 14 height 14
checkbox input "true"
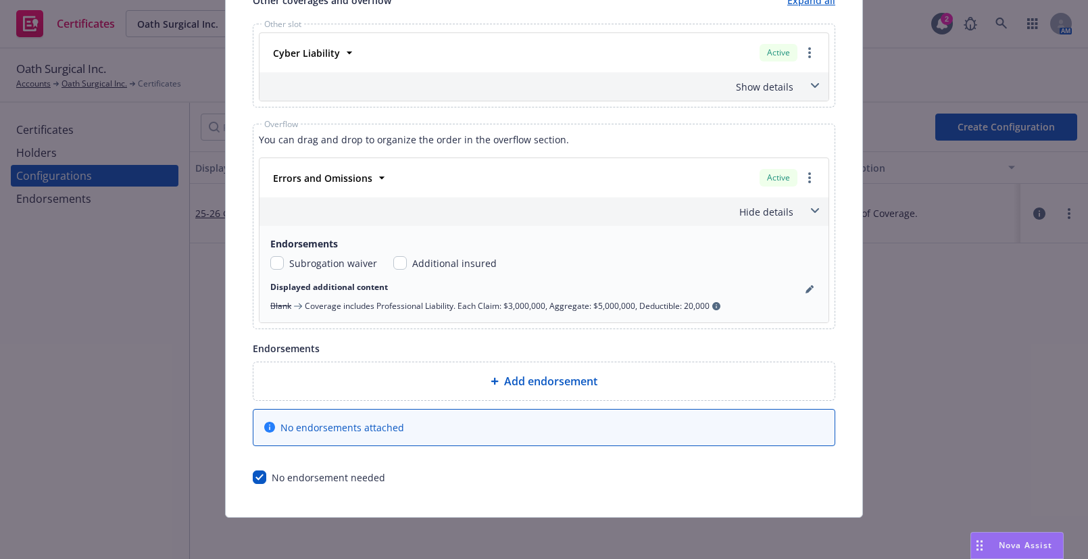
scroll to position [500, 0]
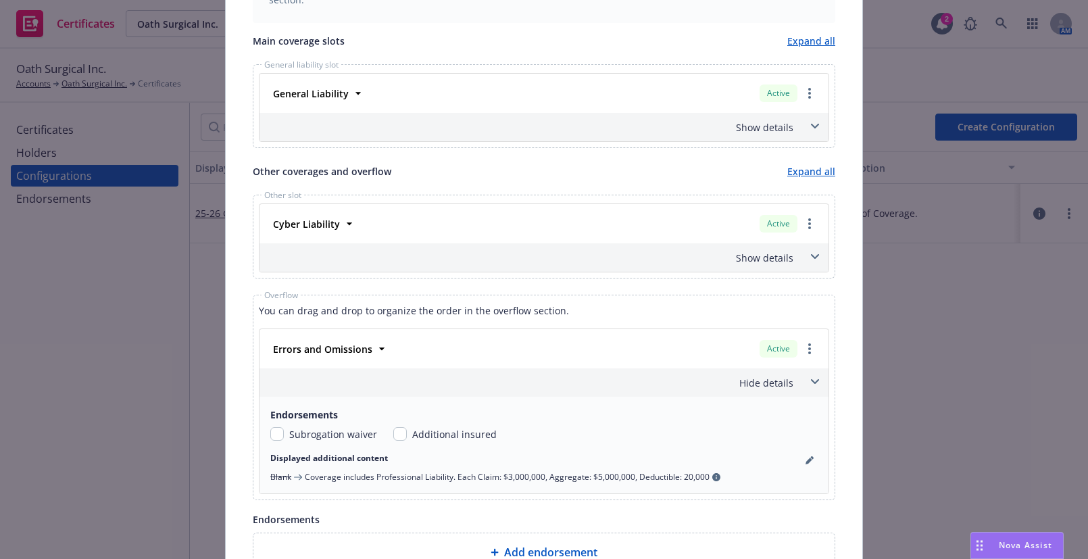
drag, startPoint x: 426, startPoint y: 410, endPoint x: 742, endPoint y: 79, distance: 457.5
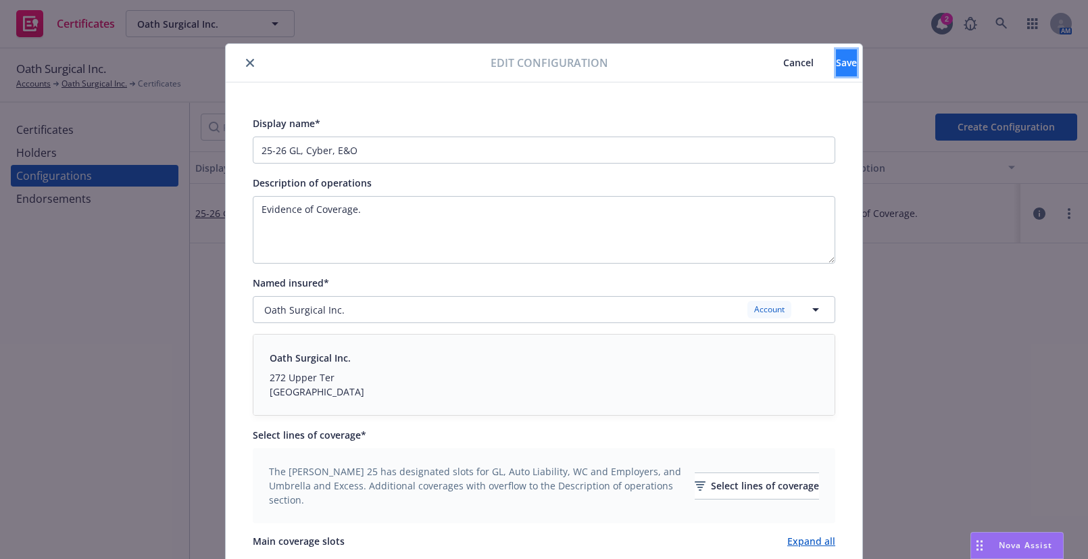
click at [836, 70] on button "Save" at bounding box center [846, 62] width 21 height 27
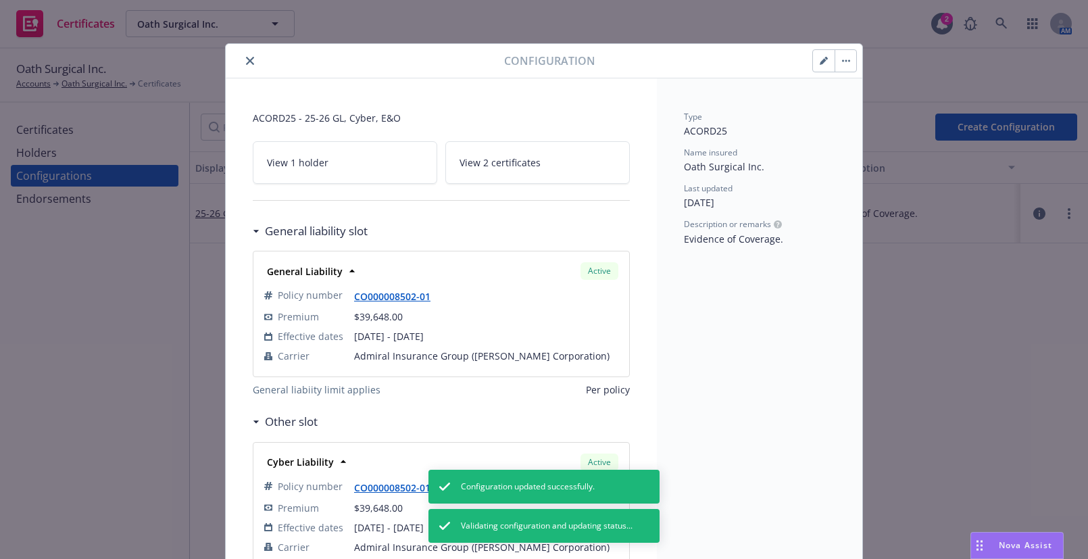
click at [249, 59] on button "close" at bounding box center [250, 61] width 16 height 16
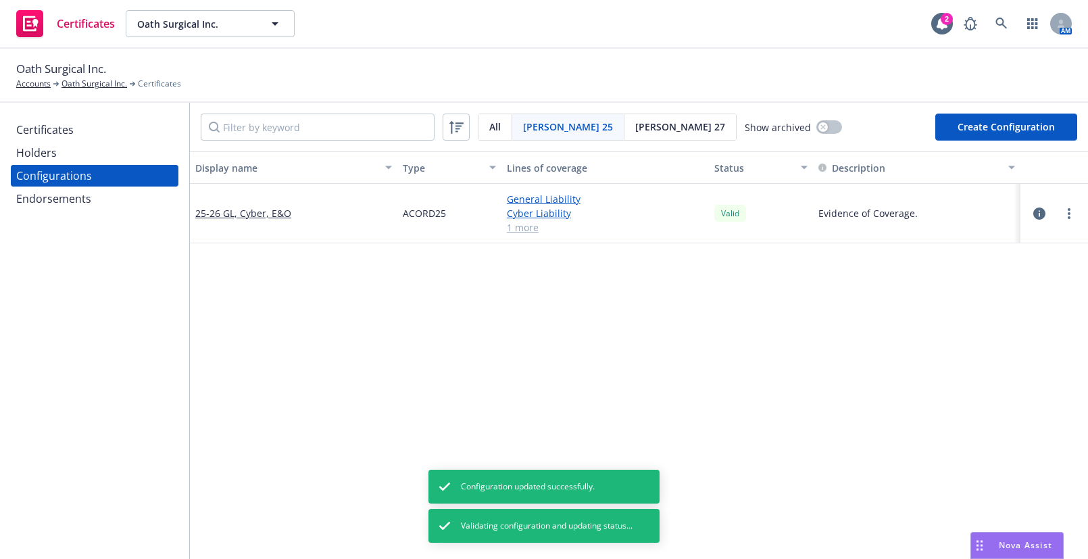
click at [109, 114] on div "Certificates Holders Configurations Endorsements" at bounding box center [94, 331] width 189 height 456
click at [105, 128] on div "Certificates" at bounding box center [94, 130] width 157 height 22
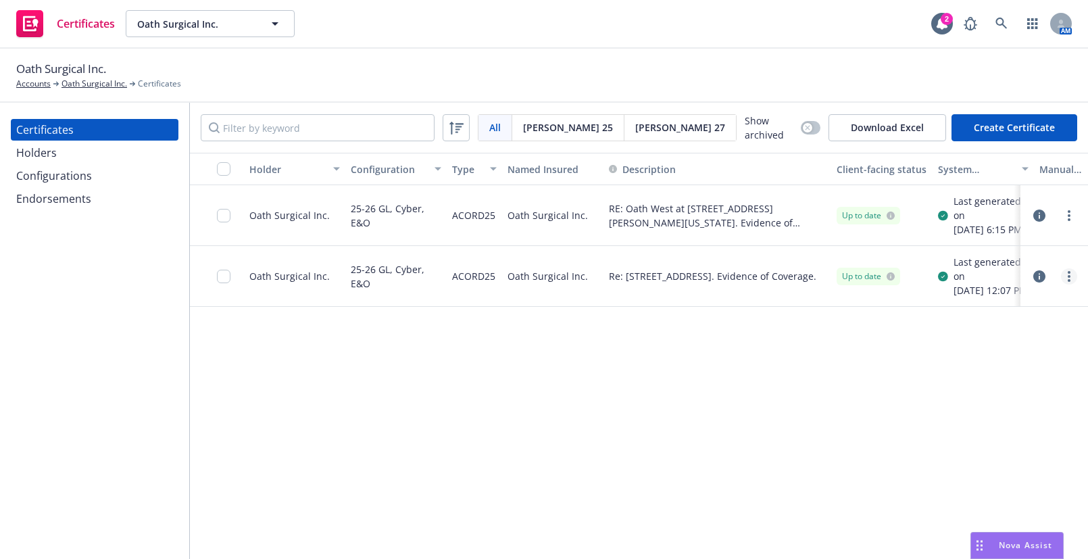
click at [1063, 285] on link "more" at bounding box center [1069, 276] width 16 height 16
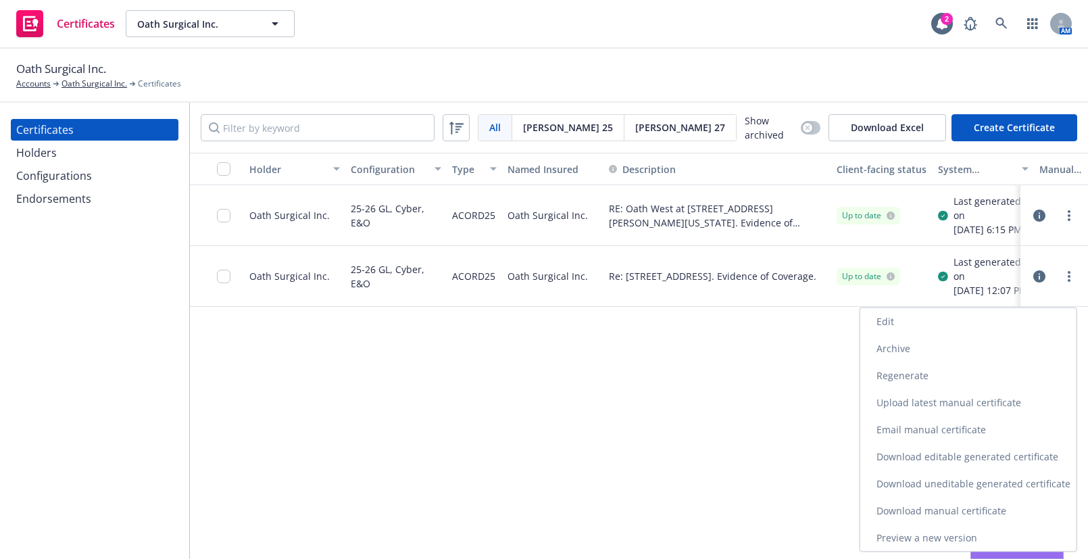
click at [875, 342] on link "Archive" at bounding box center [968, 348] width 216 height 27
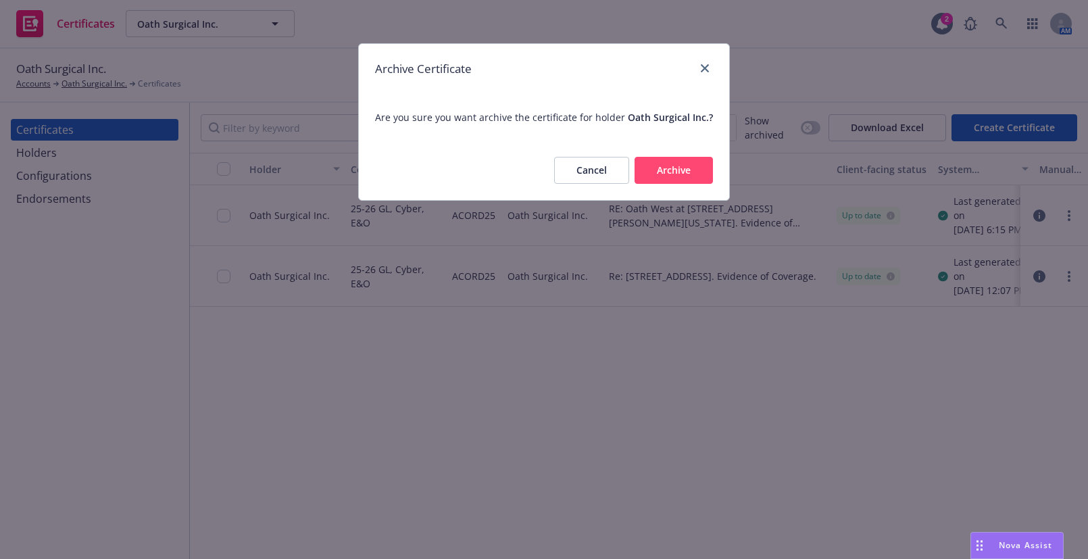
click at [679, 160] on button "Archive" at bounding box center [674, 170] width 78 height 27
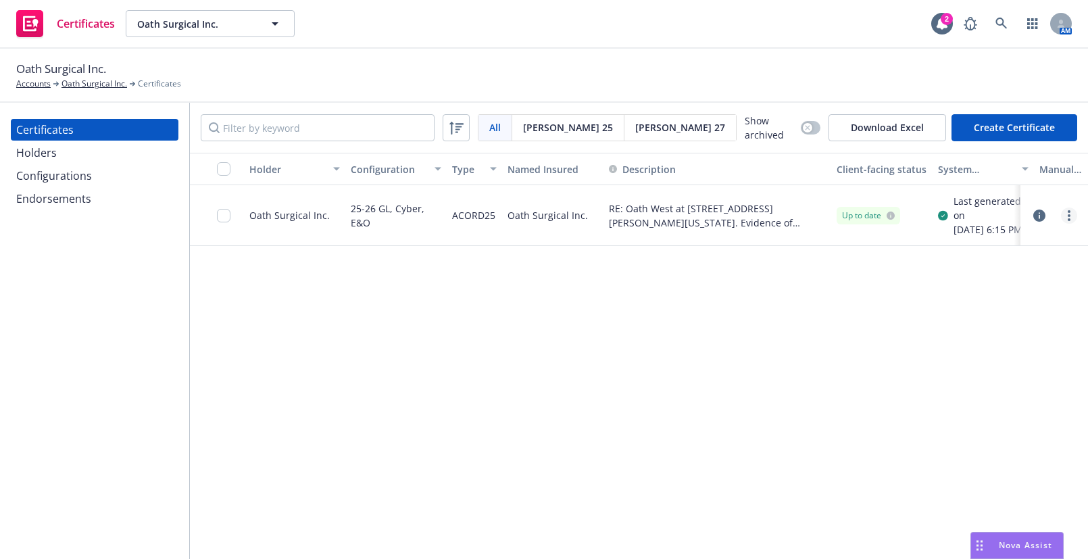
click at [1070, 221] on icon "more" at bounding box center [1069, 215] width 3 height 11
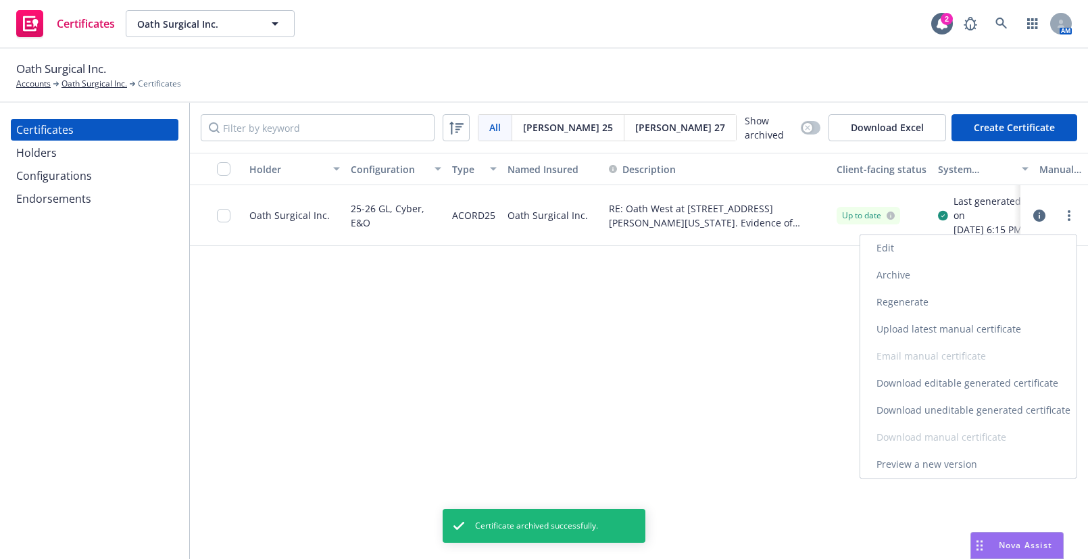
click at [899, 253] on link "Edit" at bounding box center [968, 248] width 216 height 27
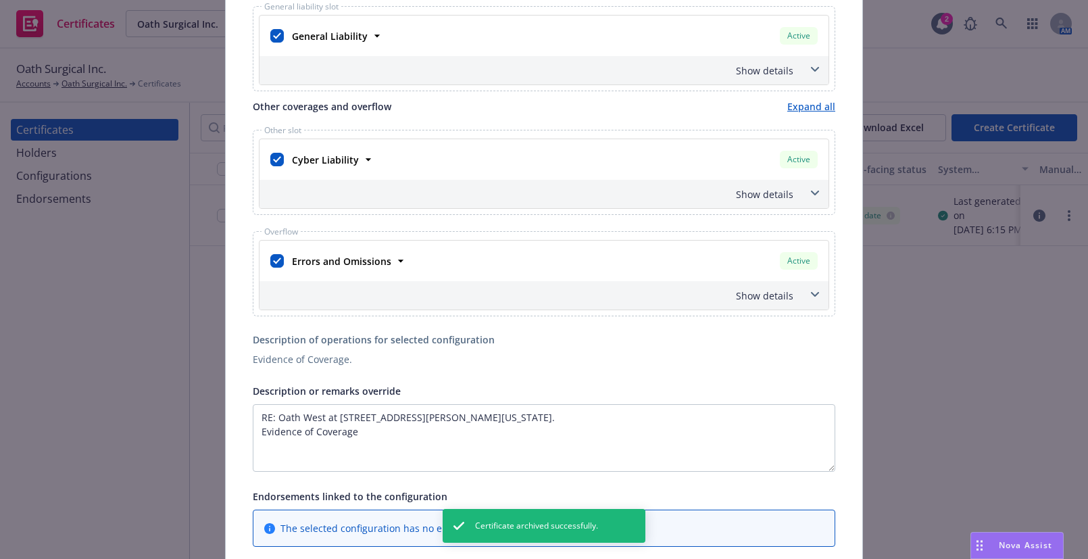
scroll to position [484, 0]
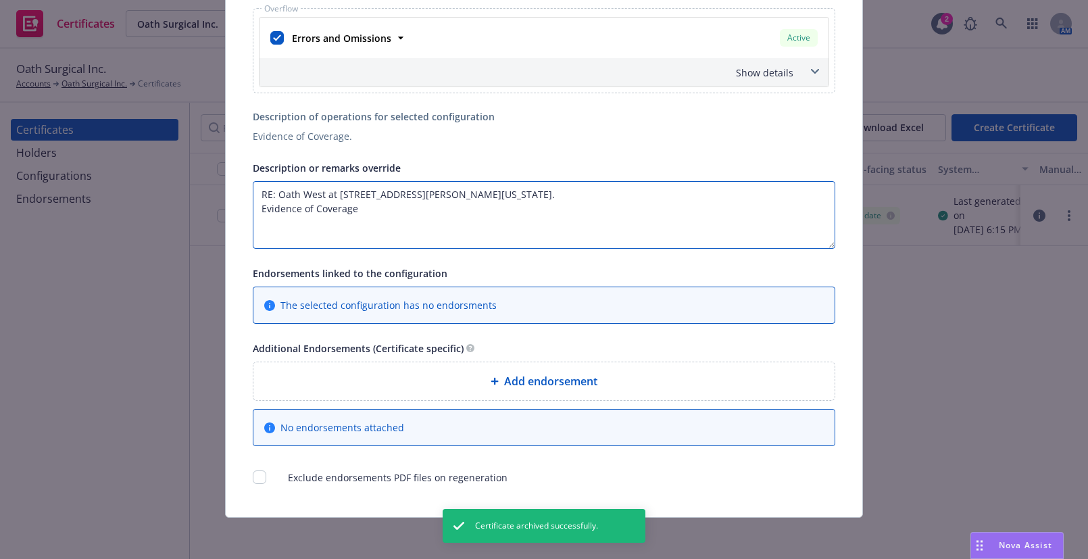
click at [510, 193] on textarea "RE: Oath West at [STREET_ADDRESS][PERSON_NAME][US_STATE]. Evidence of Coverage" at bounding box center [544, 215] width 583 height 68
click at [568, 191] on textarea "RE: Oath West at [STREET_ADDRESS][PERSON_NAME][US_STATE]. Evidence of Coverage" at bounding box center [544, 215] width 583 height 68
paste textarea "[STREET_ADDRESS]"
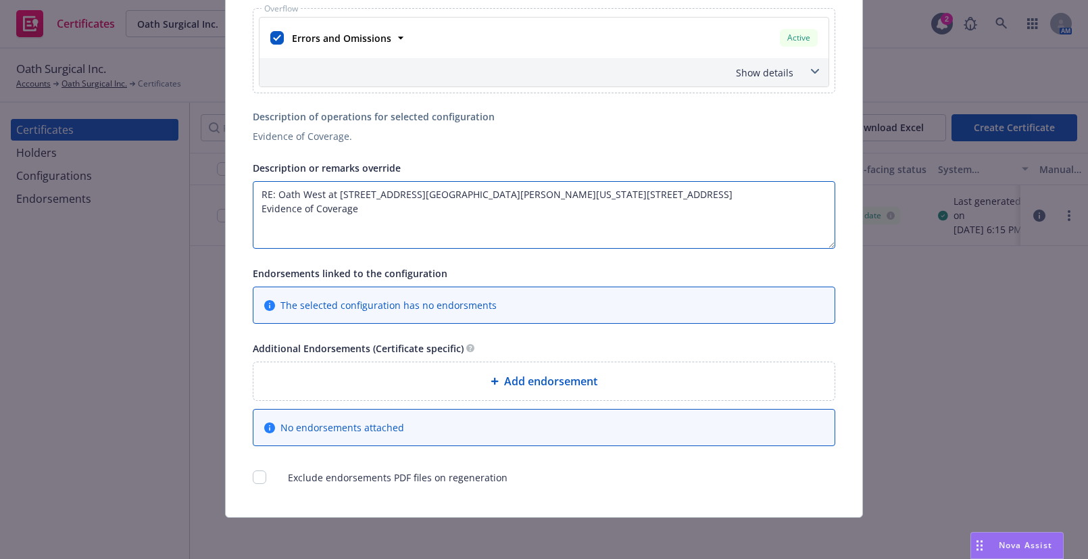
drag, startPoint x: 675, startPoint y: 196, endPoint x: 746, endPoint y: 198, distance: 71.0
click at [744, 196] on textarea "RE: Oath West at [STREET_ADDRESS][GEOGRAPHIC_DATA][PERSON_NAME][US_STATE][STREE…" at bounding box center [544, 215] width 583 height 68
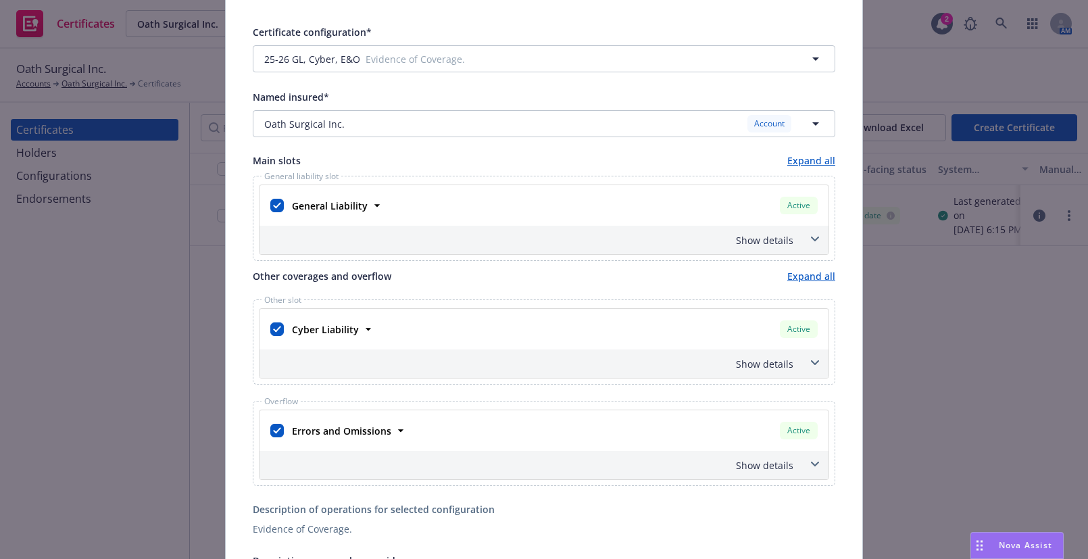
scroll to position [0, 0]
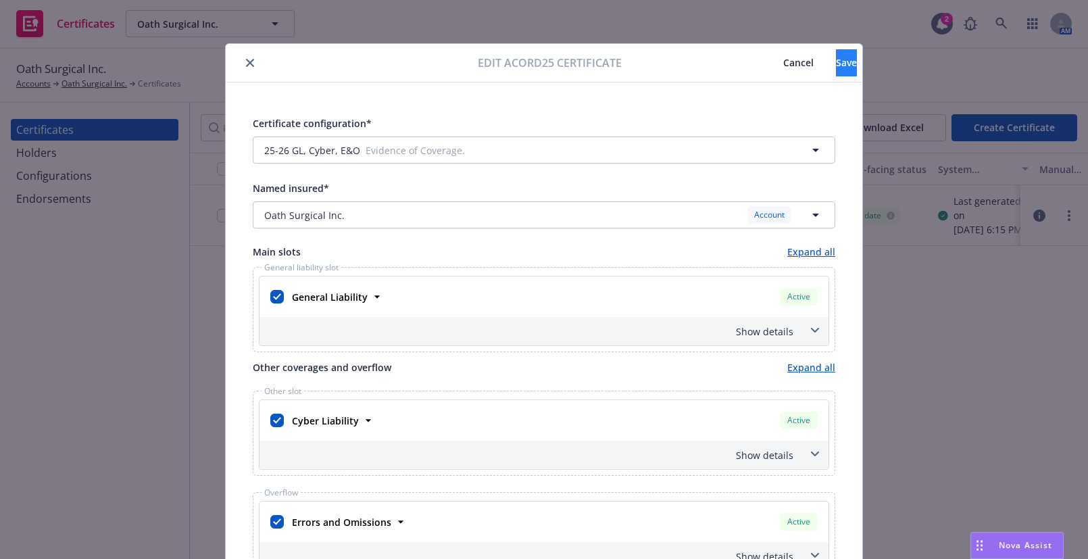
type textarea "RE: Oath West at [STREET_ADDRESS][GEOGRAPHIC_DATA][PERSON_NAME][US_STATE][STREE…"
click at [836, 64] on button "Save" at bounding box center [846, 62] width 21 height 27
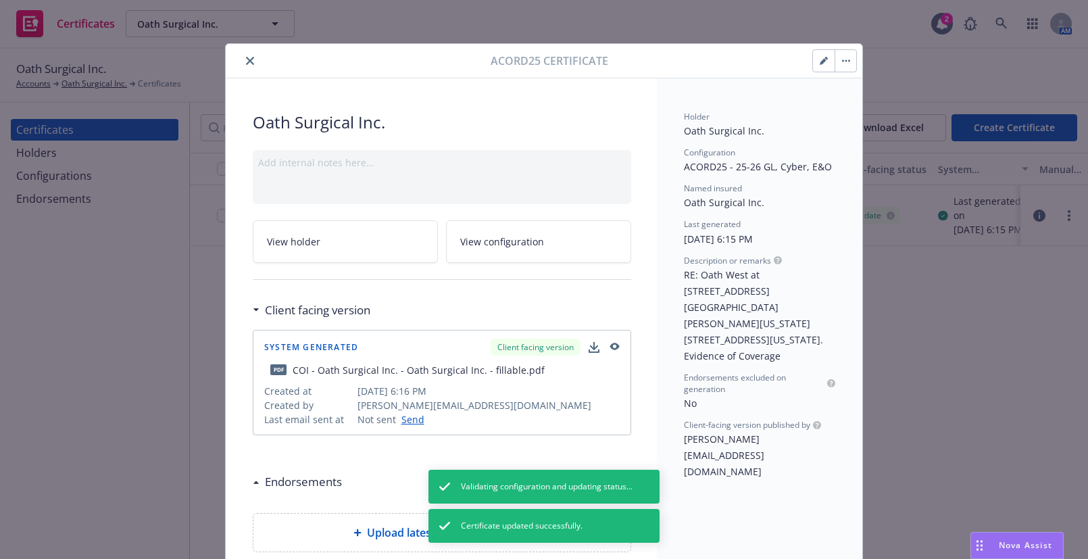
click at [246, 62] on icon "close" at bounding box center [250, 61] width 8 height 8
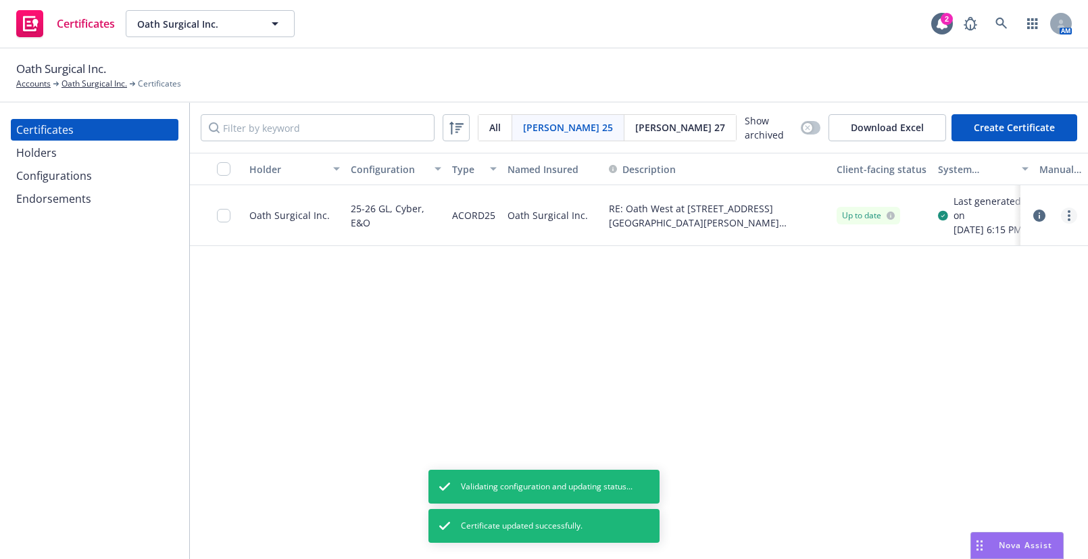
click at [1065, 220] on link "more" at bounding box center [1069, 216] width 16 height 16
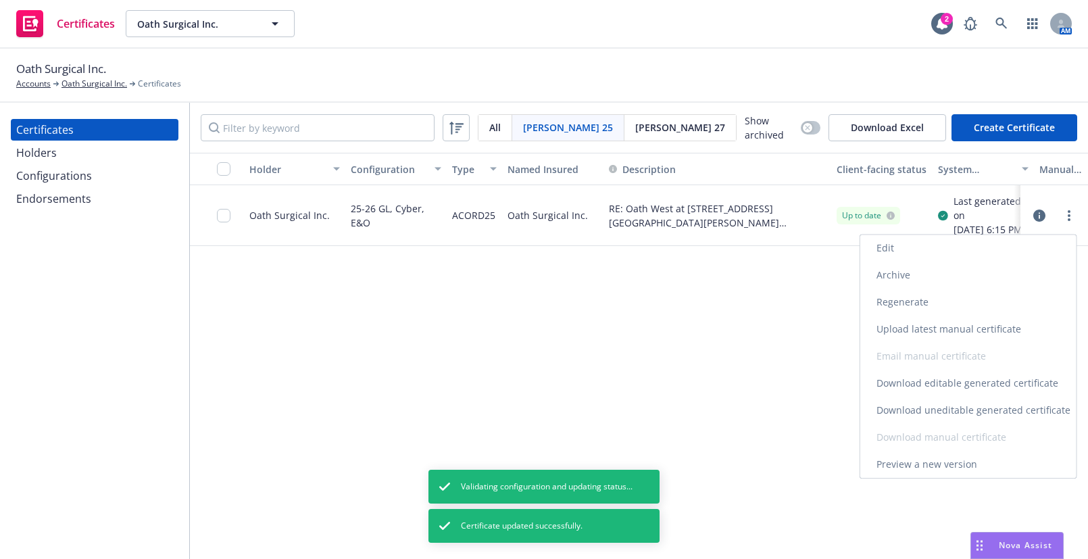
click at [900, 303] on link "Regenerate" at bounding box center [968, 302] width 216 height 27
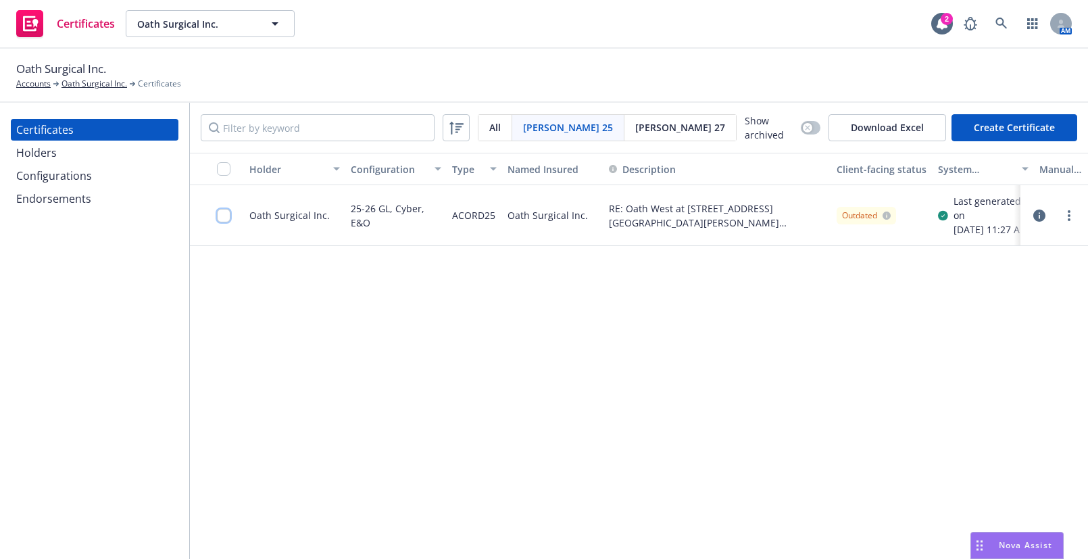
click at [221, 222] on input "checkbox" at bounding box center [224, 216] width 14 height 14
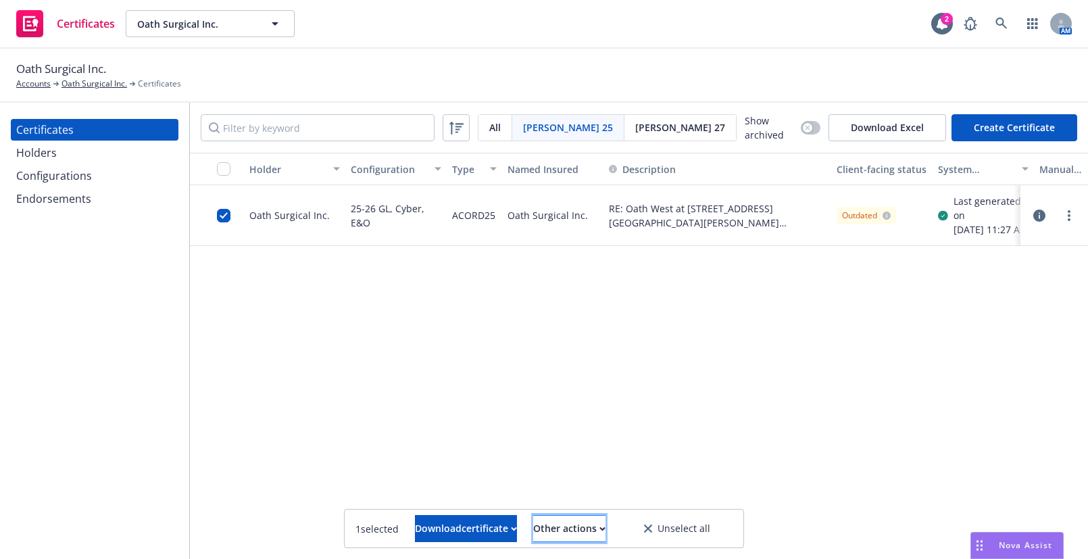
click at [590, 532] on div "Other actions" at bounding box center [569, 529] width 72 height 26
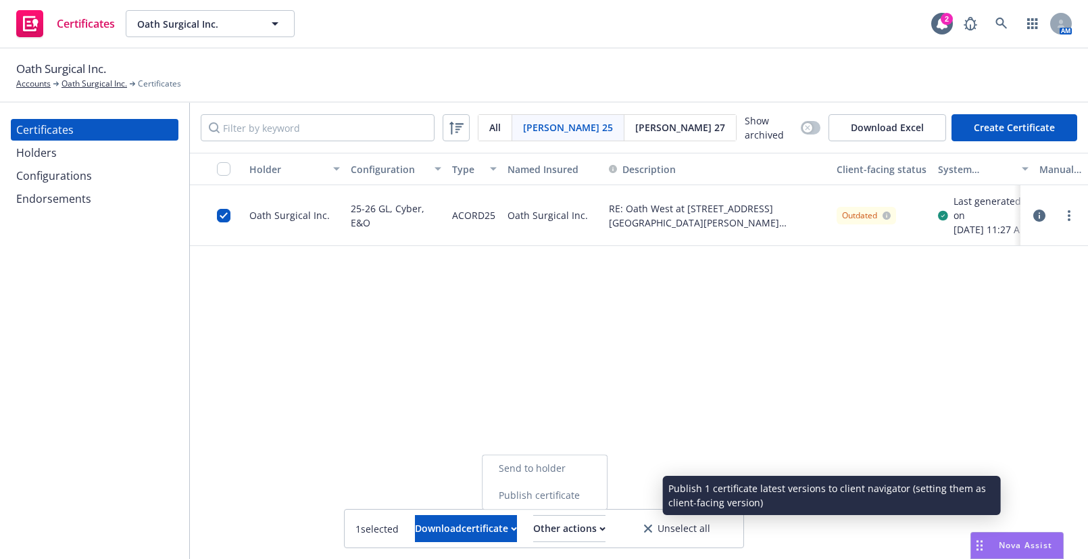
drag, startPoint x: 589, startPoint y: 508, endPoint x: 587, endPoint y: 499, distance: 9.7
click at [587, 499] on link "Publish certificate" at bounding box center [545, 495] width 124 height 27
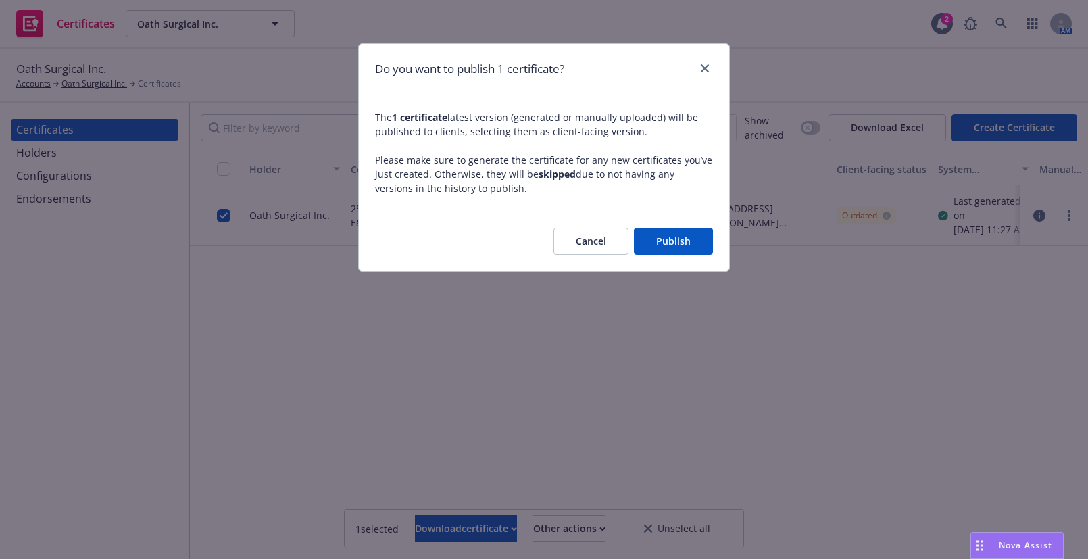
click at [669, 245] on button "Publish" at bounding box center [673, 241] width 79 height 27
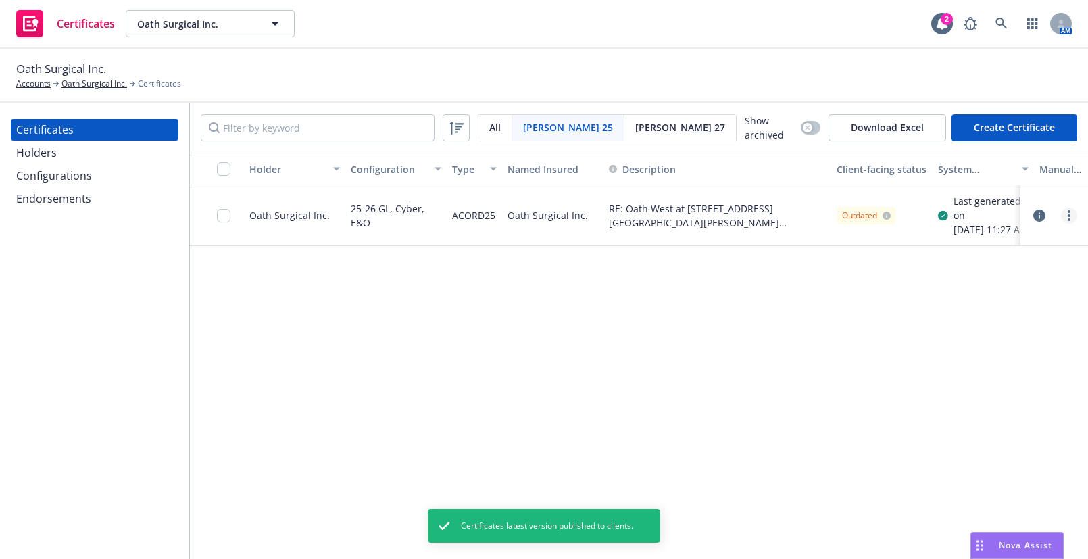
click at [1065, 217] on link "more" at bounding box center [1069, 216] width 16 height 16
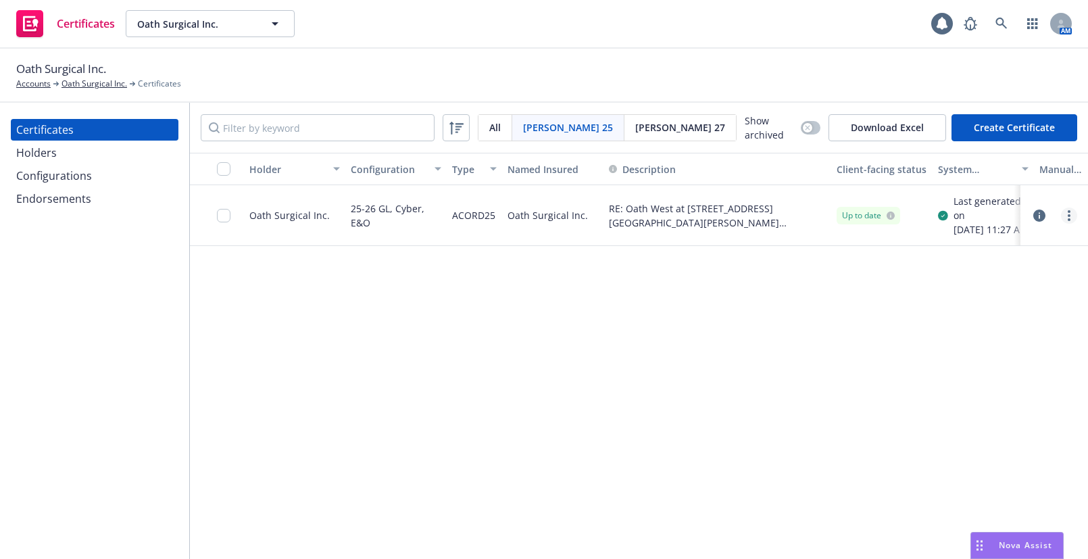
click at [1067, 222] on link "more" at bounding box center [1069, 216] width 16 height 16
click at [961, 410] on link "Download uneditable generated certificate" at bounding box center [968, 410] width 216 height 27
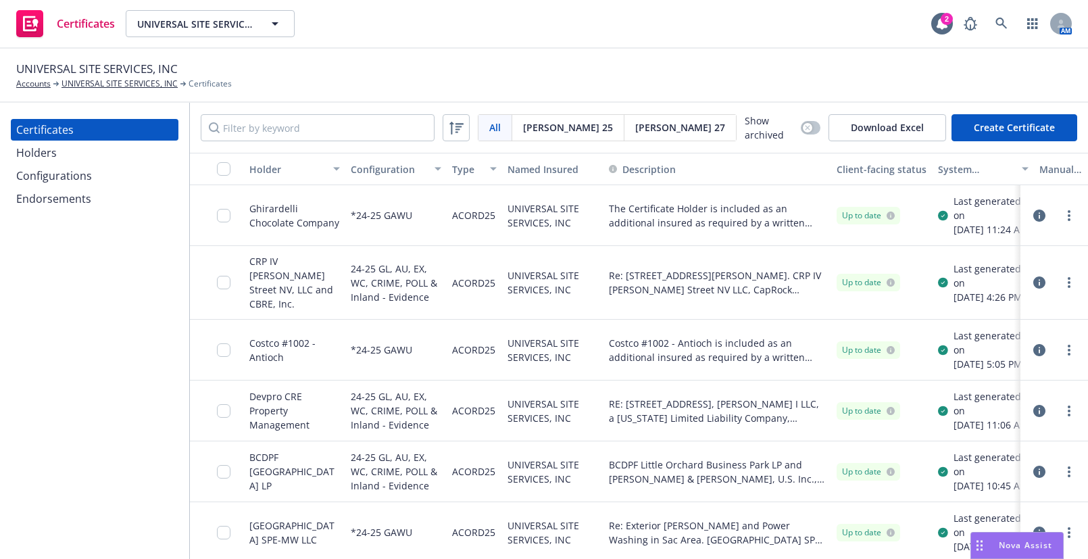
click at [88, 143] on div "Holders" at bounding box center [94, 153] width 157 height 22
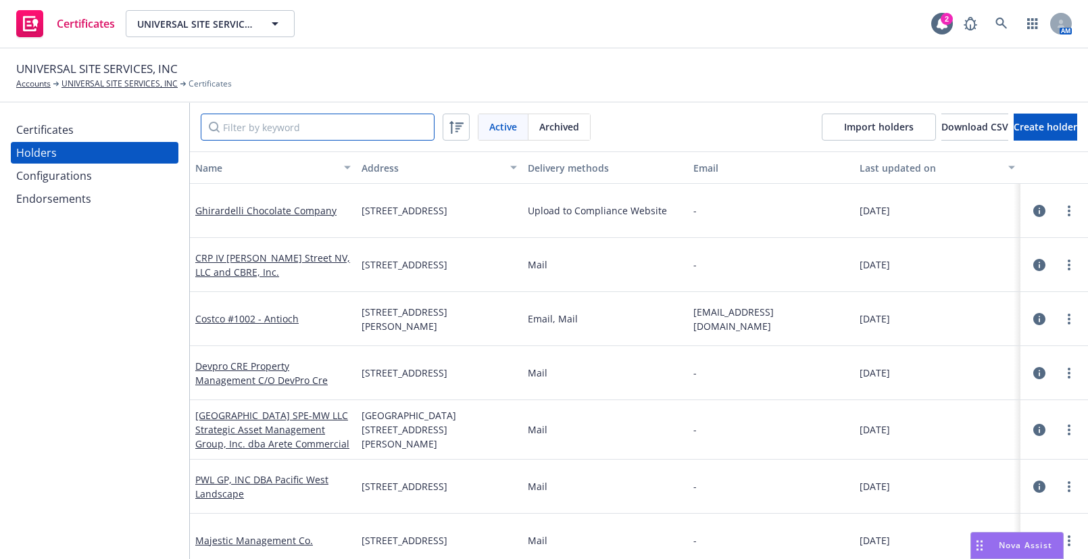
click at [243, 124] on input "Filter by keyword" at bounding box center [318, 127] width 234 height 27
paste input "SP78"
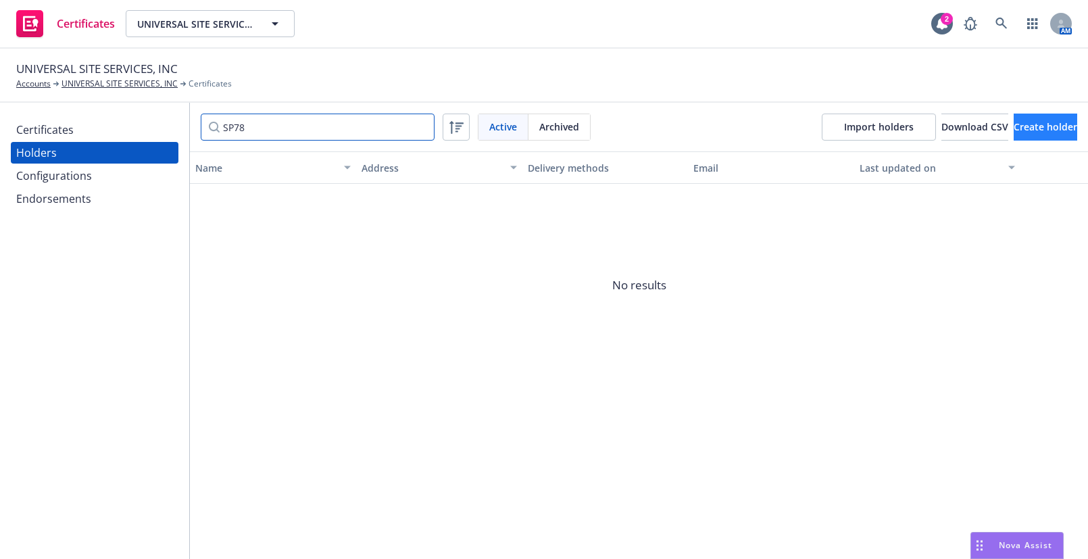
type input "SP78"
click at [1014, 121] on button "Create holder" at bounding box center [1046, 127] width 64 height 27
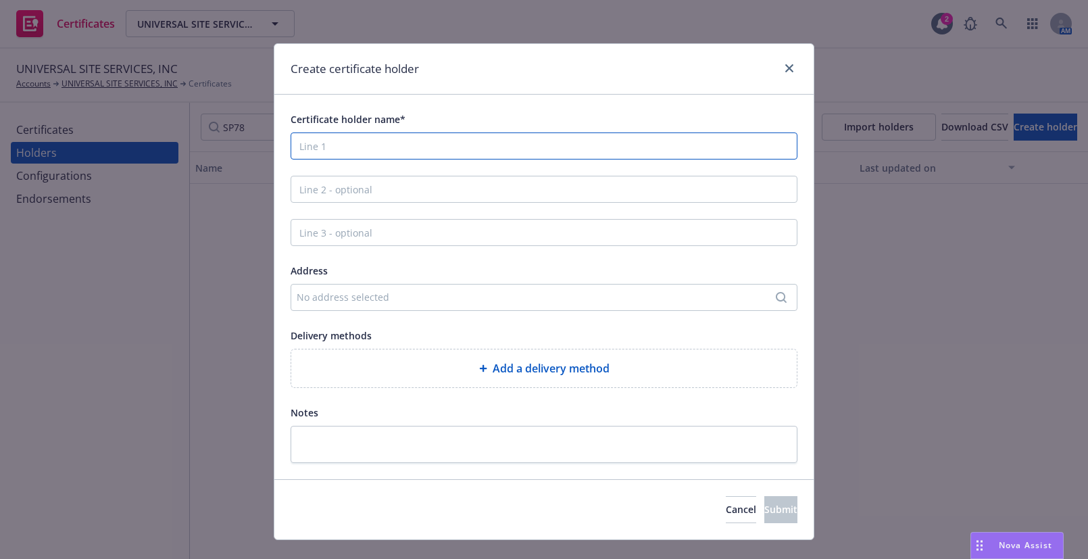
click at [368, 147] on input "Certificate holder name*" at bounding box center [544, 145] width 507 height 27
paste input "SP78"
type input "SP78"
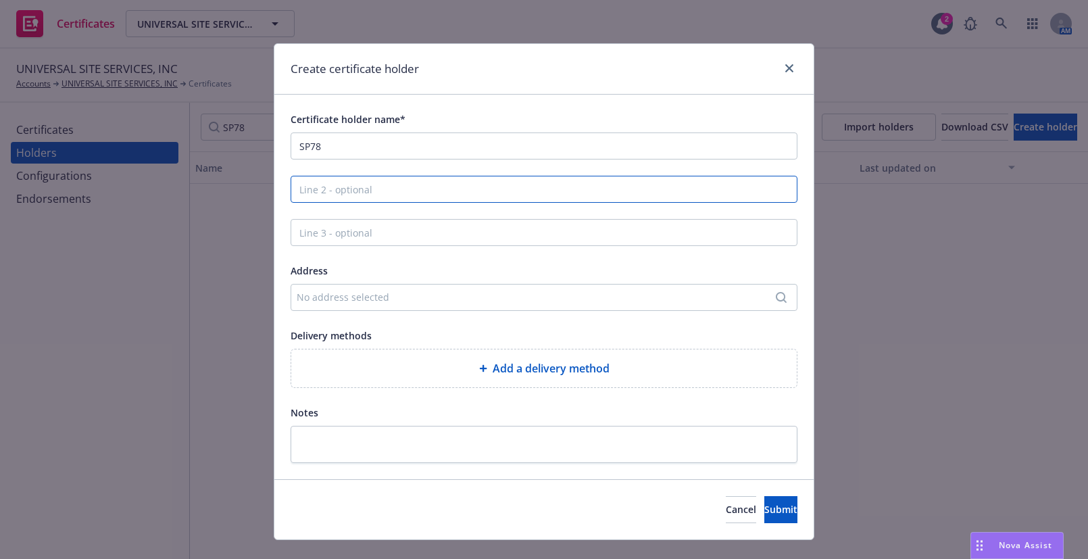
click at [323, 181] on input "Line 2 - optional" at bounding box center [544, 189] width 507 height 27
paste input "c/o HOA Organizers, Inc."
type input "c/o HOA Organizers, Inc."
click at [322, 294] on div "No address selected" at bounding box center [537, 297] width 481 height 14
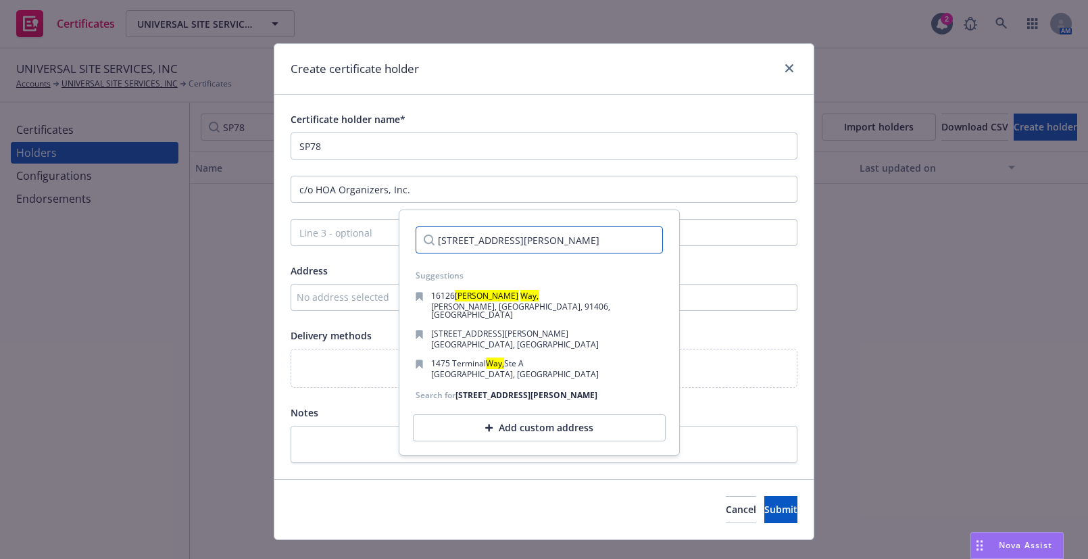
drag, startPoint x: 534, startPoint y: 244, endPoint x: 664, endPoint y: 222, distance: 131.7
click at [685, 238] on body "Certificates UNIVERSAL SITE SERVICES, INC UNIVERSAL SITE SERVICES, INC 2 AM UNI…" at bounding box center [544, 279] width 1088 height 559
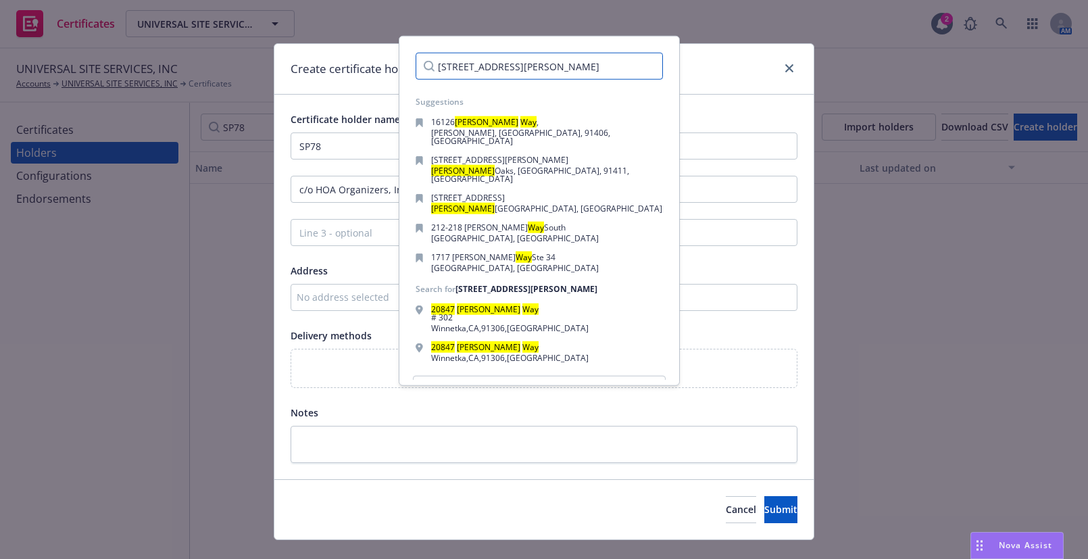
type input "20847 Sherman Way"
click at [528, 376] on div "Add custom address" at bounding box center [539, 389] width 253 height 27
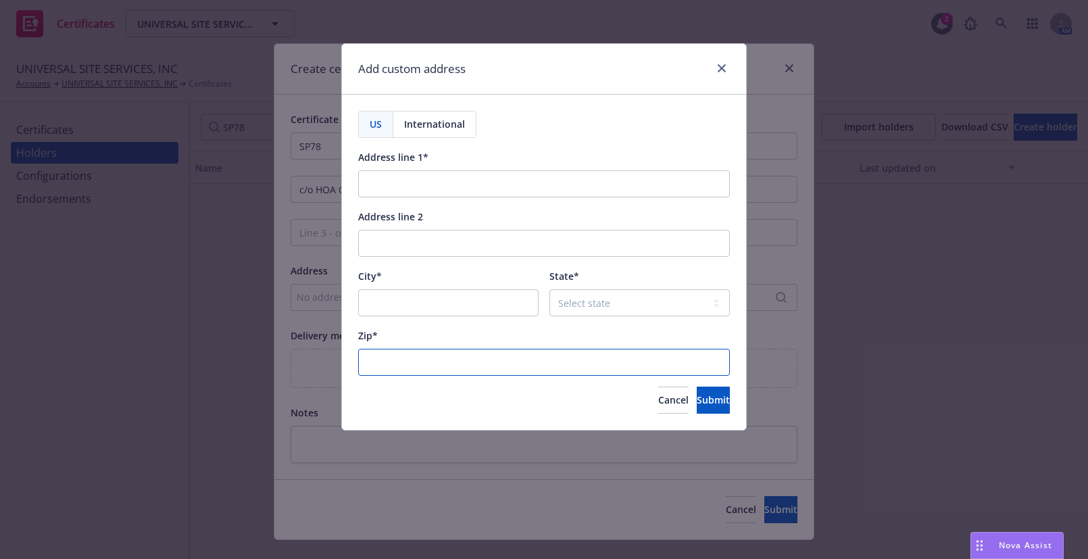
click at [517, 372] on input "Zip*" at bounding box center [544, 362] width 372 height 27
drag, startPoint x: 399, startPoint y: 160, endPoint x: 406, endPoint y: 167, distance: 10.0
click at [405, 166] on div "Address line 1*" at bounding box center [544, 173] width 372 height 49
click at [416, 187] on input "Address line 1*" at bounding box center [544, 183] width 372 height 27
paste input "20847 Sherman Way, Penthouse"
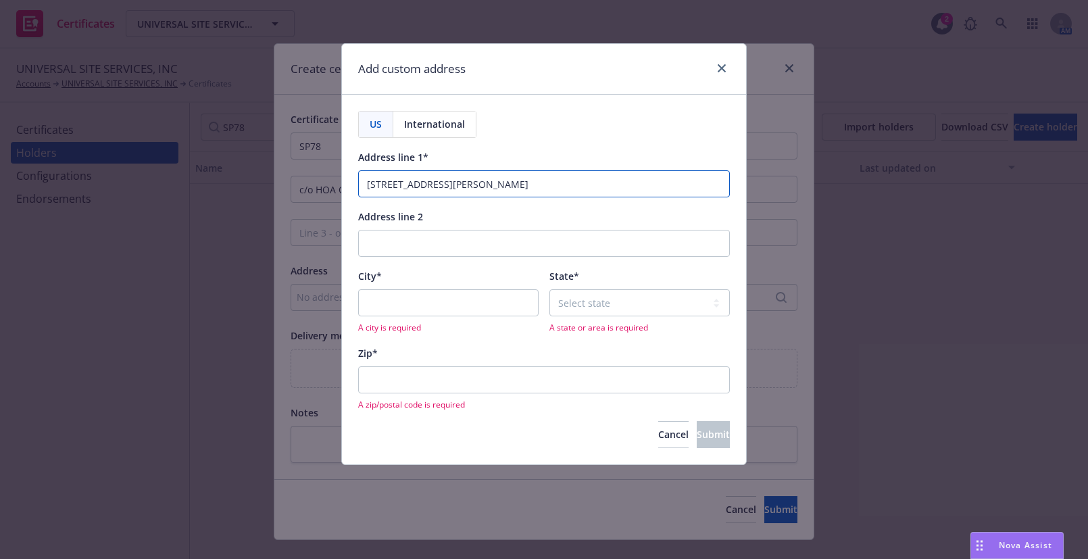
type input "20847 Sherman Way, Penthouse"
paste input "Winnetka"
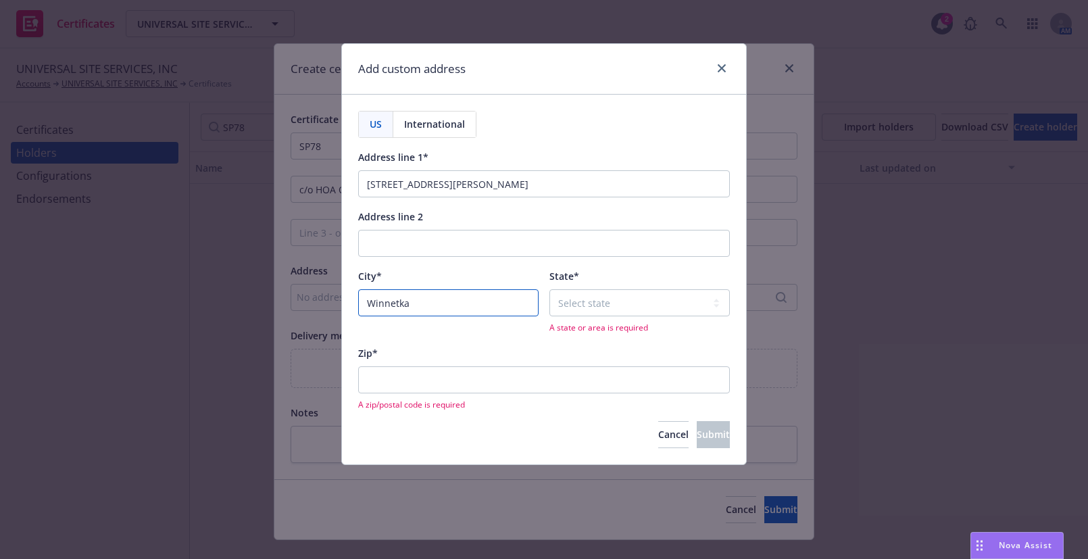
type input "Winnetka"
select select "CA"
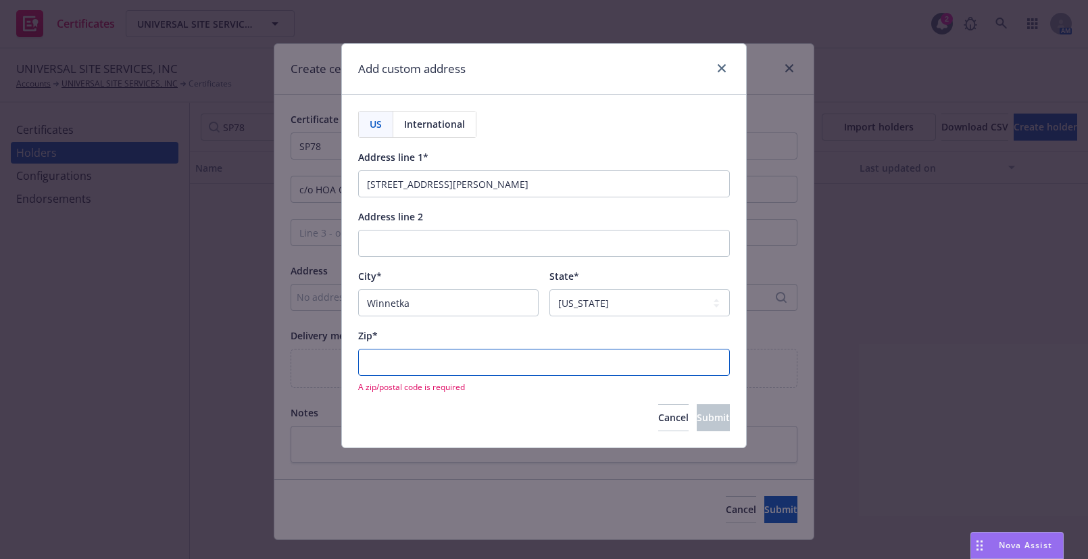
paste input "91306"
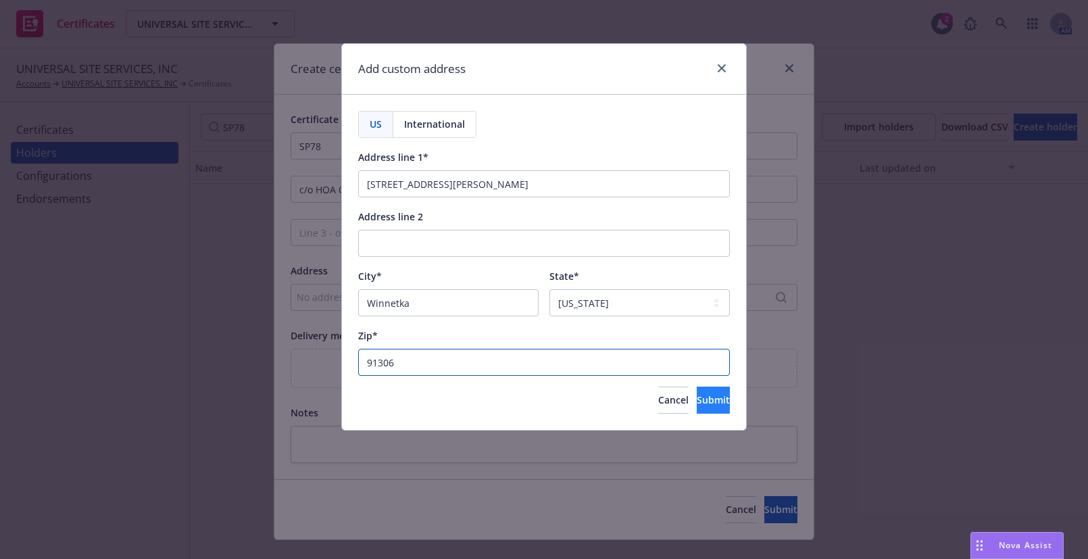
type input "91306"
click at [702, 407] on button "Submit" at bounding box center [713, 400] width 33 height 27
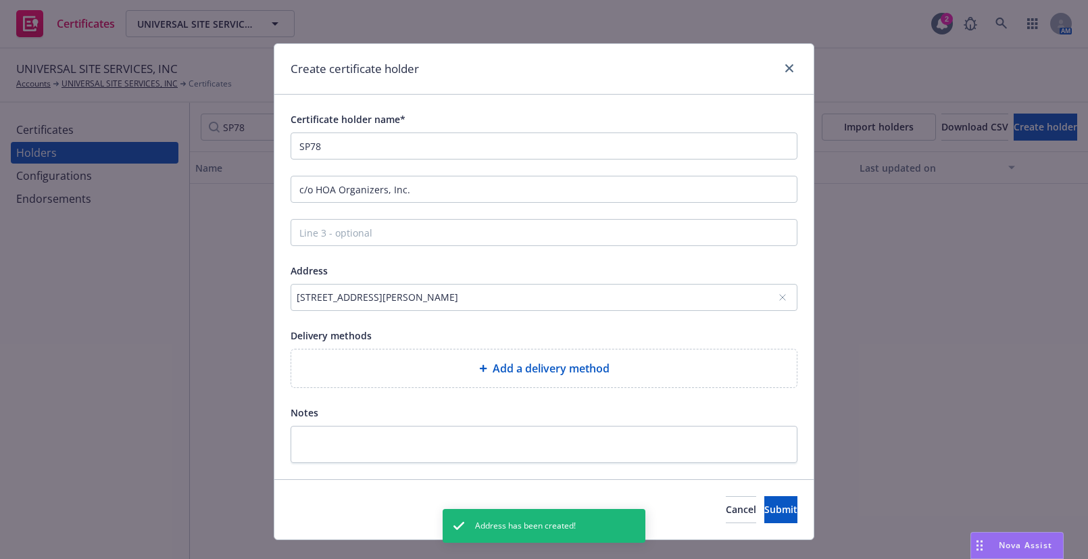
click at [424, 376] on div "Add a delivery method" at bounding box center [544, 368] width 506 height 38
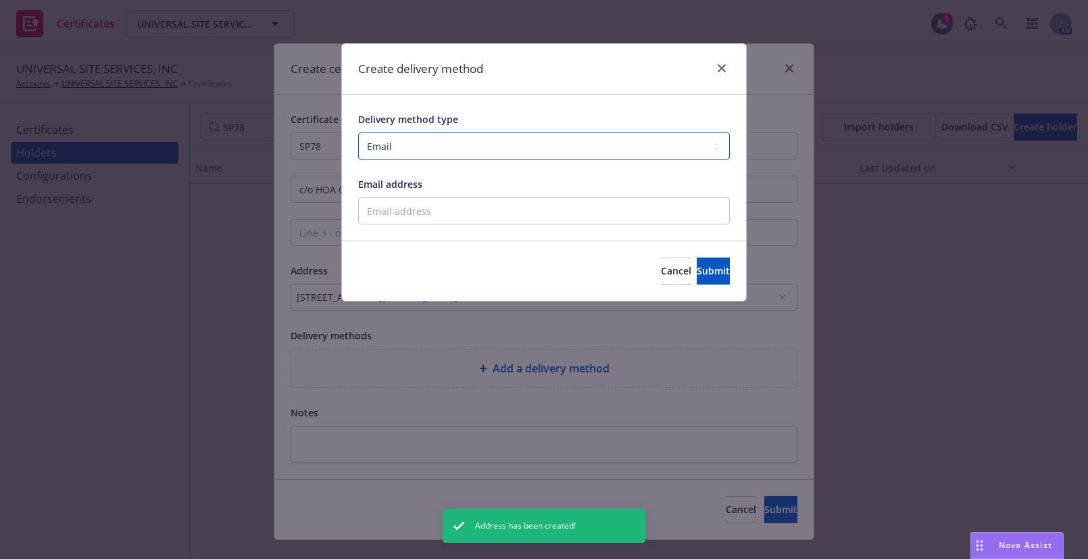
click at [418, 153] on select "Select delivery method type Email Mail Fax Upload to Compliance Website" at bounding box center [544, 145] width 372 height 27
select select "UPLOAD_TO_COMPLIANCE_WEBSITE"
click at [358, 132] on select "Select delivery method type Email Mail Fax Upload to Compliance Website" at bounding box center [544, 145] width 372 height 27
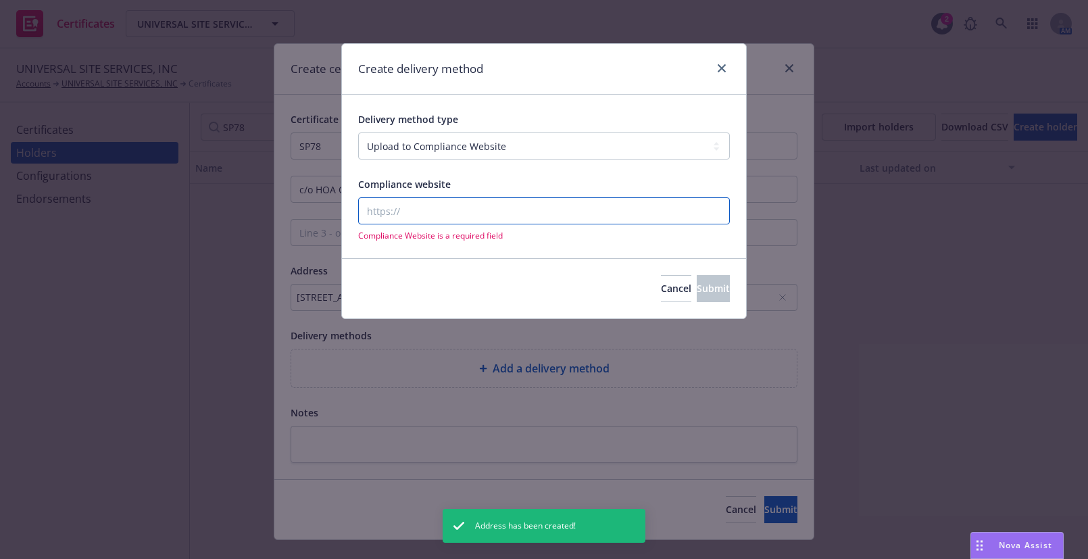
drag, startPoint x: 416, startPoint y: 159, endPoint x: 404, endPoint y: 214, distance: 56.7
click at [397, 218] on input "Compliance website" at bounding box center [544, 210] width 372 height 27
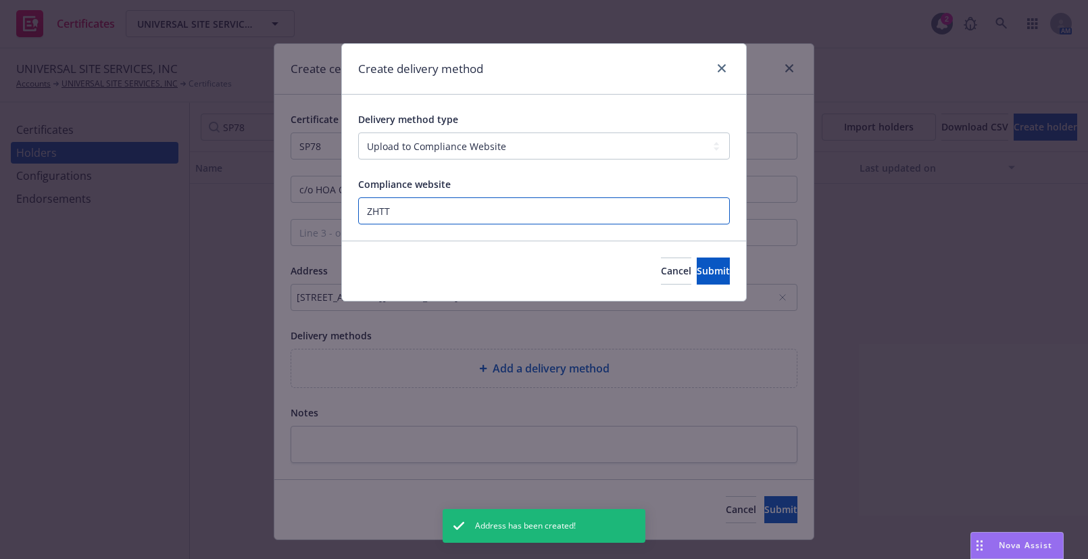
type input "ZHTTP"
drag, startPoint x: 283, startPoint y: 183, endPoint x: 263, endPoint y: 189, distance: 21.4
click at [224, 174] on div "Create delivery method Delivery method type Select delivery method type Email M…" at bounding box center [544, 279] width 1088 height 559
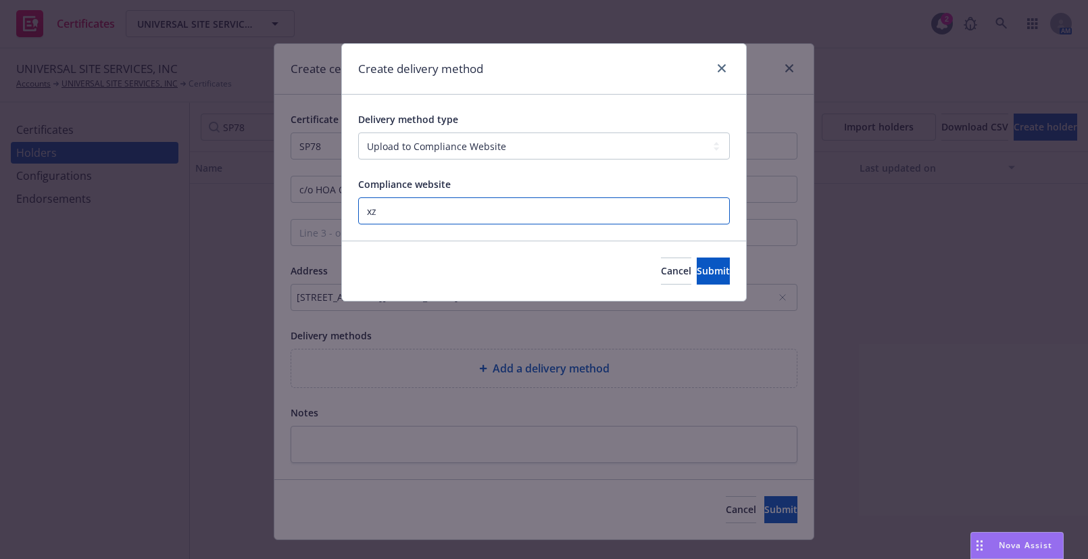
type input "x"
paste input "https://www.newfront.com"
type input "https://www.newfront.com"
click at [706, 268] on span "Submit" at bounding box center [713, 270] width 33 height 13
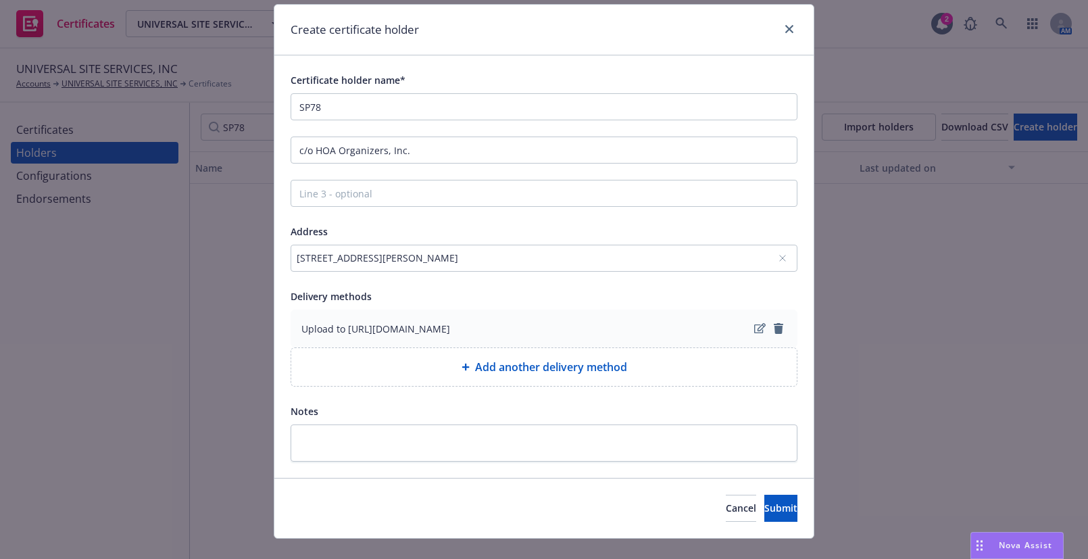
scroll to position [61, 0]
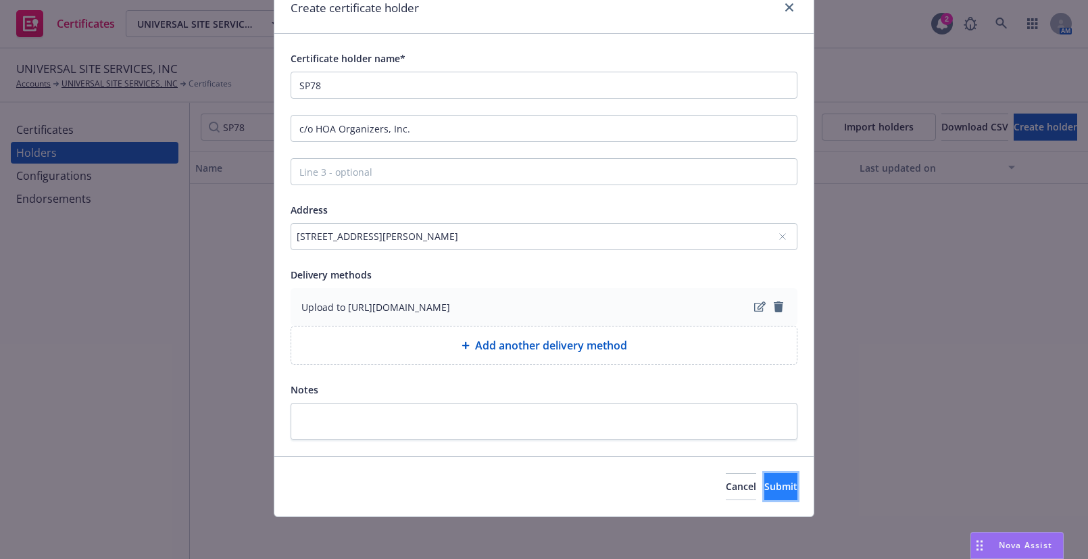
click at [764, 488] on span "Submit" at bounding box center [780, 486] width 33 height 13
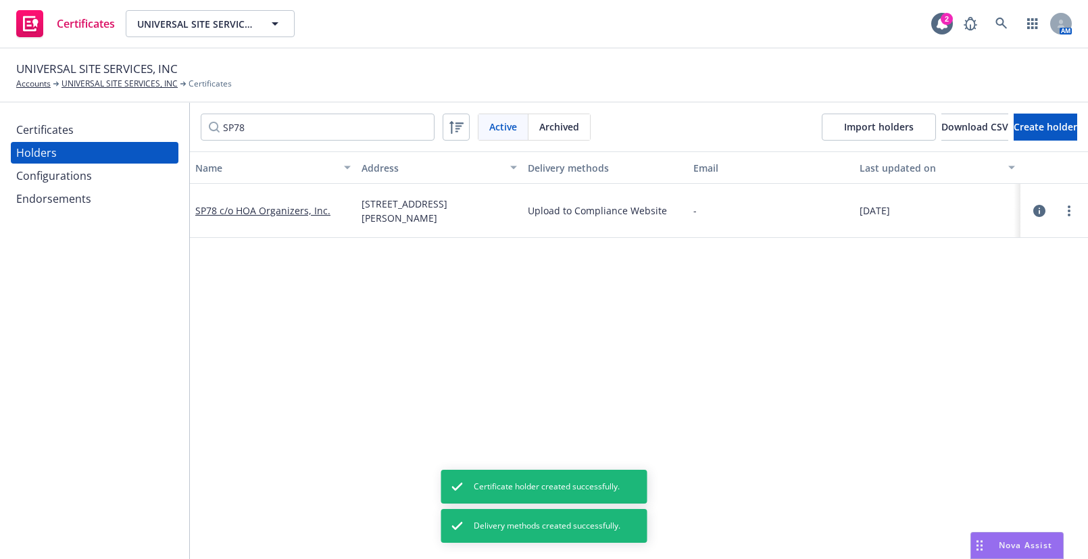
click at [88, 132] on div "Certificates" at bounding box center [94, 130] width 157 height 22
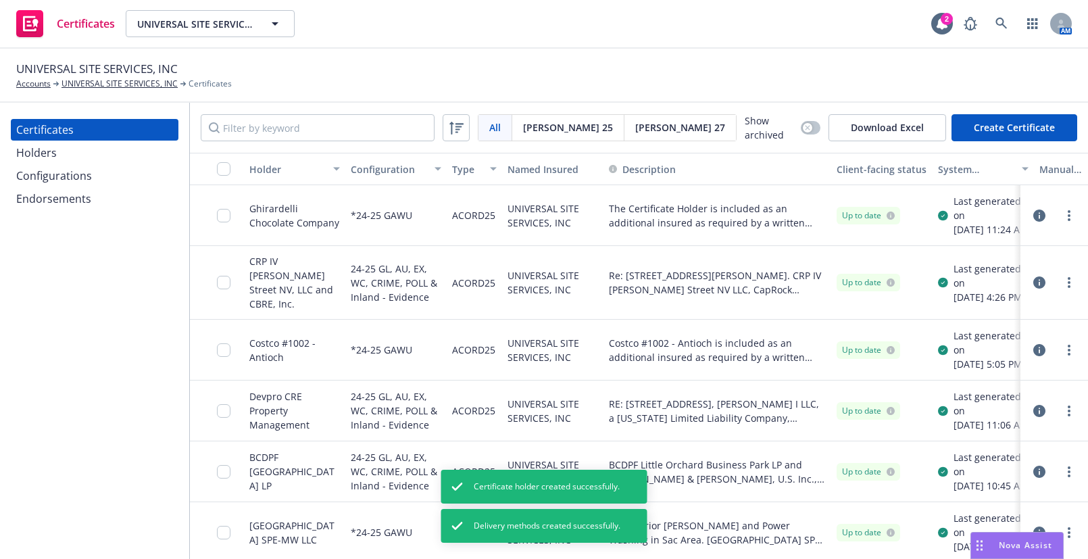
click at [994, 123] on button "Create Certificate" at bounding box center [1015, 127] width 126 height 27
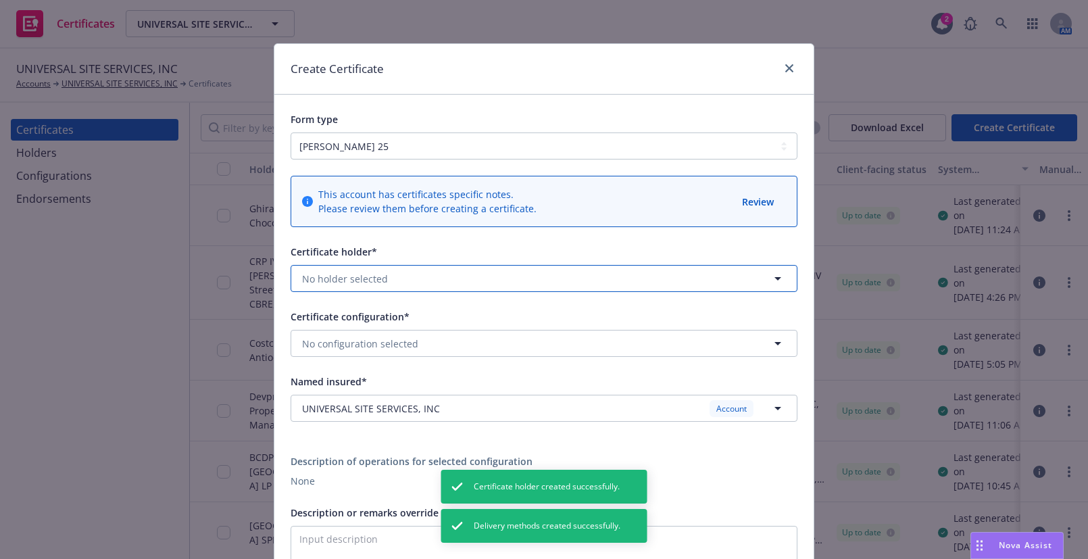
click at [353, 273] on span "No holder selected" at bounding box center [345, 279] width 86 height 14
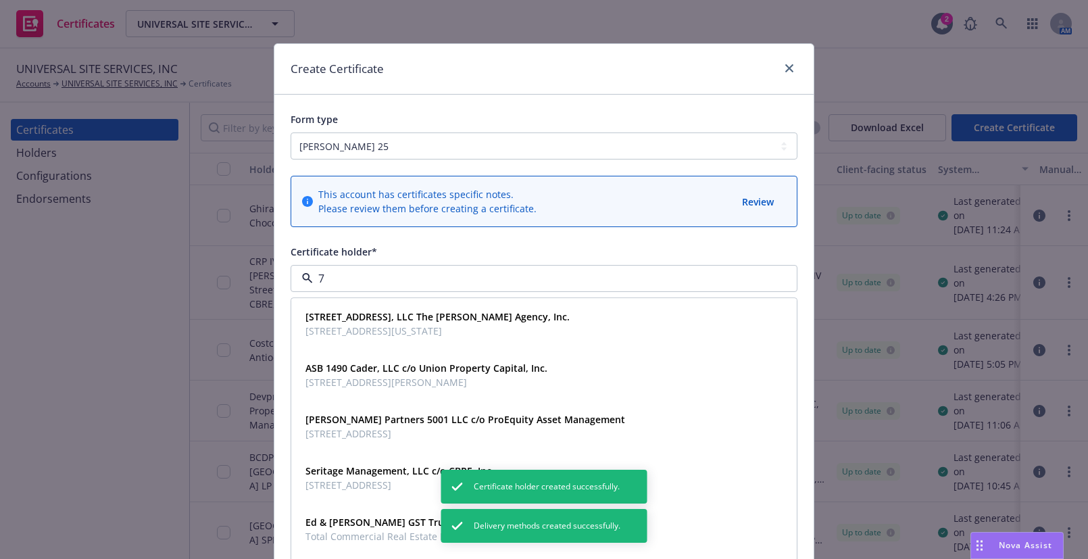
type input "78"
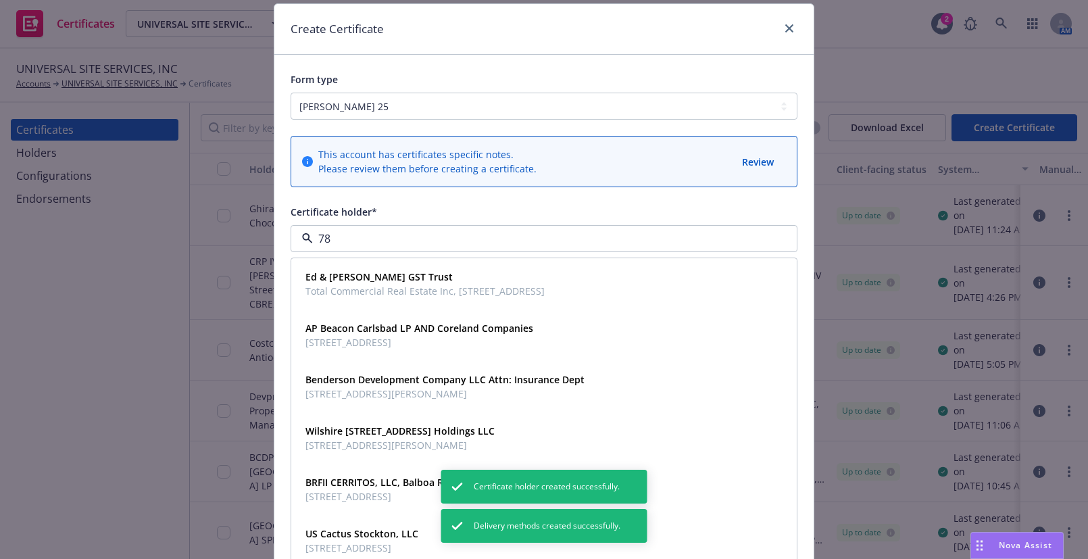
scroll to position [61, 0]
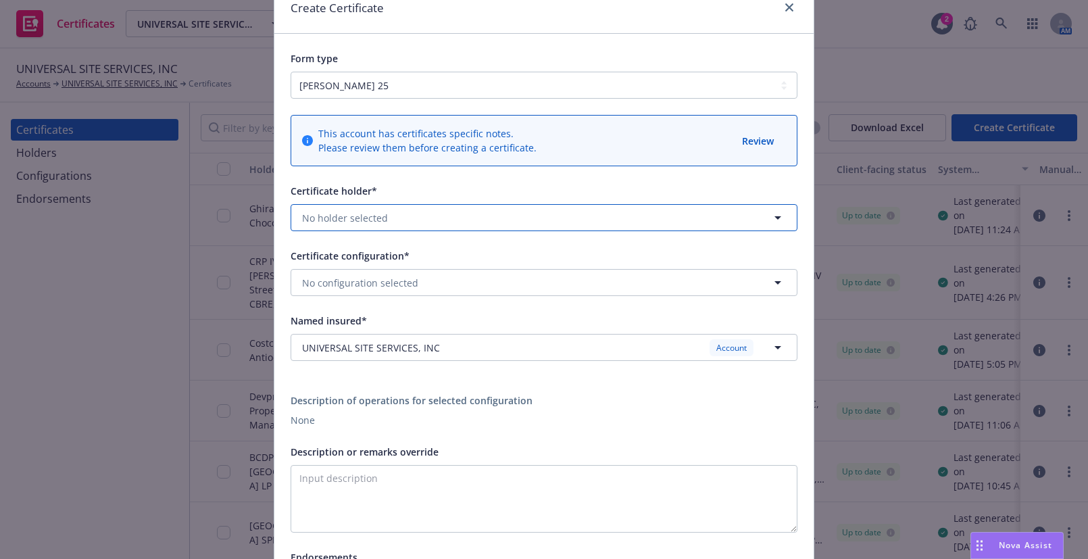
click at [349, 214] on span "No holder selected" at bounding box center [345, 218] width 86 height 14
type input "sp78"
click at [334, 262] on strong "SP78 c/o HOA Organizers, Inc." at bounding box center [374, 256] width 137 height 13
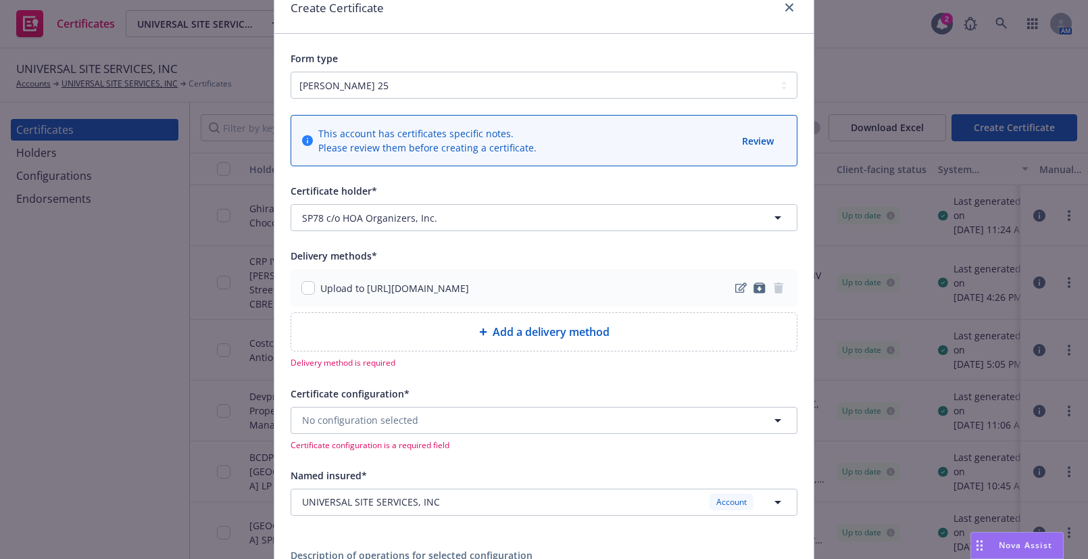
click at [307, 297] on div "Upload to https://www.newfront.com" at bounding box center [544, 288] width 507 height 38
click at [303, 289] on input "checkbox" at bounding box center [308, 288] width 14 height 14
checkbox input "true"
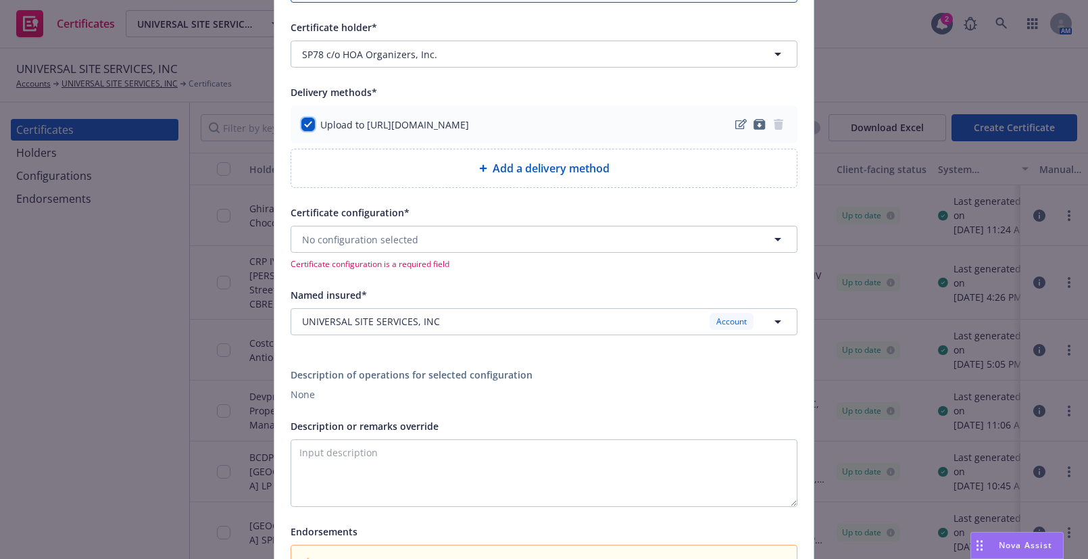
scroll to position [307, 0]
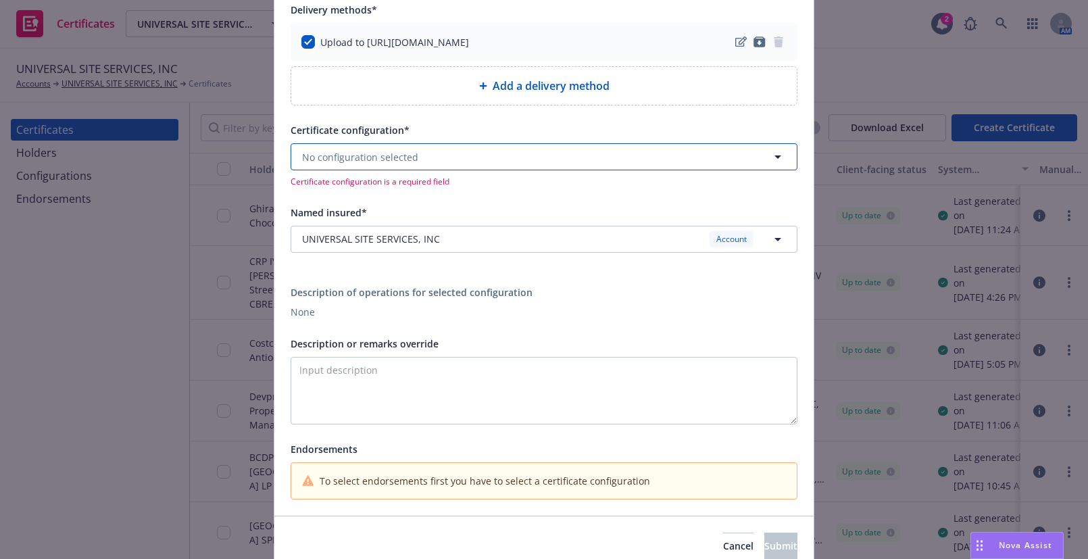
click at [383, 150] on span "No configuration selected" at bounding box center [360, 157] width 116 height 14
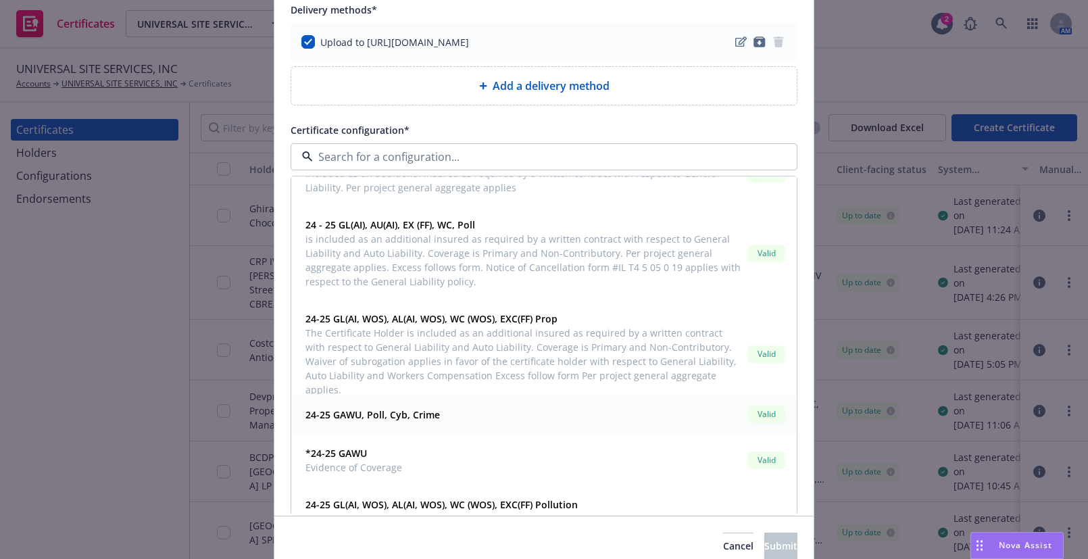
scroll to position [737, 0]
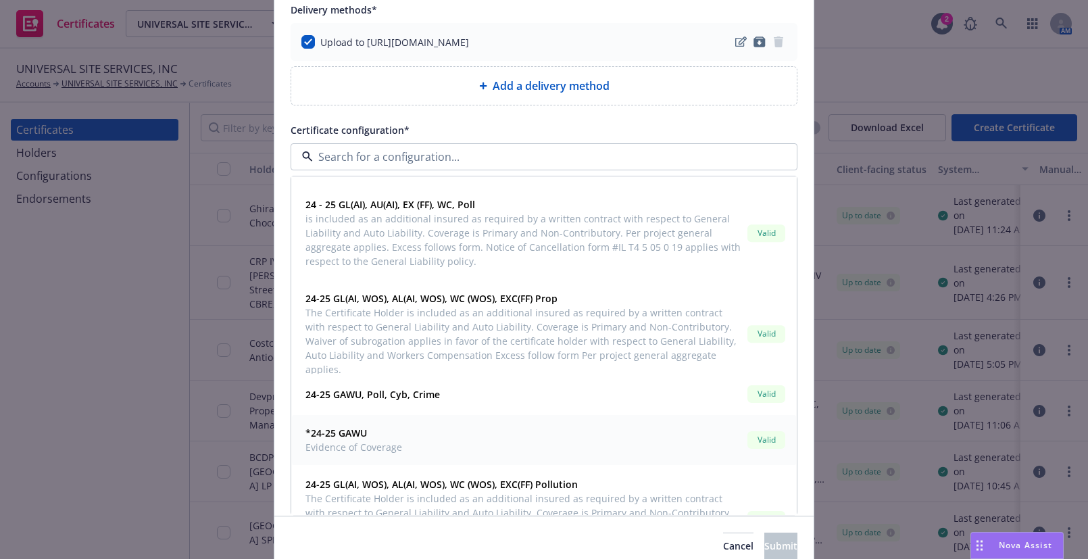
click at [367, 424] on div "*24-25 GAWU Evidence of Coverage" at bounding box center [352, 441] width 105 height 34
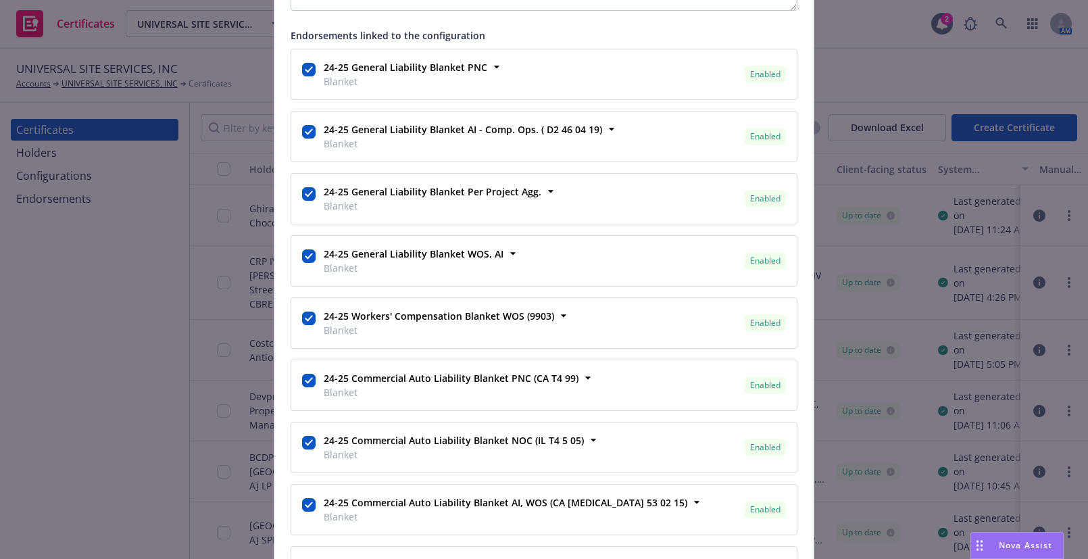
scroll to position [1008, 0]
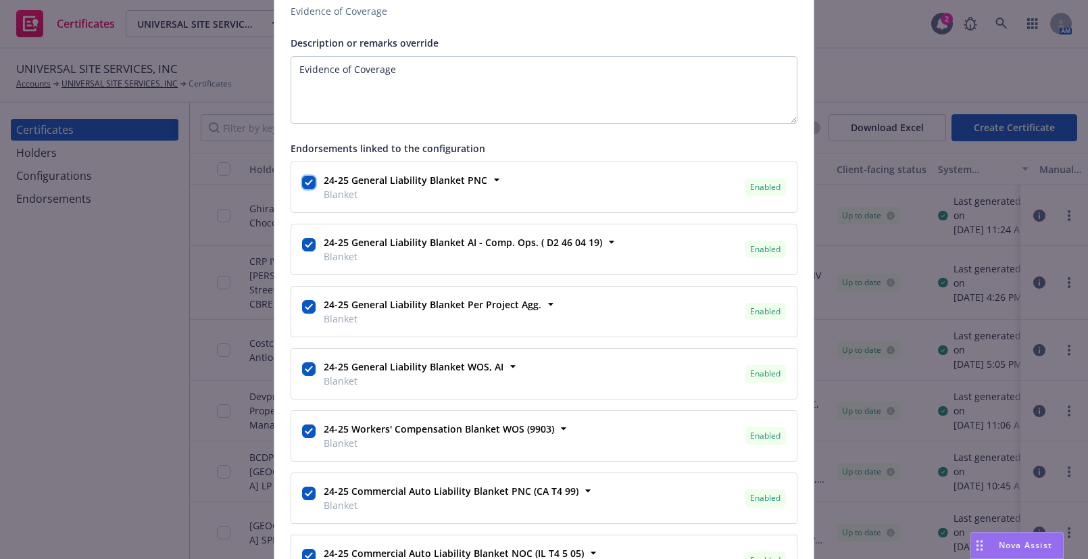
click at [306, 182] on input "checkbox" at bounding box center [309, 183] width 14 height 14
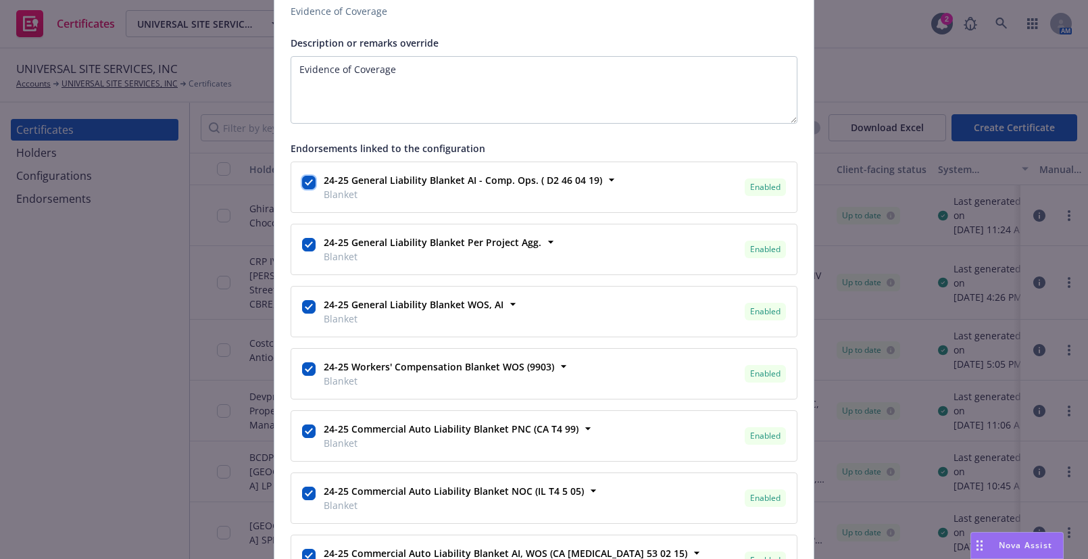
click at [306, 183] on input "checkbox" at bounding box center [309, 183] width 14 height 14
click at [306, 238] on input "checkbox" at bounding box center [309, 245] width 14 height 14
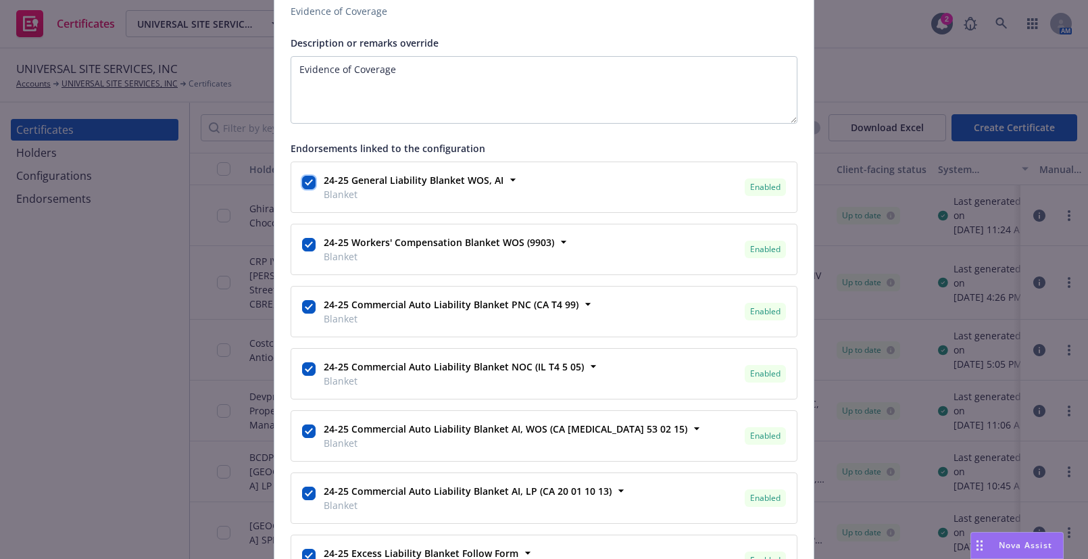
click at [306, 183] on input "checkbox" at bounding box center [309, 183] width 14 height 14
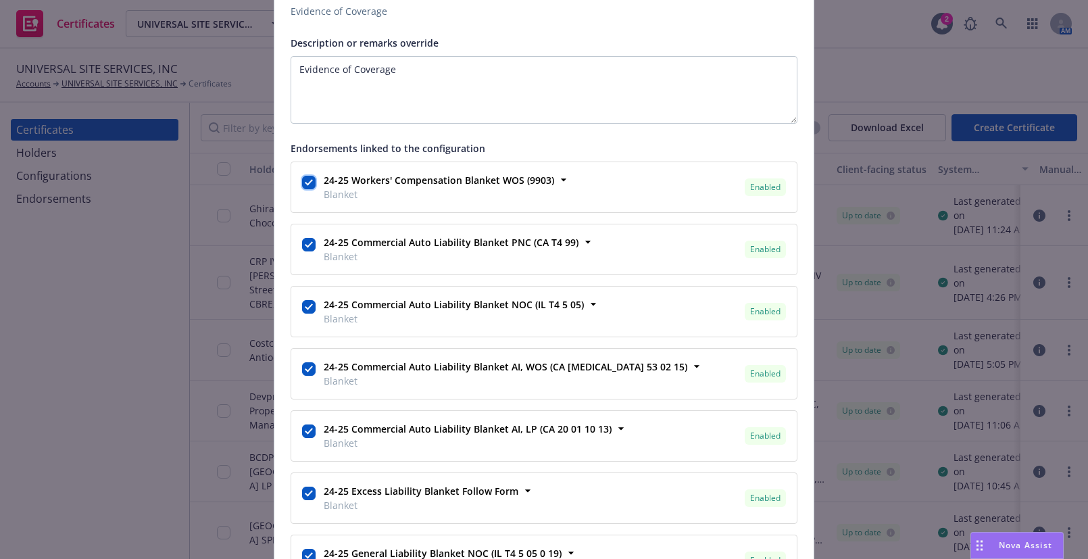
click at [306, 183] on input "checkbox" at bounding box center [309, 183] width 14 height 14
click at [306, 238] on input "checkbox" at bounding box center [309, 245] width 14 height 14
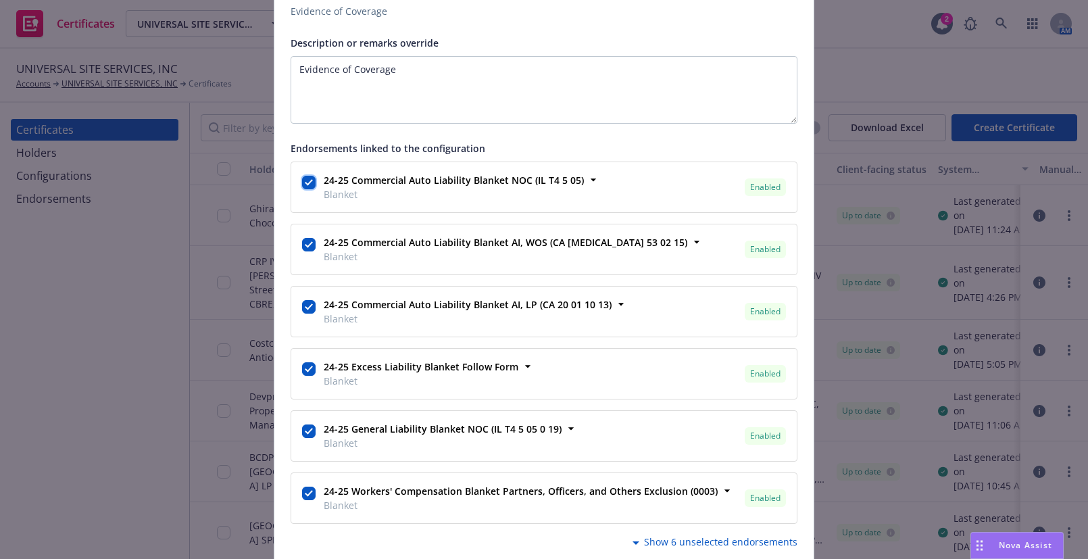
click at [306, 183] on input "checkbox" at bounding box center [309, 183] width 14 height 14
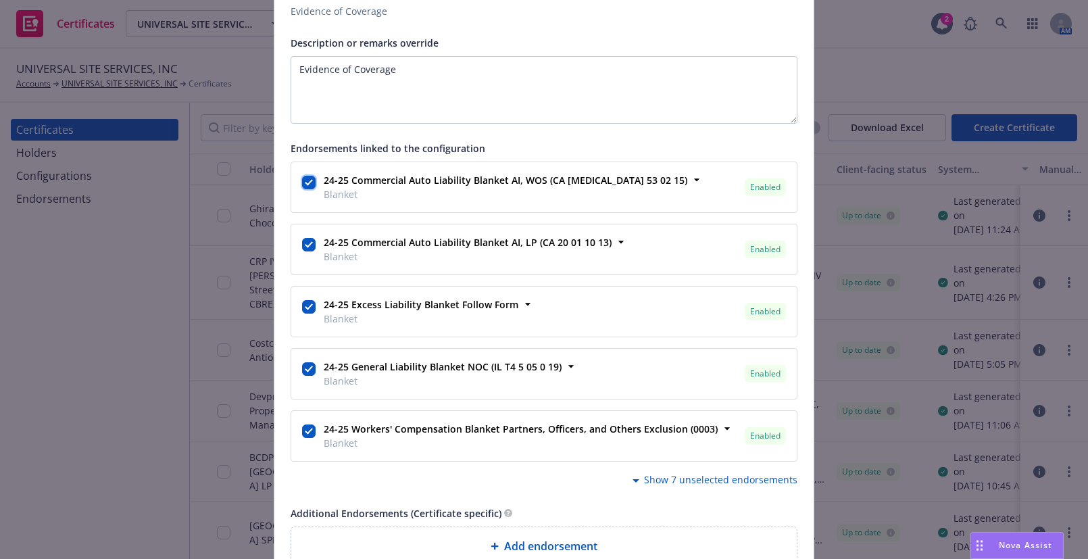
click at [306, 183] on input "checkbox" at bounding box center [309, 183] width 14 height 14
click at [306, 238] on input "checkbox" at bounding box center [309, 245] width 14 height 14
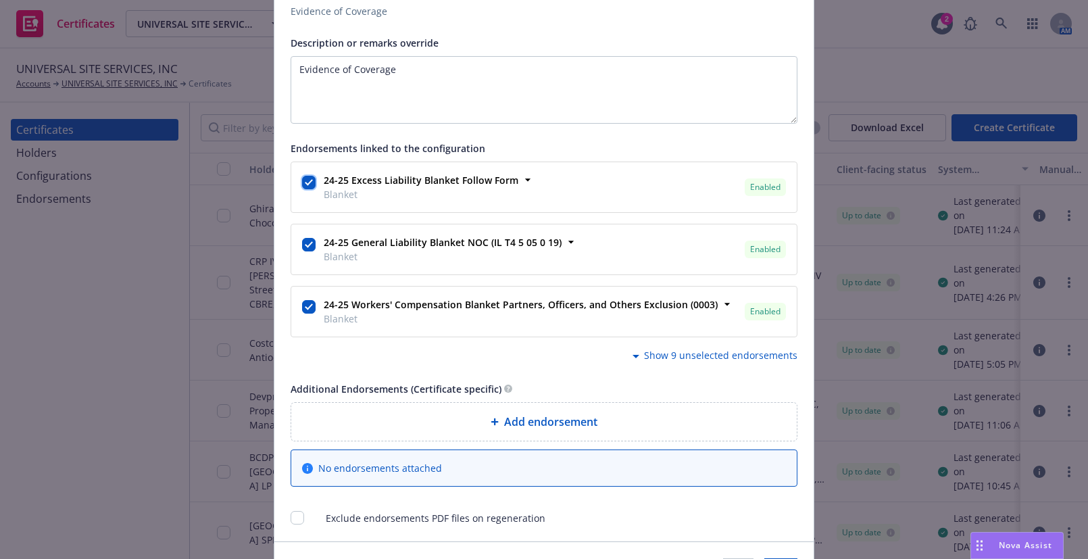
click at [306, 183] on input "checkbox" at bounding box center [309, 183] width 14 height 14
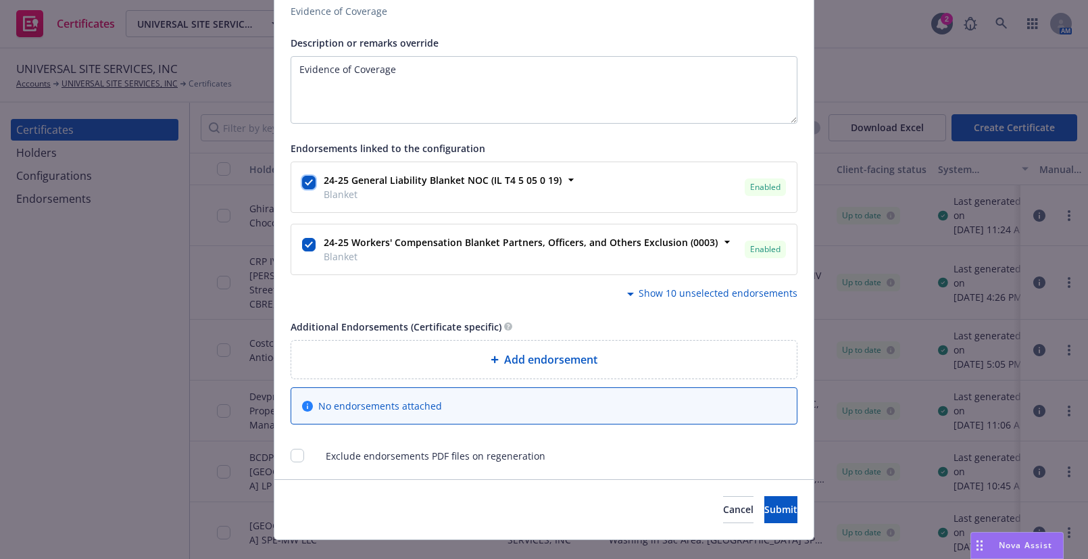
click at [306, 183] on input "checkbox" at bounding box center [309, 183] width 14 height 14
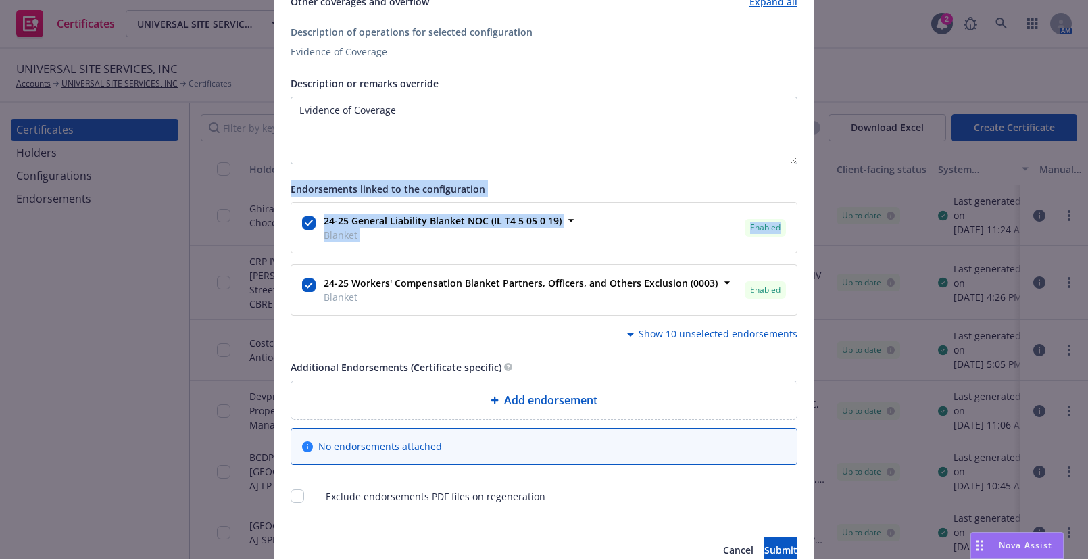
click at [306, 183] on span "Endorsements linked to the configuration" at bounding box center [388, 189] width 195 height 13
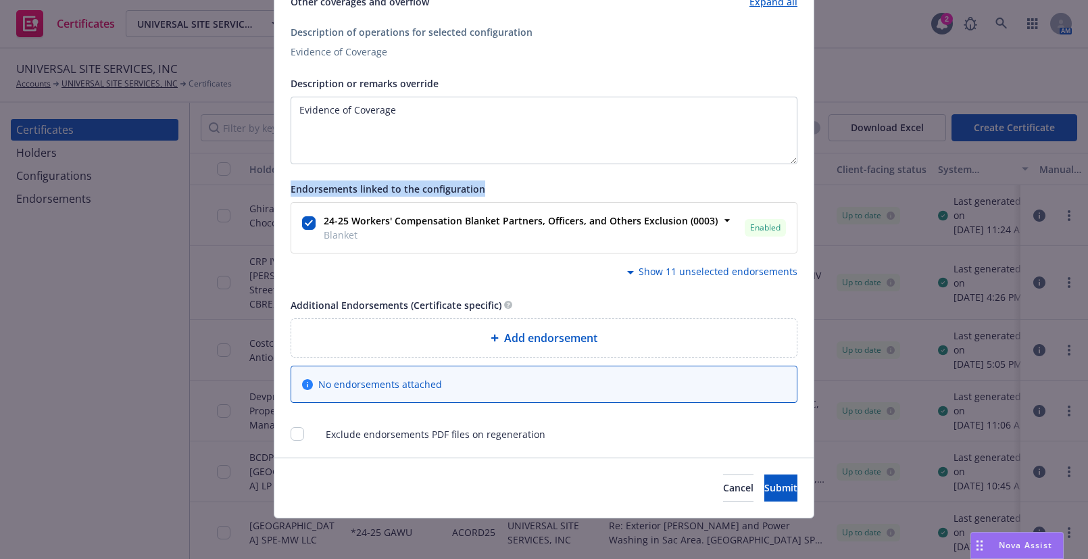
click at [306, 183] on span "Endorsements linked to the configuration" at bounding box center [388, 189] width 195 height 13
click at [308, 228] on div at bounding box center [309, 224] width 14 height 16
click at [305, 223] on input "checkbox" at bounding box center [309, 223] width 14 height 14
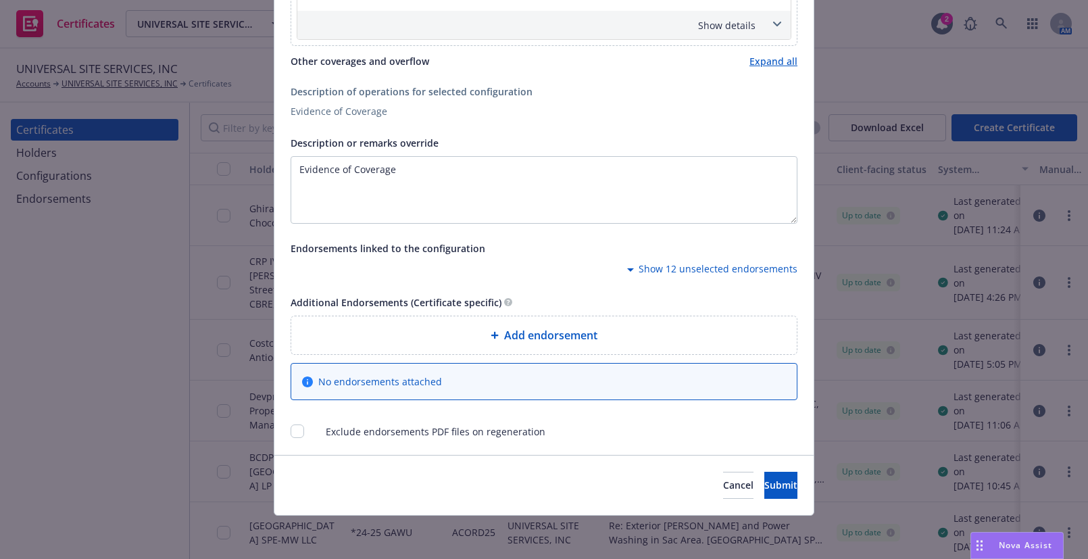
scroll to position [906, 0]
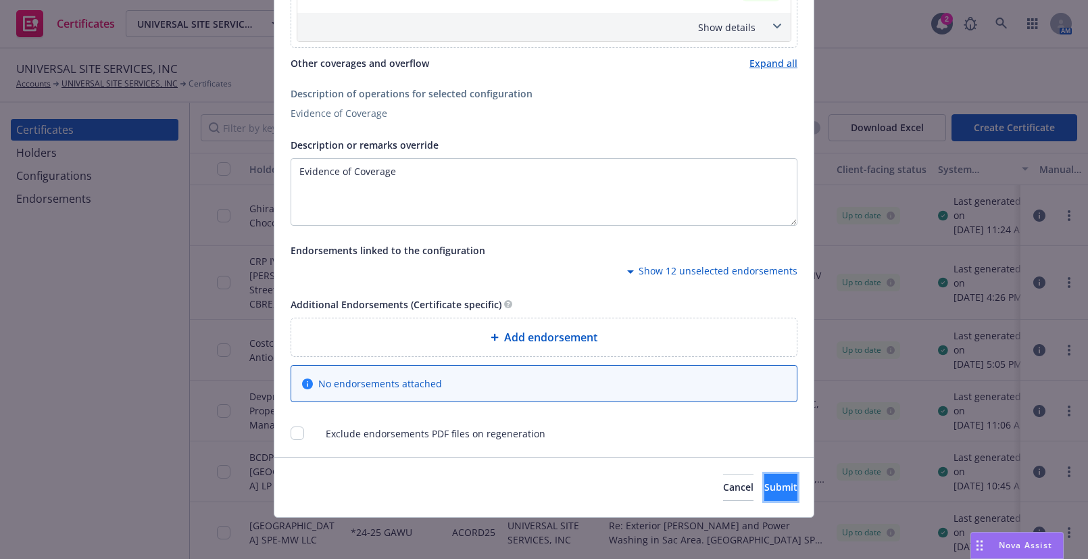
click at [767, 481] on span "Submit" at bounding box center [780, 487] width 33 height 13
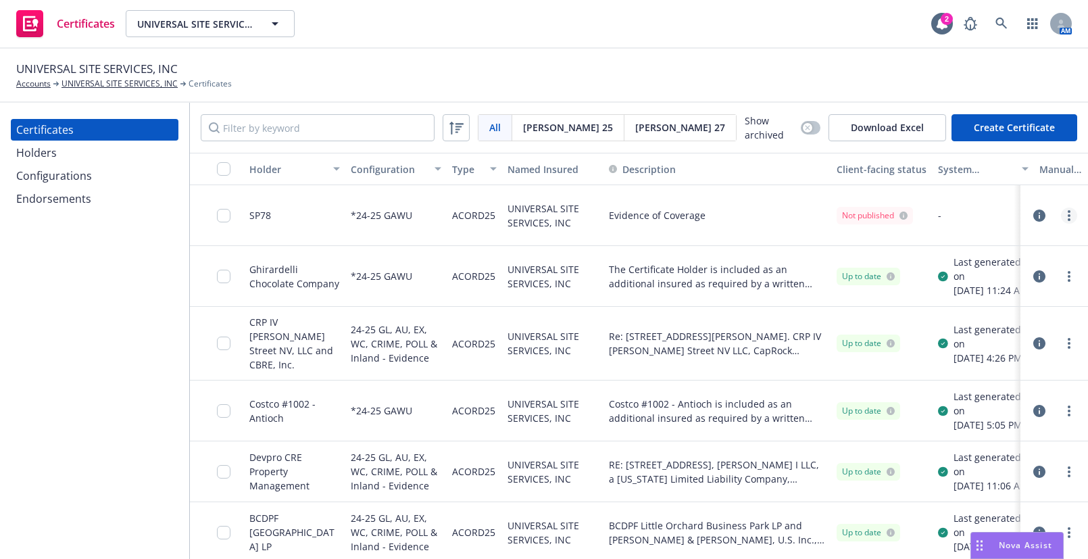
click at [1061, 213] on link "more" at bounding box center [1069, 216] width 16 height 16
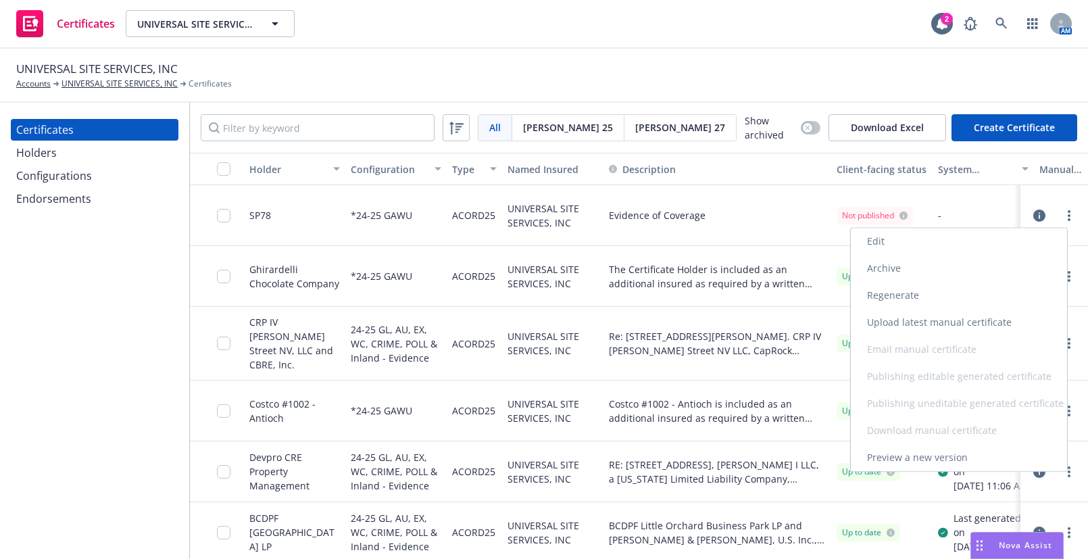
click at [887, 295] on link "Regenerate" at bounding box center [959, 295] width 216 height 27
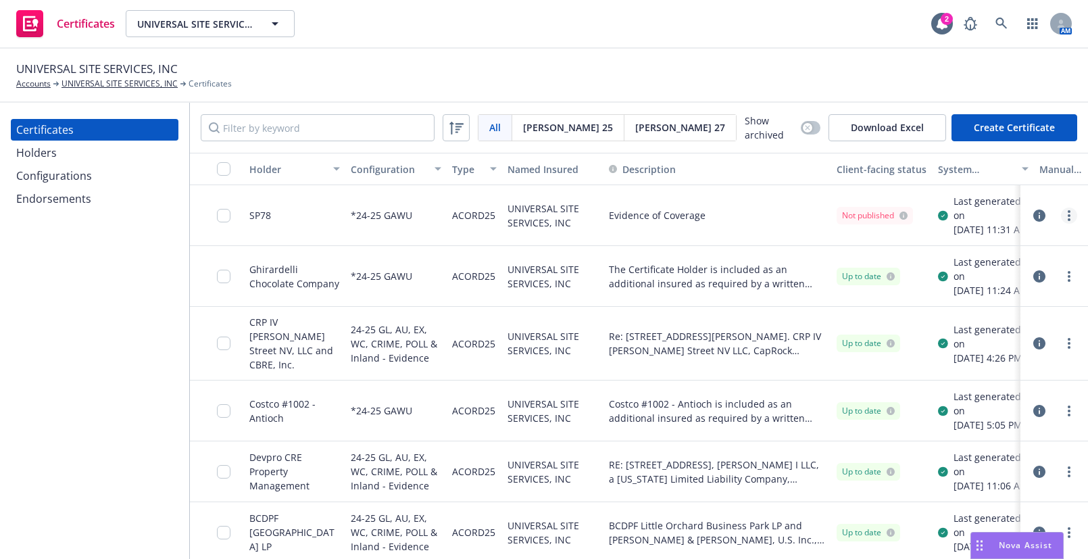
click at [1067, 221] on link "more" at bounding box center [1069, 216] width 16 height 16
click at [773, 216] on div "Evidence of Coverage" at bounding box center [718, 215] width 228 height 61
click at [1068, 221] on icon "more" at bounding box center [1069, 215] width 3 height 11
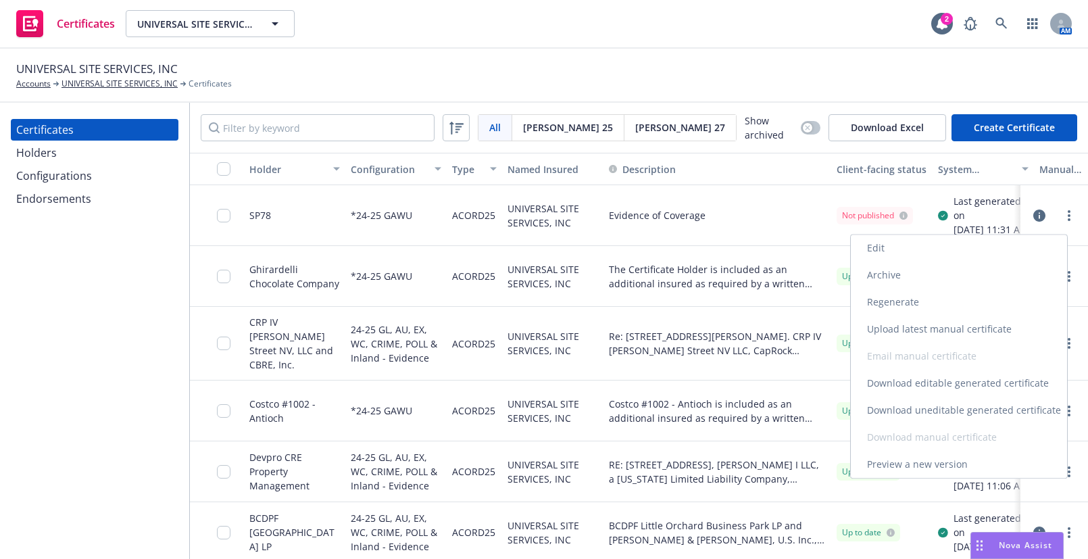
click at [918, 413] on link "Download uneditable generated certificate" at bounding box center [959, 410] width 216 height 27
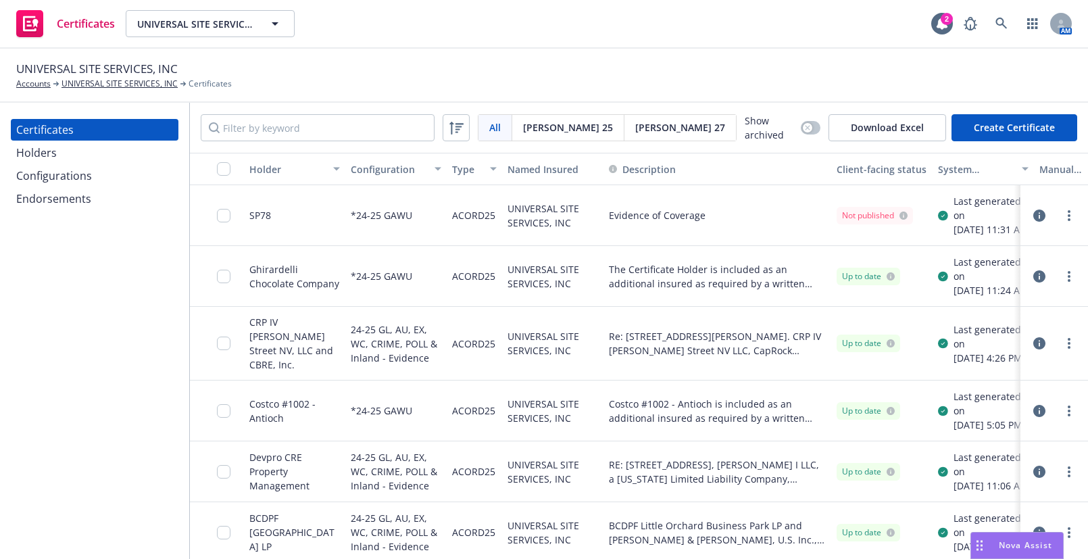
click at [222, 219] on input "checkbox" at bounding box center [224, 216] width 14 height 14
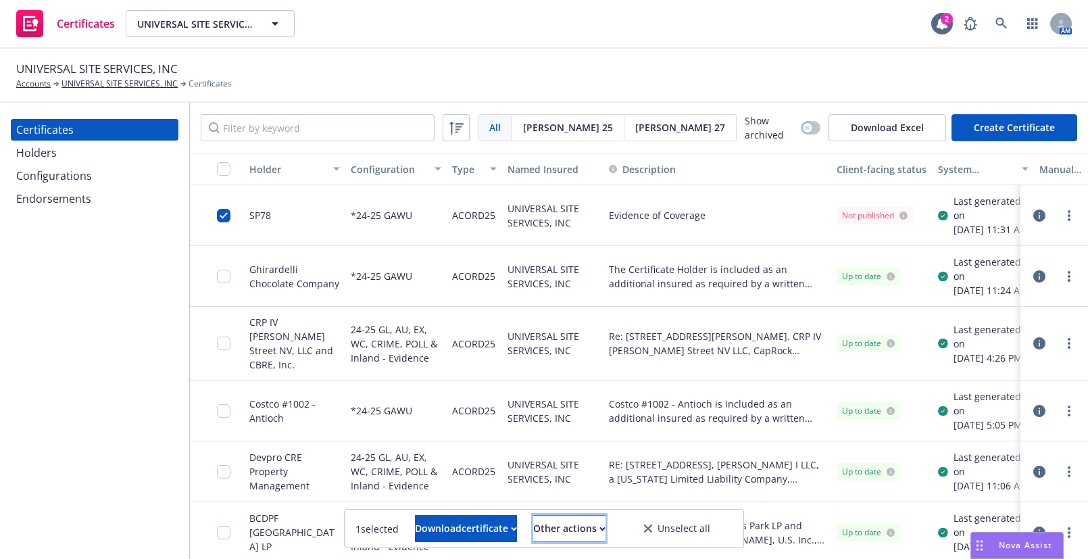
click at [606, 524] on div "Other actions" at bounding box center [569, 529] width 72 height 26
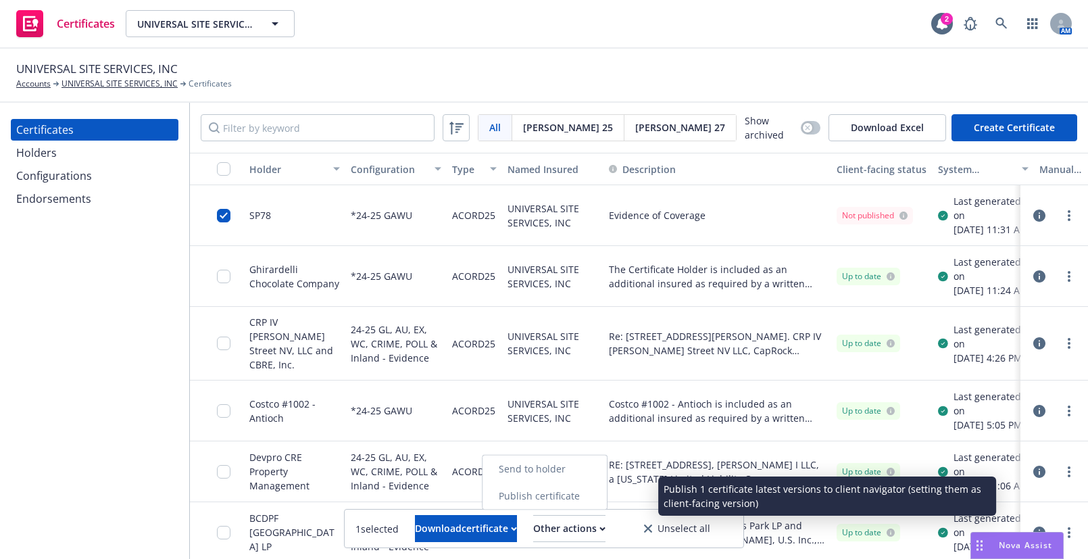
click at [593, 497] on link "Publish certificate" at bounding box center [545, 496] width 124 height 27
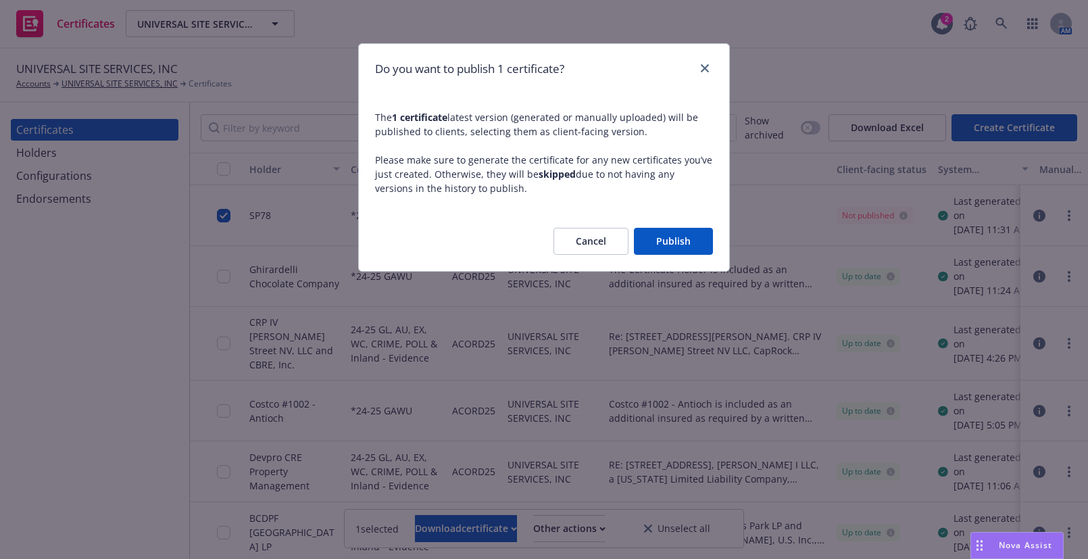
drag, startPoint x: 678, startPoint y: 243, endPoint x: 548, endPoint y: 170, distance: 149.2
click at [678, 243] on button "Publish" at bounding box center [673, 241] width 79 height 27
